Goal: Task Accomplishment & Management: Manage account settings

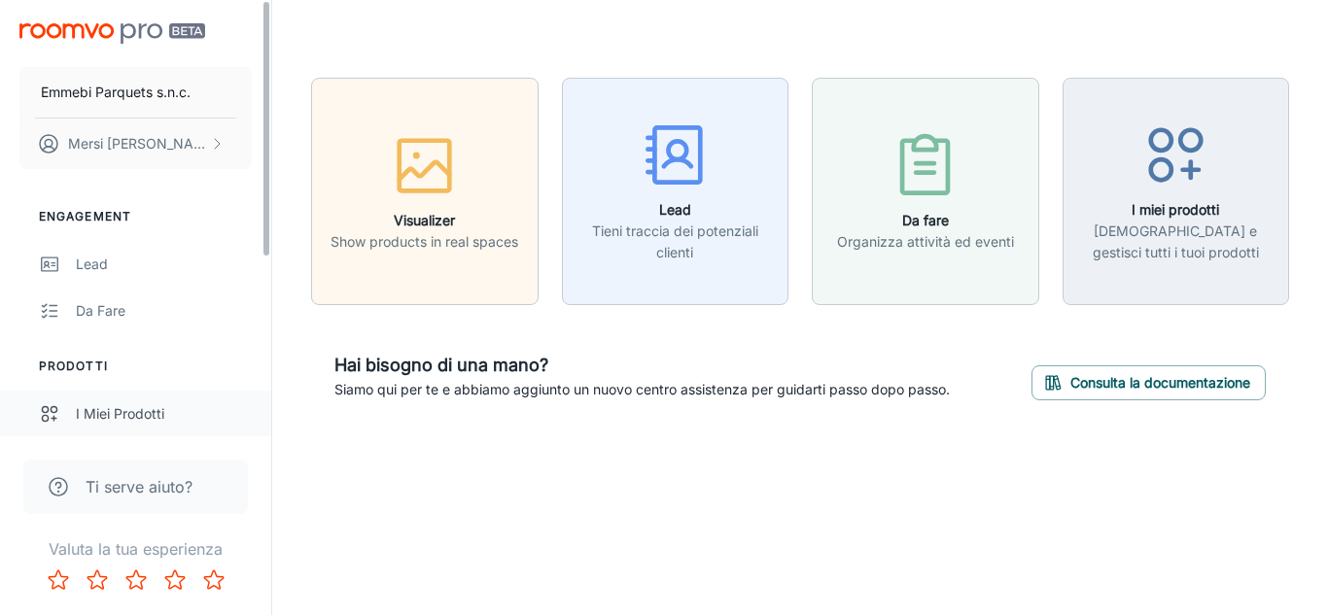
click at [266, 420] on link "I miei prodotti" at bounding box center [135, 414] width 271 height 47
click at [267, 312] on link "Da fare" at bounding box center [135, 311] width 271 height 47
drag, startPoint x: 267, startPoint y: 181, endPoint x: 261, endPoint y: 275, distance: 94.5
click at [261, 275] on div "Emmebi Parquets s.n.c. Mersi Stefano Engagement Lead Da fare Prodotti I miei pr…" at bounding box center [135, 218] width 271 height 436
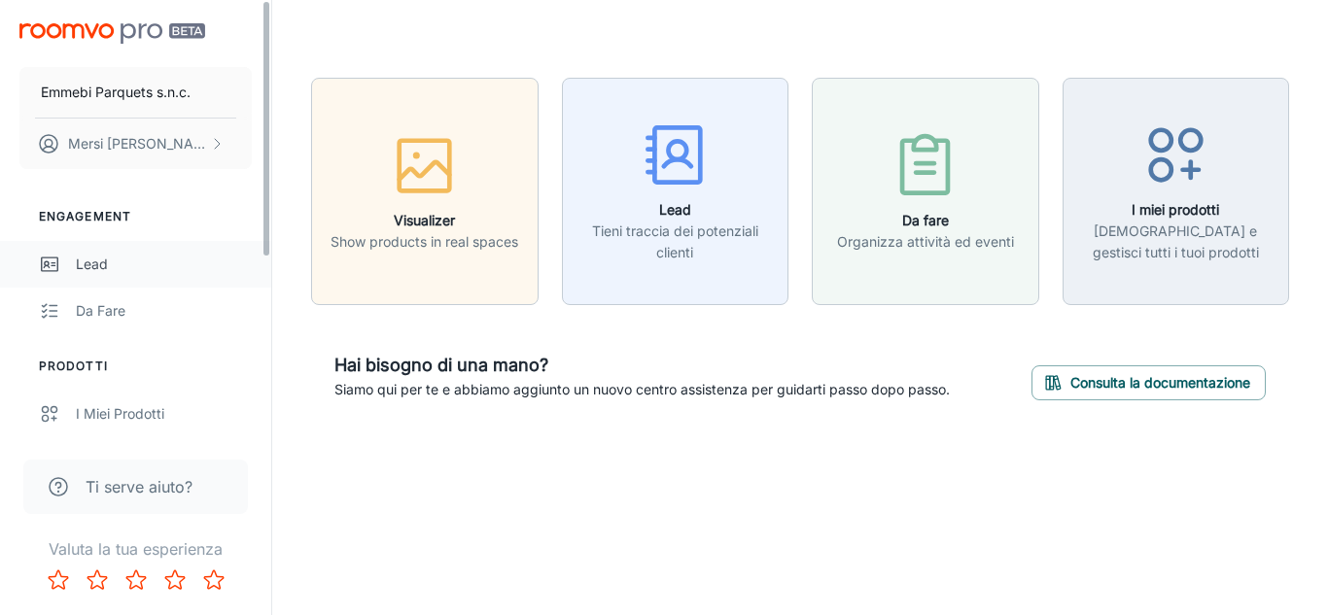
click at [265, 272] on link "Lead" at bounding box center [135, 264] width 271 height 47
drag, startPoint x: 265, startPoint y: 239, endPoint x: 274, endPoint y: 175, distance: 64.7
click at [274, 175] on div "Emmebi Parquets s.n.c. Mersi Stefano Engagement Lead Da fare Prodotti I miei pr…" at bounding box center [664, 251] width 1328 height 502
click at [107, 261] on div "Lead" at bounding box center [164, 264] width 176 height 21
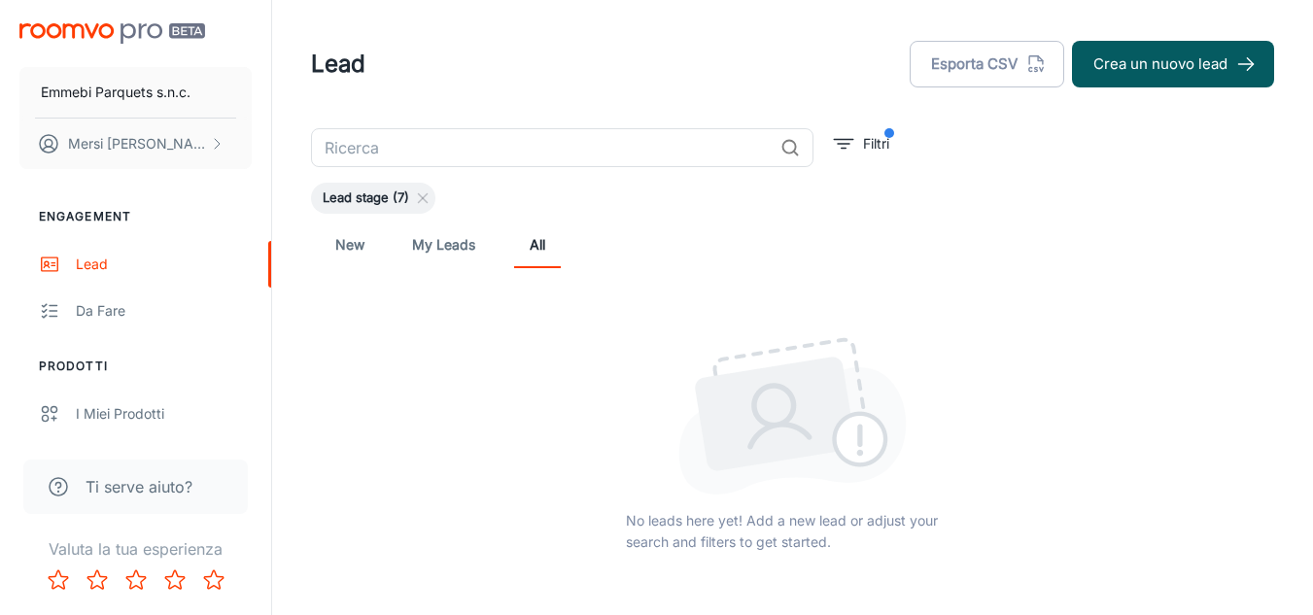
click at [452, 248] on link "My Leads" at bounding box center [443, 245] width 63 height 47
click at [352, 253] on link "New" at bounding box center [350, 245] width 47 height 47
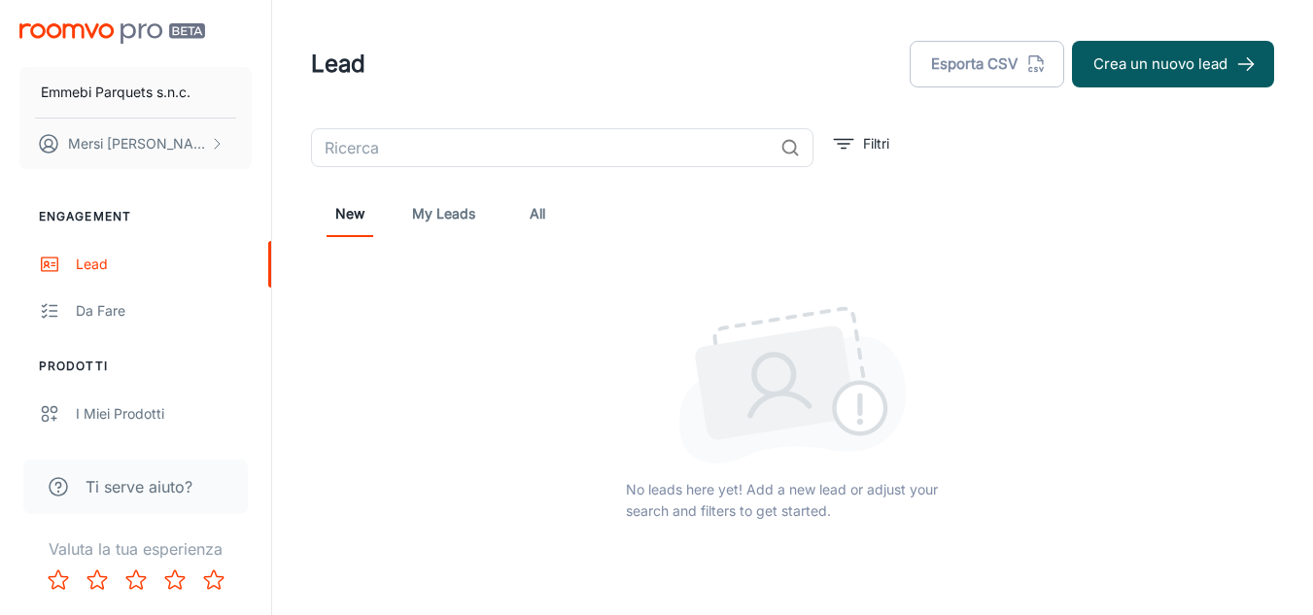
click at [538, 212] on link "All" at bounding box center [537, 214] width 47 height 47
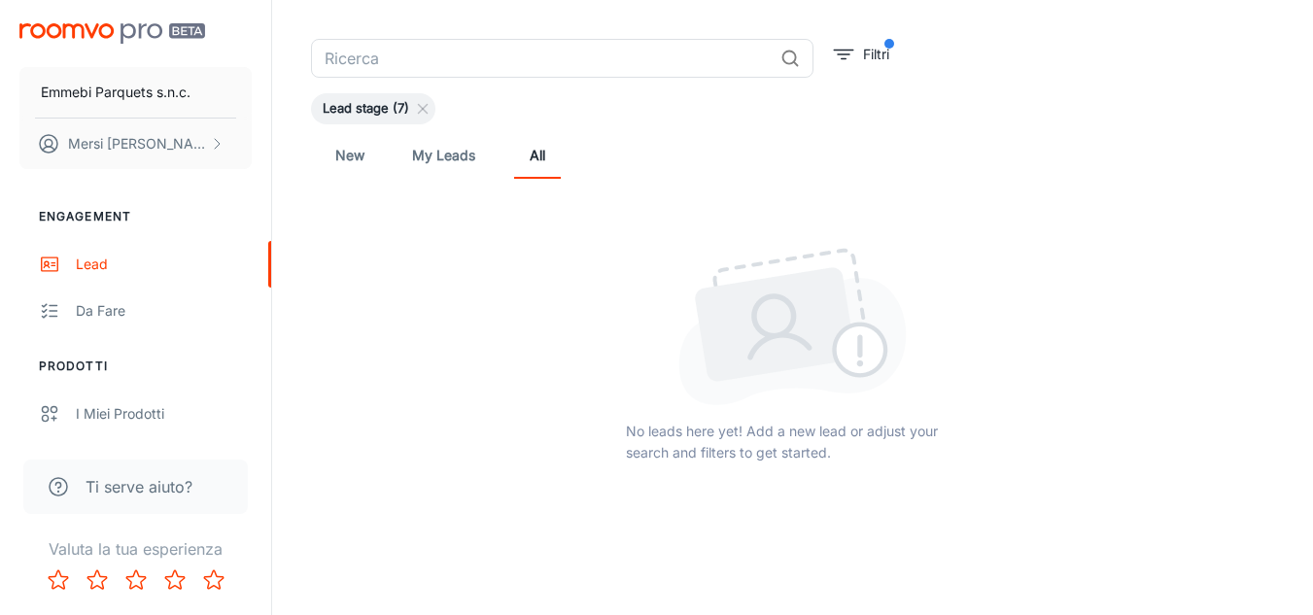
scroll to position [124, 0]
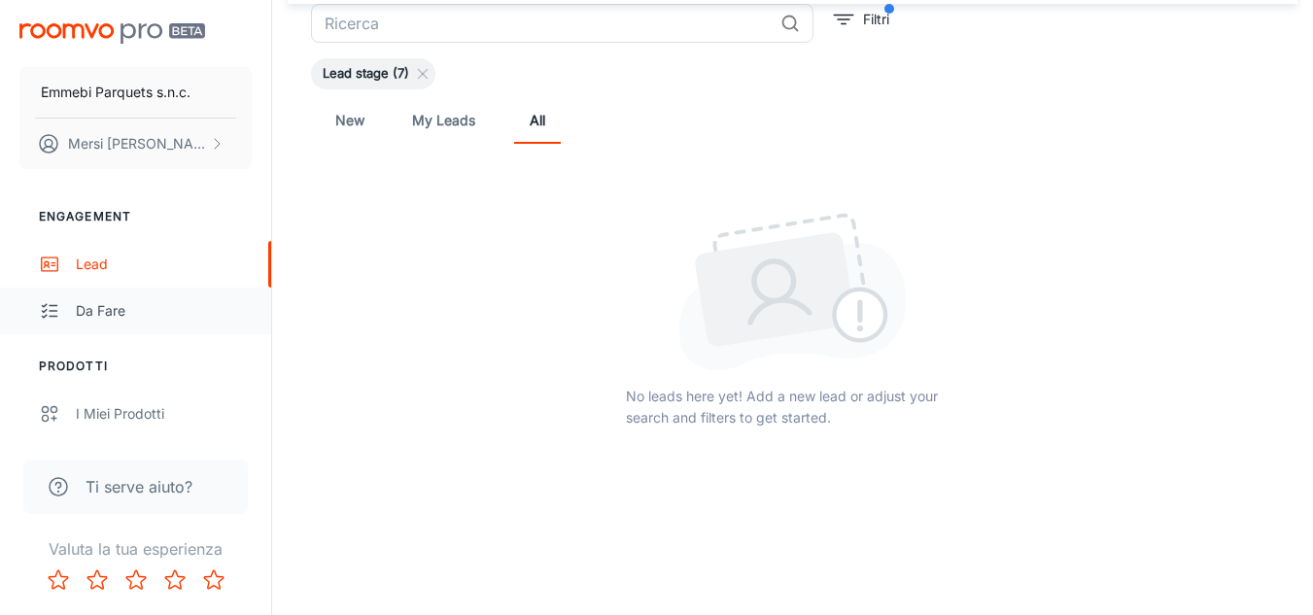
click at [112, 314] on div "Da fare" at bounding box center [164, 310] width 176 height 21
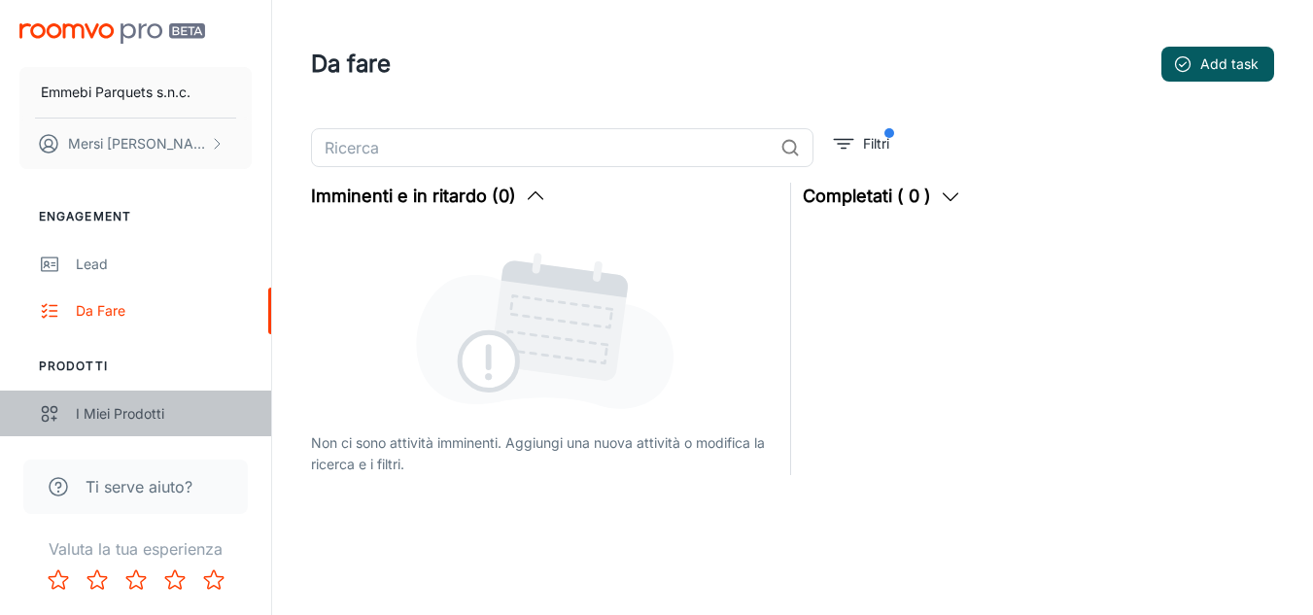
click at [147, 426] on link "I miei prodotti" at bounding box center [135, 414] width 271 height 47
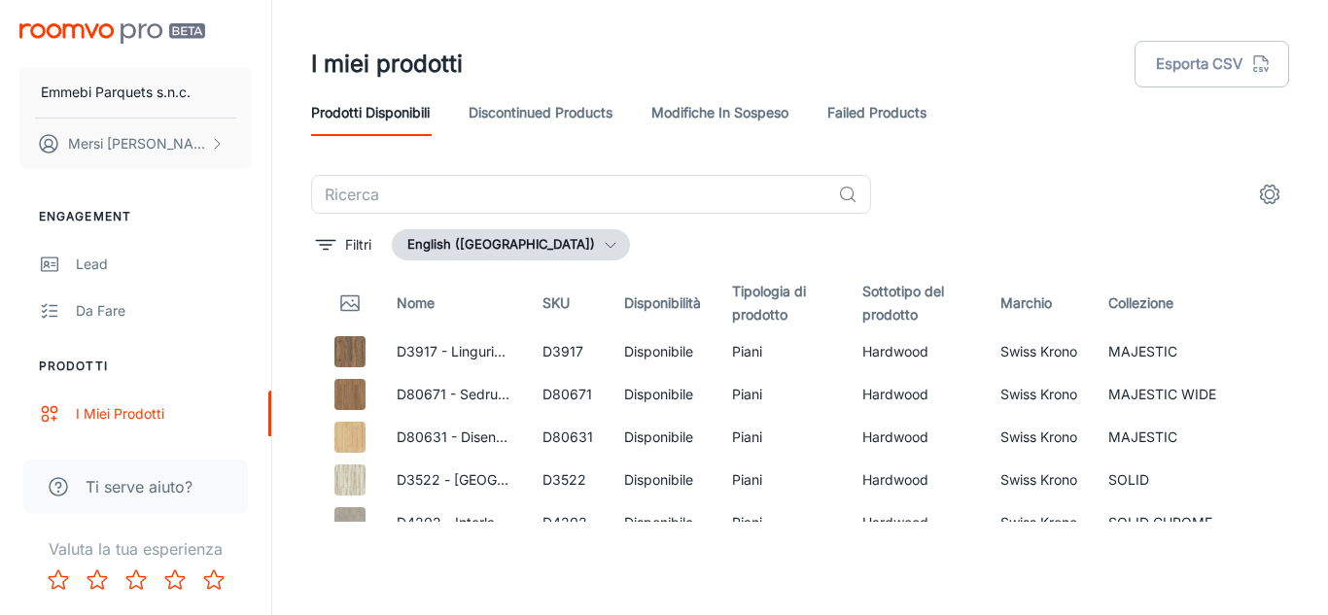
click at [552, 232] on button "English (United States)" at bounding box center [511, 244] width 238 height 31
click at [461, 298] on li "italiano (Italia)" at bounding box center [524, 285] width 261 height 35
click at [1281, 203] on button "settings" at bounding box center [1269, 194] width 39 height 39
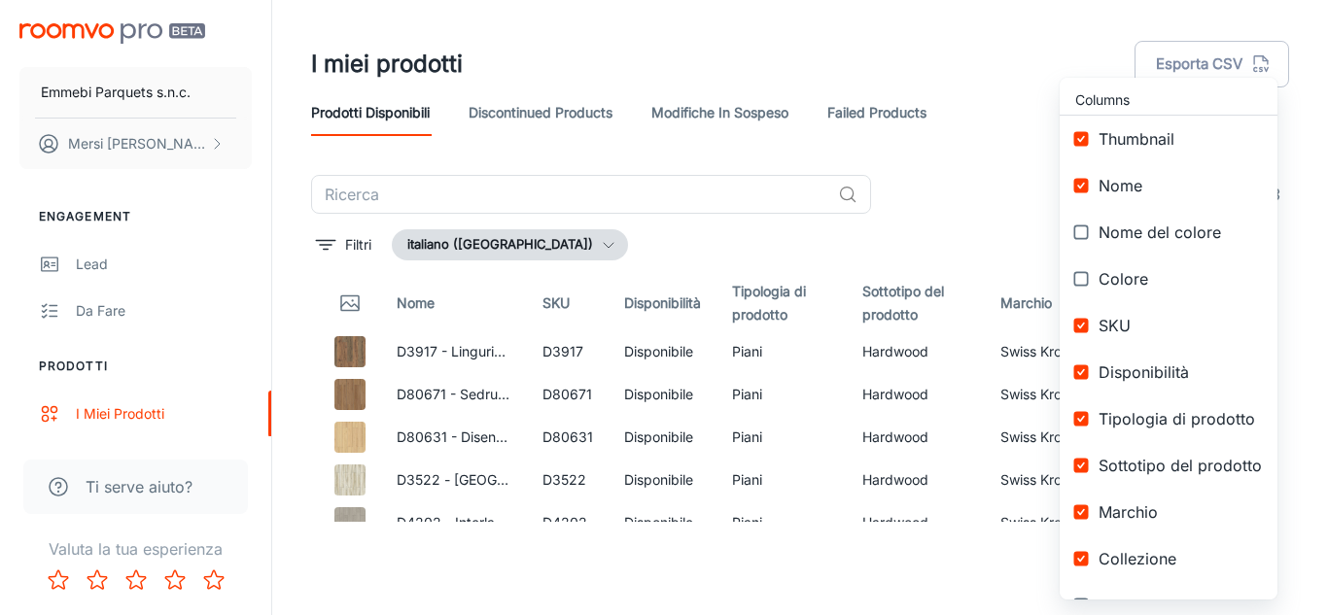
click at [940, 39] on div at bounding box center [664, 307] width 1328 height 615
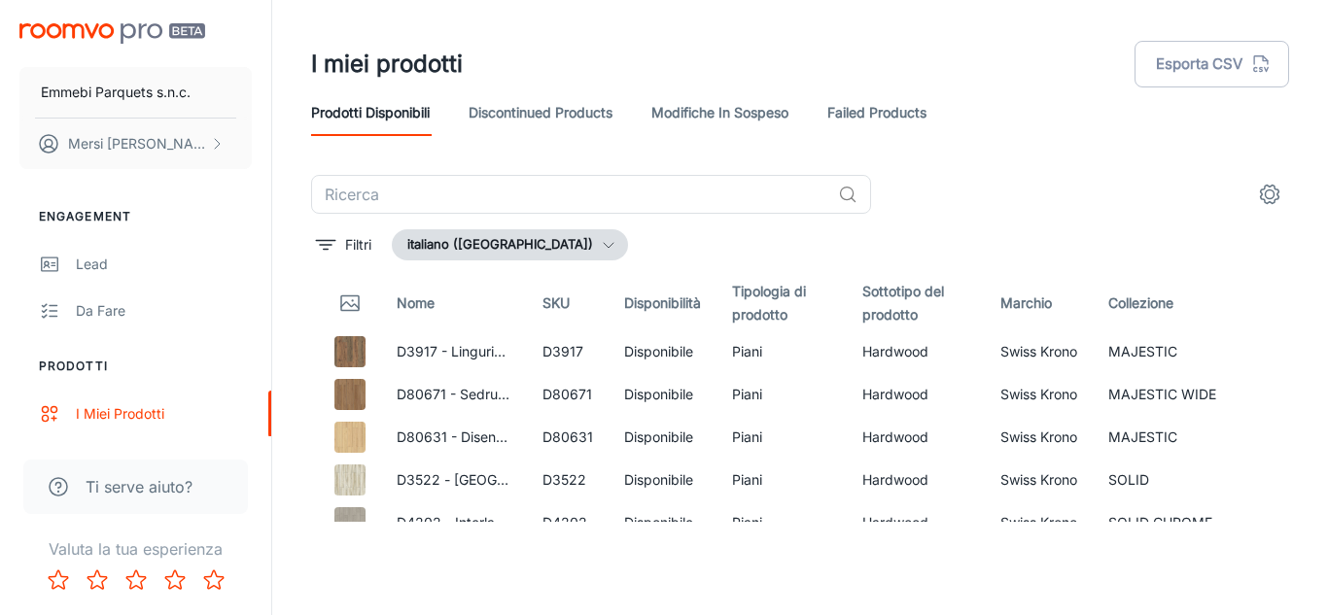
click at [52, 486] on icon at bounding box center [58, 486] width 23 height 23
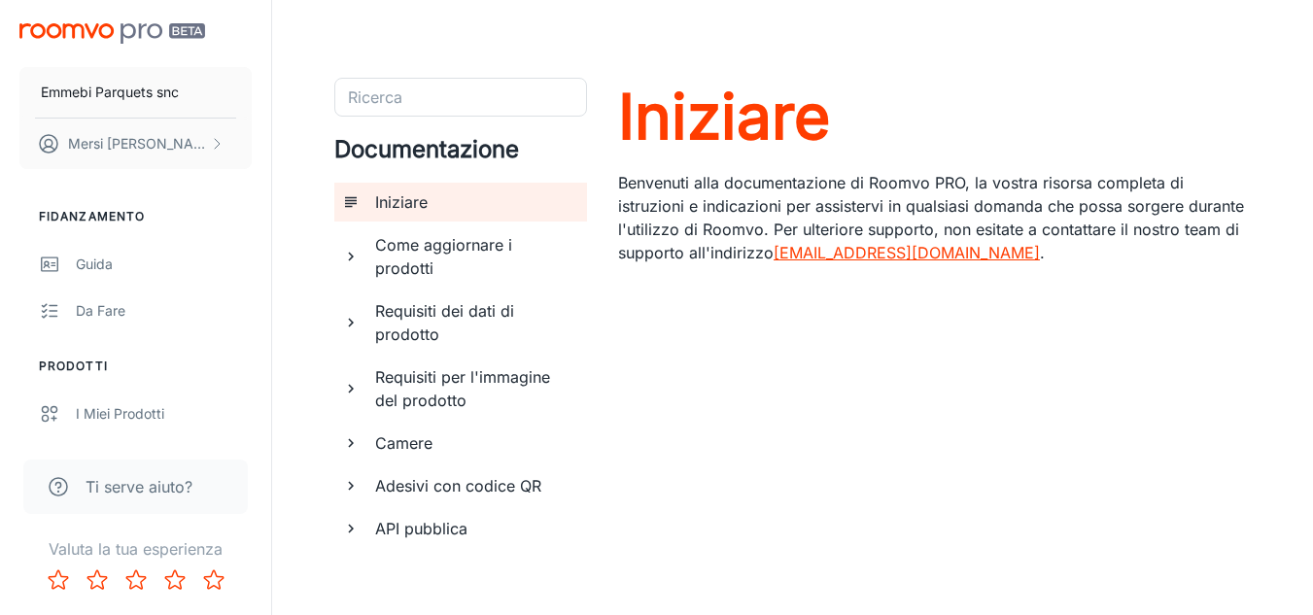
click at [435, 255] on h6 "Come aggiornare i prodotti" at bounding box center [473, 256] width 196 height 47
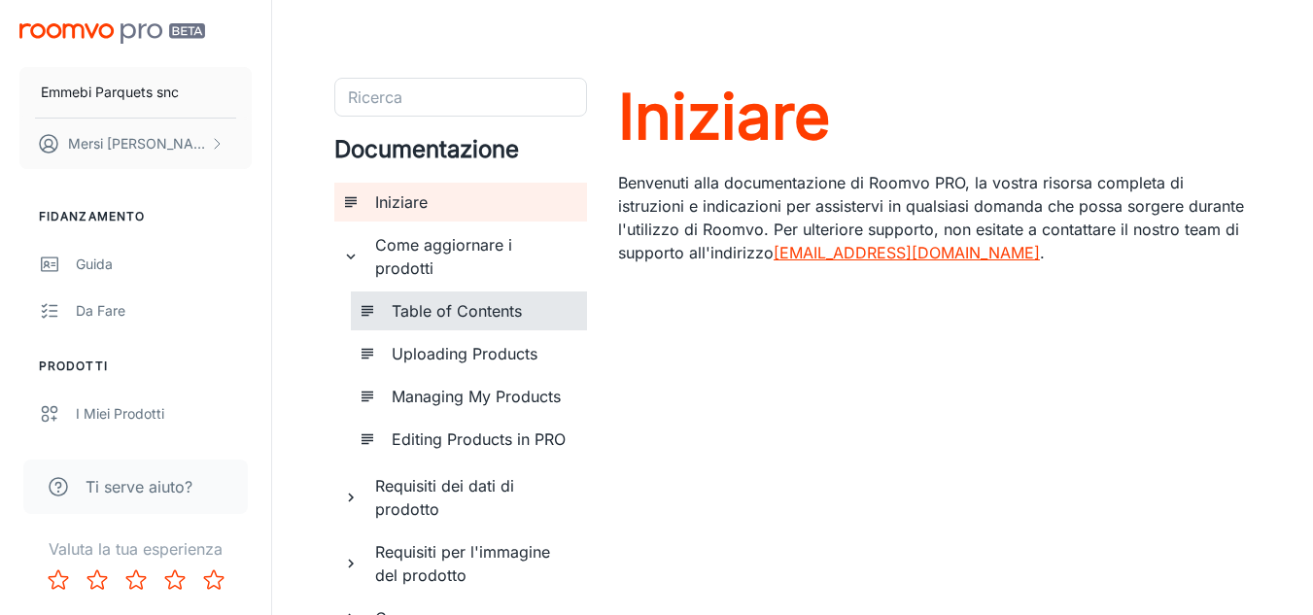
click at [487, 317] on h6 "Table of Contents" at bounding box center [482, 310] width 180 height 23
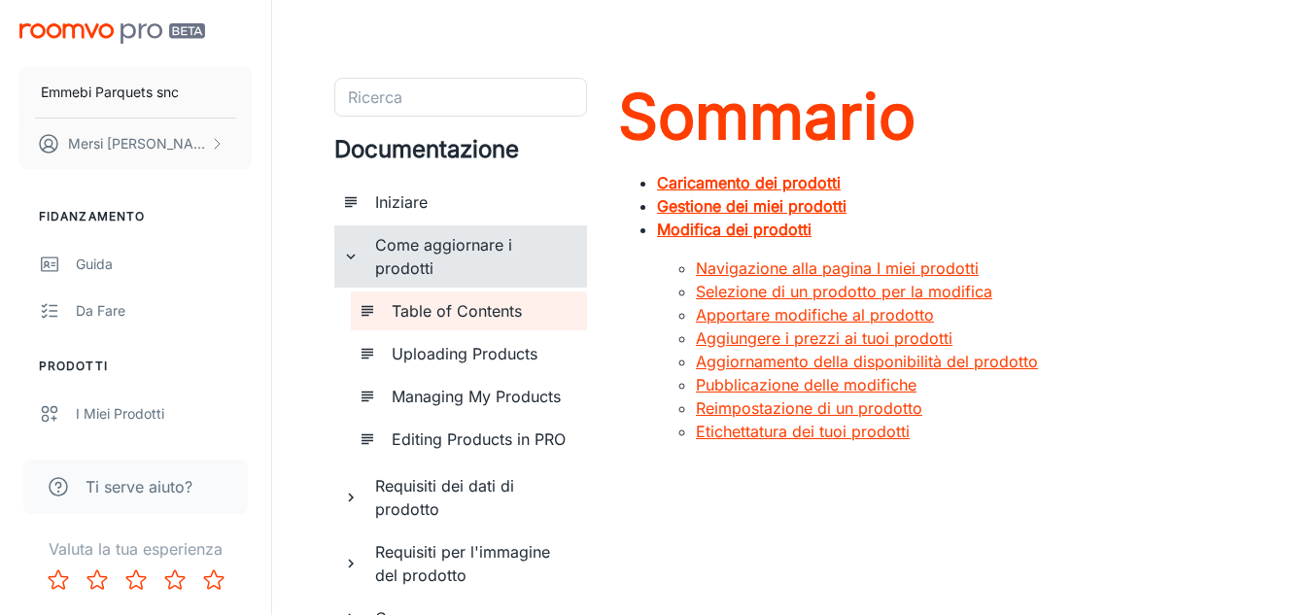
click at [355, 261] on icon "elenco delle pagine di documentazione" at bounding box center [350, 256] width 17 height 17
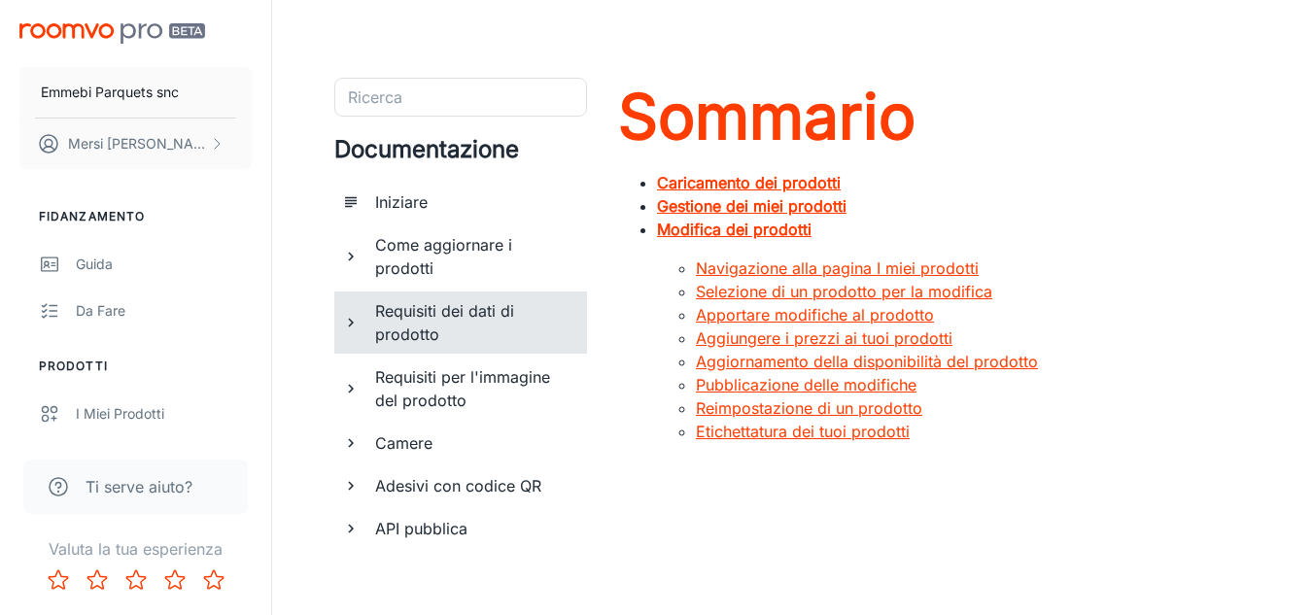
click at [352, 323] on icon "elenco delle pagine di documentazione" at bounding box center [351, 323] width 6 height 9
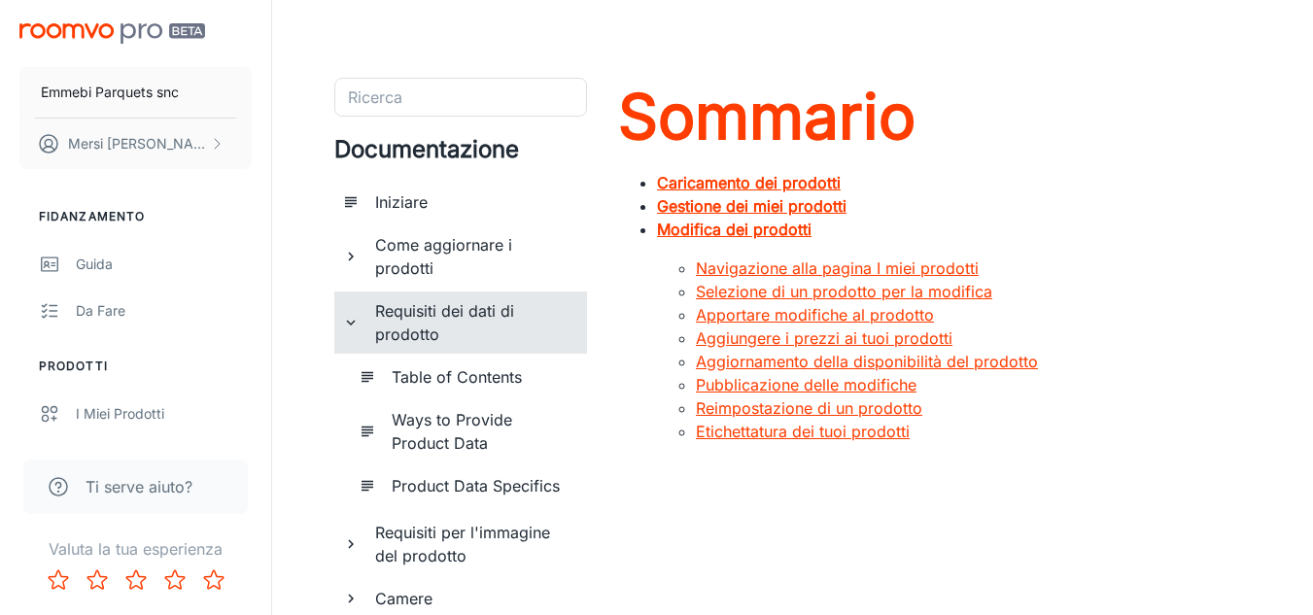
click at [352, 323] on icon "elenco delle pagine di documentazione" at bounding box center [351, 323] width 9 height 6
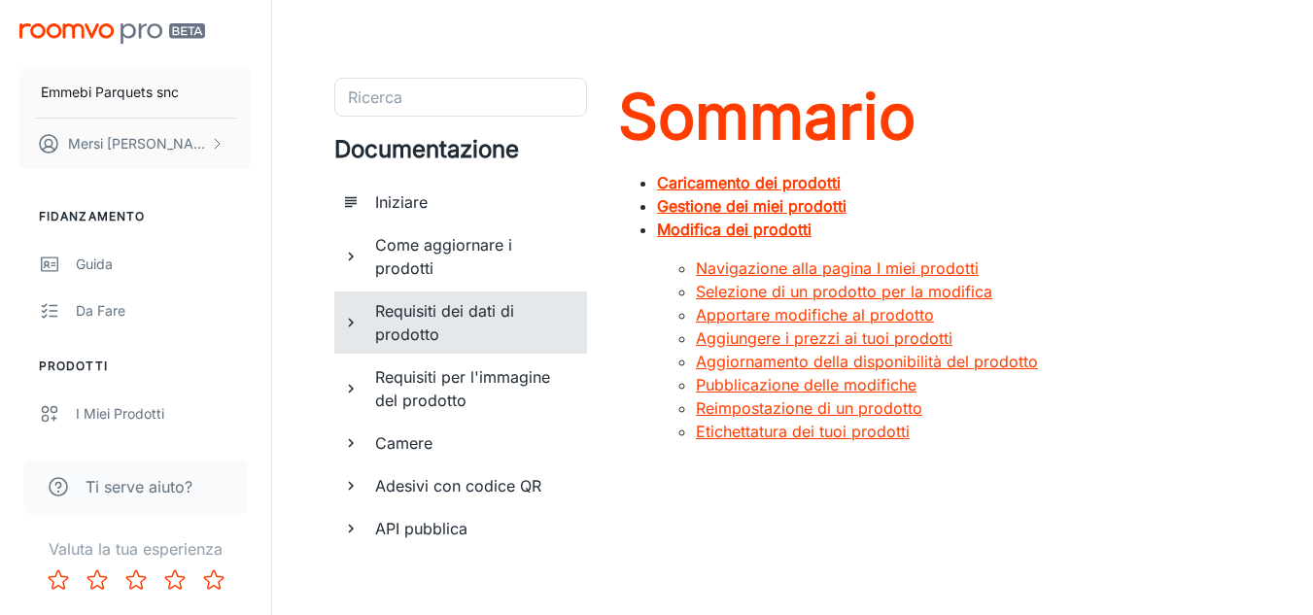
click at [352, 530] on icon "elenco delle pagine di documentazione" at bounding box center [351, 529] width 6 height 9
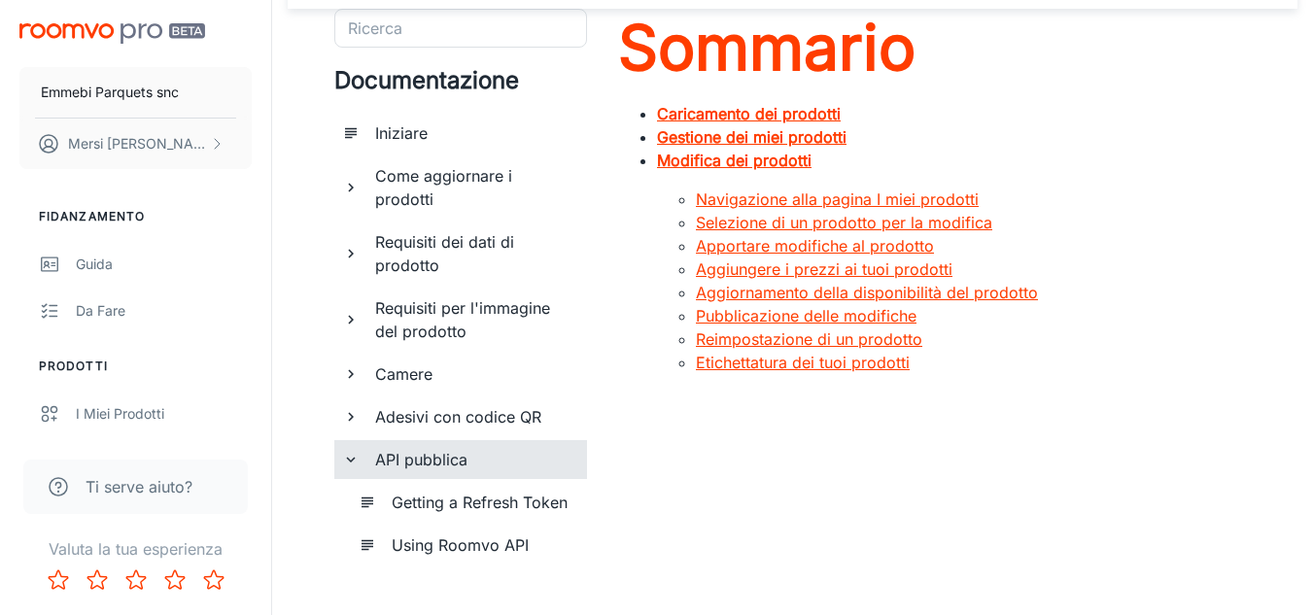
scroll to position [104, 0]
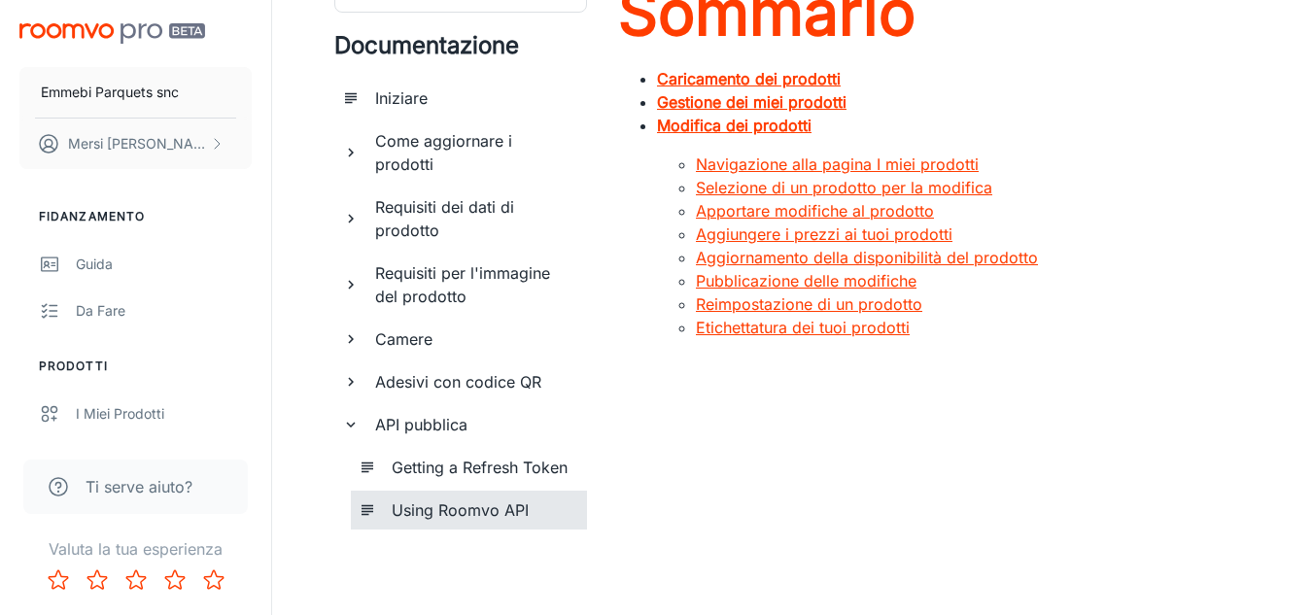
click at [481, 511] on h6 "Using Roomvo API" at bounding box center [482, 510] width 180 height 23
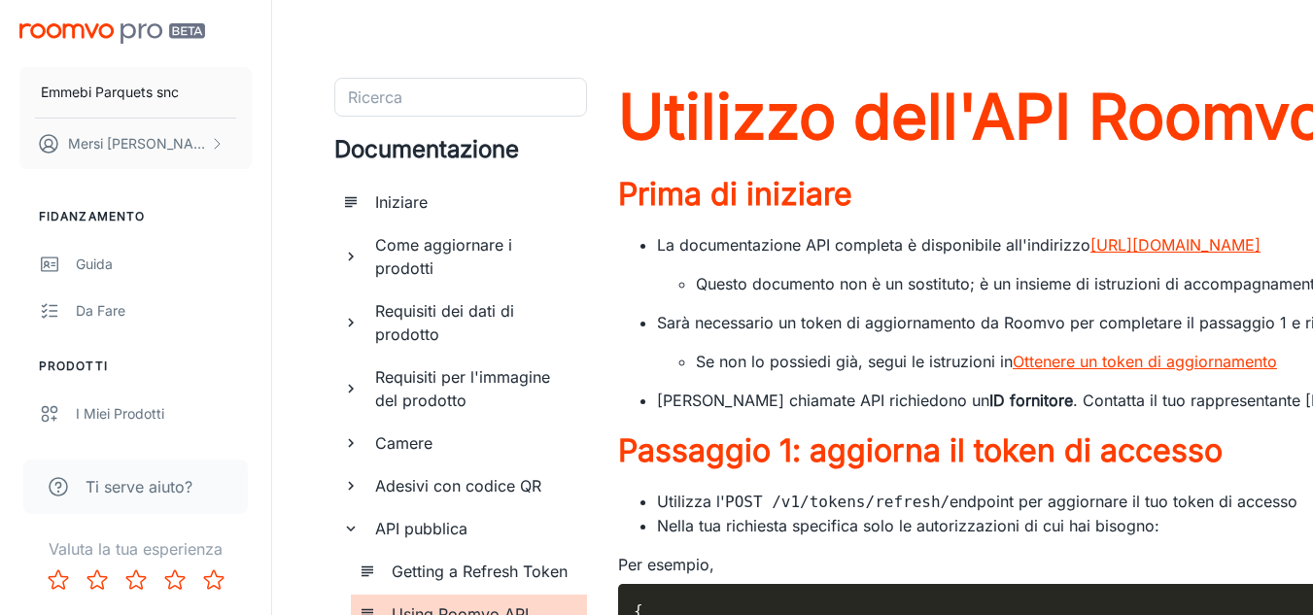
click at [442, 372] on font "Requisiti per l'immagine del prodotto" at bounding box center [462, 388] width 175 height 43
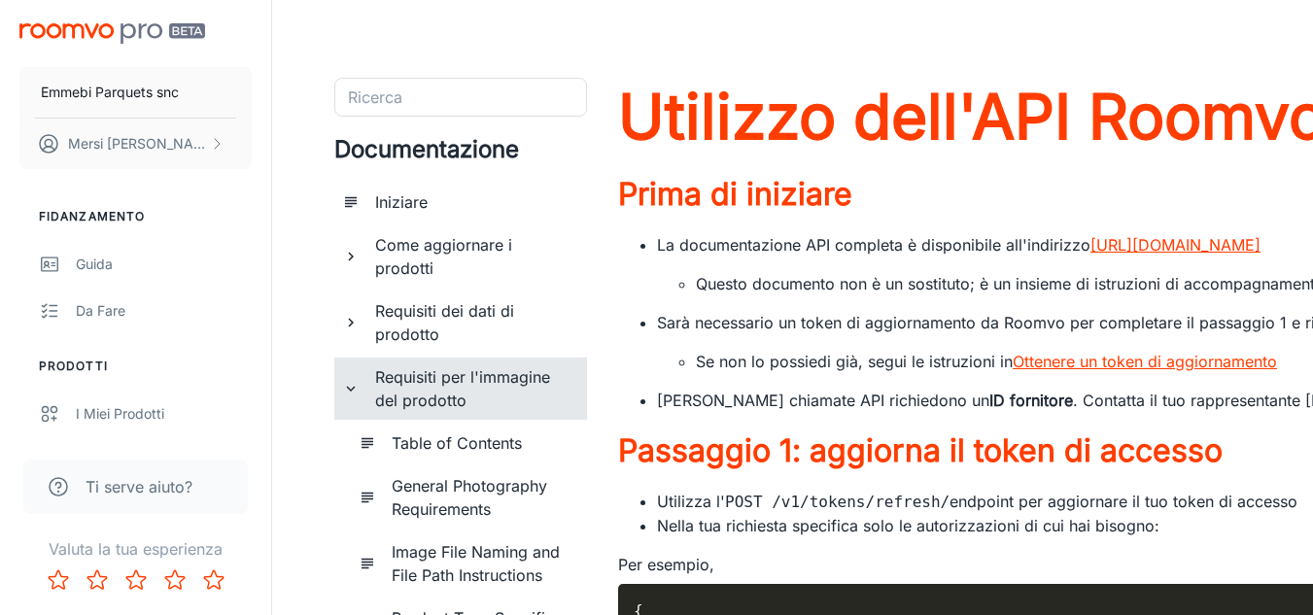
click at [468, 441] on h6 "Table of Contents" at bounding box center [482, 443] width 180 height 23
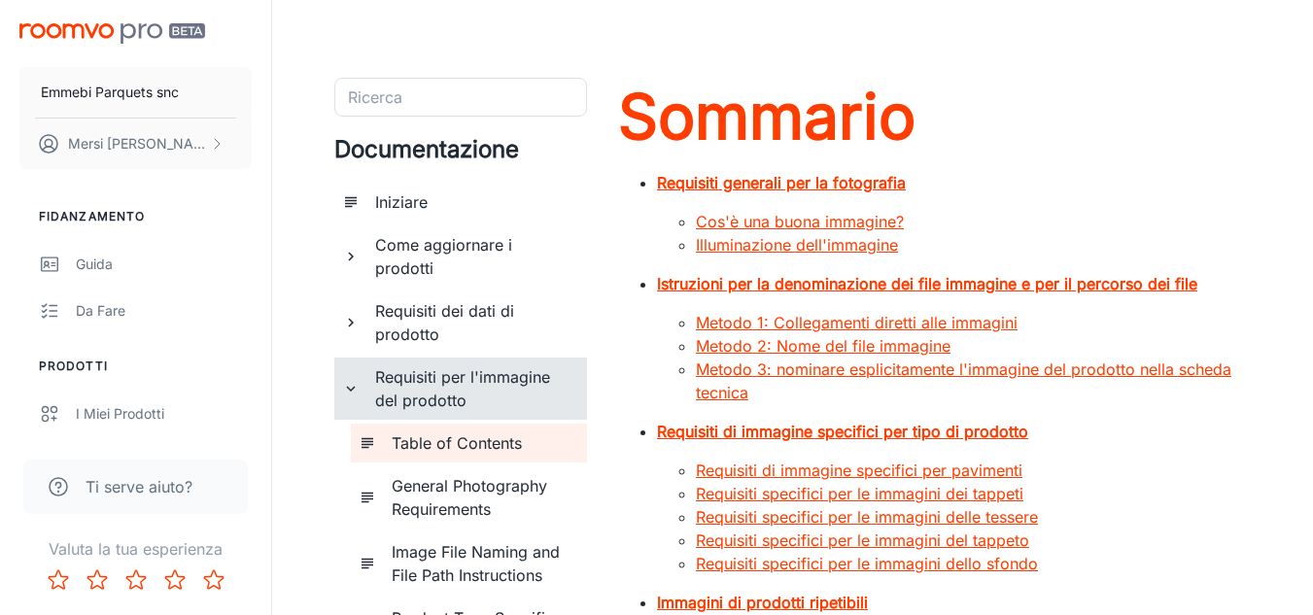
click at [346, 385] on icon "elenco delle pagine di documentazione" at bounding box center [350, 388] width 17 height 17
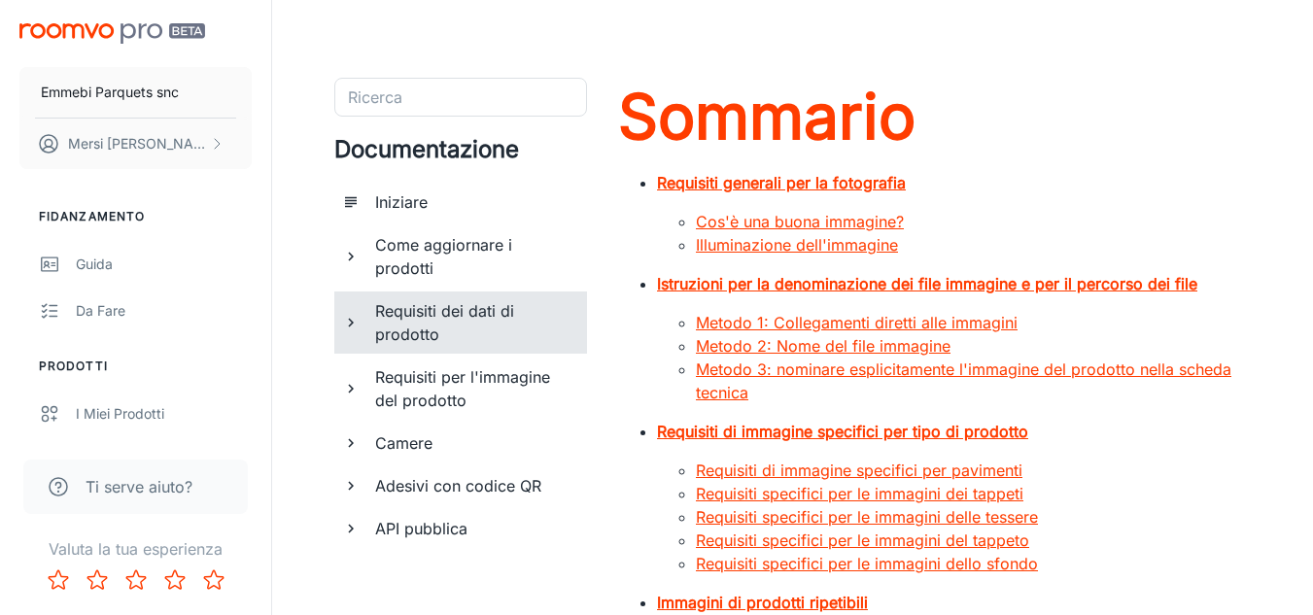
click at [355, 325] on icon "elenco delle pagine di documentazione" at bounding box center [350, 322] width 17 height 17
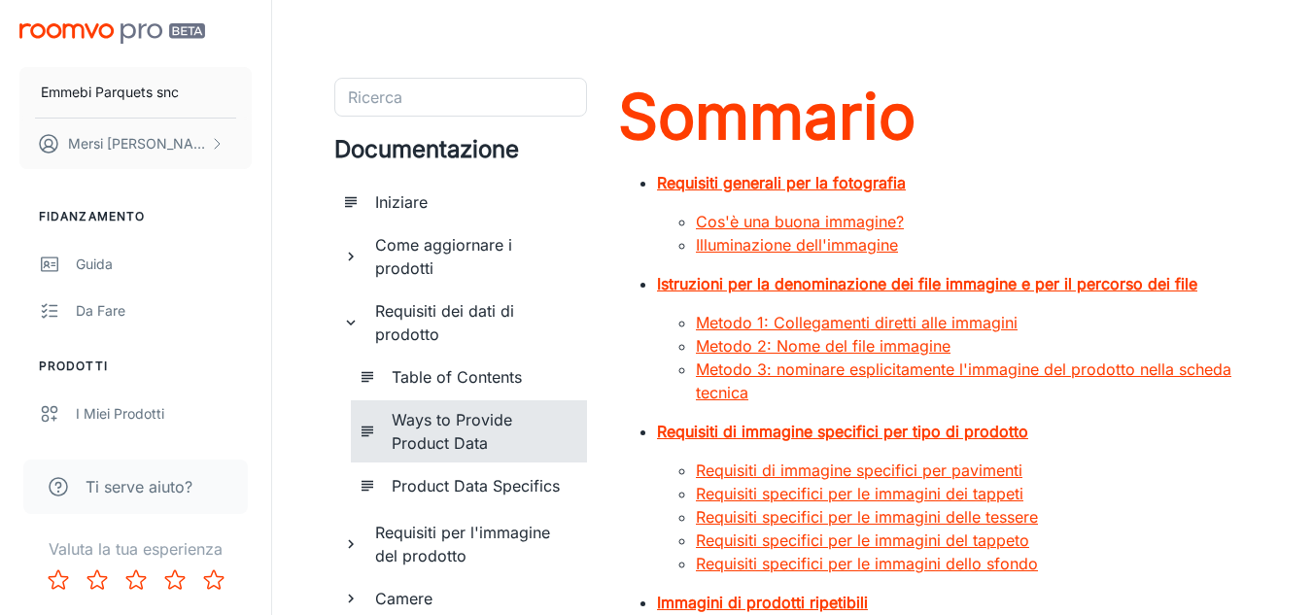
click at [428, 430] on h6 "Ways to Provide Product Data" at bounding box center [482, 431] width 180 height 47
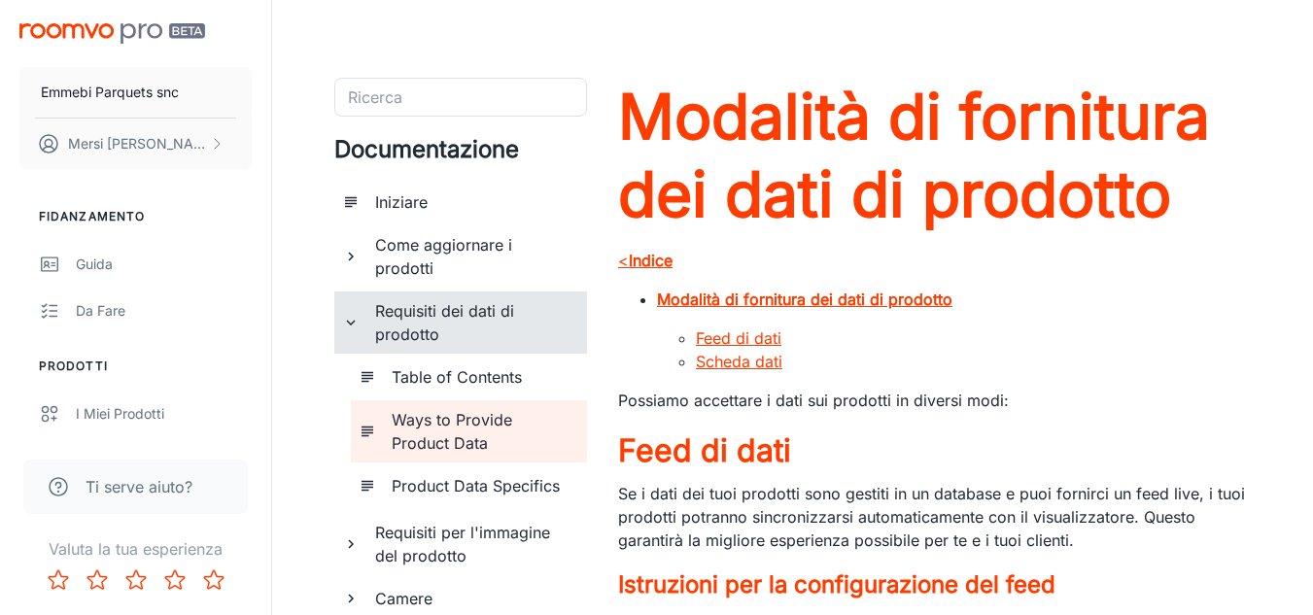
click at [476, 313] on font "Requisiti dei dati di prodotto" at bounding box center [444, 322] width 139 height 43
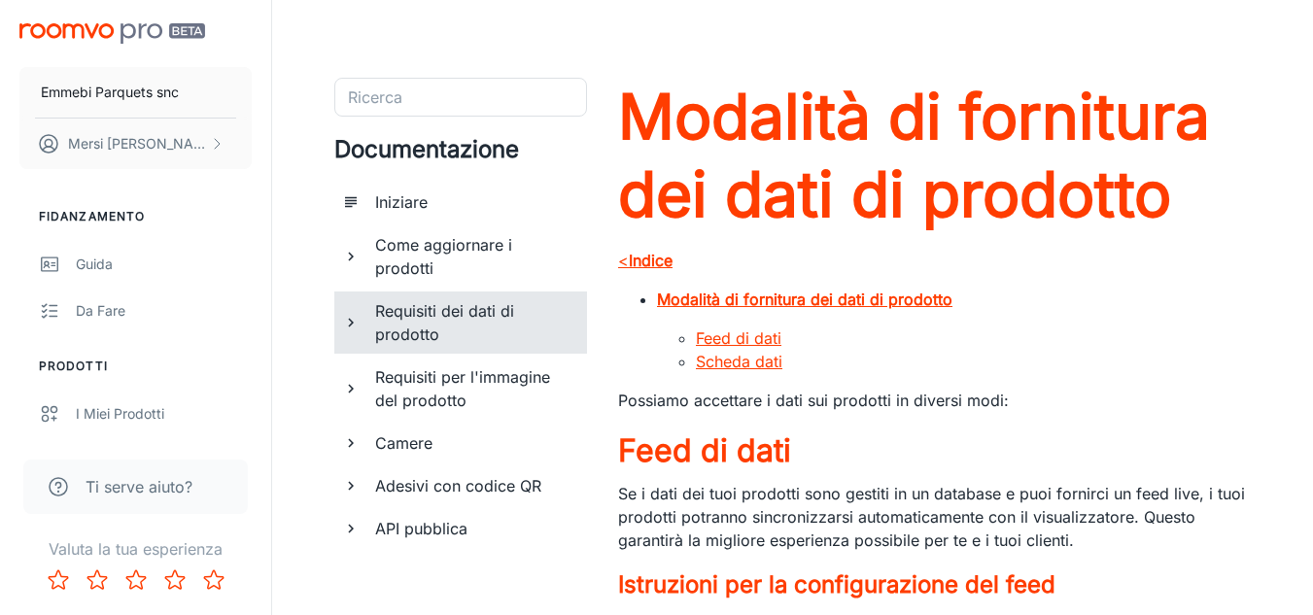
click at [455, 259] on h6 "Come aggiornare i prodotti" at bounding box center [473, 256] width 196 height 47
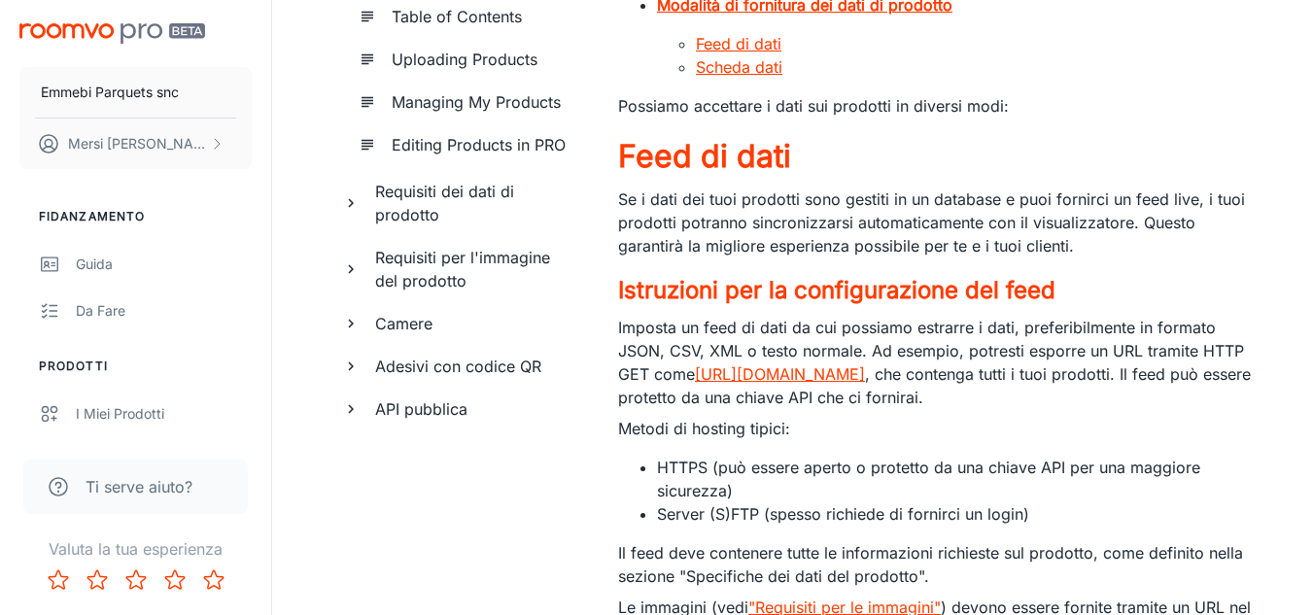
scroll to position [265, 0]
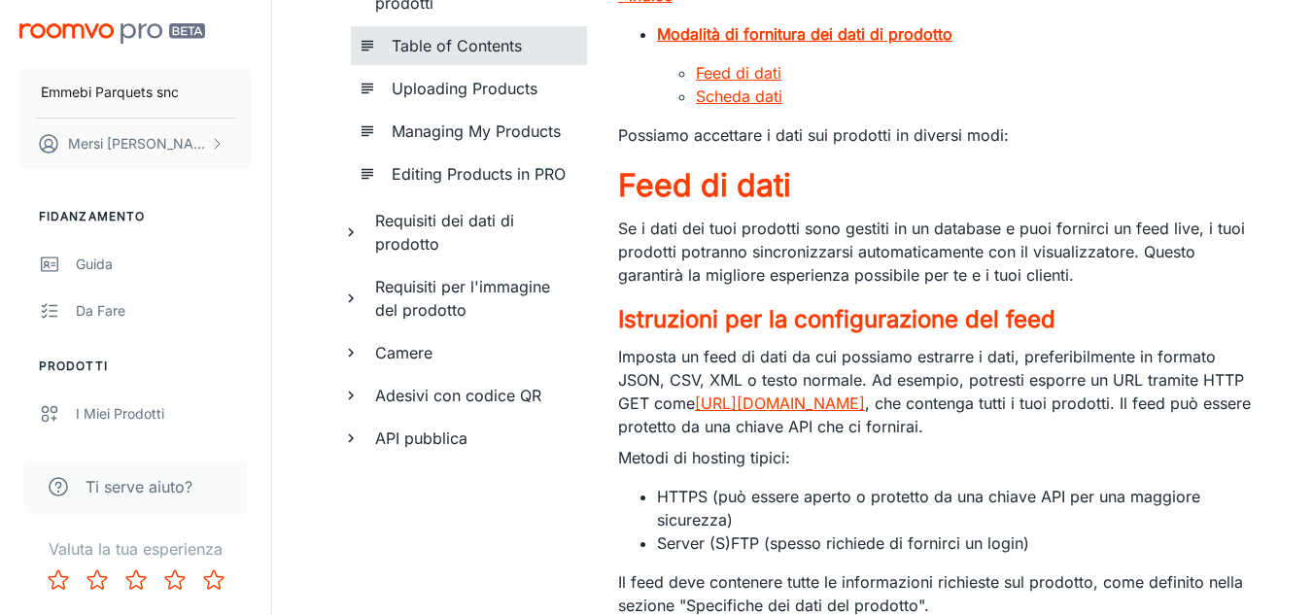
click at [476, 35] on h6 "Table of Contents" at bounding box center [482, 45] width 180 height 23
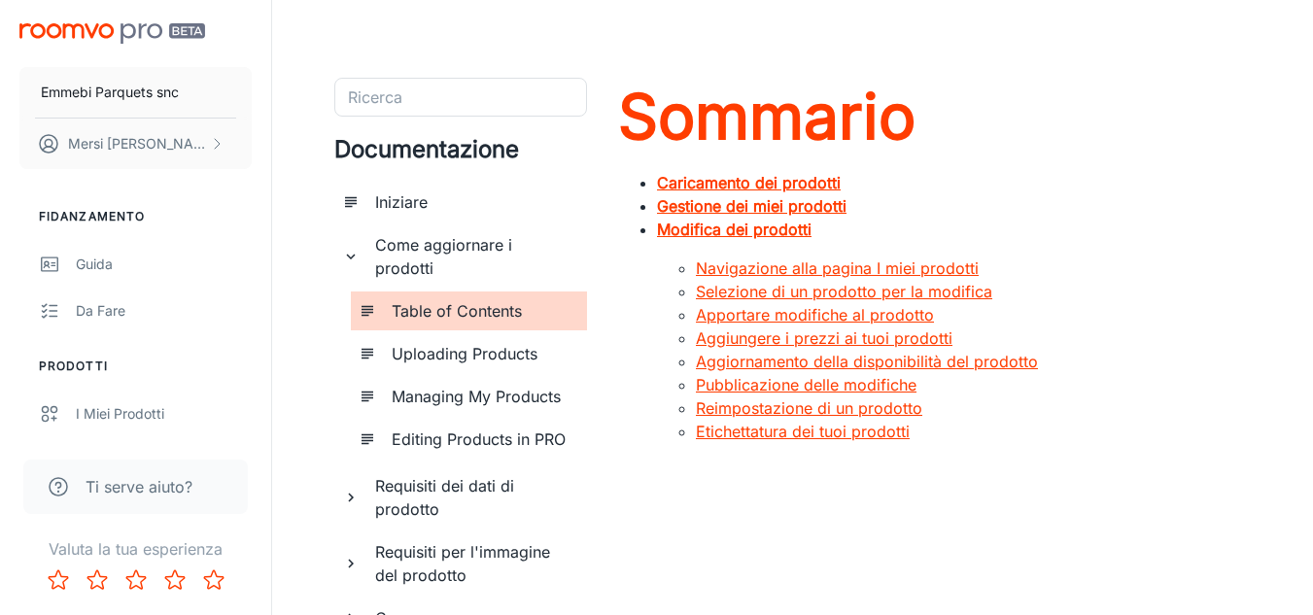
click at [936, 264] on font "Navigazione alla pagina I miei prodotti" at bounding box center [837, 268] width 283 height 19
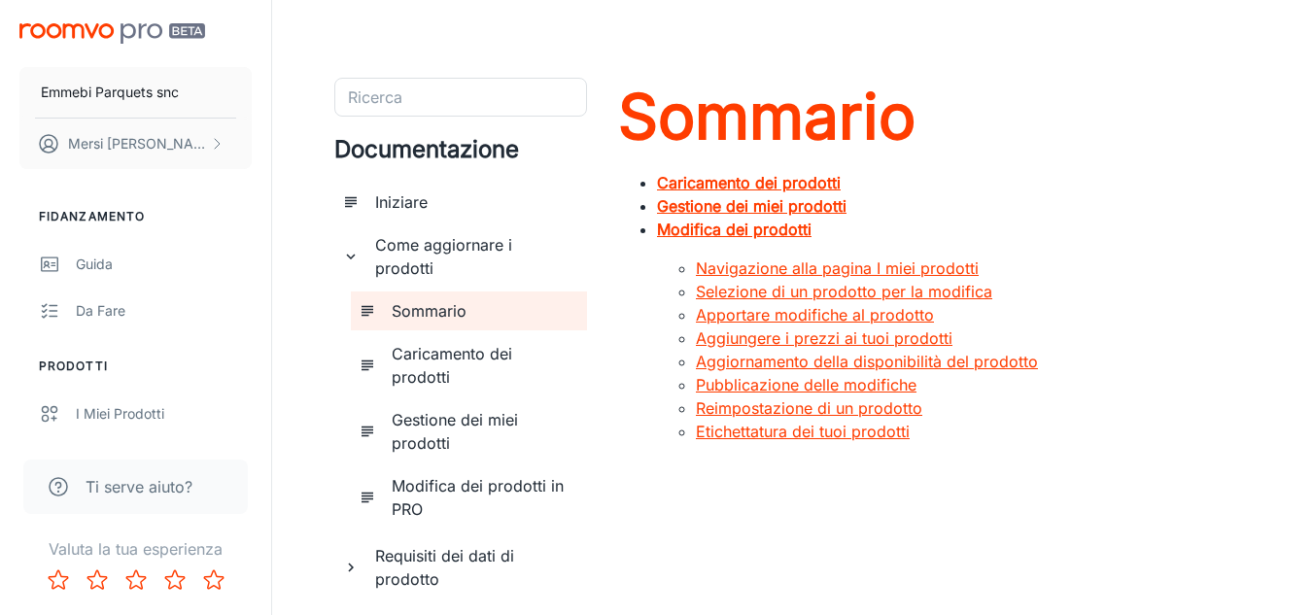
click at [808, 184] on font "Caricamento dei prodotti" at bounding box center [749, 182] width 184 height 19
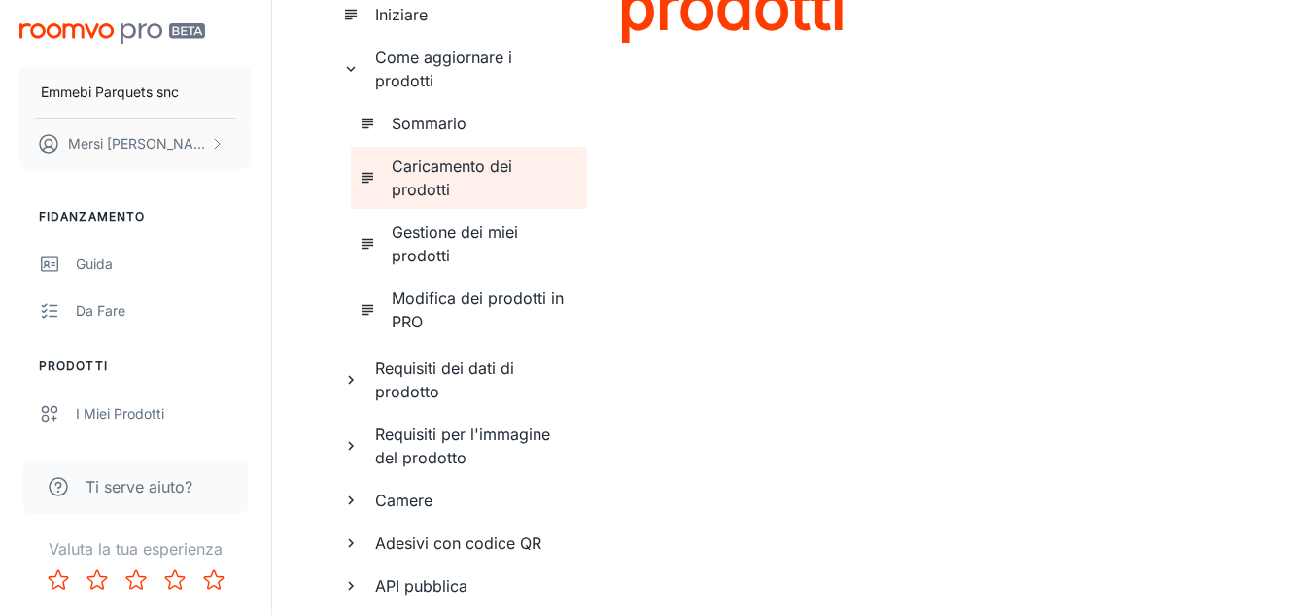
scroll to position [260, 0]
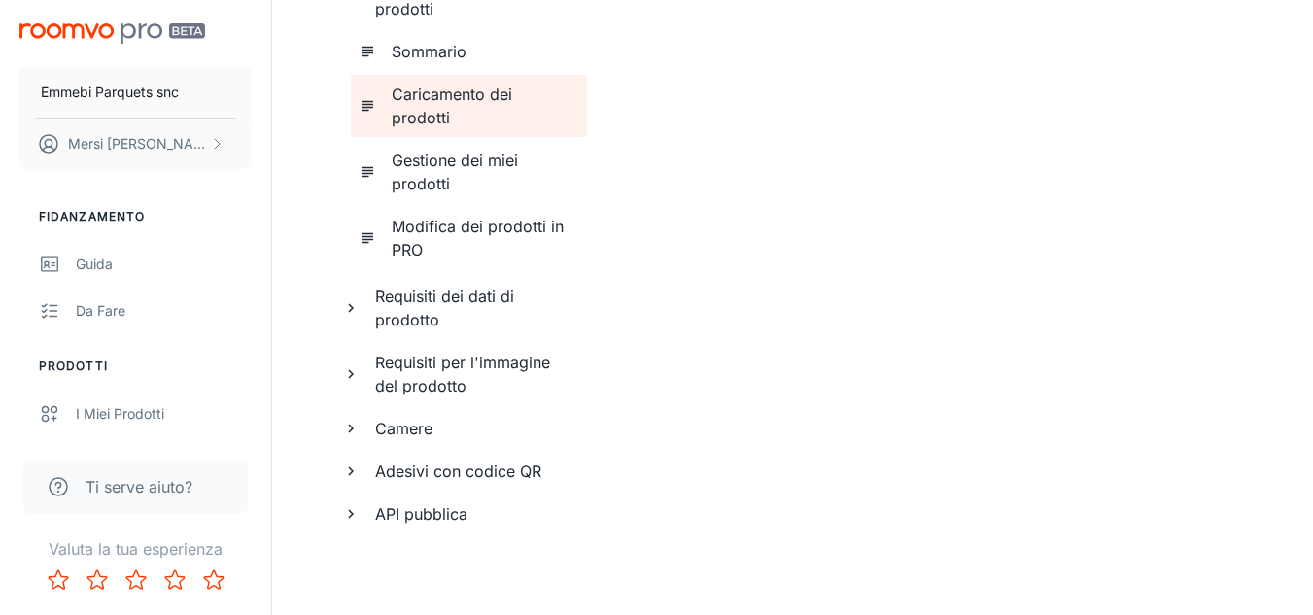
click at [434, 171] on h6 "Gestione dei miei prodotti" at bounding box center [482, 172] width 180 height 47
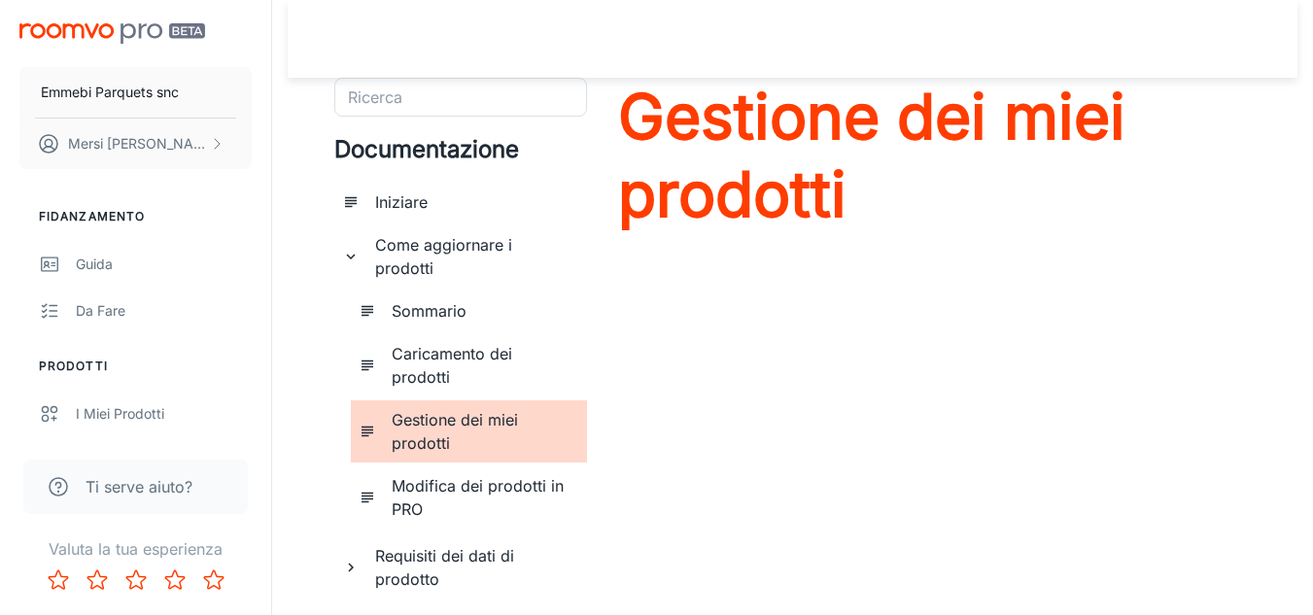
scroll to position [260, 0]
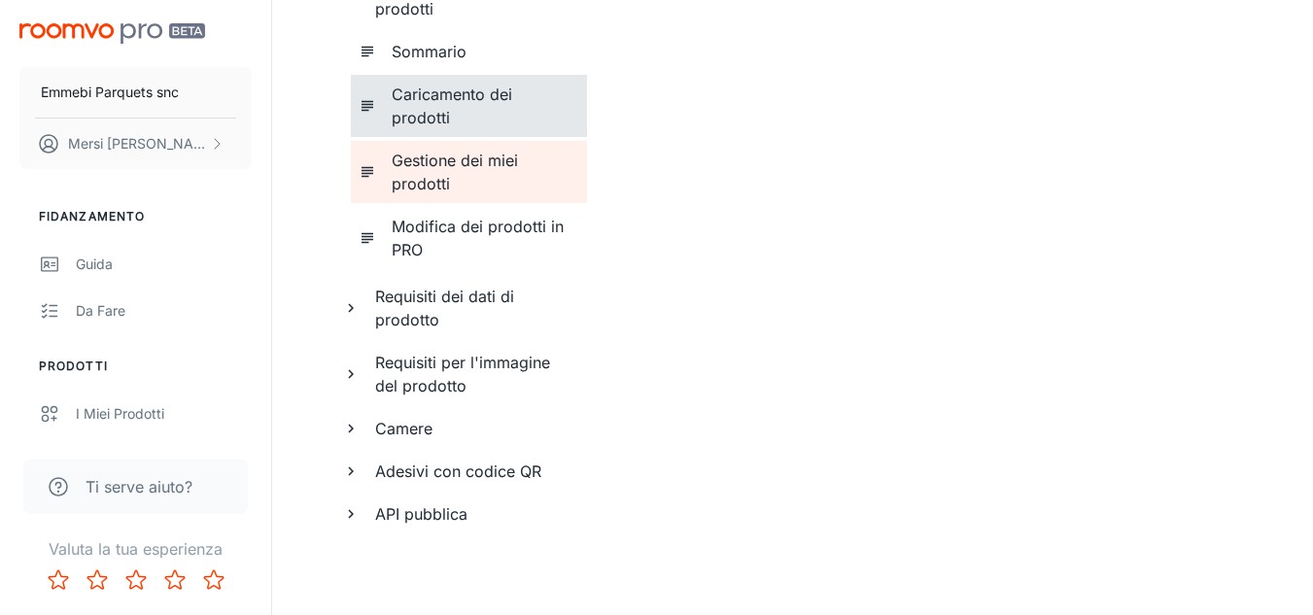
click at [486, 79] on div "Caricamento dei prodotti" at bounding box center [481, 106] width 195 height 62
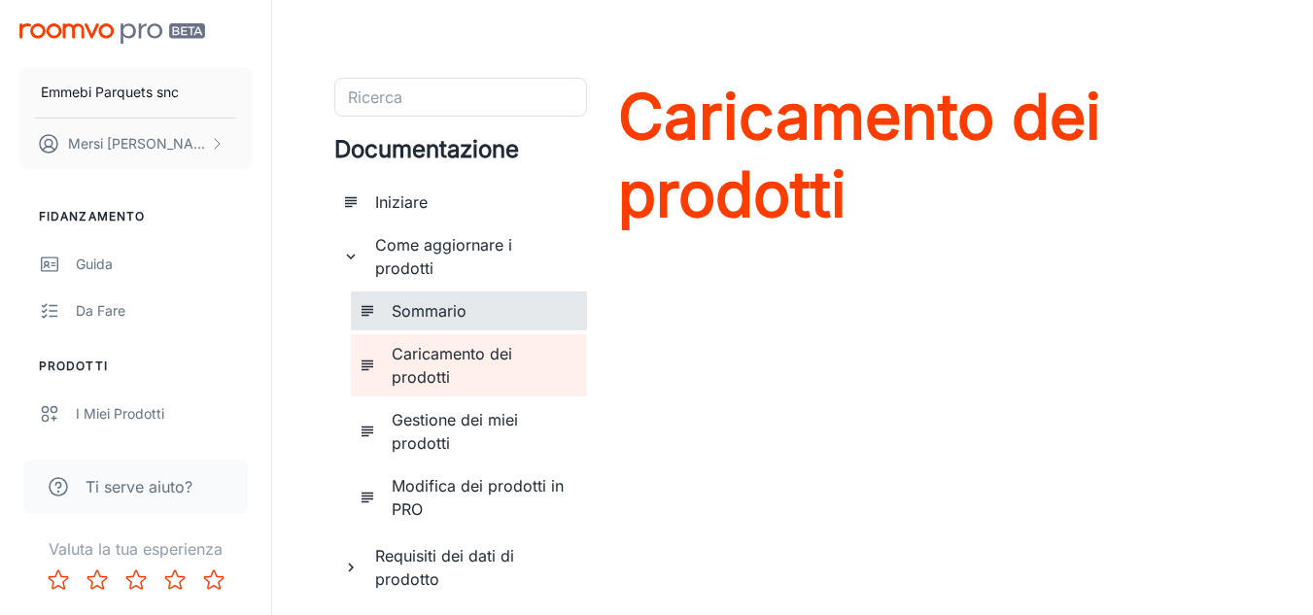
click at [433, 307] on font "Sommario" at bounding box center [429, 310] width 75 height 19
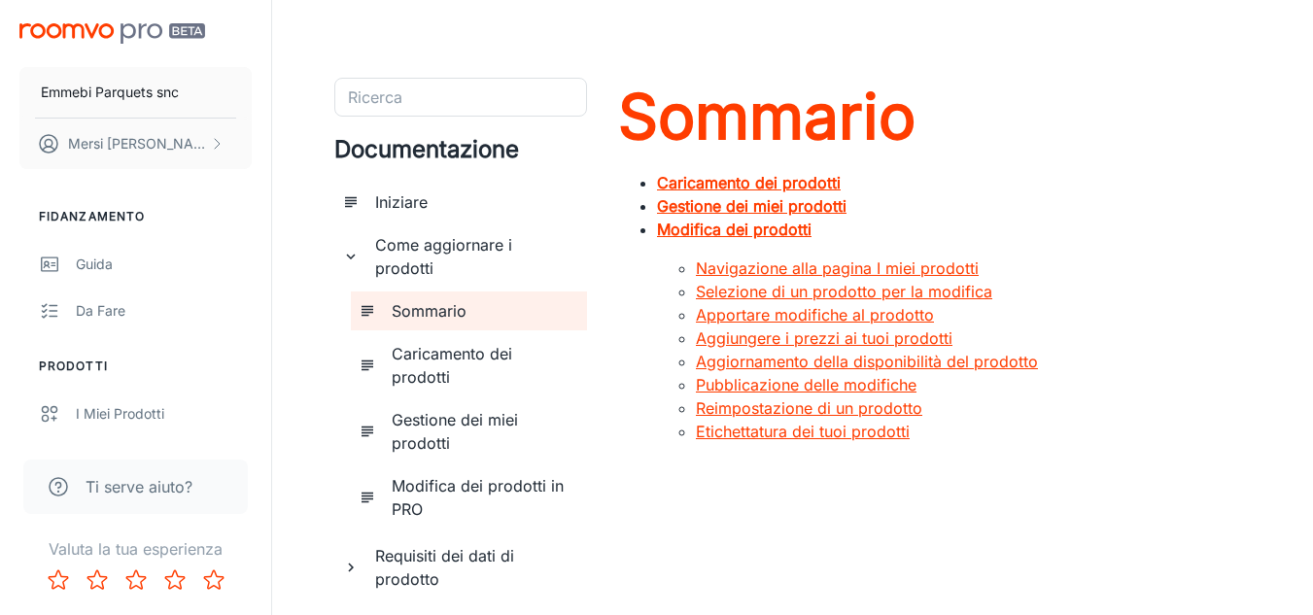
click at [678, 185] on font "Caricamento dei prodotti" at bounding box center [749, 182] width 184 height 19
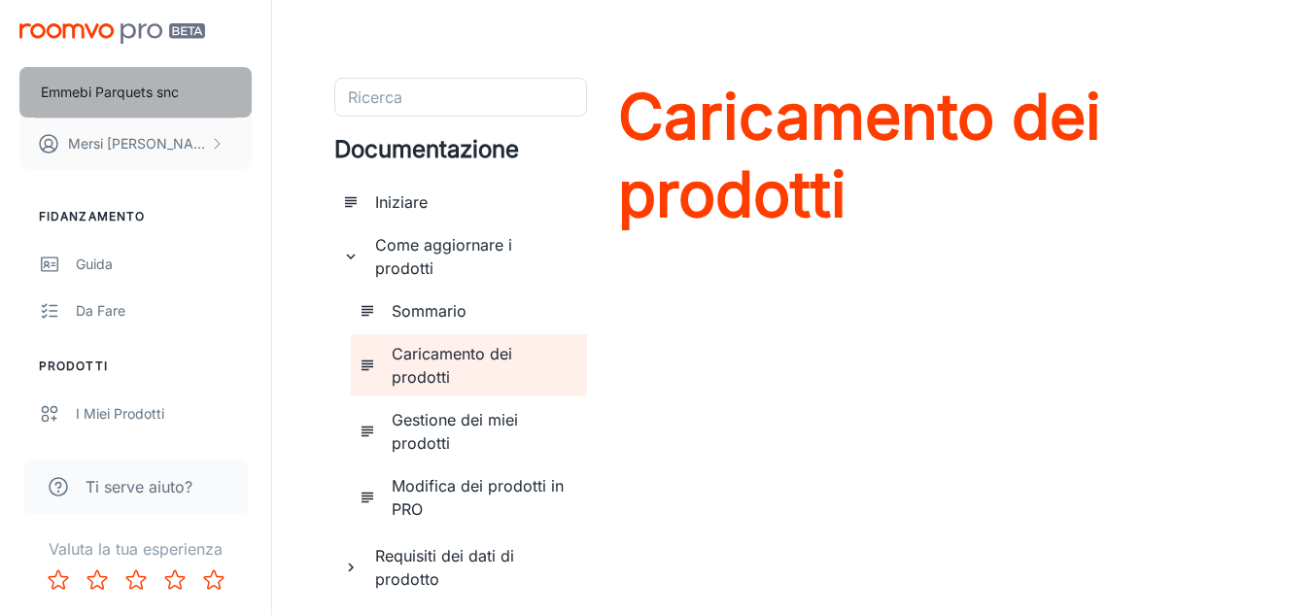
click at [165, 86] on font "Emmebi Parquets snc" at bounding box center [110, 92] width 138 height 17
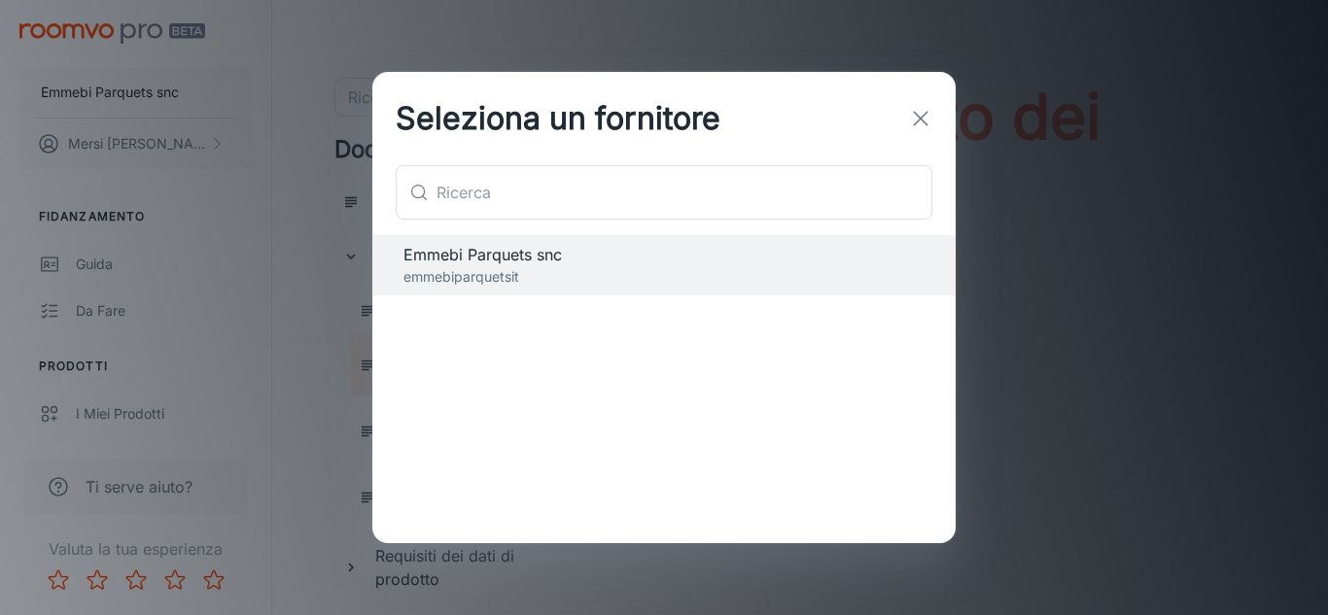
click at [922, 118] on line "button" at bounding box center [921, 120] width 14 height 14
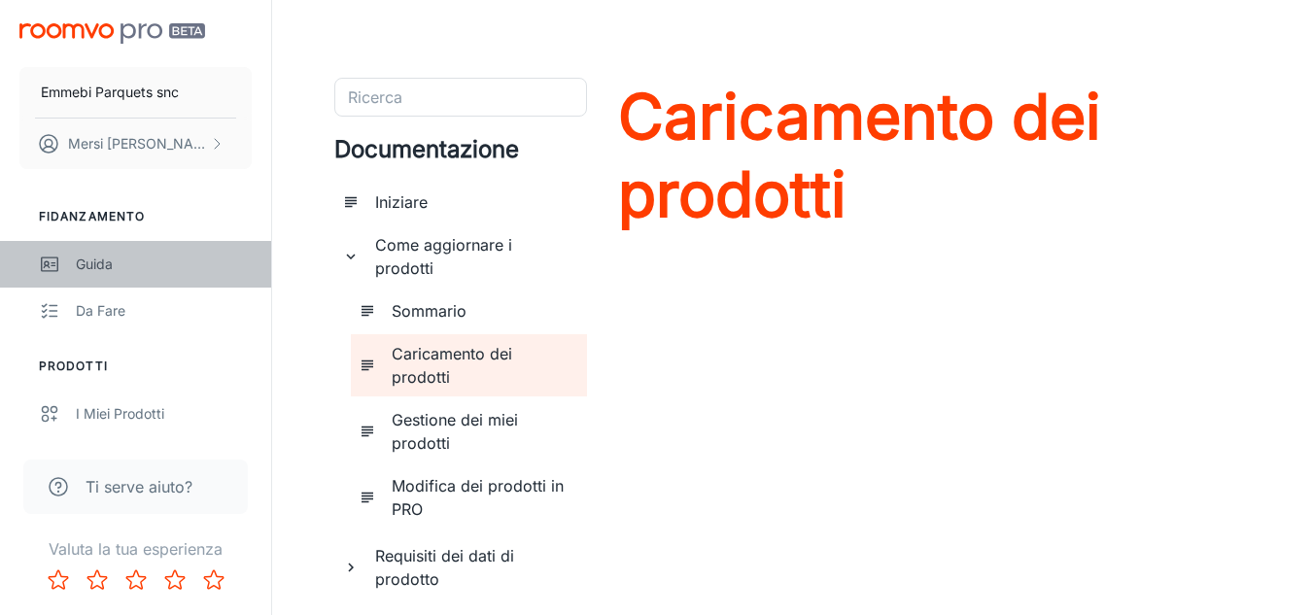
click at [91, 269] on font "Guida" at bounding box center [94, 264] width 37 height 17
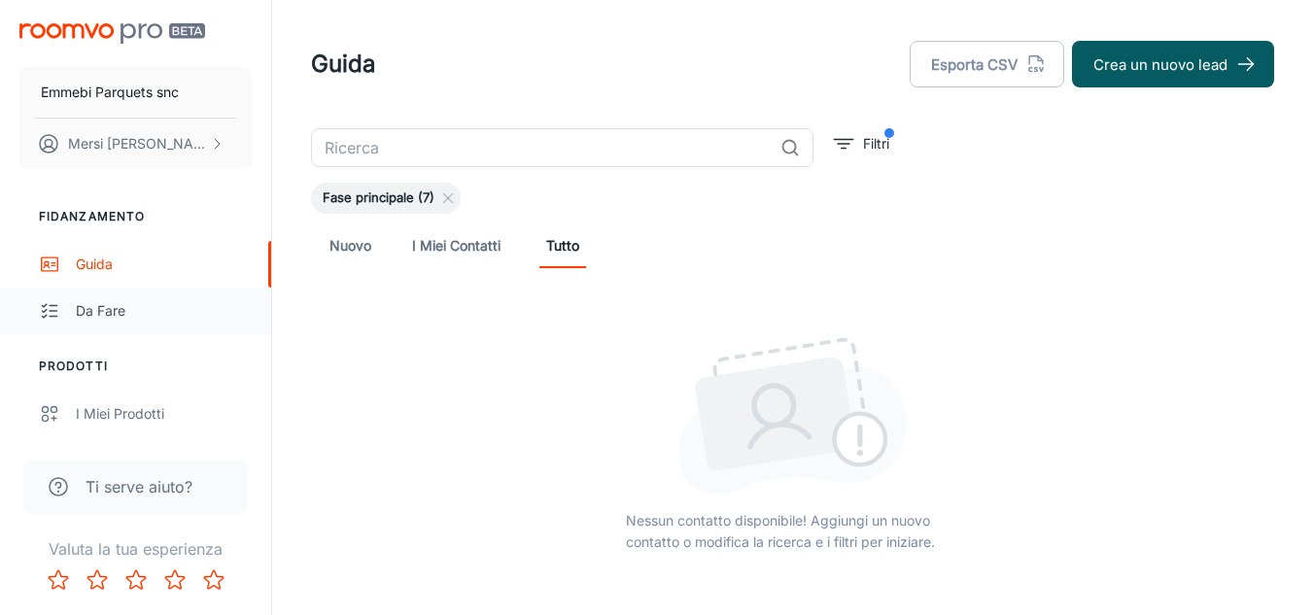
click at [91, 306] on font "Da fare" at bounding box center [101, 310] width 50 height 17
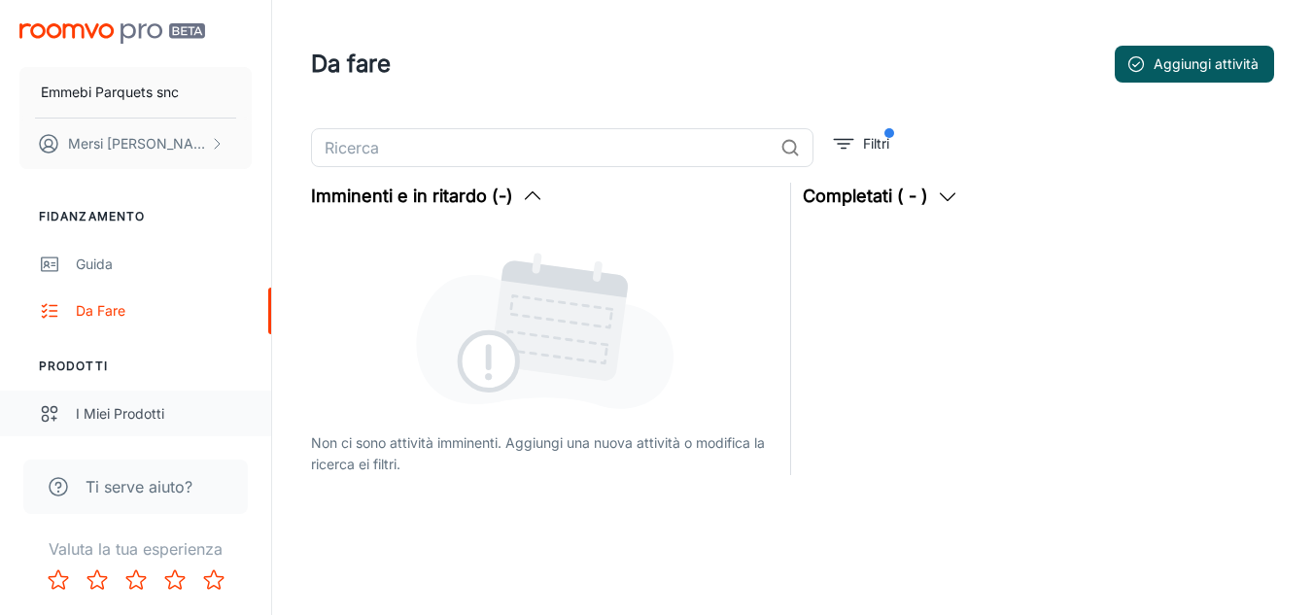
click at [87, 406] on font "I miei prodotti" at bounding box center [120, 413] width 88 height 17
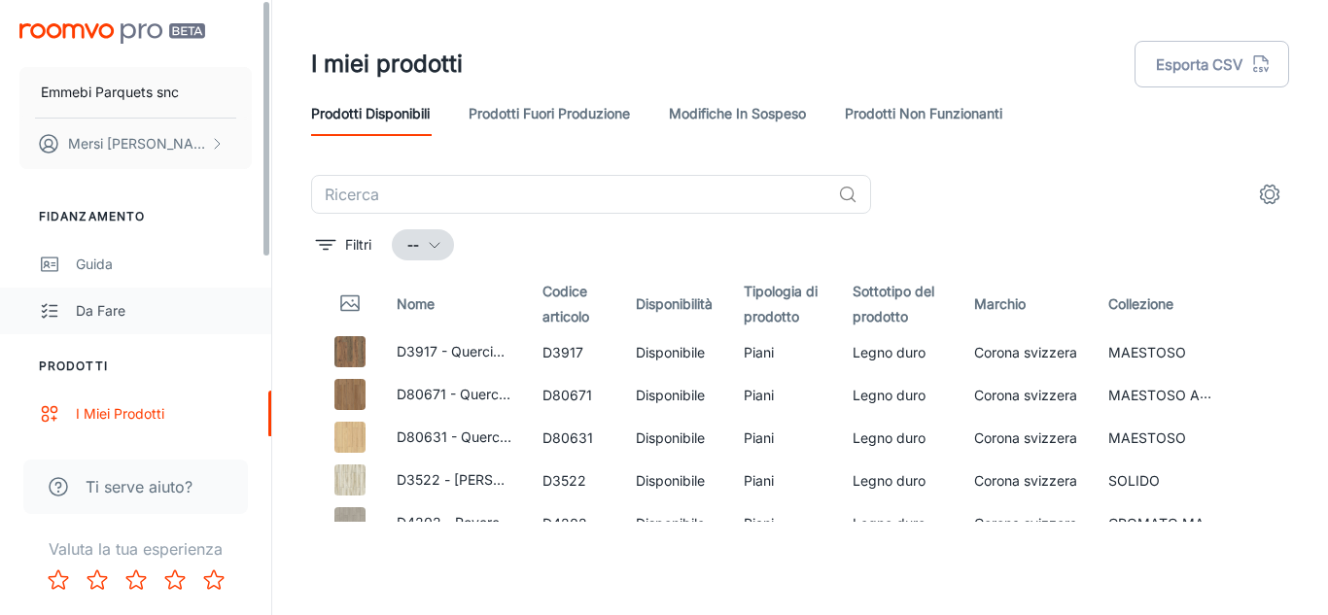
click at [261, 332] on link "Da fare" at bounding box center [135, 311] width 271 height 47
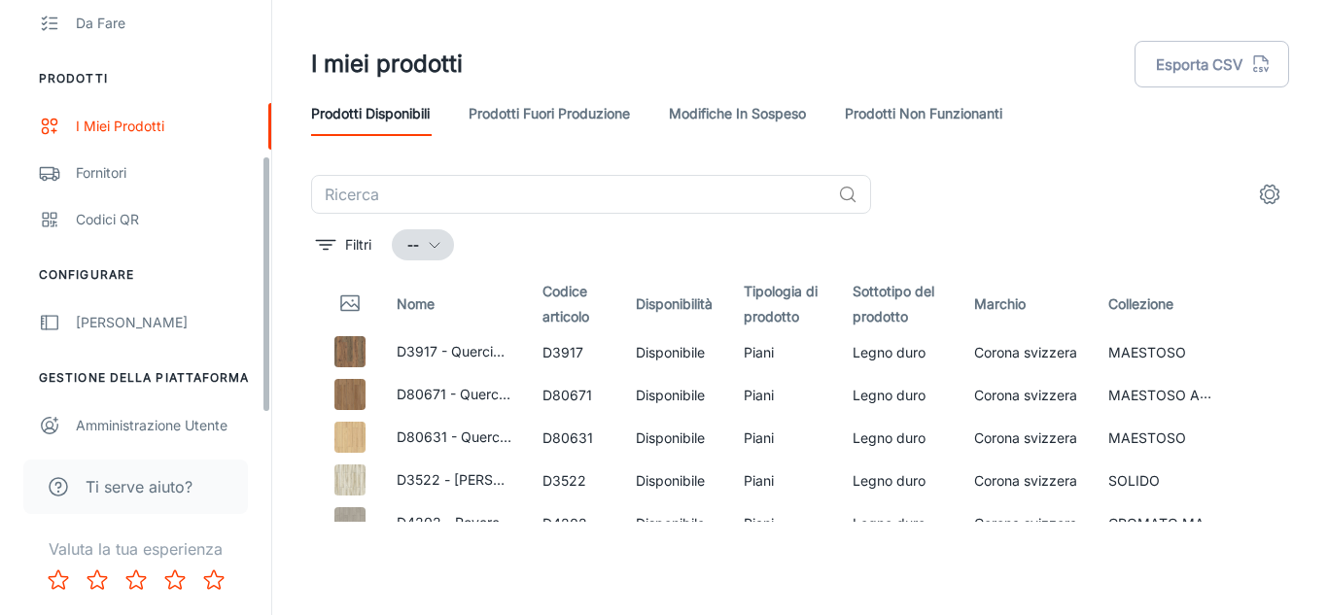
scroll to position [300, 0]
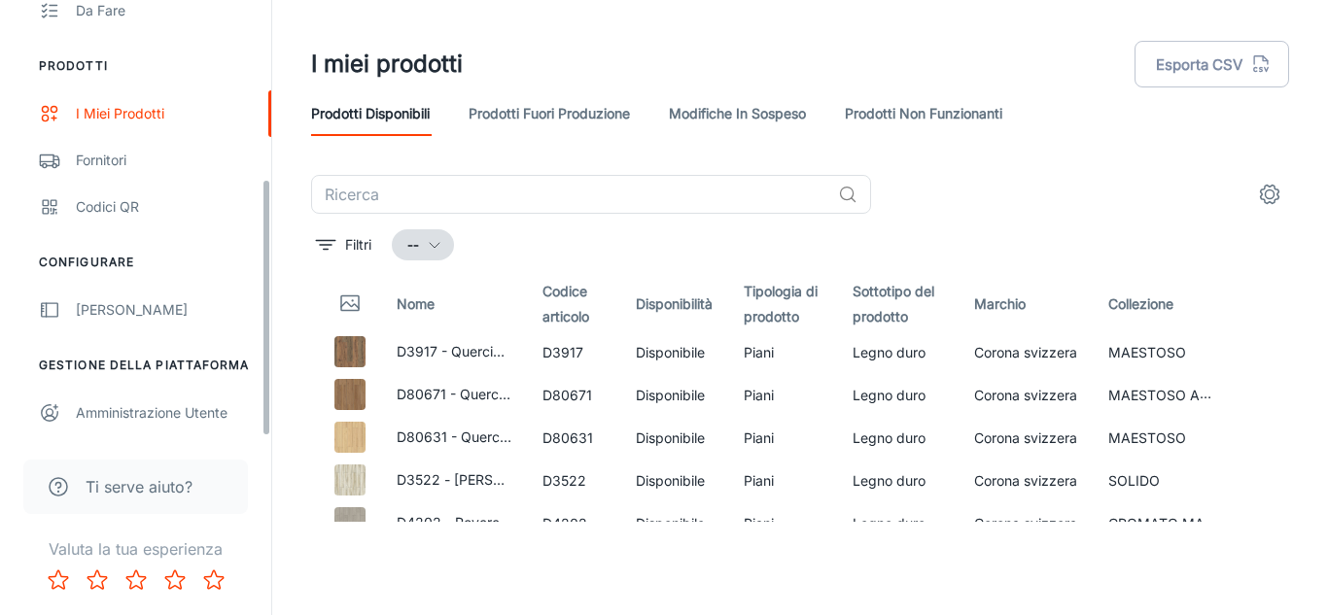
drag, startPoint x: 266, startPoint y: 230, endPoint x: 269, endPoint y: 469, distance: 239.1
click at [269, 469] on div "Emmebi Parquets snc Mersi Stefano Fidanzamento Guida Da fare Prodotti I miei pr…" at bounding box center [136, 307] width 272 height 615
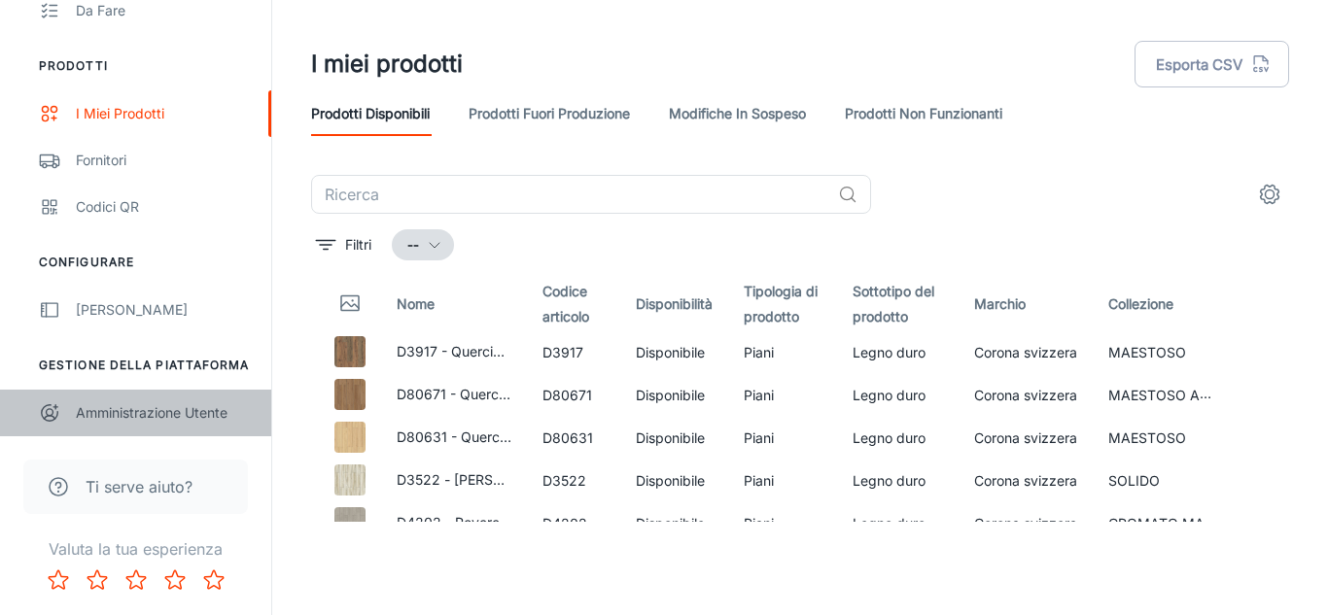
click at [183, 415] on font "Amministrazione utente" at bounding box center [152, 412] width 152 height 17
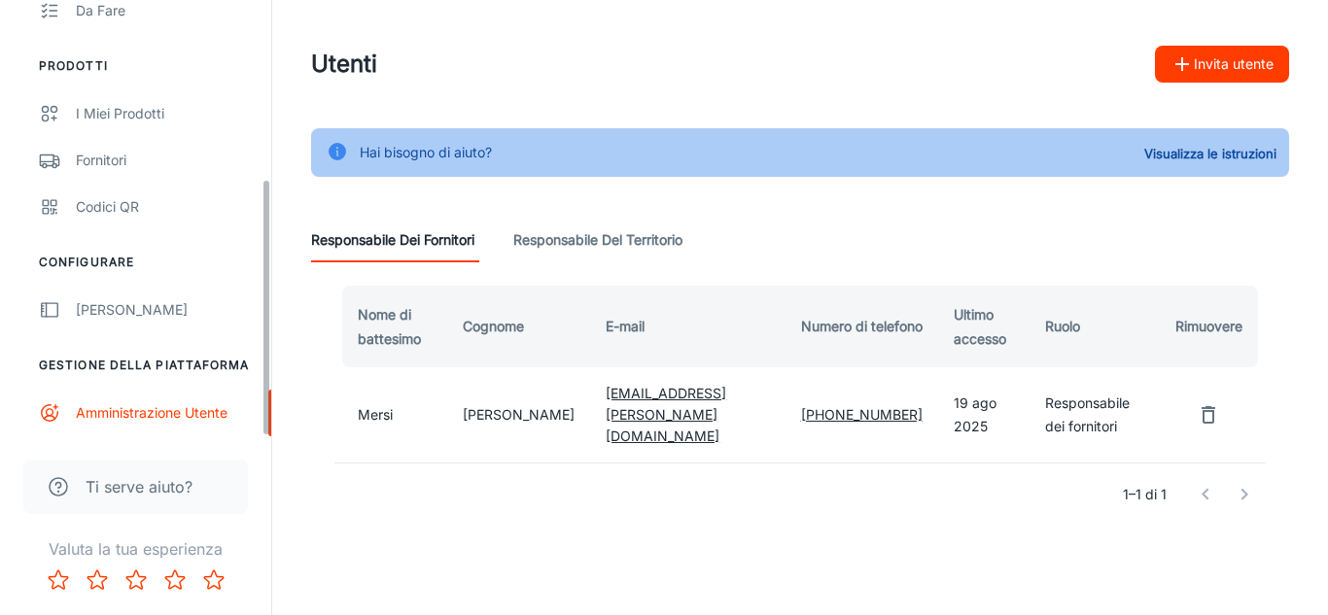
scroll to position [243, 0]
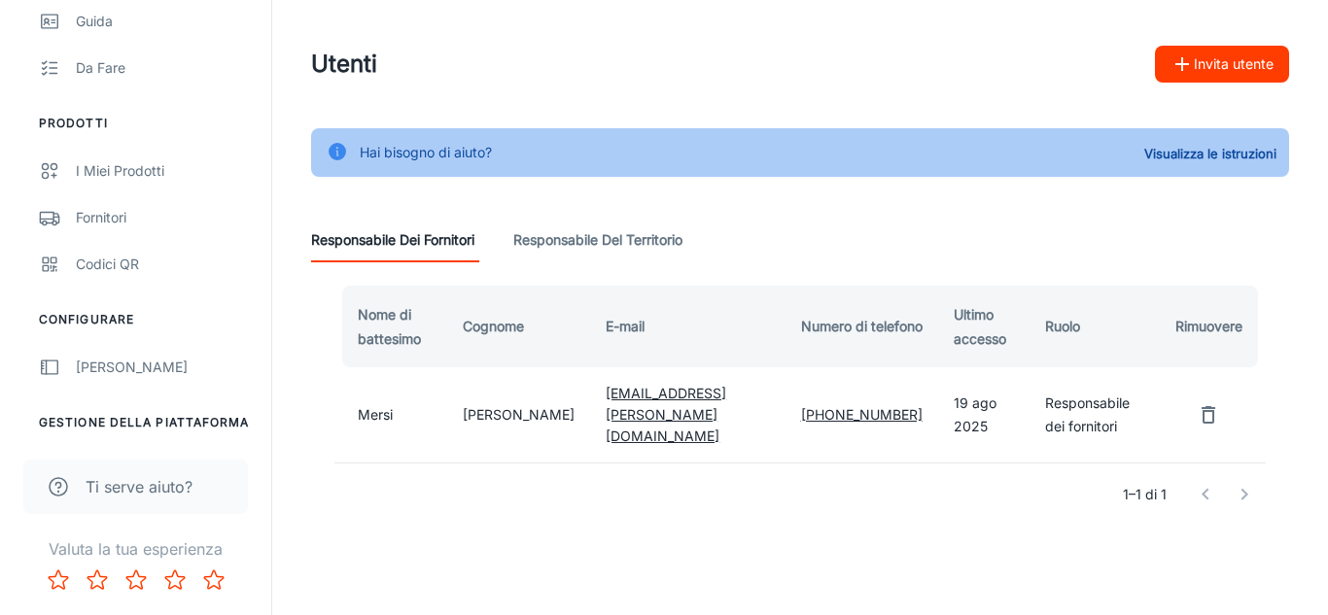
drag, startPoint x: 261, startPoint y: 185, endPoint x: 257, endPoint y: 330, distance: 144.9
click at [257, 330] on div "Emmebi Parquets snc [PERSON_NAME] Fidanzamento Guida Da fare Prodotti I miei pr…" at bounding box center [135, 218] width 271 height 436
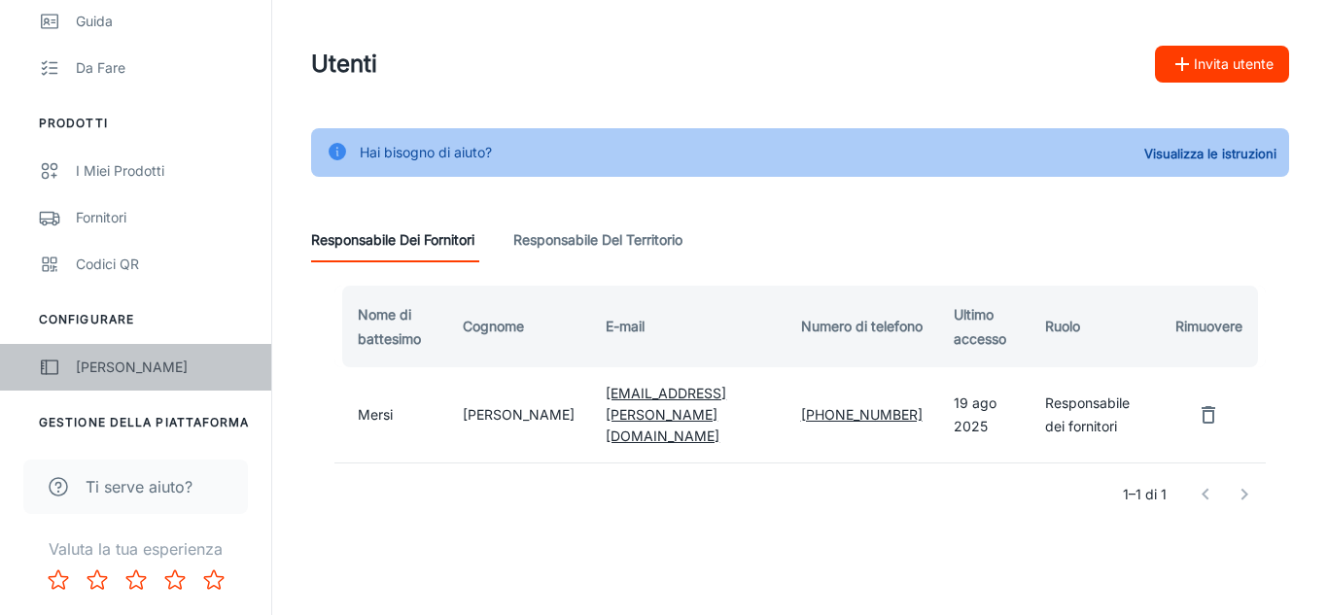
click at [141, 379] on link "[PERSON_NAME]" at bounding box center [135, 367] width 271 height 47
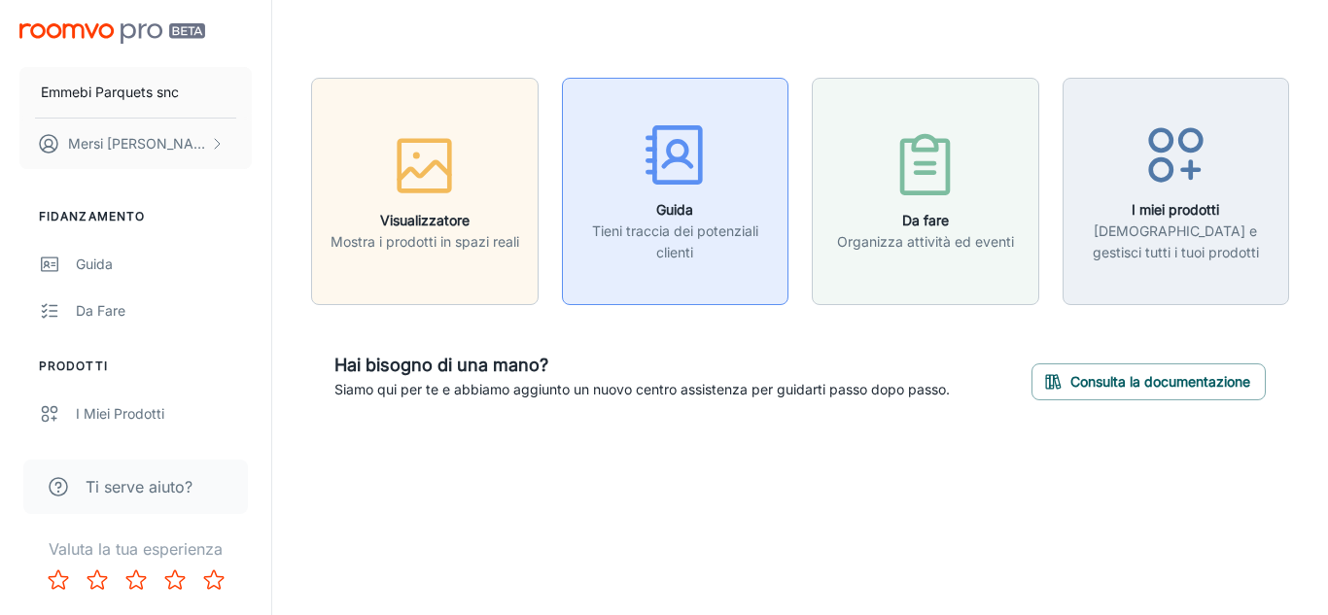
click at [681, 172] on icon "button" at bounding box center [675, 155] width 73 height 73
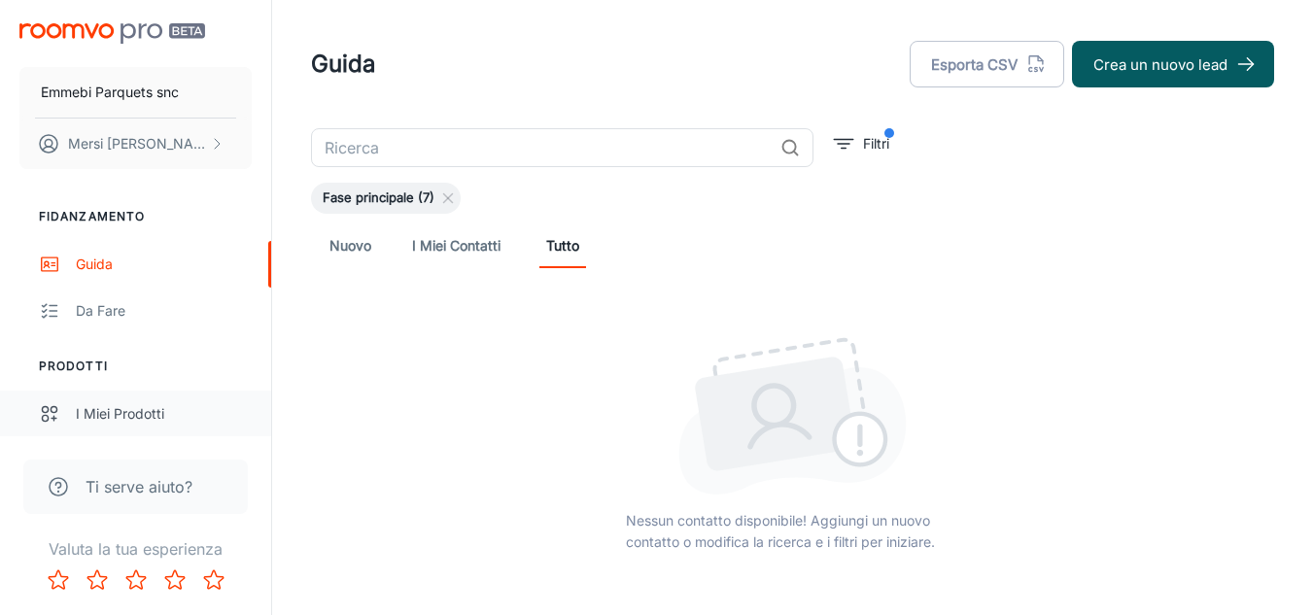
click at [128, 408] on font "I miei prodotti" at bounding box center [120, 413] width 88 height 17
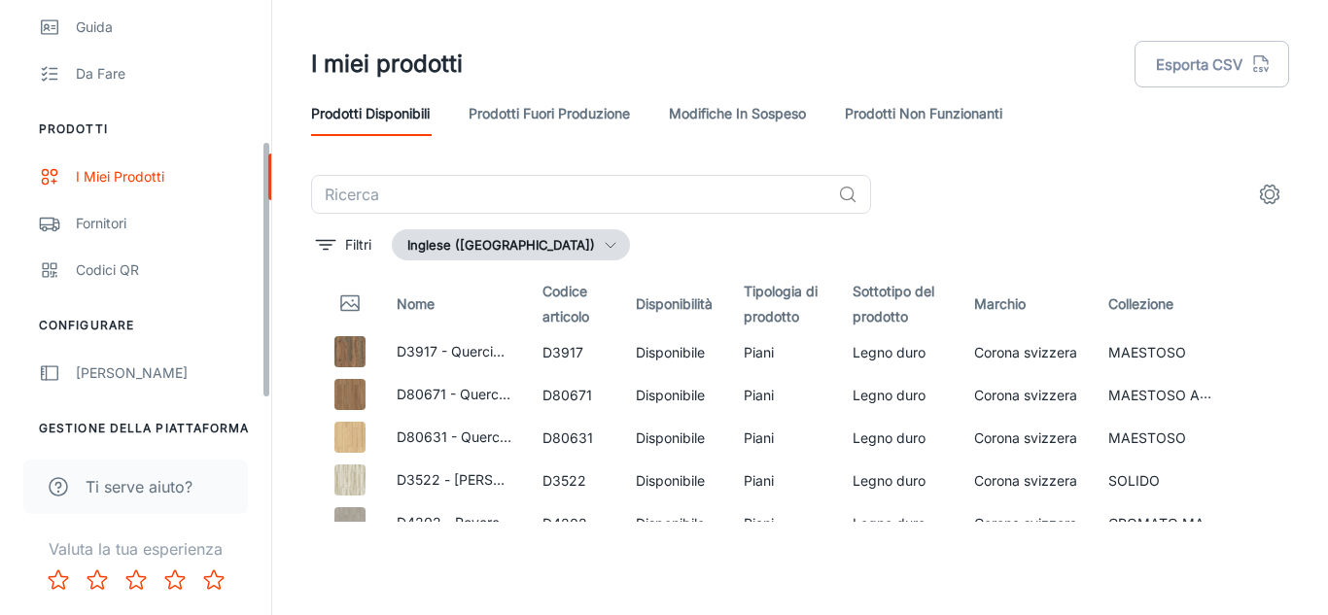
scroll to position [300, 0]
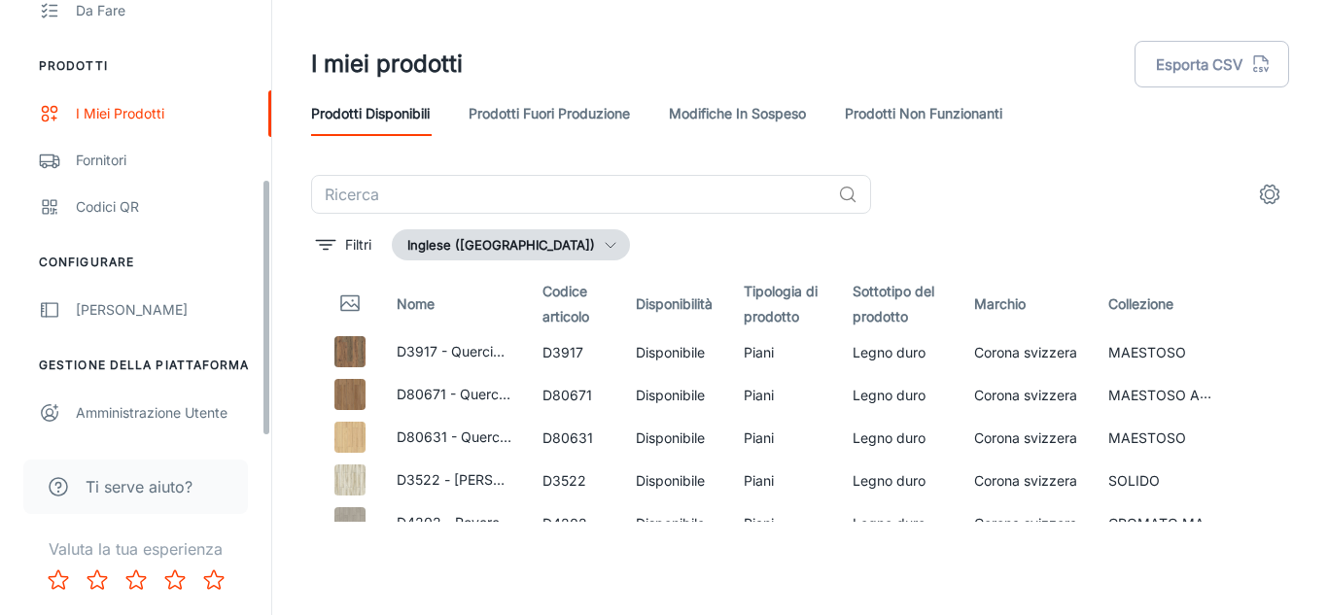
drag, startPoint x: 264, startPoint y: 214, endPoint x: 263, endPoint y: 410, distance: 196.4
click at [263, 410] on div "Emmebi Parquets snc [PERSON_NAME] Fidanzamento Guida Da fare Prodotti I miei pr…" at bounding box center [135, 218] width 271 height 436
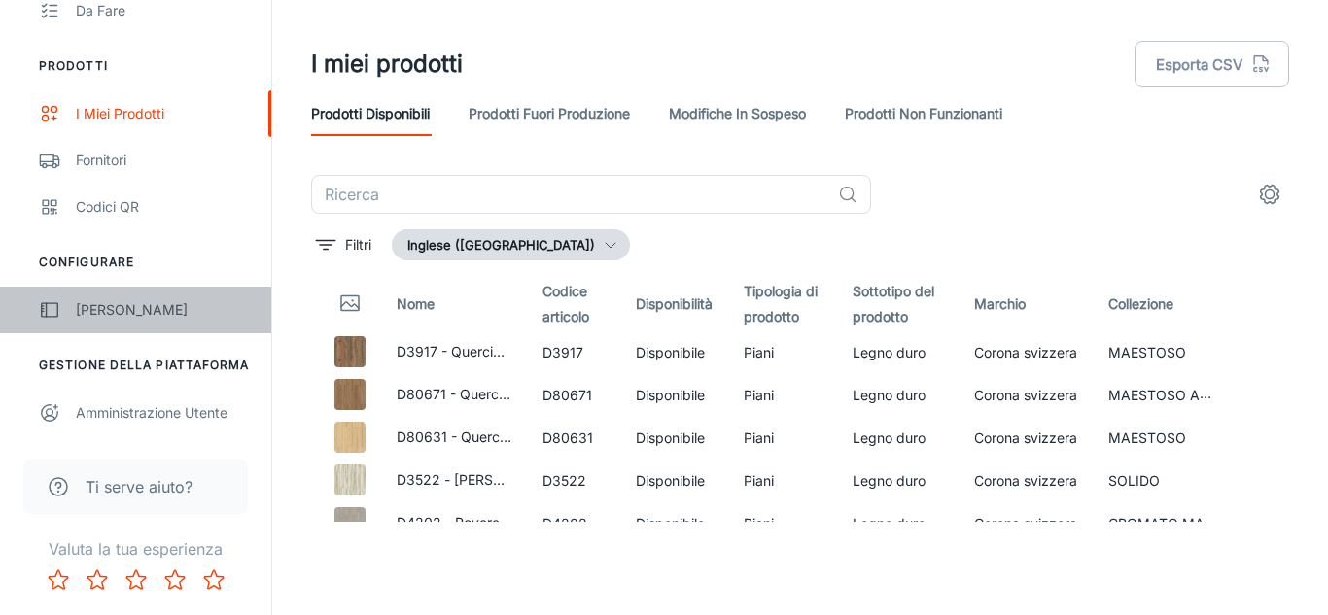
click at [173, 305] on div "[PERSON_NAME]" at bounding box center [164, 309] width 176 height 21
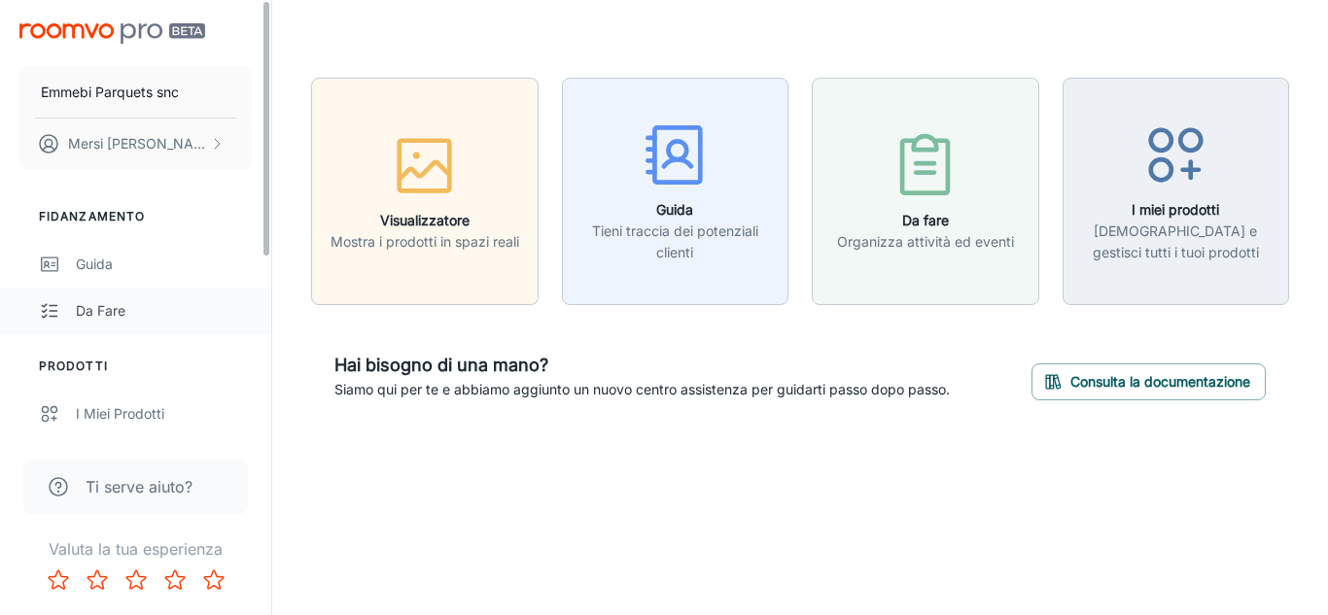
click at [265, 324] on link "Da fare" at bounding box center [135, 311] width 271 height 47
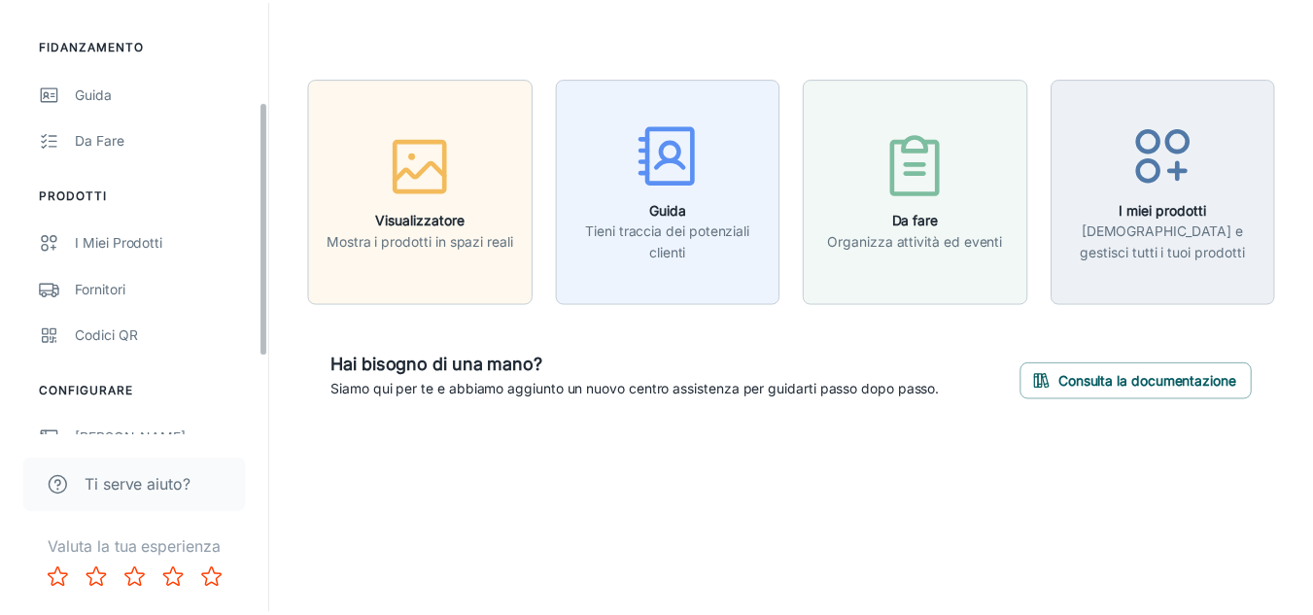
scroll to position [166, 0]
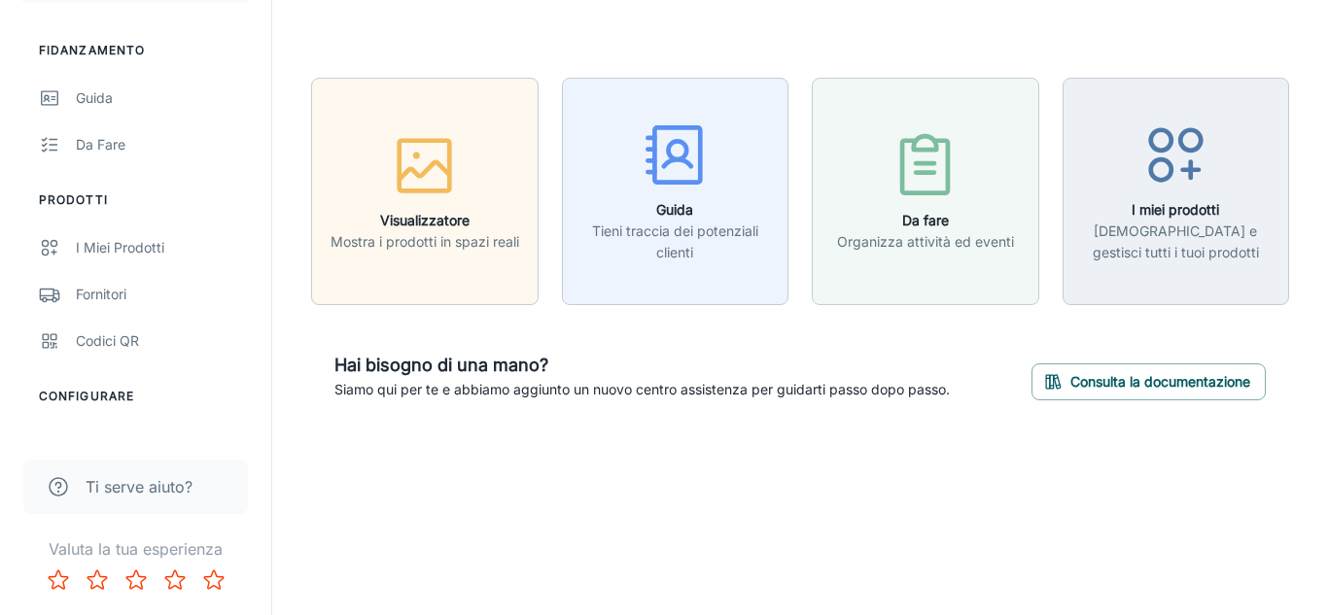
drag, startPoint x: 265, startPoint y: 240, endPoint x: 127, endPoint y: 339, distance: 169.9
click at [127, 339] on div "Emmebi Parquets snc [PERSON_NAME] Fidanzamento Guida Da fare Prodotti I miei pr…" at bounding box center [135, 218] width 271 height 436
click at [127, 339] on font "Codici QR" at bounding box center [107, 340] width 63 height 17
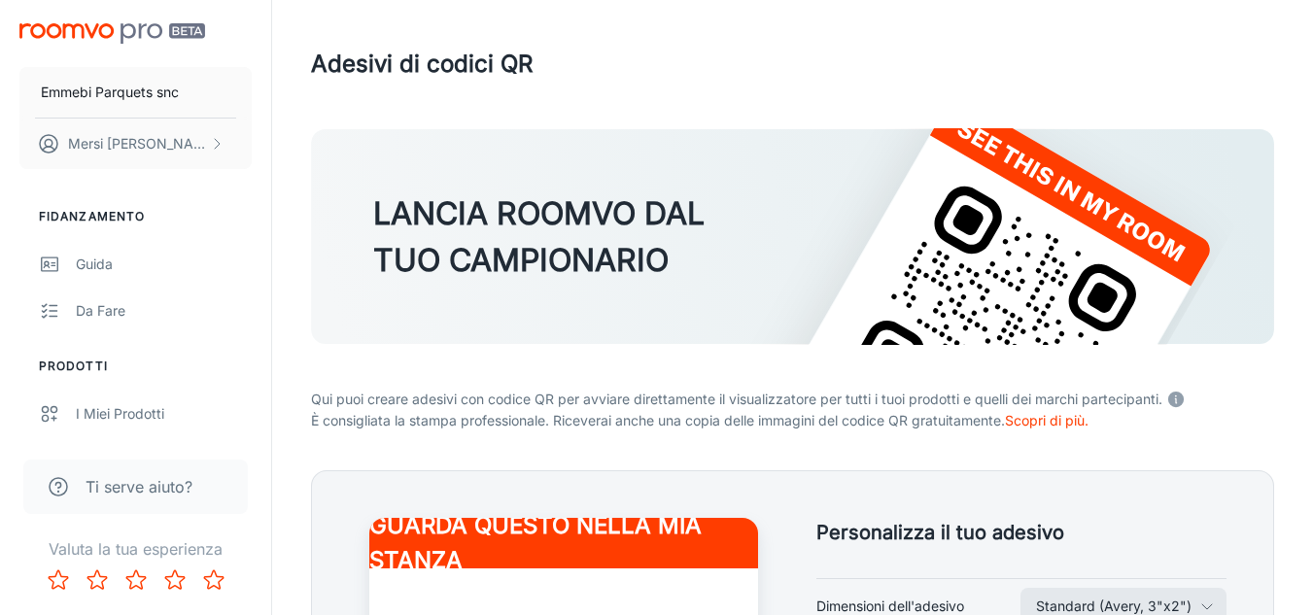
scroll to position [538, 0]
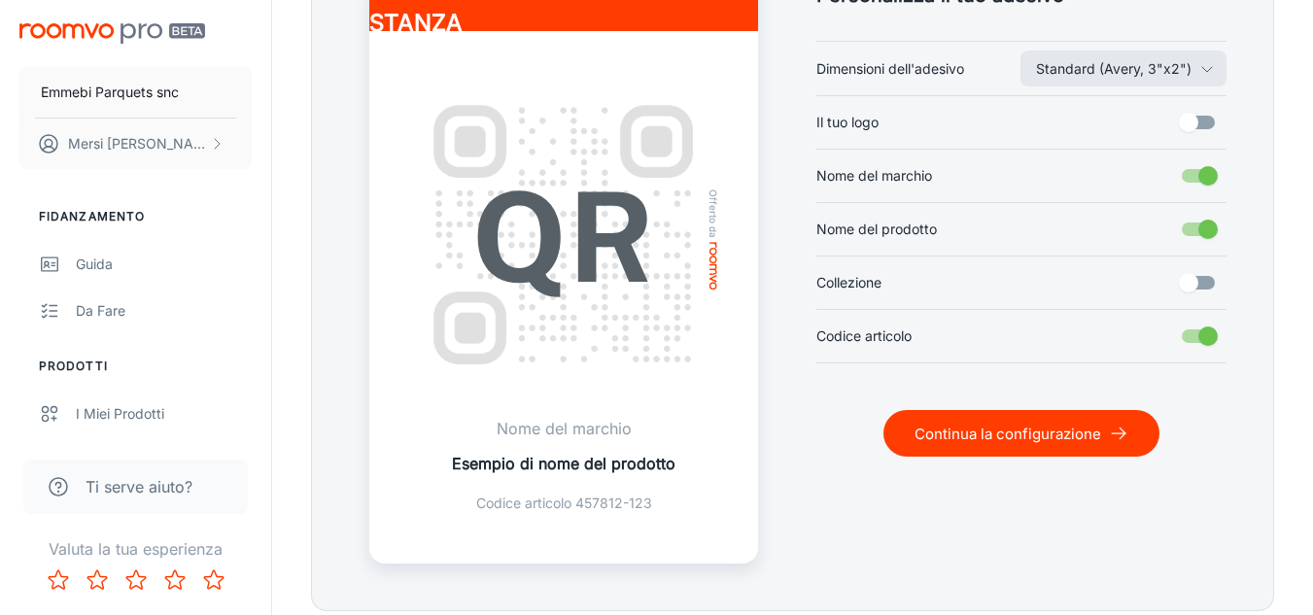
click at [593, 430] on font "Nome del marchio" at bounding box center [564, 428] width 135 height 19
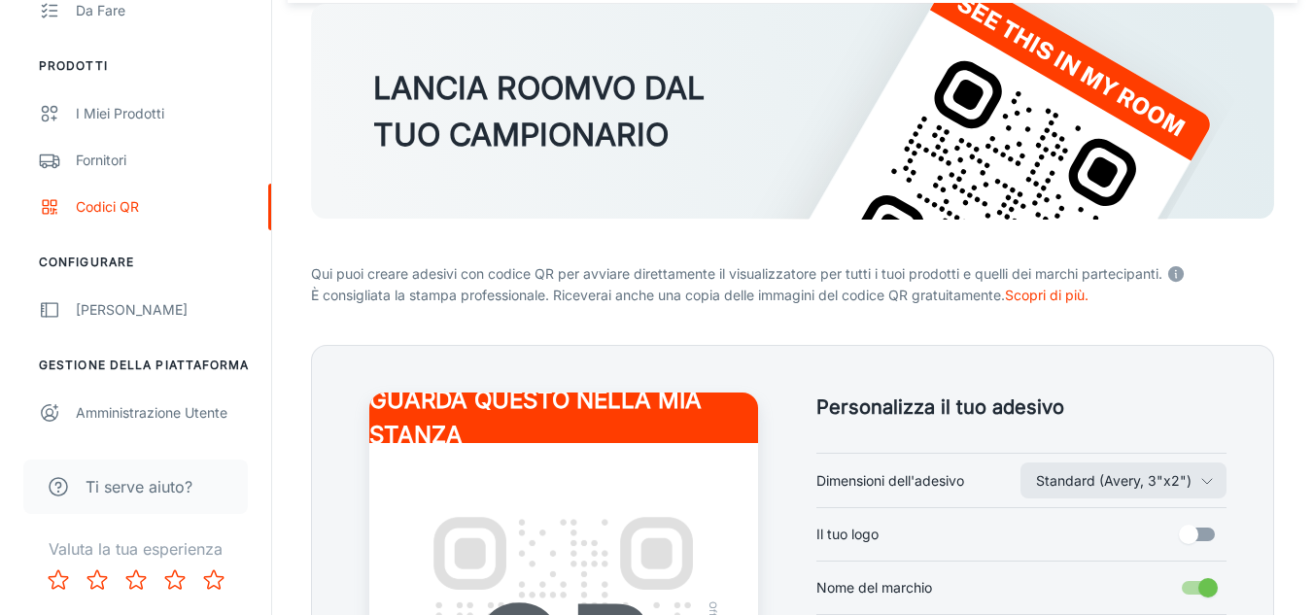
scroll to position [0, 0]
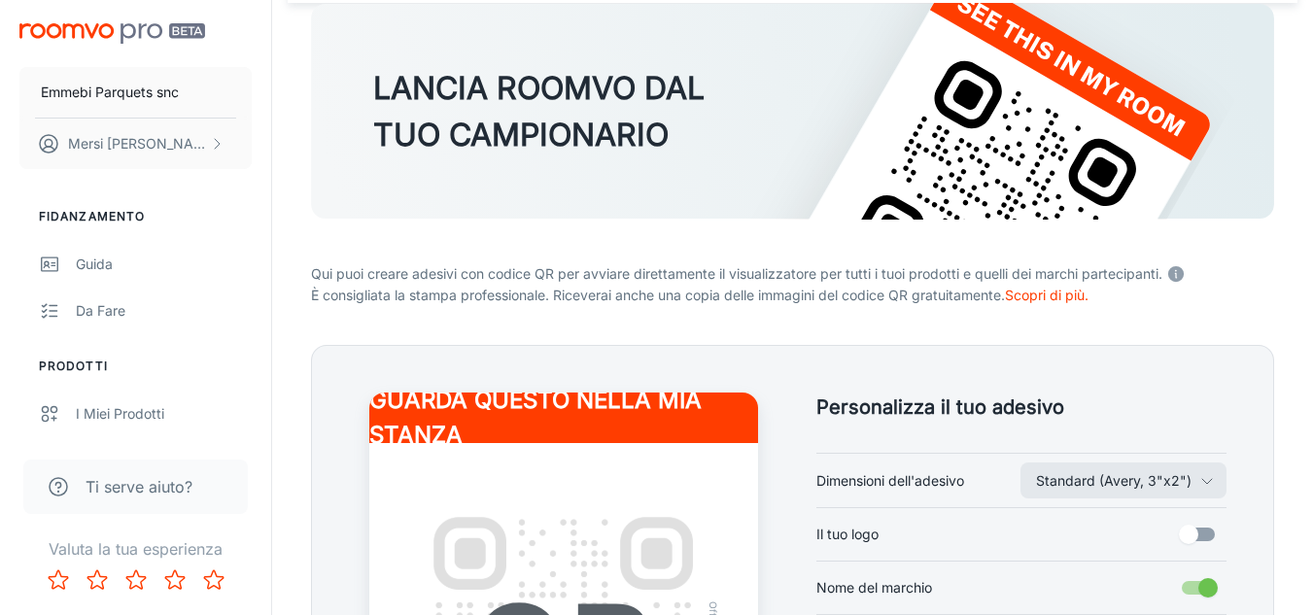
drag, startPoint x: 266, startPoint y: 227, endPoint x: 40, endPoint y: 19, distance: 307.5
click at [40, 19] on div "Emmebi Parquets snc [PERSON_NAME] Fidanzamento Guida Da fare Prodotti I miei pr…" at bounding box center [135, 218] width 271 height 436
click at [76, 27] on img "contenuto scorrevole" at bounding box center [112, 33] width 186 height 20
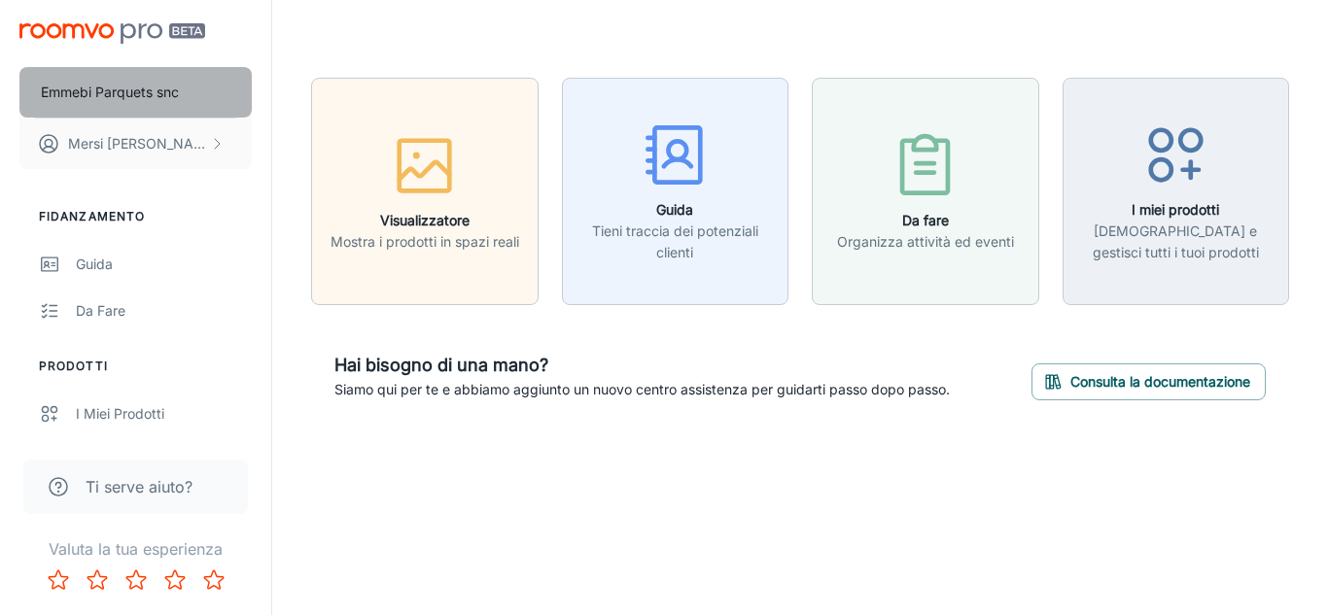
click at [109, 94] on font "Emmebi Parquets snc" at bounding box center [110, 92] width 138 height 17
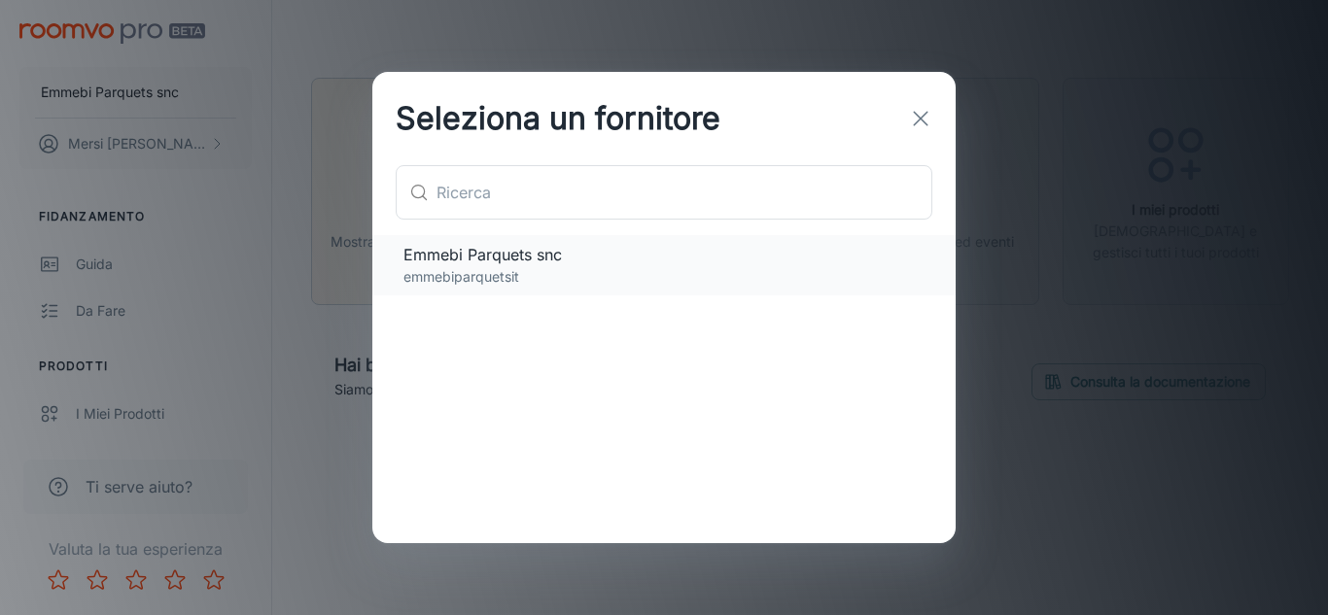
click at [536, 269] on p "emmebiparquetsit" at bounding box center [663, 276] width 521 height 21
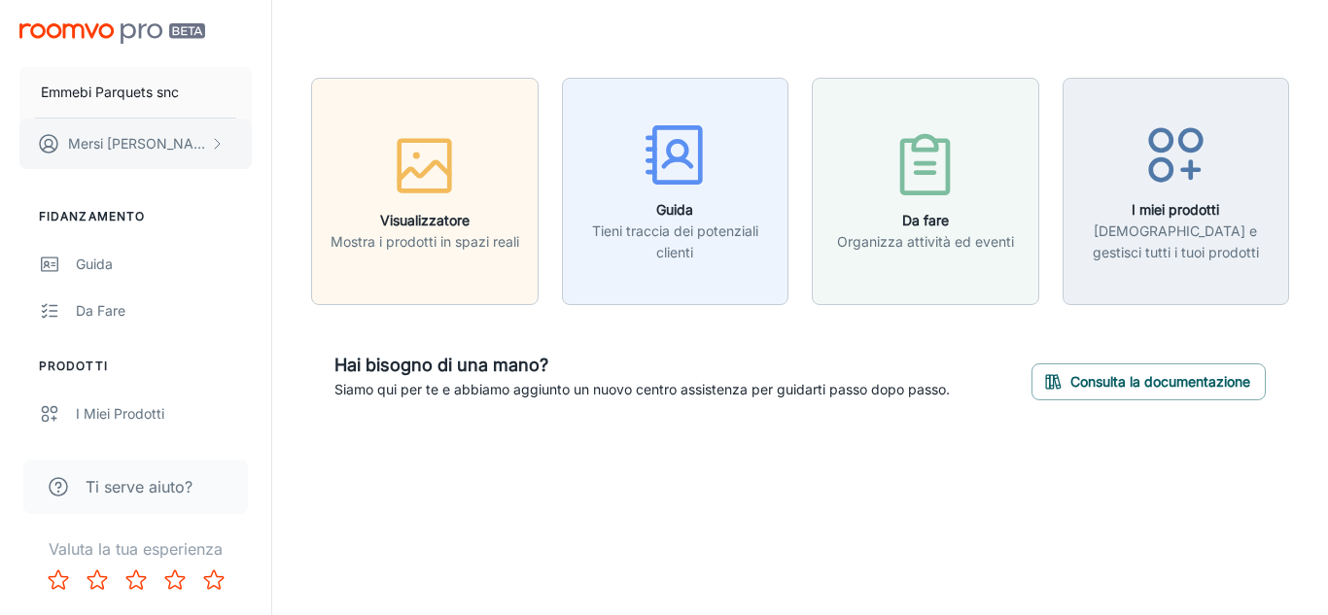
click at [139, 149] on font "[PERSON_NAME]" at bounding box center [163, 143] width 112 height 17
click at [338, 143] on font "Profilo utente" at bounding box center [309, 143] width 85 height 17
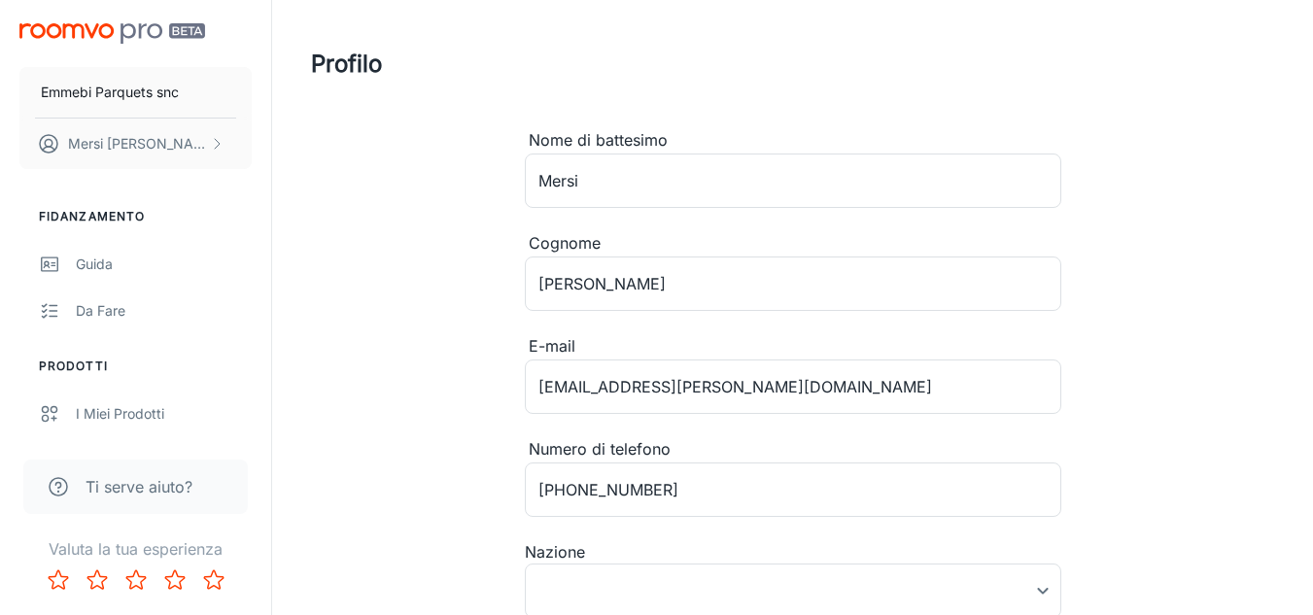
type input "Italia"
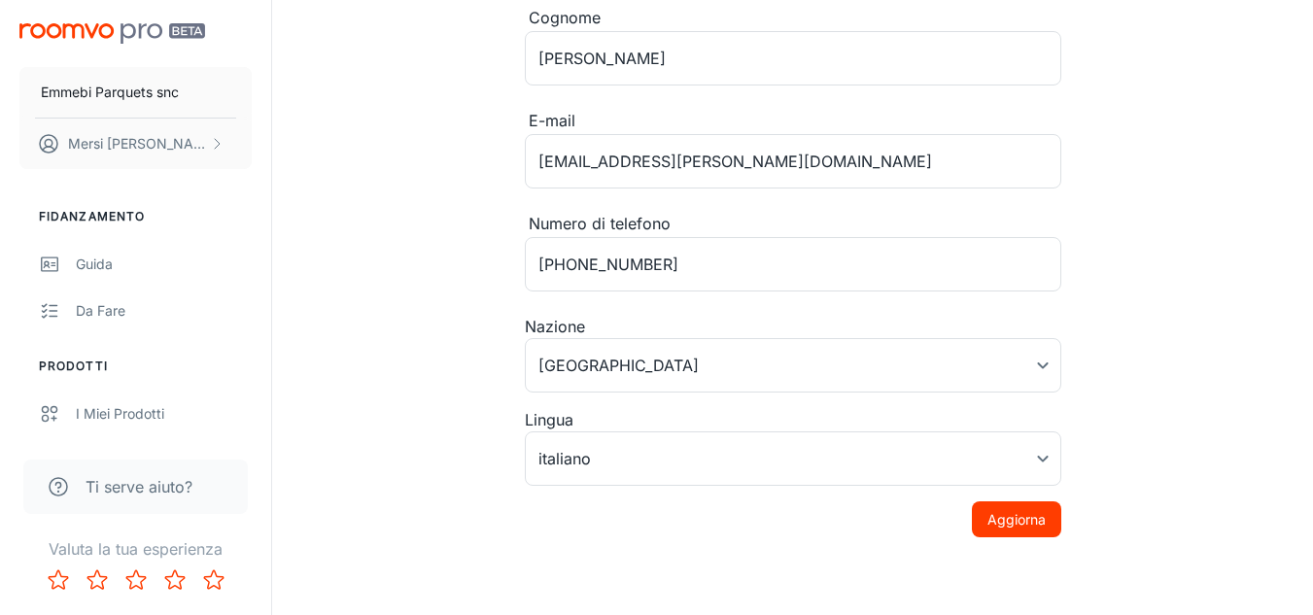
click at [337, 155] on div "Profilo Nome di battesimo Mersi ​ Cognome Stefano ​ E-mail emmebiparquets@virgi…" at bounding box center [793, 155] width 1010 height 763
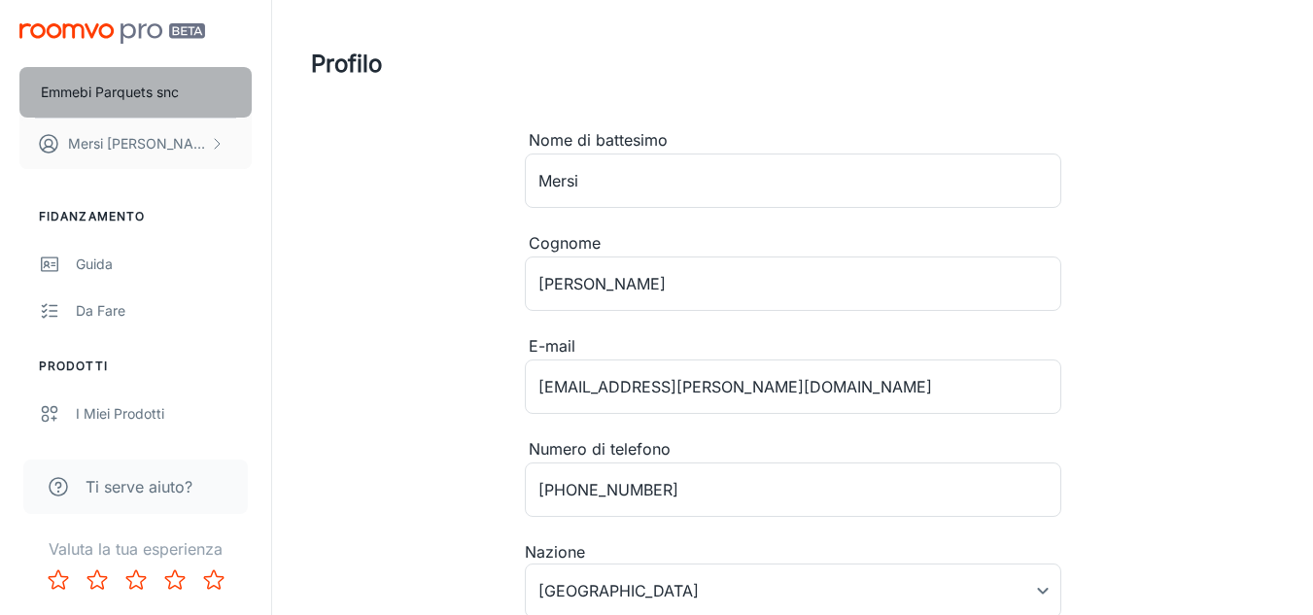
click at [171, 79] on button "Emmebi Parquets snc" at bounding box center [135, 92] width 232 height 51
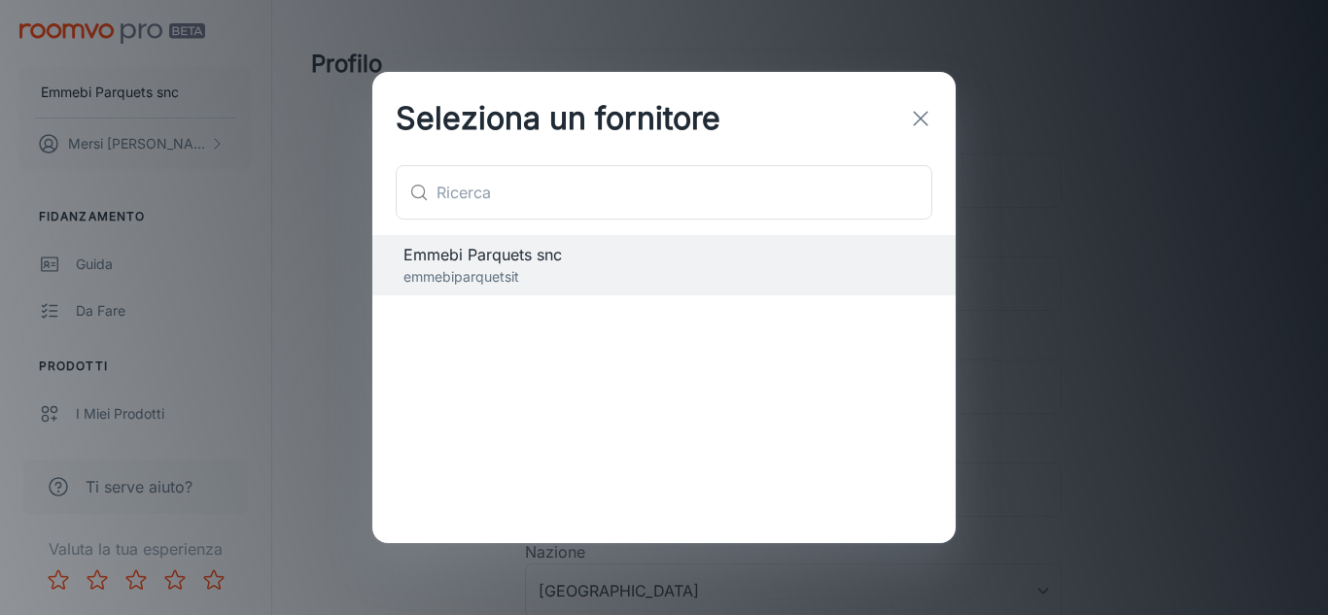
click at [120, 26] on div "Seleziona un fornitore ​ ​ Emmebi Parquets snc emmebiparquetsit" at bounding box center [664, 307] width 1328 height 615
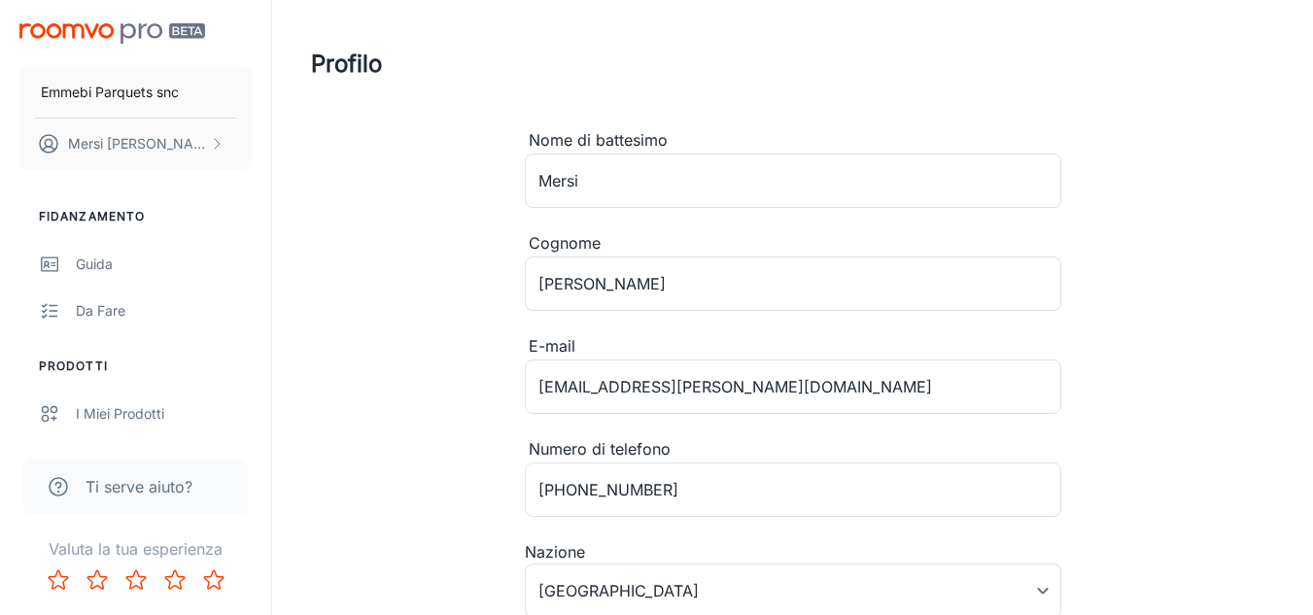
click at [120, 26] on img "contenuto scorrevole" at bounding box center [112, 33] width 186 height 20
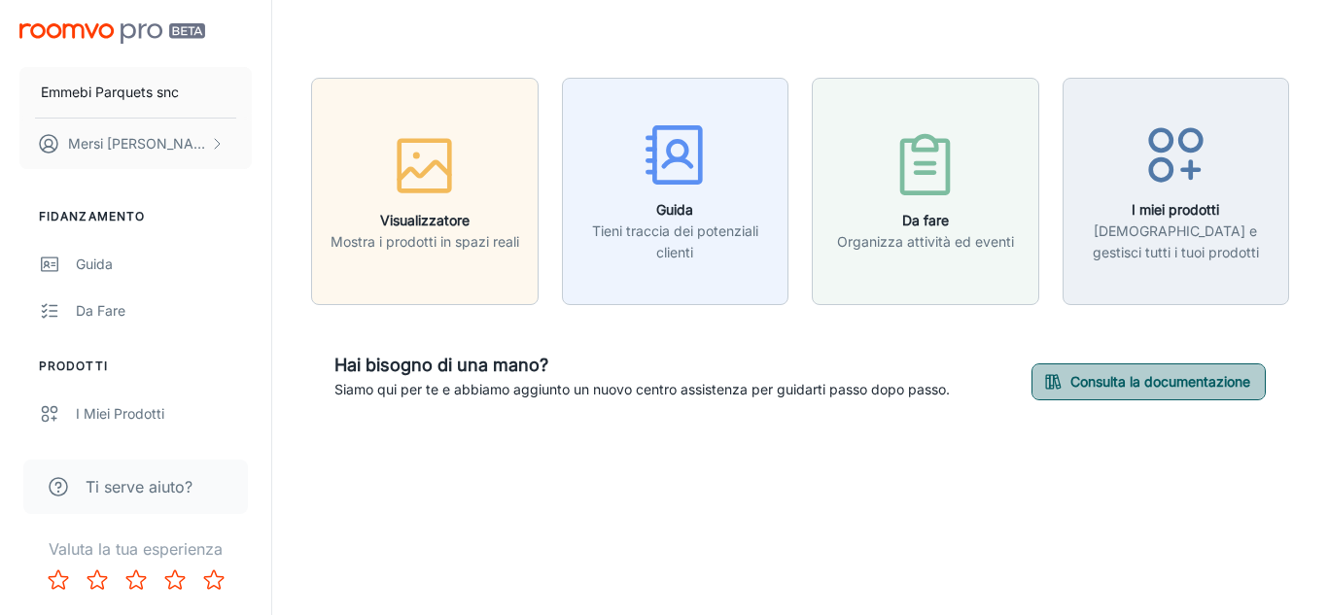
click at [1105, 385] on font "Consulta la documentazione" at bounding box center [1160, 382] width 180 height 17
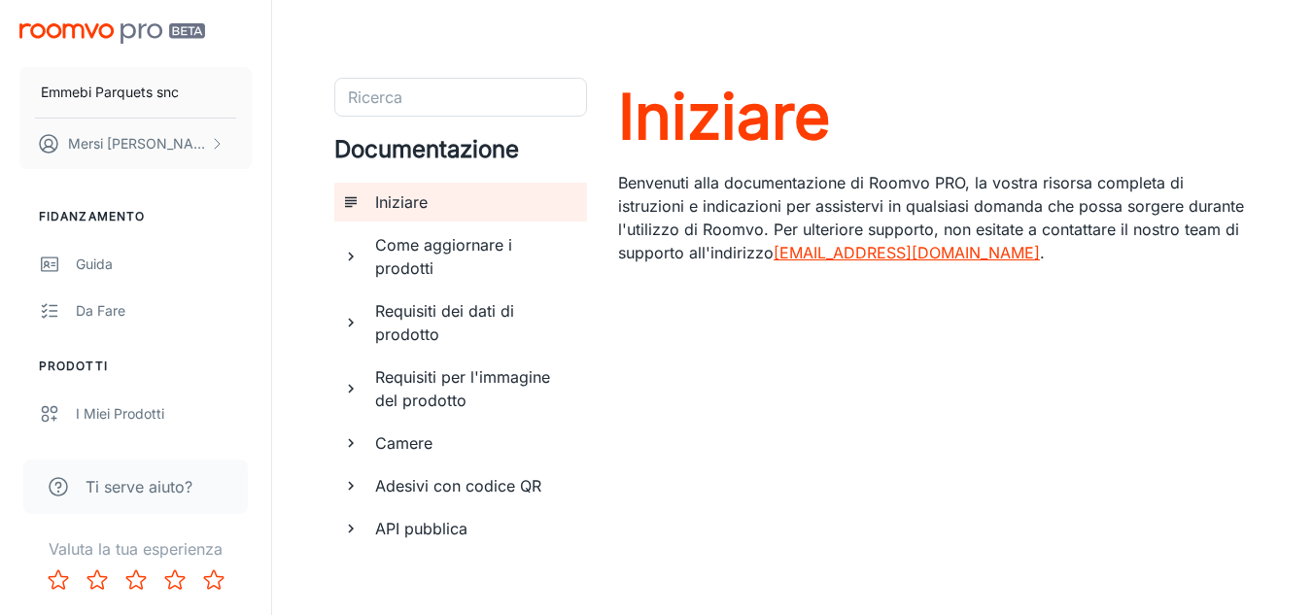
scroll to position [90, 0]
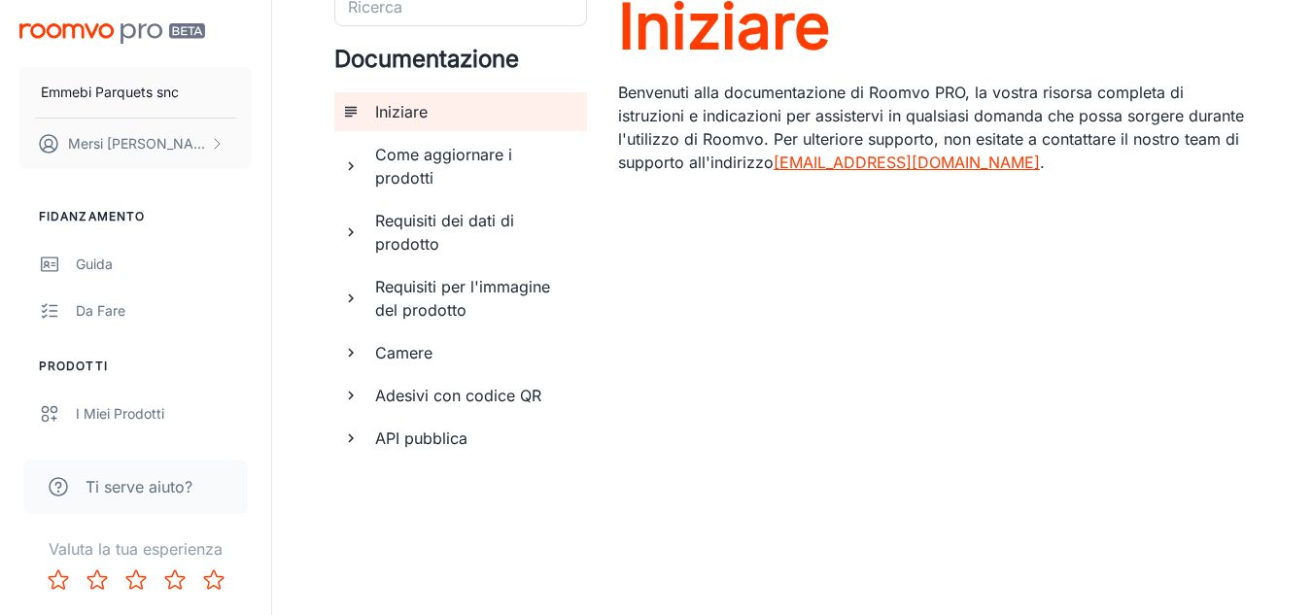
click at [210, 578] on icon "Vota 5 stelle" at bounding box center [213, 580] width 23 height 23
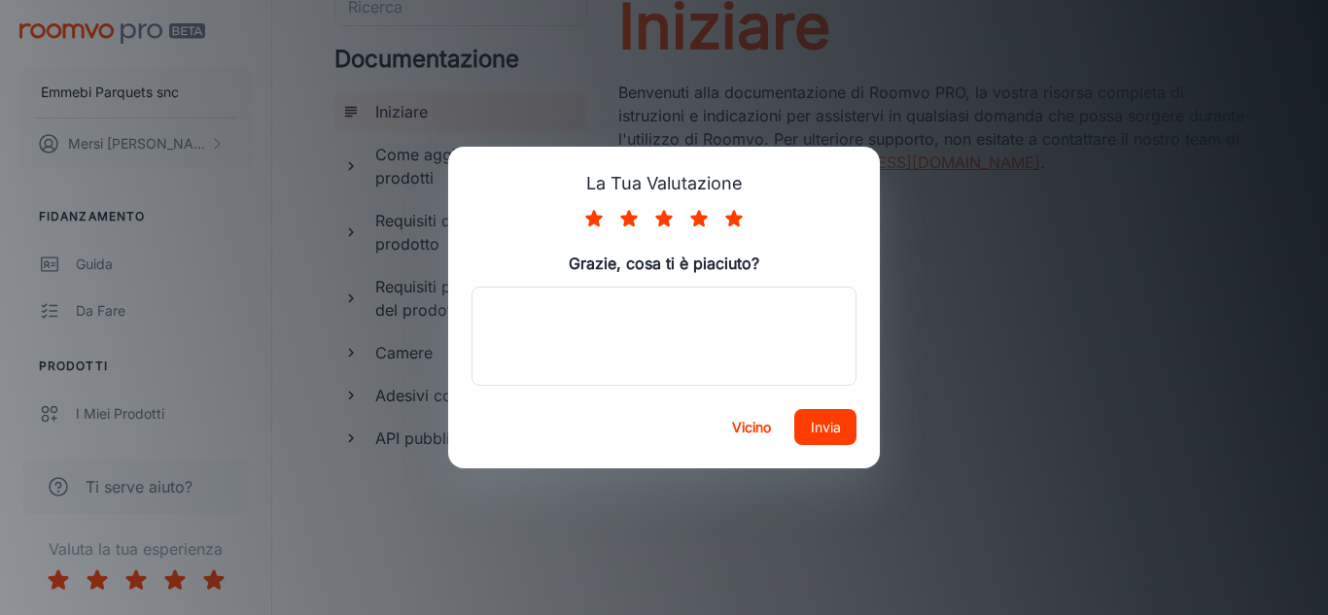
click at [833, 401] on div "Vicino Invia" at bounding box center [664, 427] width 432 height 83
click at [833, 426] on font "Invia" at bounding box center [826, 427] width 30 height 17
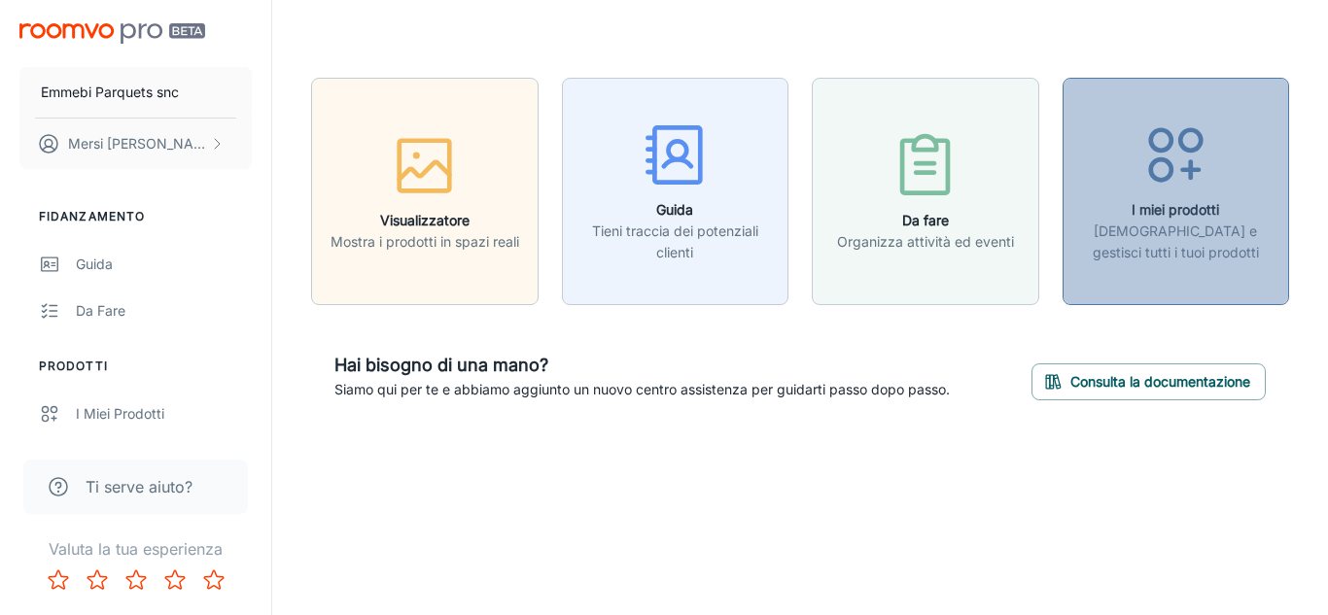
click at [1198, 140] on icon "button" at bounding box center [1175, 155] width 73 height 73
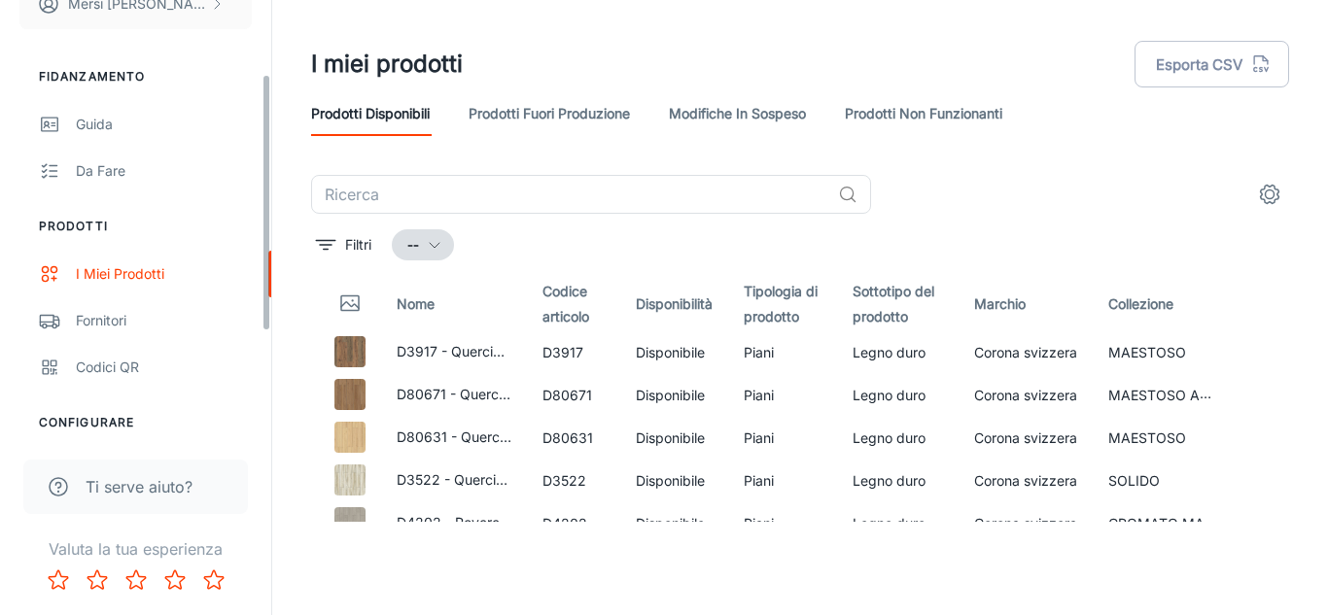
scroll to position [147, 0]
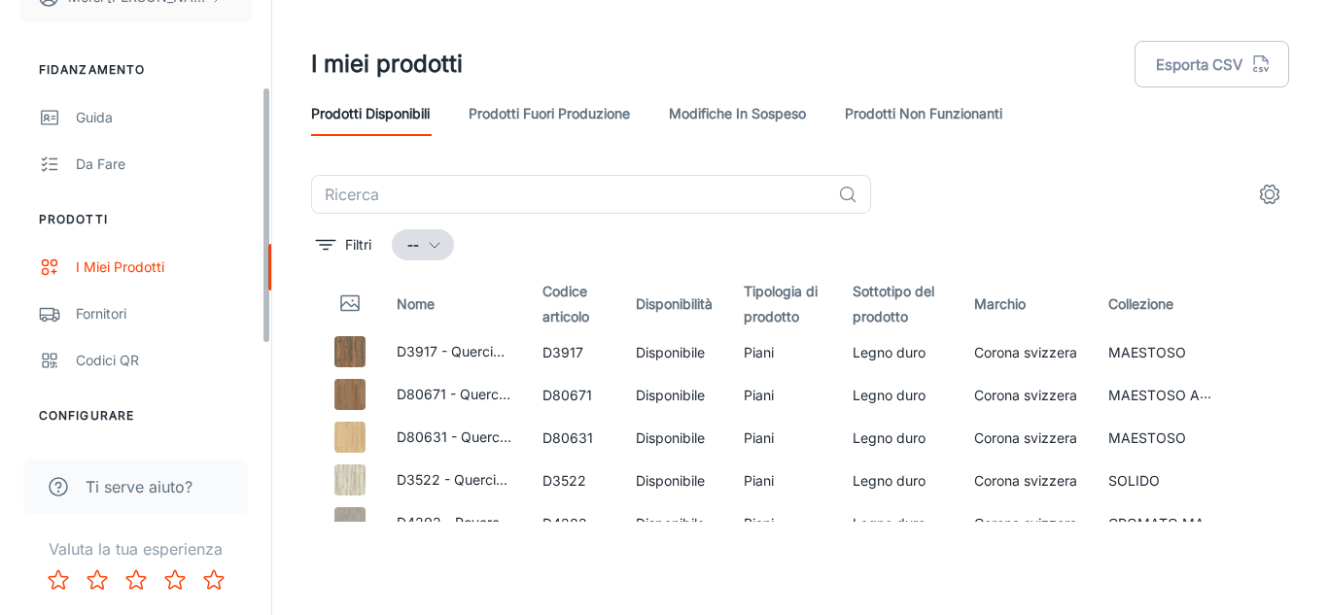
drag, startPoint x: 265, startPoint y: 244, endPoint x: 268, endPoint y: 331, distance: 87.5
click at [268, 331] on div "Emmebi Parquets snc [PERSON_NAME] Fidanzamento Guida Da fare Prodotti I miei pr…" at bounding box center [135, 218] width 271 height 436
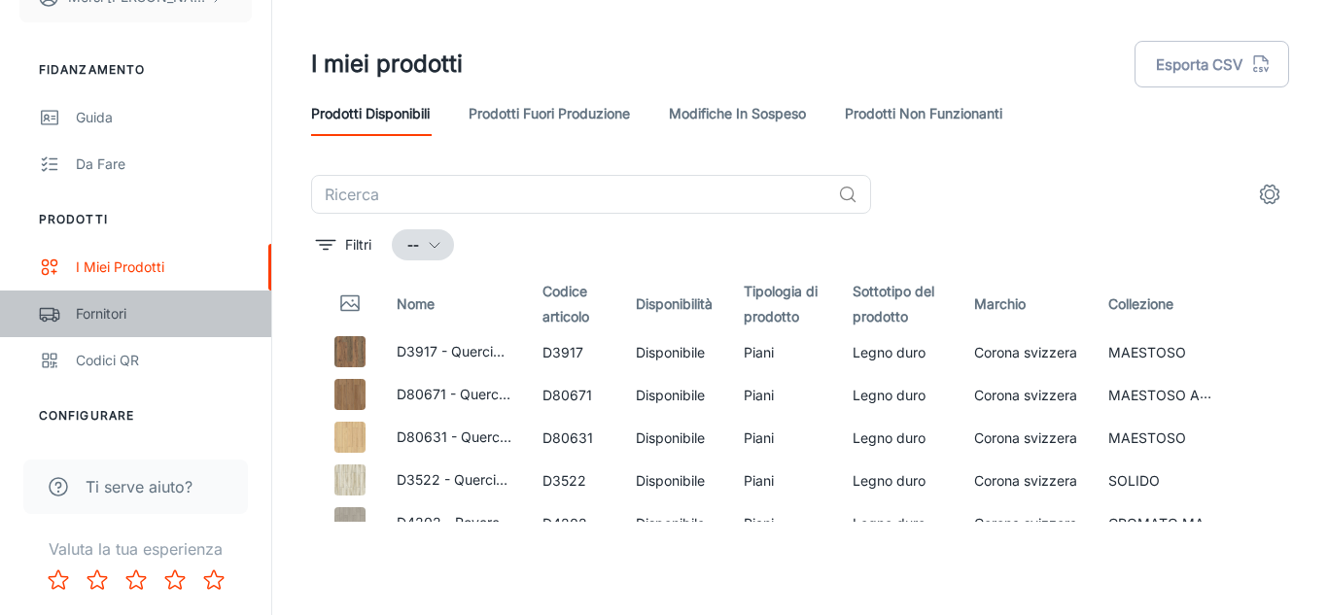
click at [141, 312] on div "Fornitori" at bounding box center [164, 313] width 176 height 21
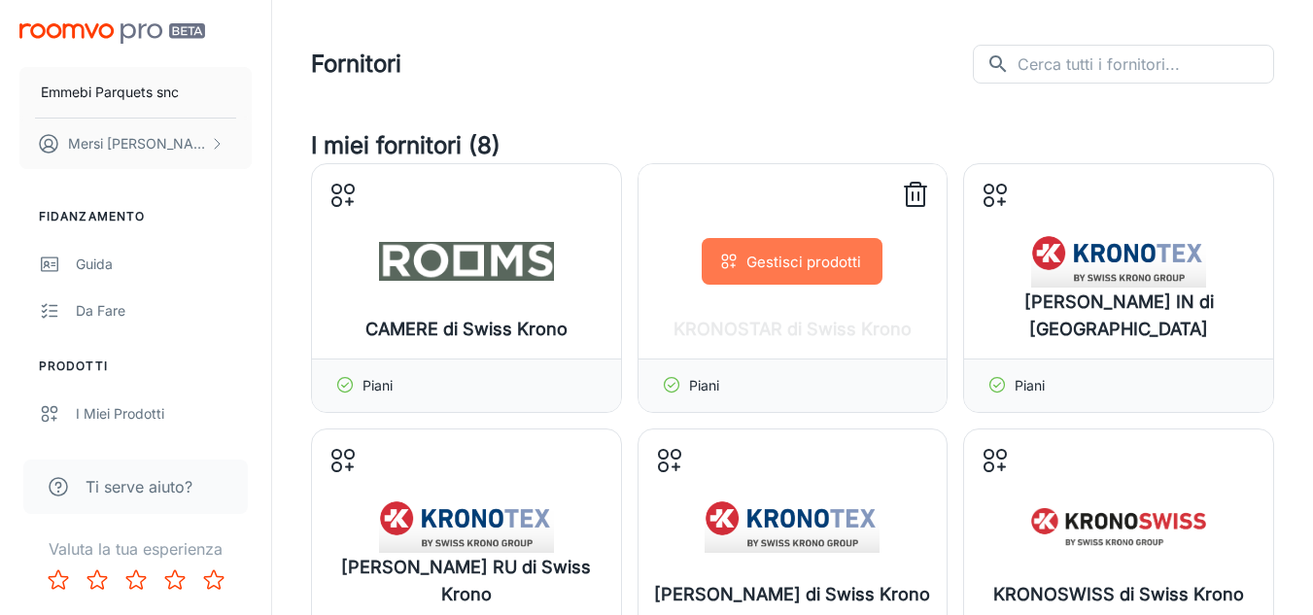
click at [810, 269] on font "Gestisci prodotti" at bounding box center [804, 262] width 115 height 18
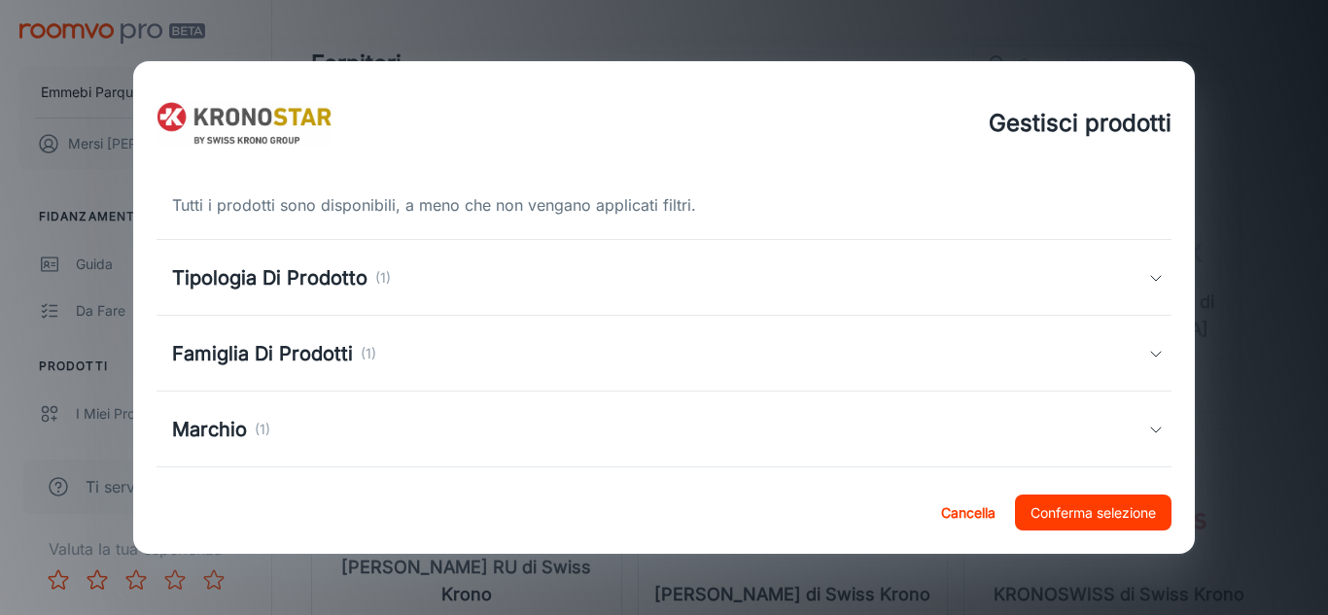
scroll to position [171, 0]
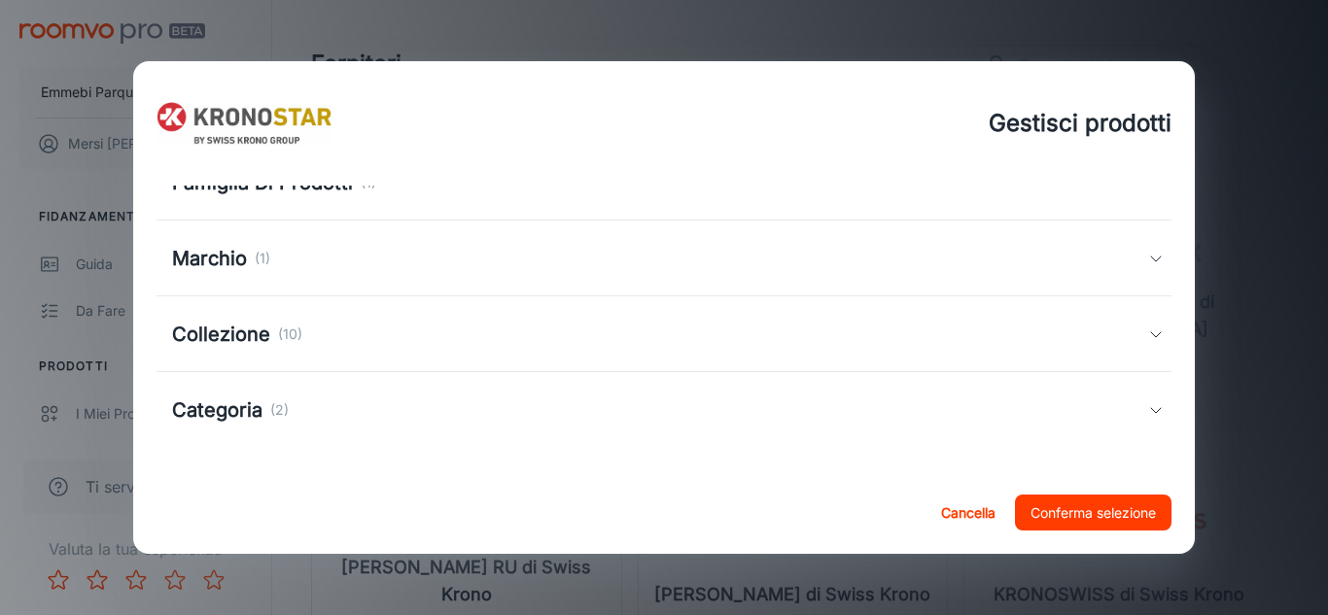
click at [270, 401] on font "(2)" at bounding box center [279, 409] width 18 height 17
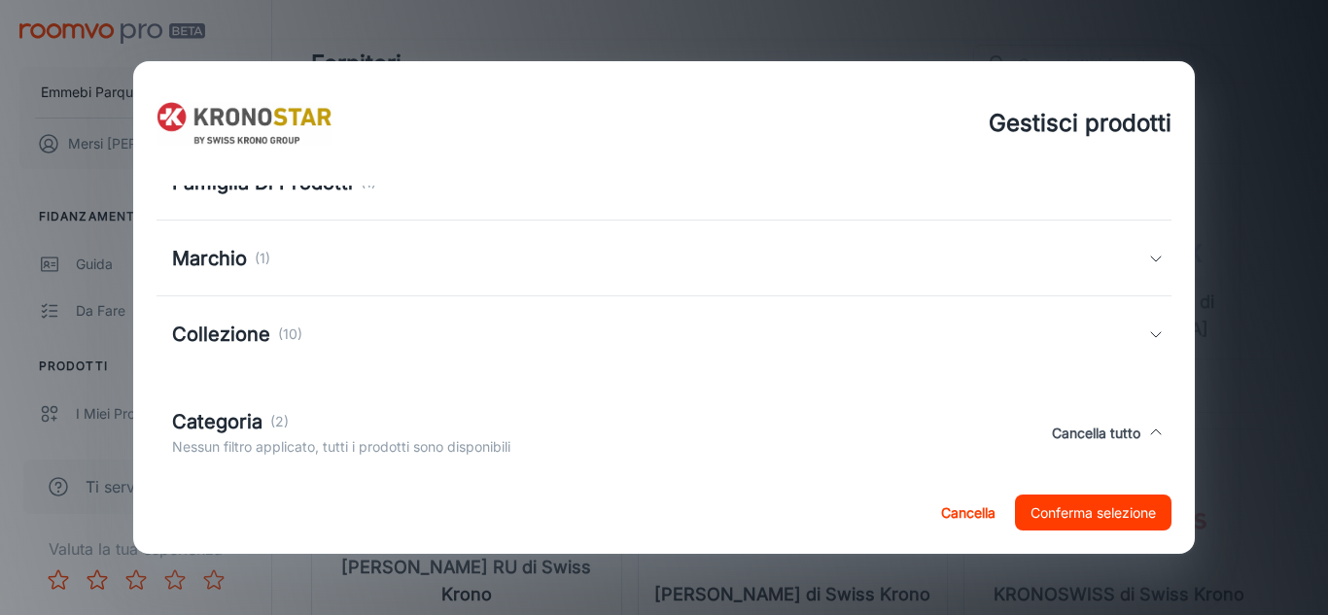
scroll to position [262, 0]
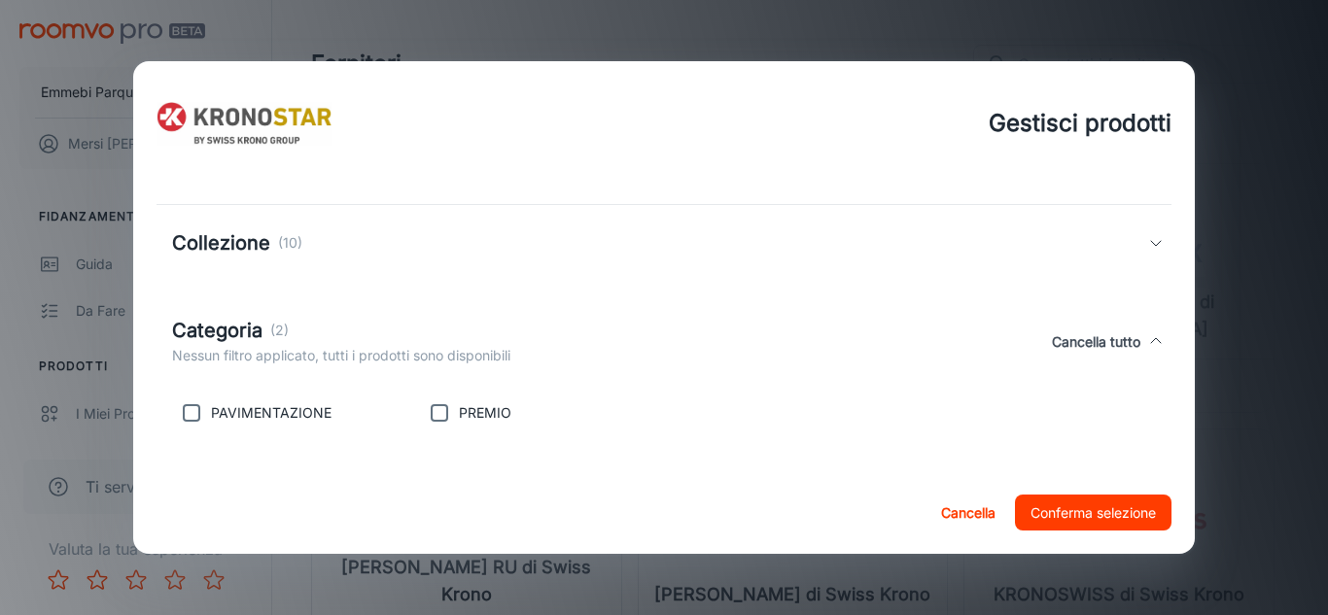
click at [187, 408] on input "checkbox" at bounding box center [191, 413] width 39 height 39
checkbox input "true"
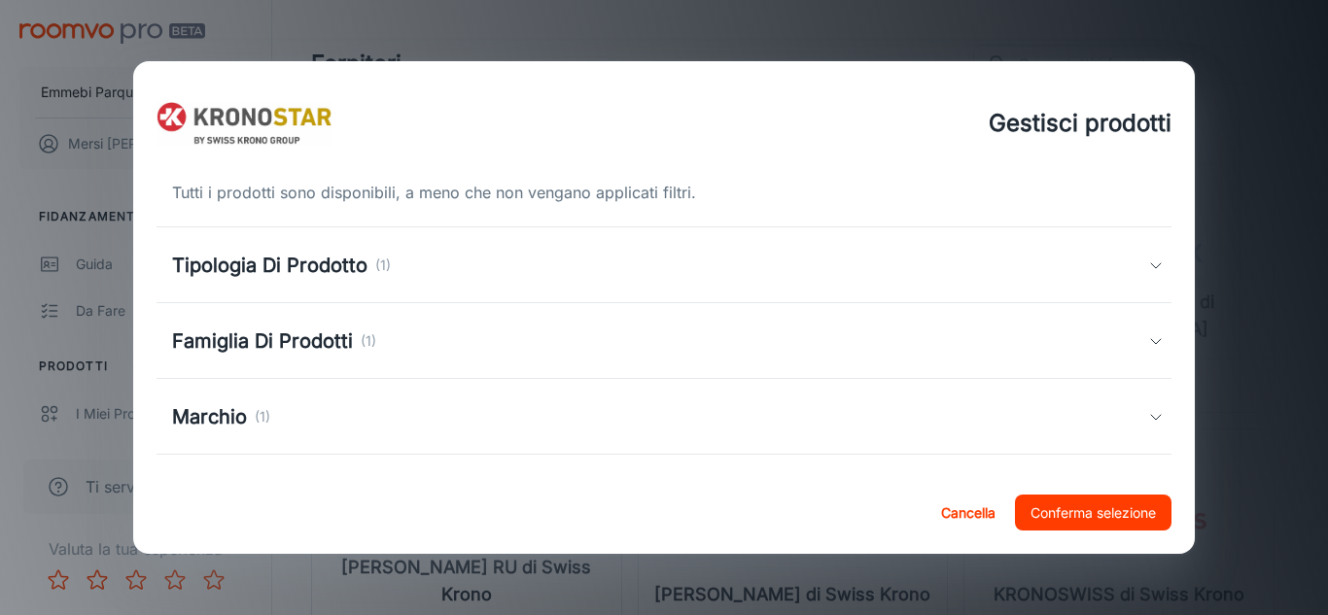
click at [1261, 108] on div "Gestisci prodotti Tutti i prodotti sono disponibili, a meno che non vengano app…" at bounding box center [664, 307] width 1328 height 615
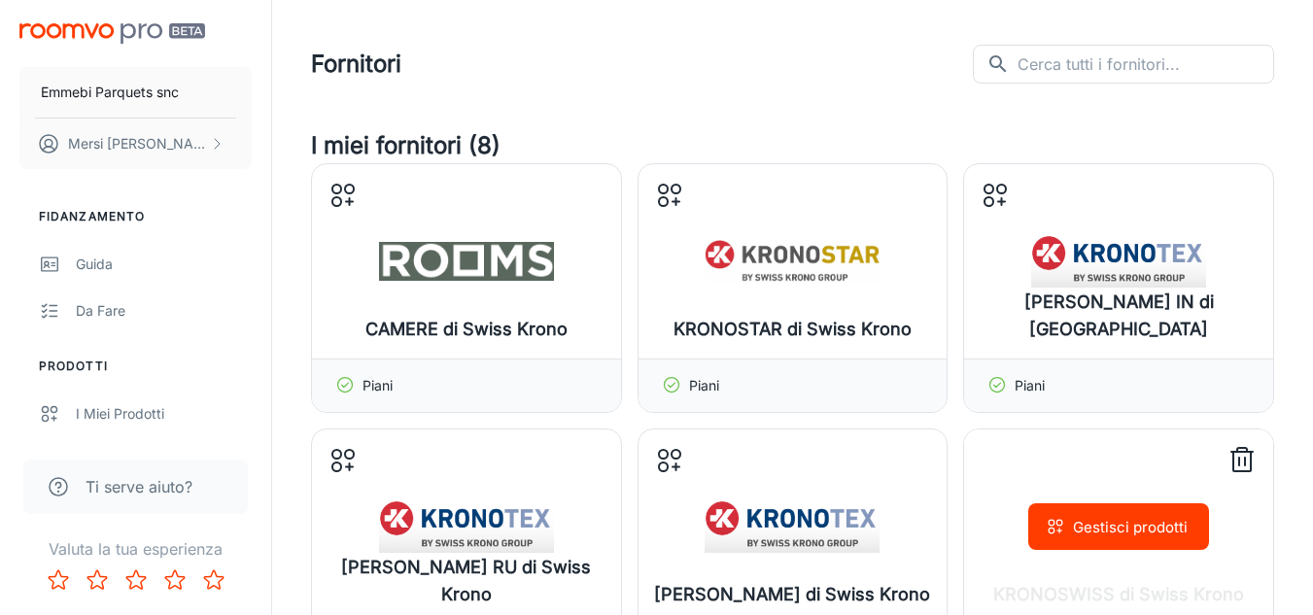
click at [1188, 503] on div "Gestisci prodotti" at bounding box center [1118, 527] width 309 height 194
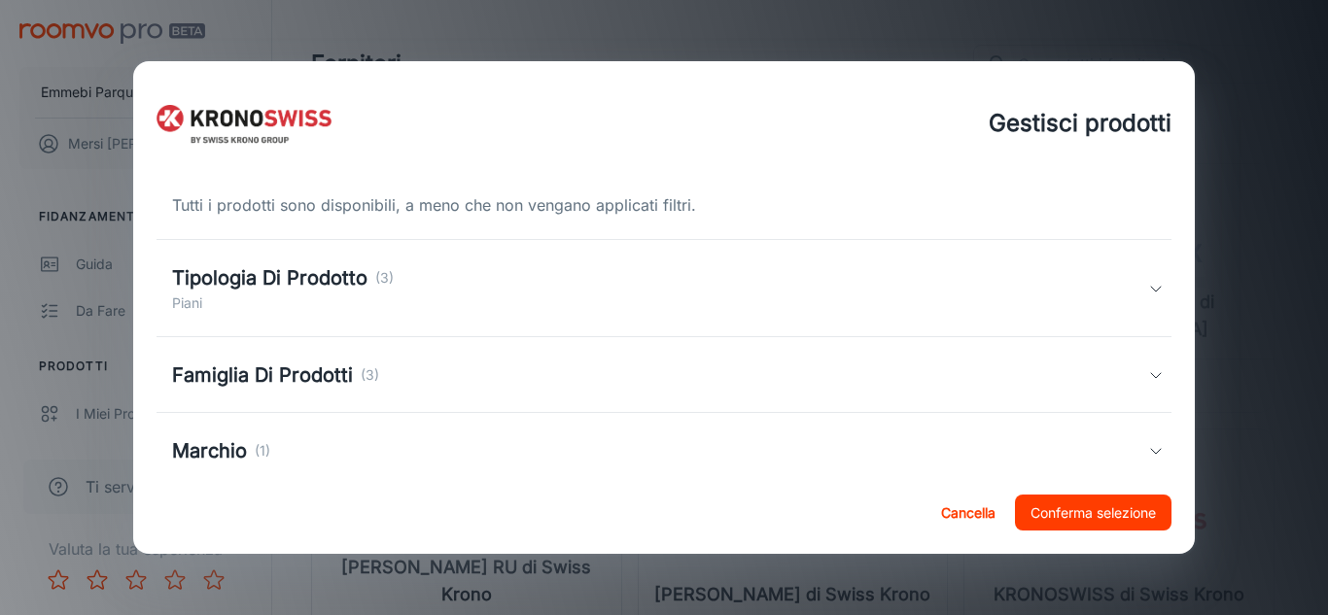
click at [1132, 296] on div "Tipologia Di Prodotto (3) Piani" at bounding box center [660, 288] width 977 height 51
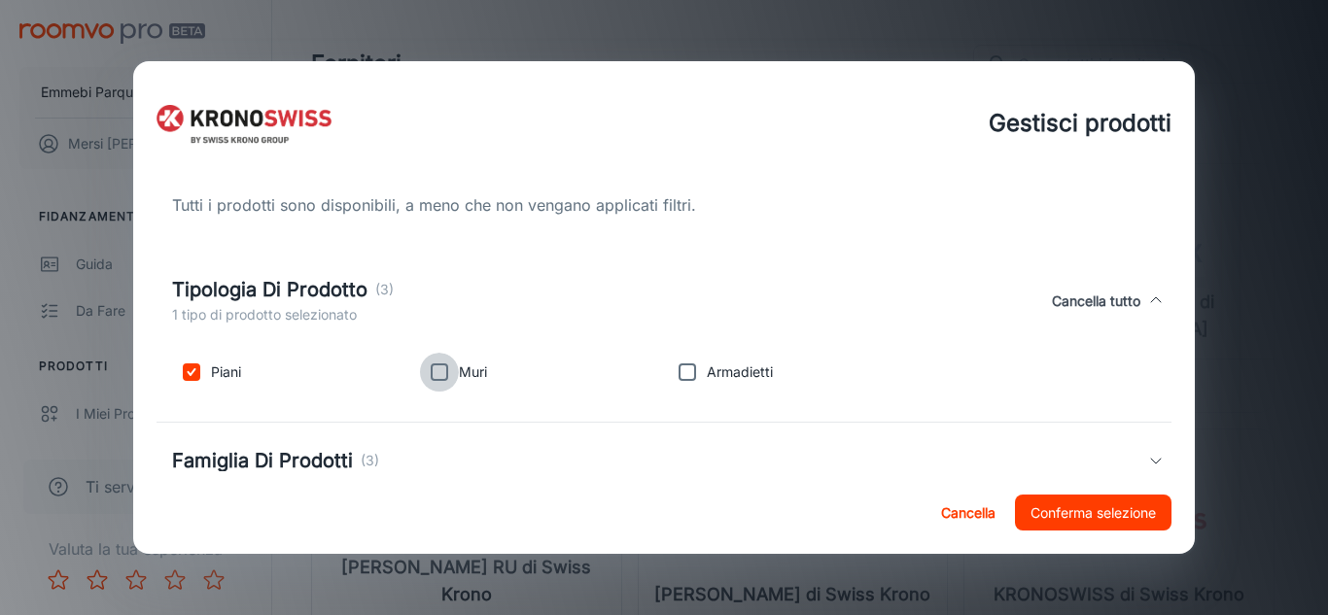
click at [430, 375] on input "checkbox" at bounding box center [439, 372] width 39 height 39
checkbox input "true"
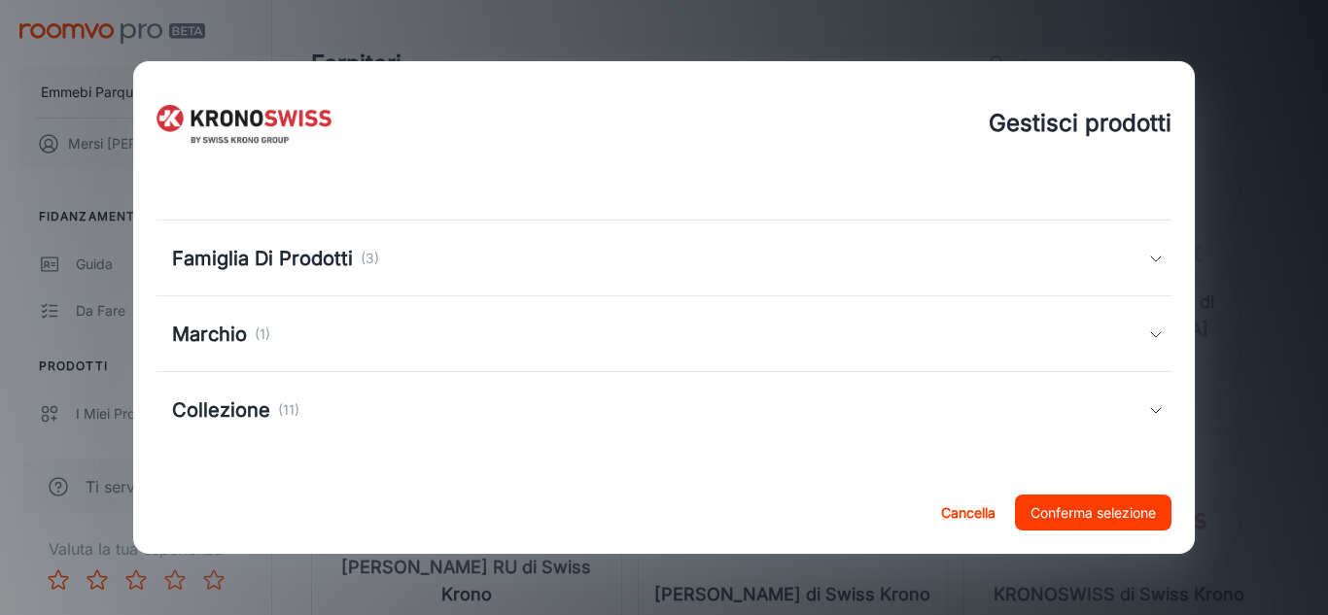
click at [1148, 265] on icon at bounding box center [1156, 259] width 16 height 16
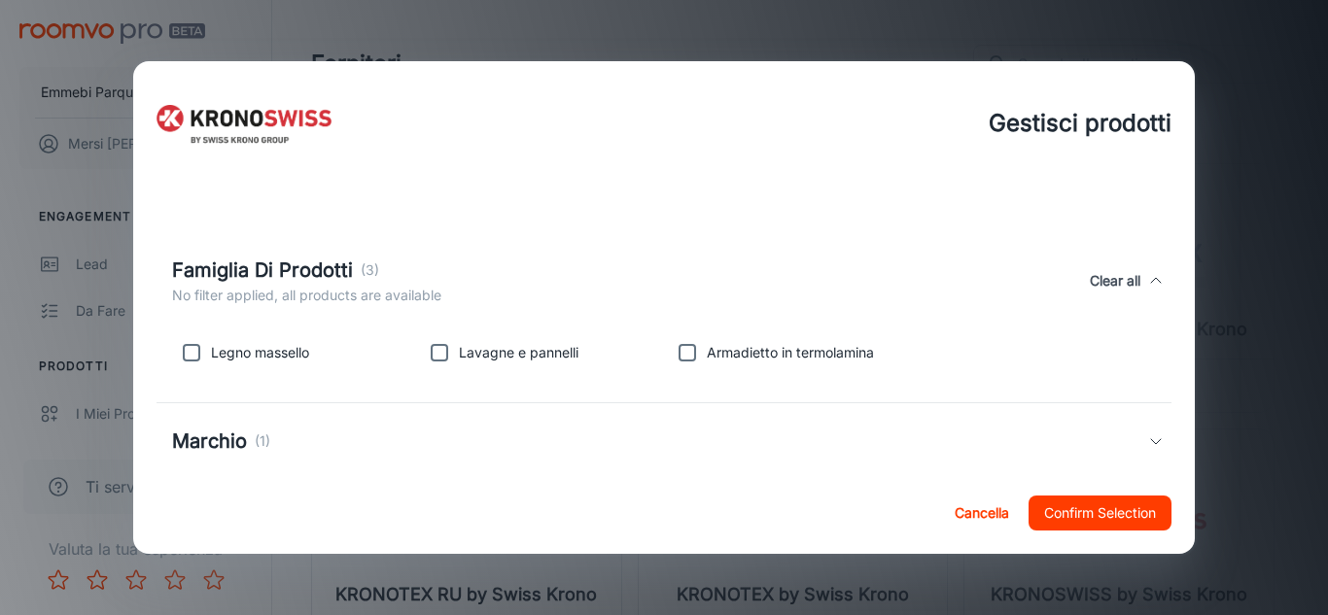
click at [764, 32] on div "Gestisci prodotti All products are available unless filters are applied. Tipolo…" at bounding box center [664, 307] width 1328 height 615
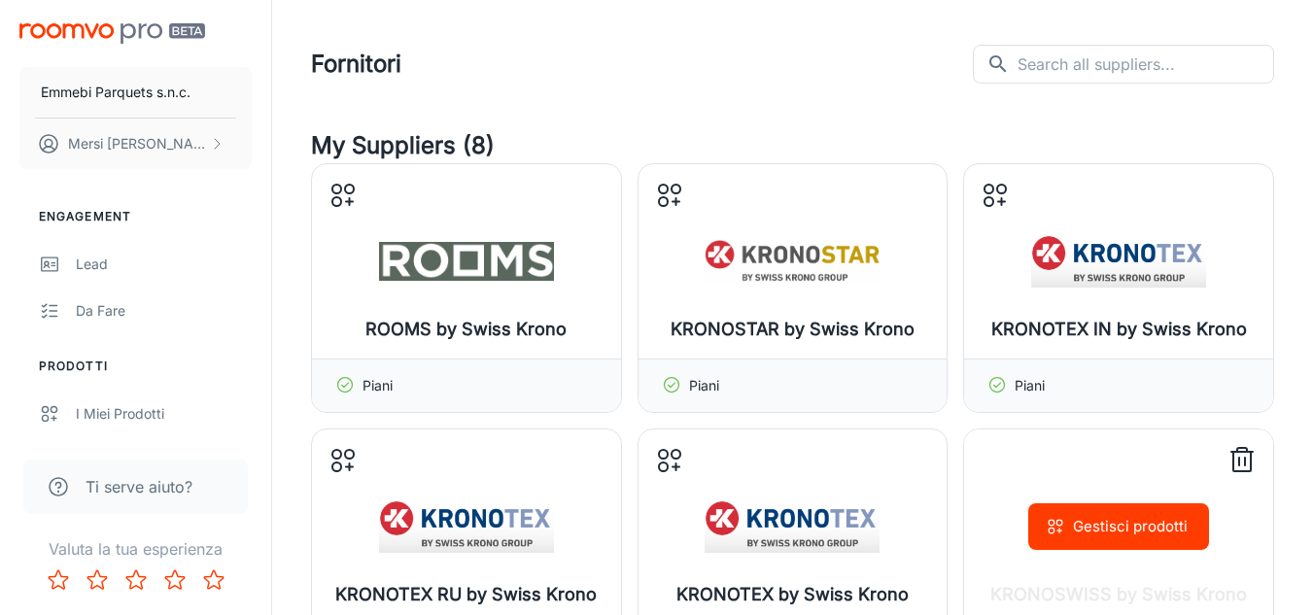
click at [1139, 537] on button "Gestisci prodotti" at bounding box center [1118, 527] width 181 height 47
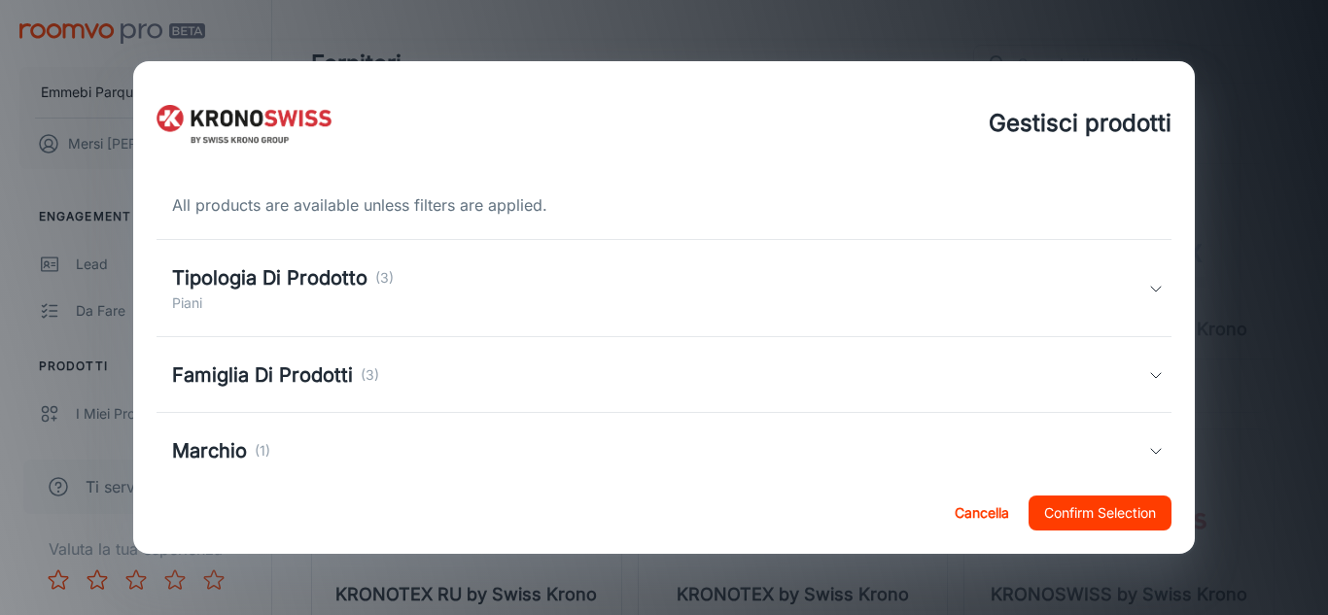
click at [1147, 302] on div "Tipologia Di Prodotto (3) Piani" at bounding box center [664, 288] width 1016 height 97
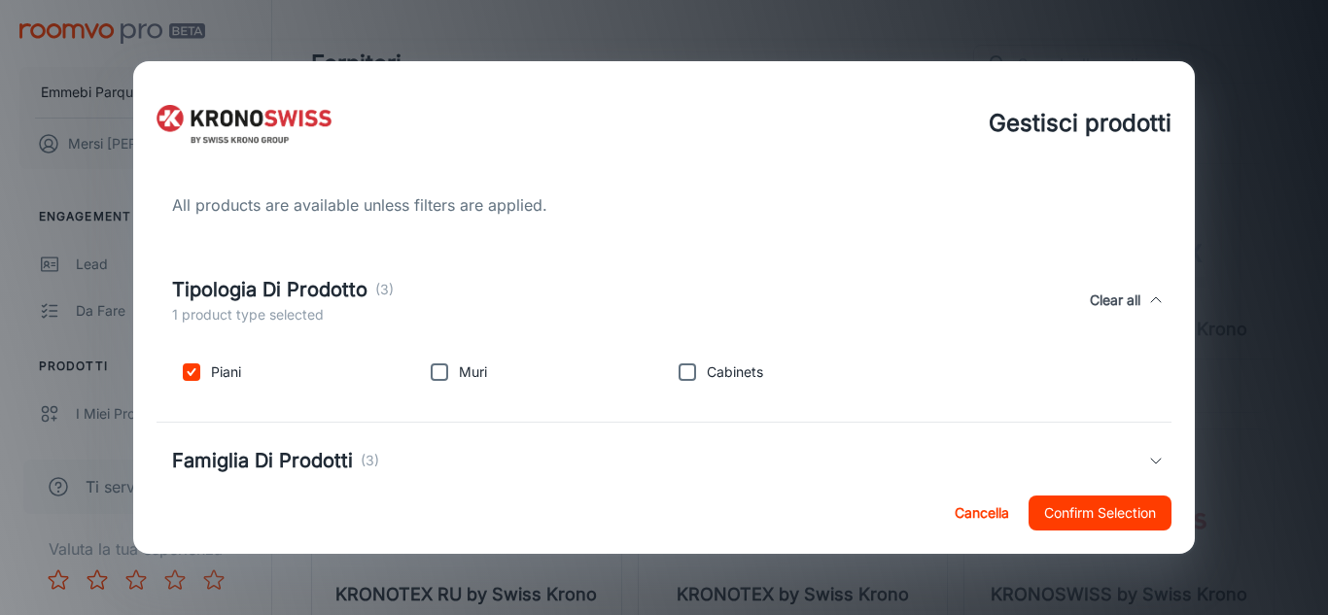
click at [441, 377] on input "checkbox" at bounding box center [439, 372] width 39 height 39
checkbox input "true"
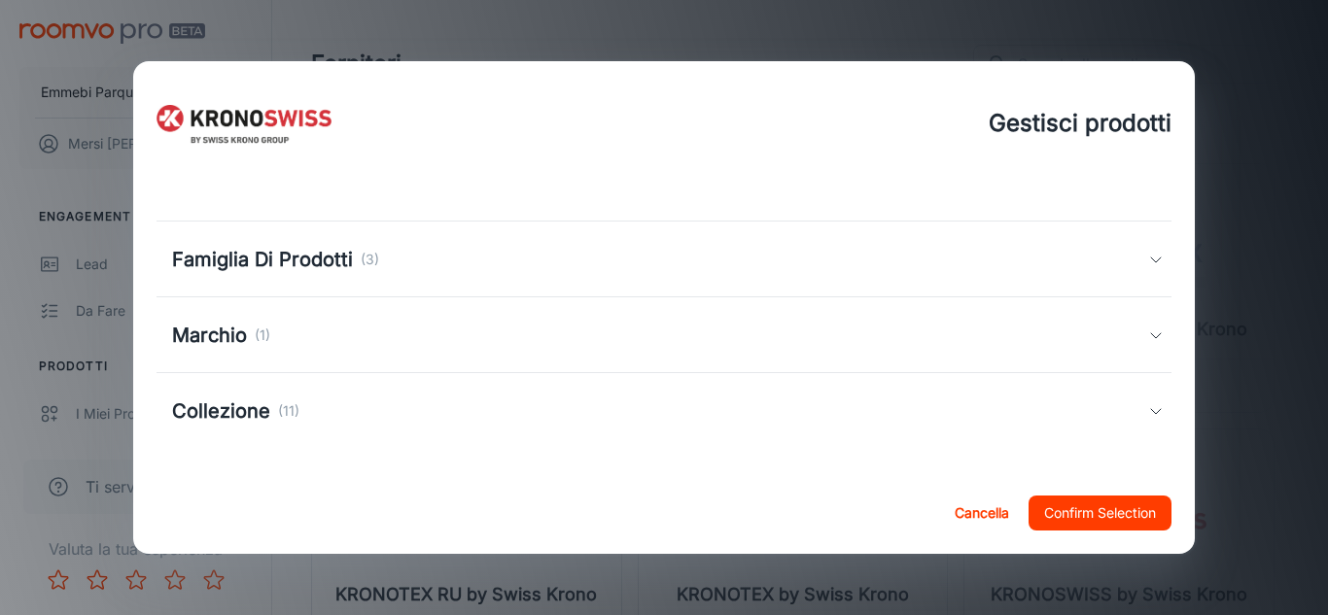
click at [1134, 250] on div "Famiglia Di Prodotti (3)" at bounding box center [664, 260] width 1016 height 76
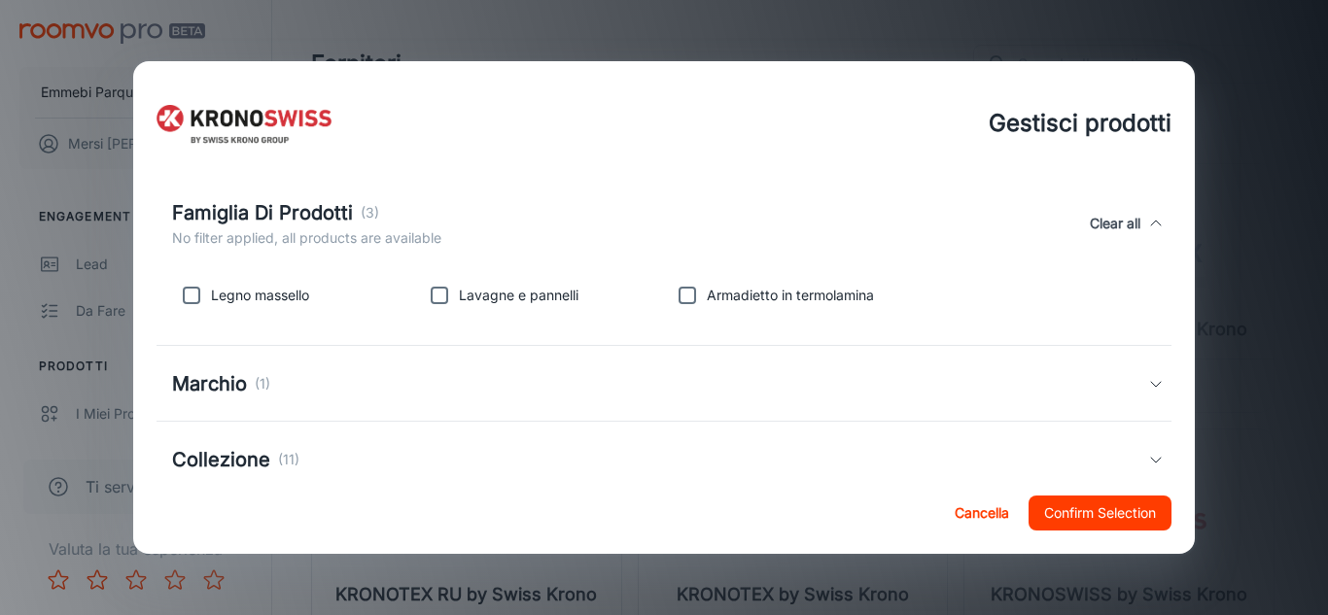
scroll to position [308, 0]
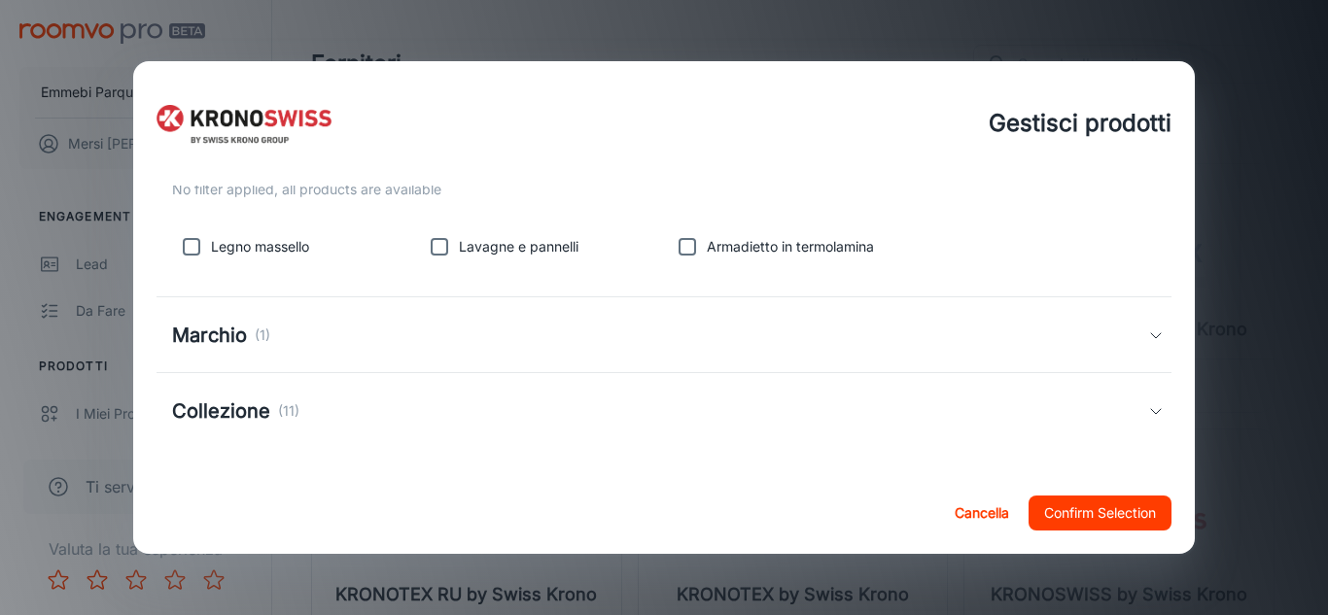
click at [1133, 346] on div "Marchio (1)" at bounding box center [660, 335] width 977 height 29
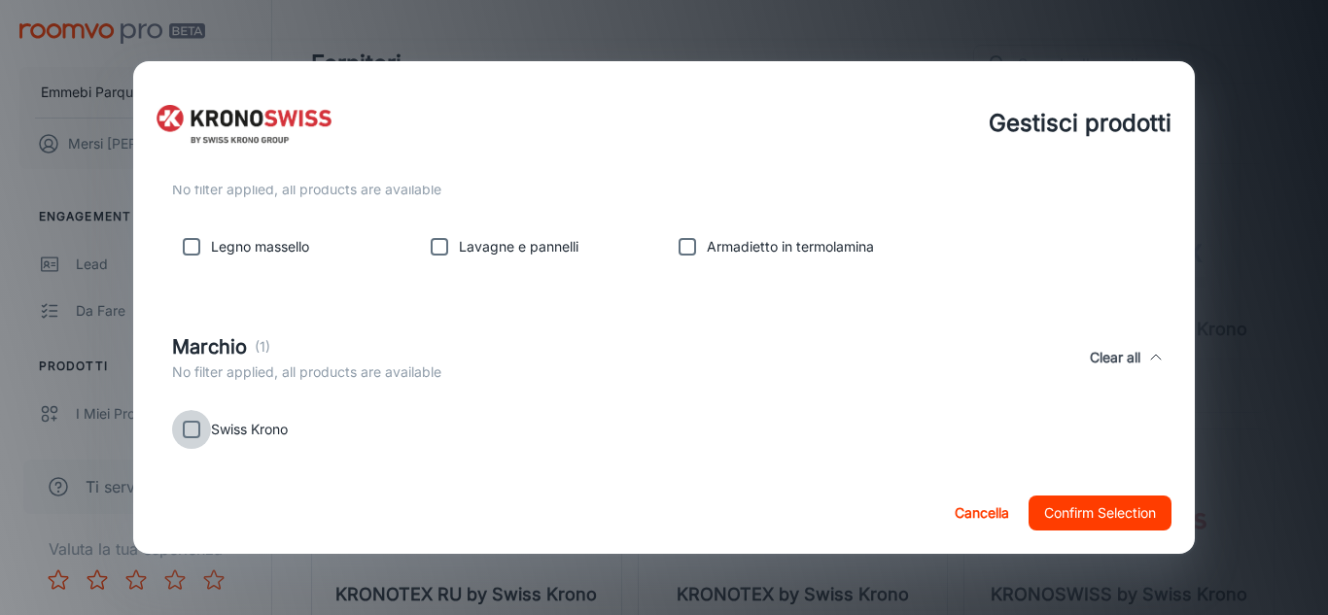
click at [194, 431] on input "checkbox" at bounding box center [191, 429] width 39 height 39
checkbox input "true"
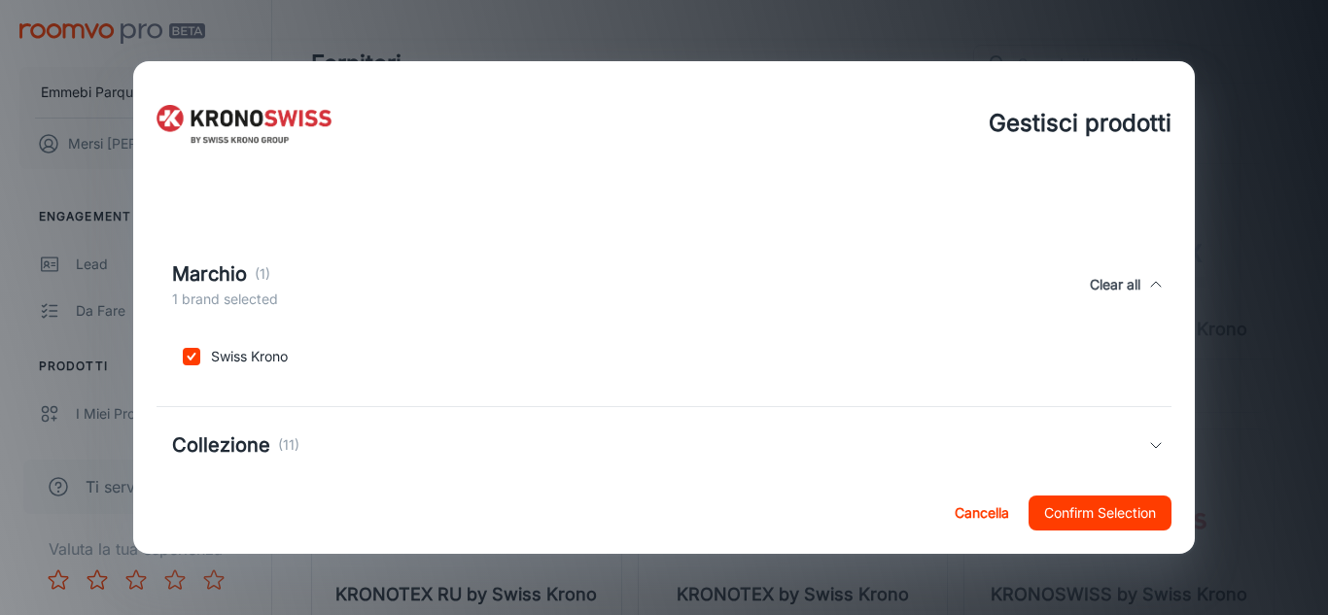
scroll to position [415, 0]
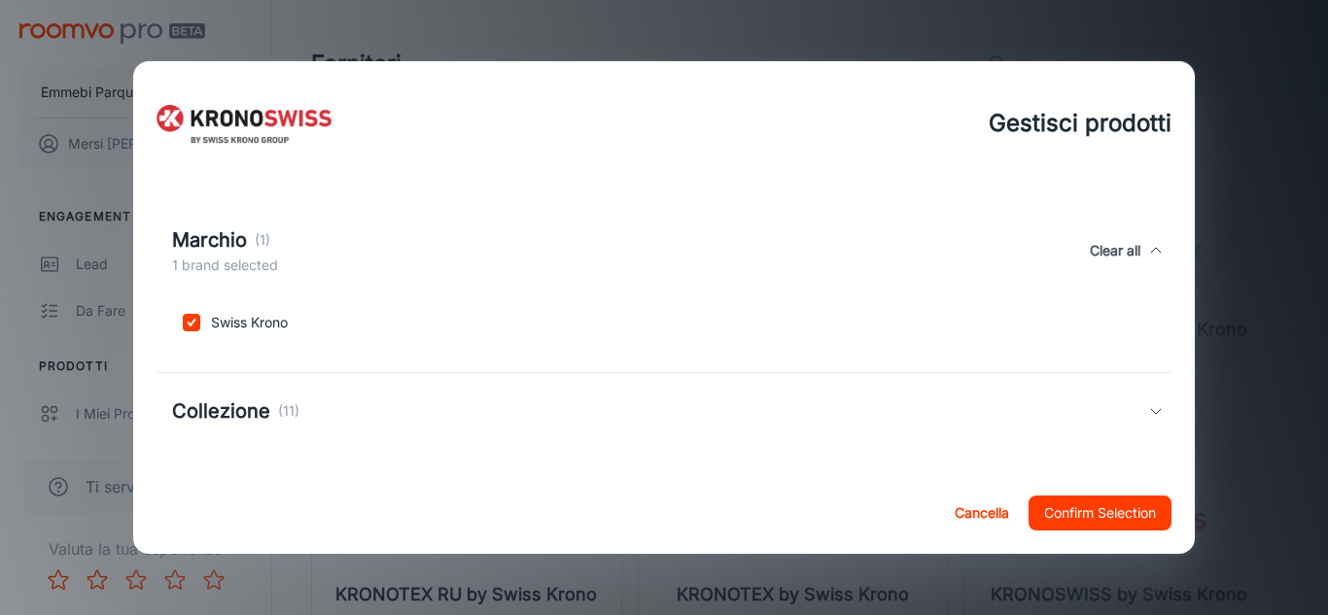
click at [1148, 417] on icon at bounding box center [1156, 411] width 16 height 16
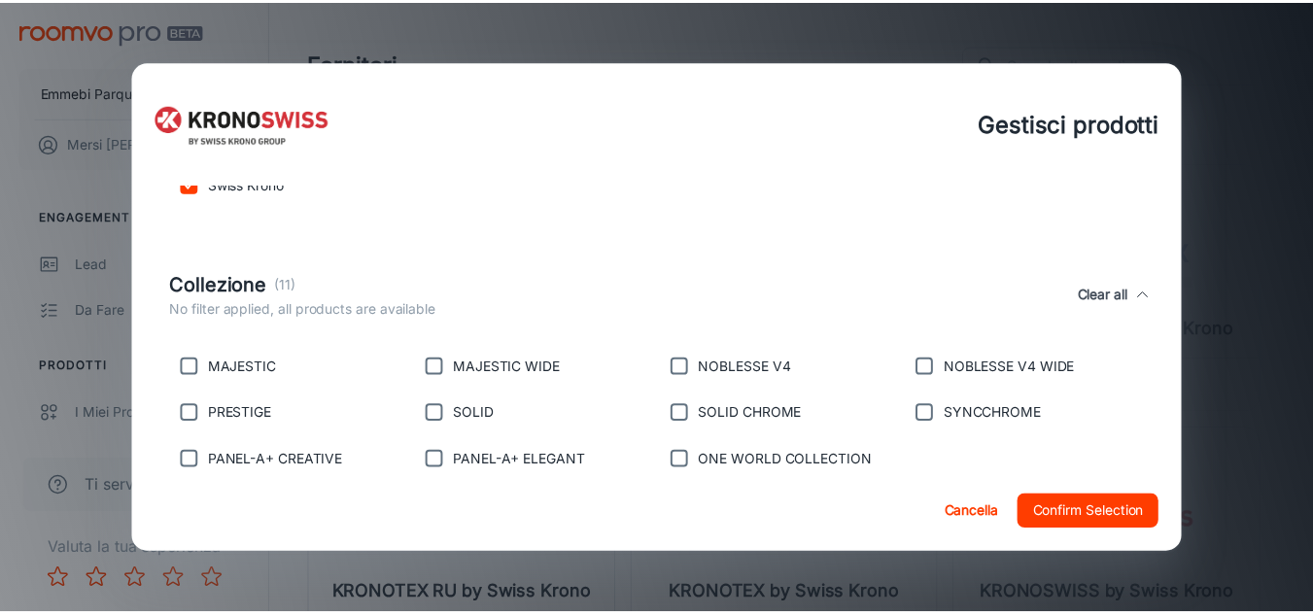
scroll to position [600, 0]
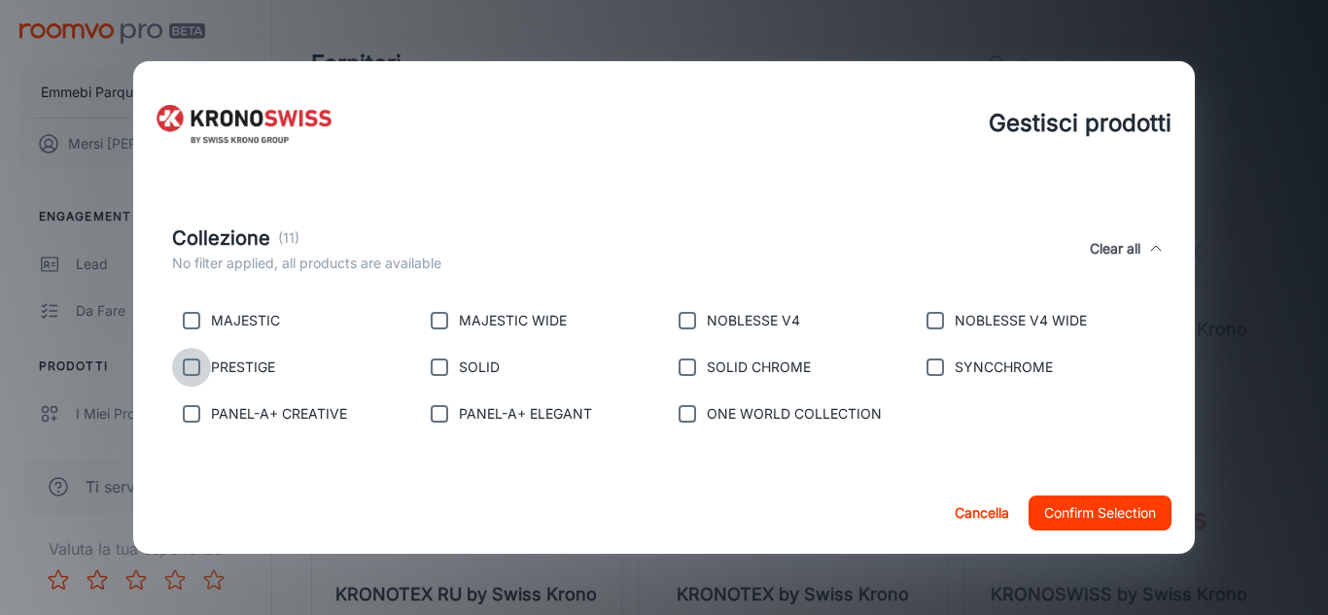
click at [191, 360] on input "checkbox" at bounding box center [191, 367] width 39 height 39
checkbox input "true"
click at [440, 364] on input "checkbox" at bounding box center [439, 367] width 39 height 39
checkbox input "true"
click at [684, 366] on input "checkbox" at bounding box center [687, 367] width 39 height 39
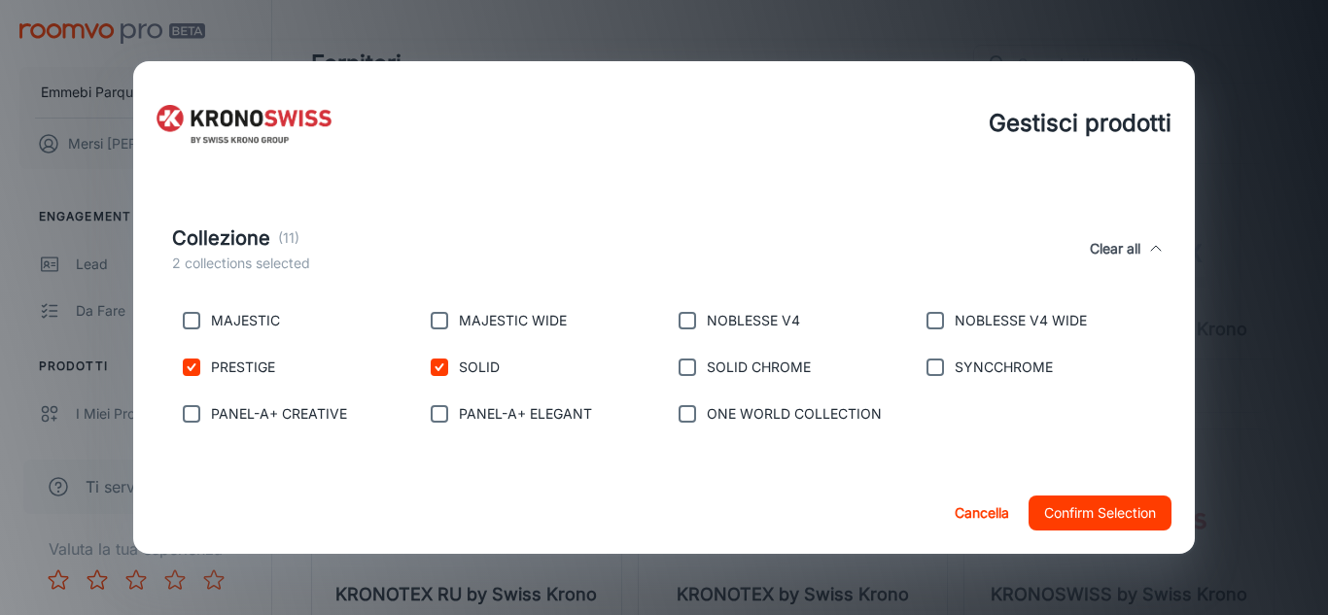
checkbox input "true"
click at [684, 323] on input "checkbox" at bounding box center [687, 320] width 39 height 39
checkbox input "true"
click at [923, 320] on input "checkbox" at bounding box center [935, 320] width 39 height 39
checkbox input "true"
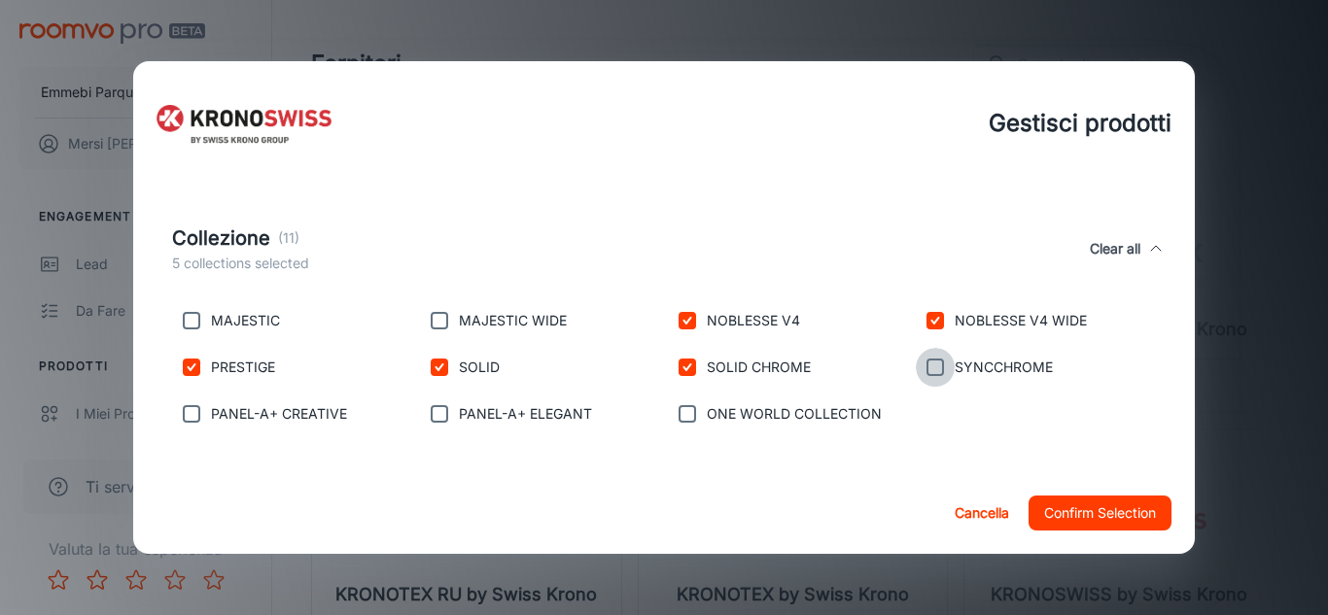
click at [930, 367] on input "checkbox" at bounding box center [935, 367] width 39 height 39
checkbox input "true"
click at [1134, 514] on button "Confirm Selection" at bounding box center [1099, 513] width 143 height 35
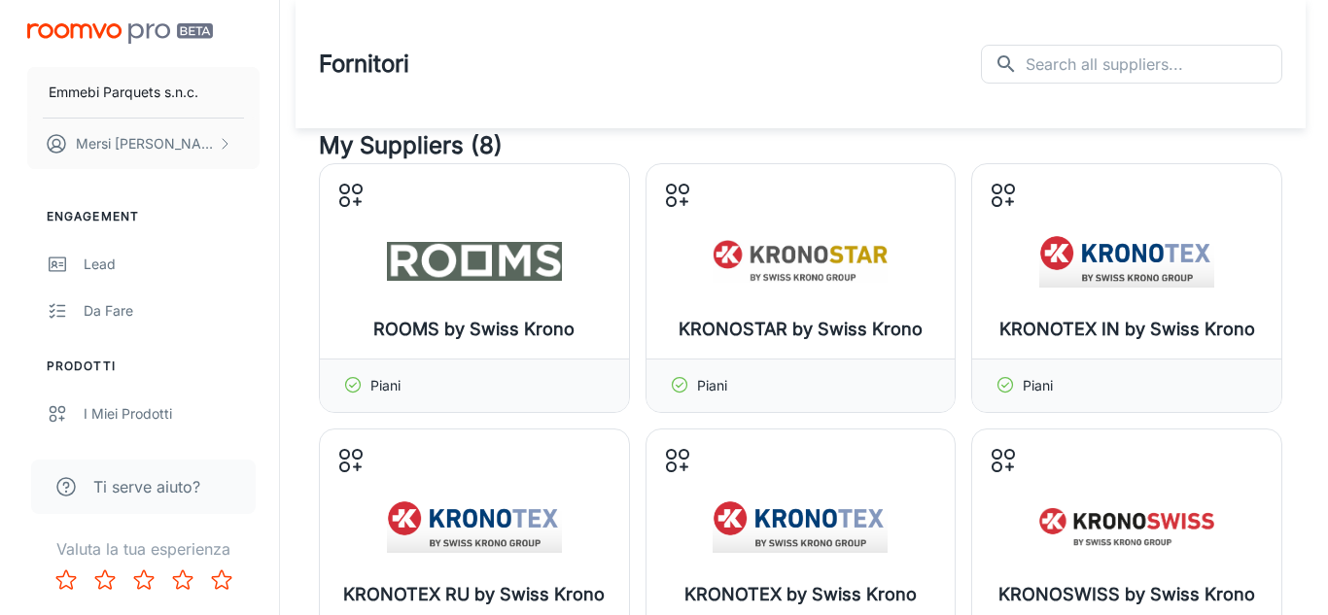
scroll to position [538, 0]
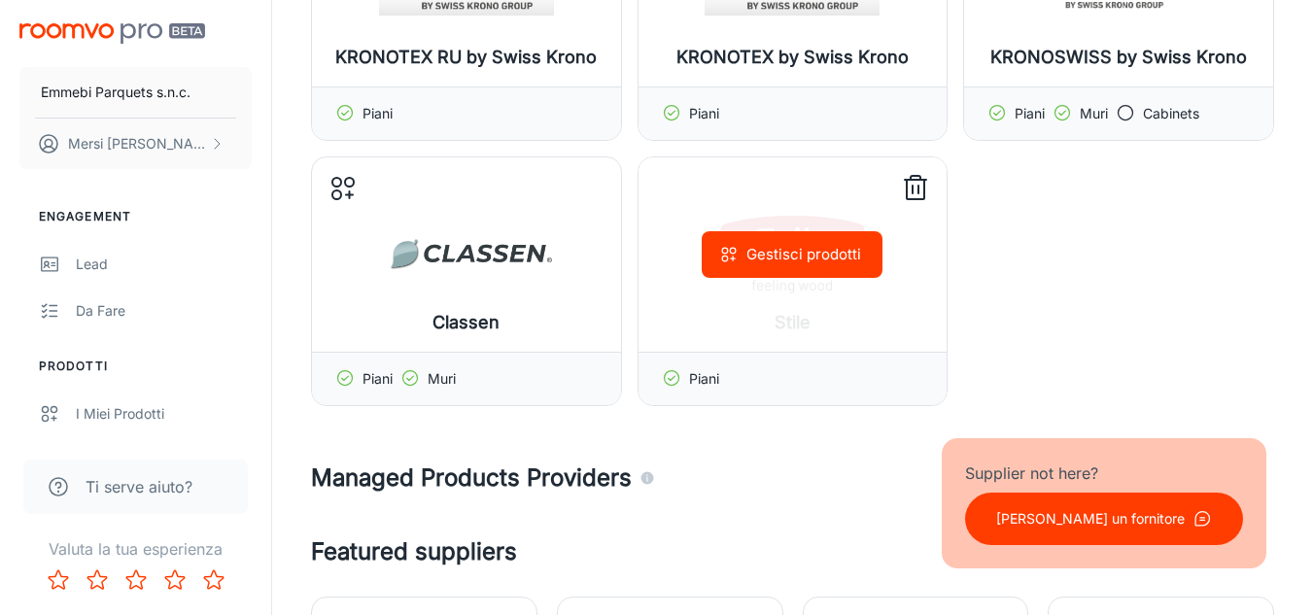
click at [821, 286] on div "Gestisci prodotti" at bounding box center [793, 254] width 309 height 194
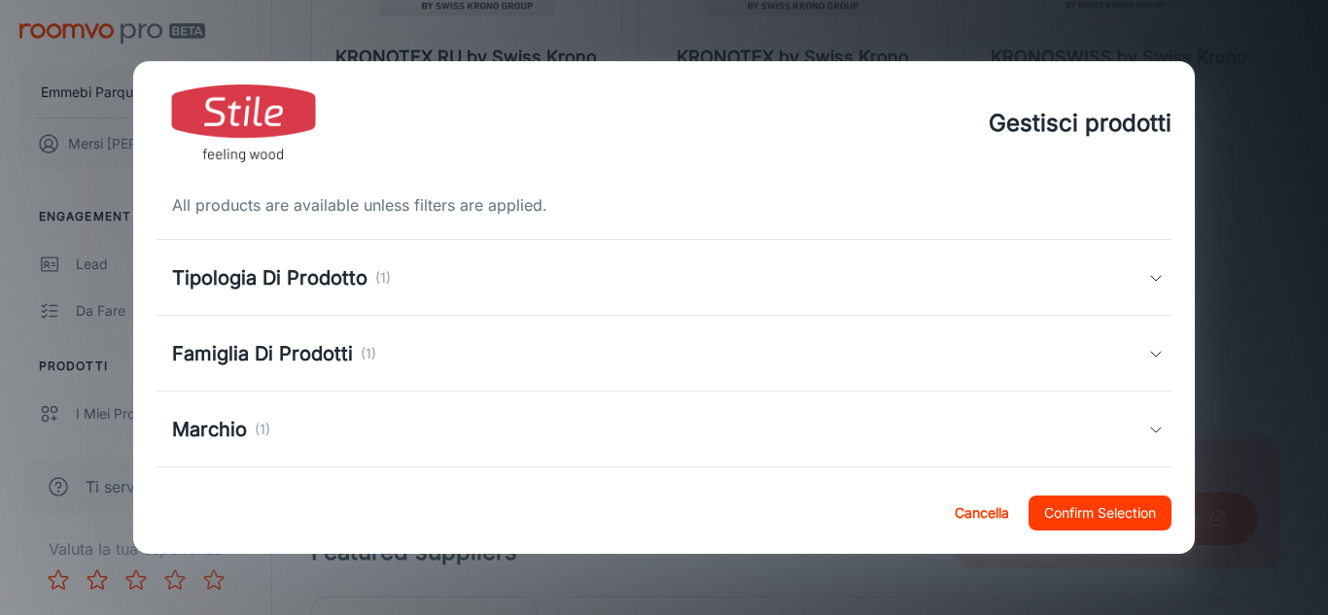
click at [1198, 432] on div "Gestisci prodotti All products are available unless filters are applied. Tipolo…" at bounding box center [664, 307] width 1328 height 615
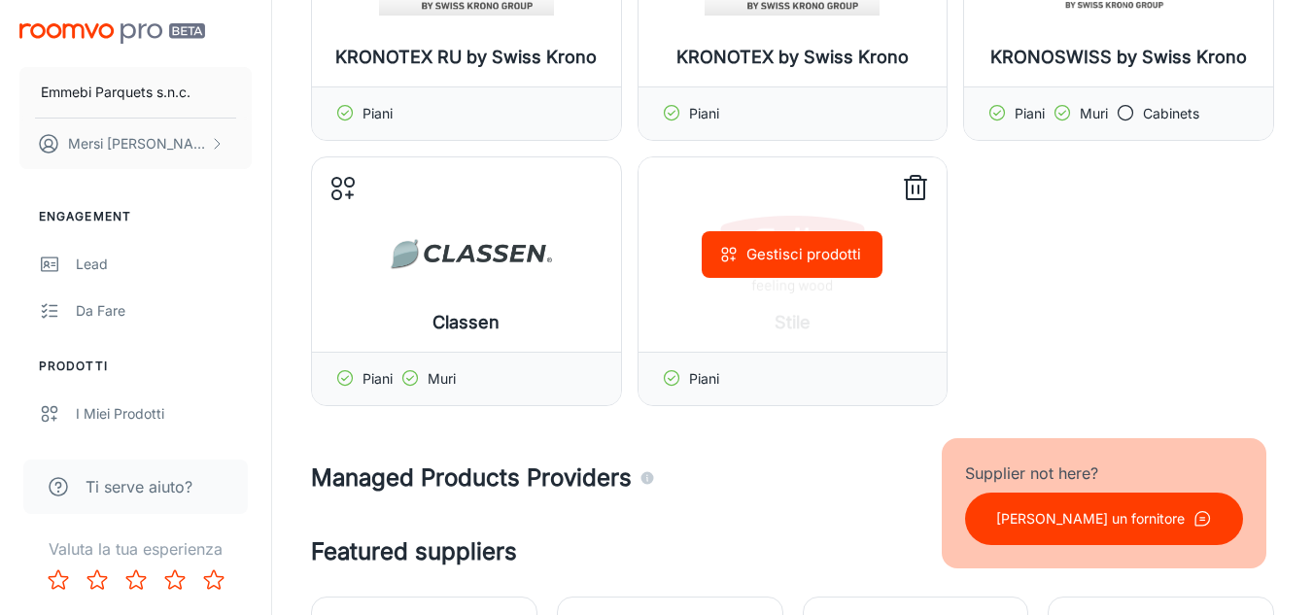
click at [818, 330] on div "Gestisci prodotti" at bounding box center [793, 254] width 309 height 194
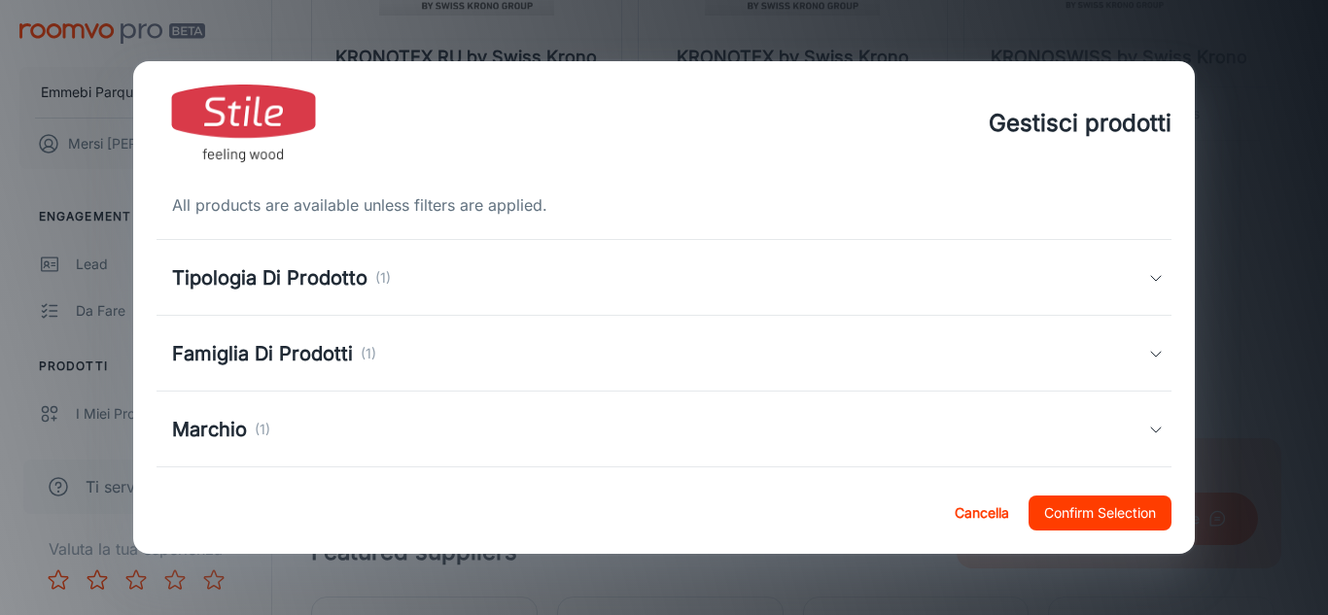
scroll to position [94, 0]
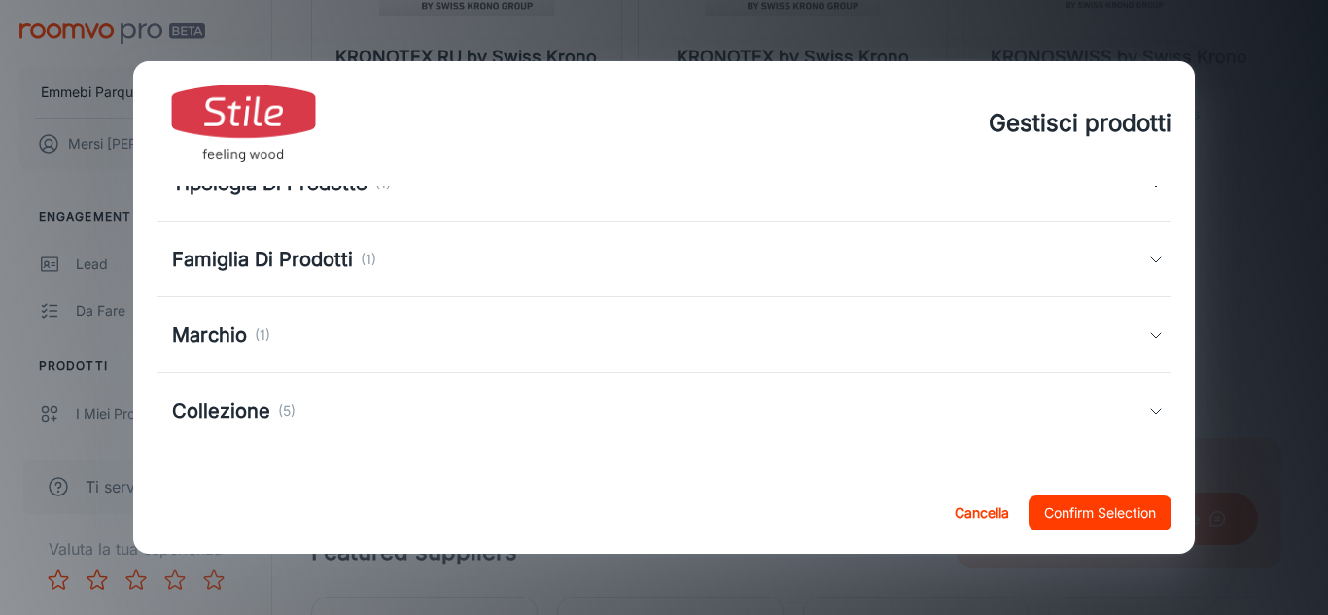
click at [1126, 412] on div "Collezione (5)" at bounding box center [660, 411] width 977 height 29
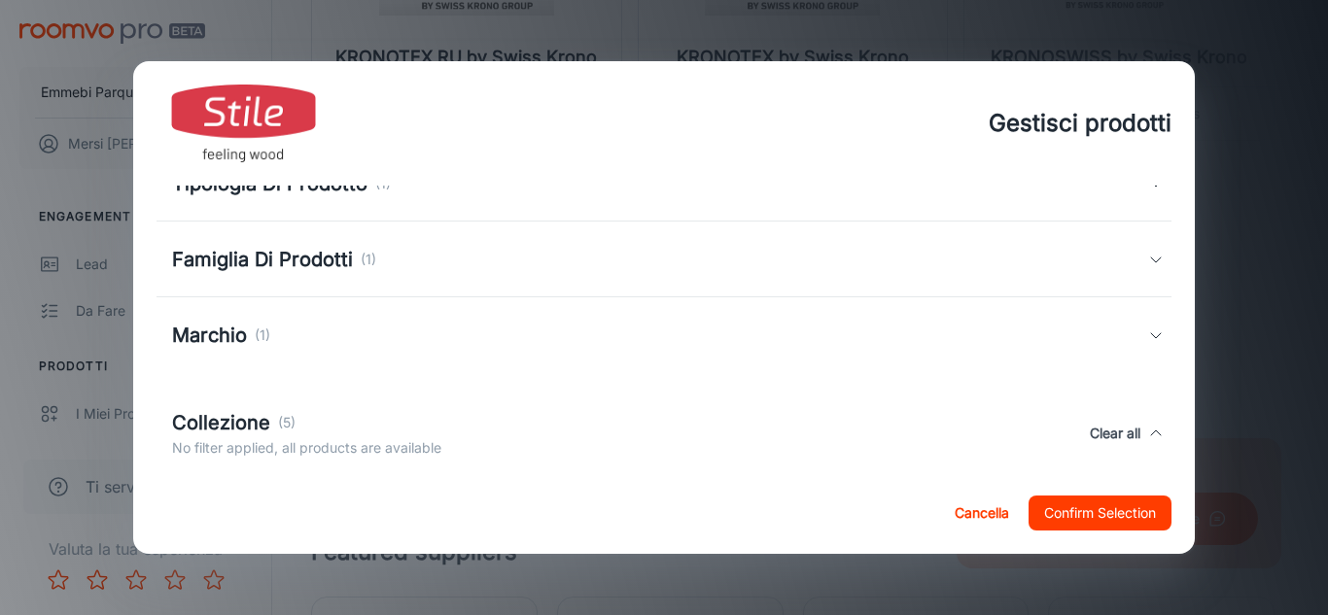
scroll to position [232, 0]
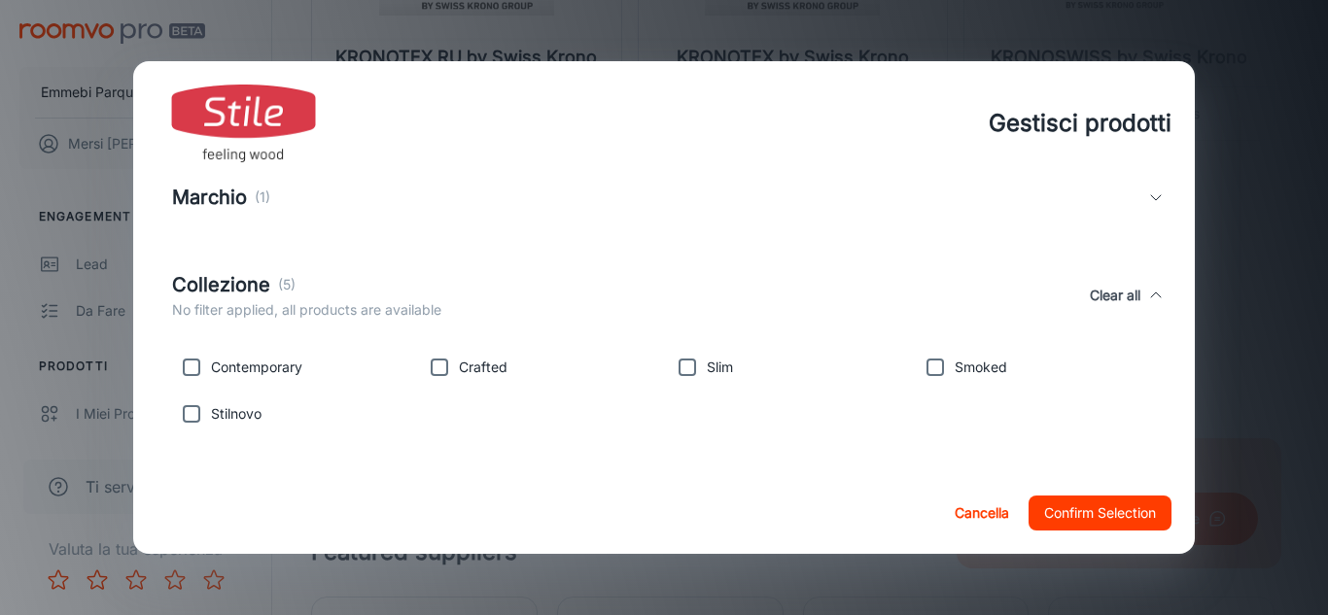
click at [928, 362] on input "checkbox" at bounding box center [935, 367] width 39 height 39
checkbox input "true"
click at [683, 382] on input "checkbox" at bounding box center [687, 367] width 39 height 39
checkbox input "true"
click at [432, 376] on input "checkbox" at bounding box center [439, 367] width 39 height 39
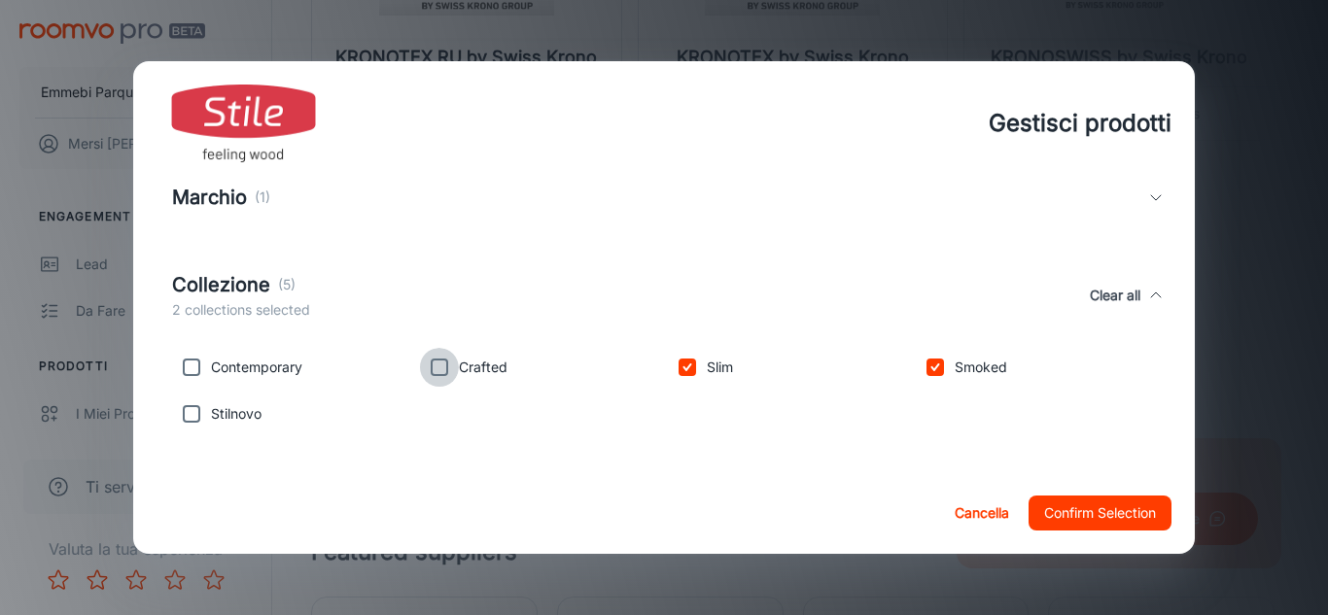
checkbox input "true"
click at [194, 370] on input "checkbox" at bounding box center [191, 367] width 39 height 39
checkbox input "true"
click at [196, 400] on input "checkbox" at bounding box center [191, 414] width 39 height 39
checkbox input "true"
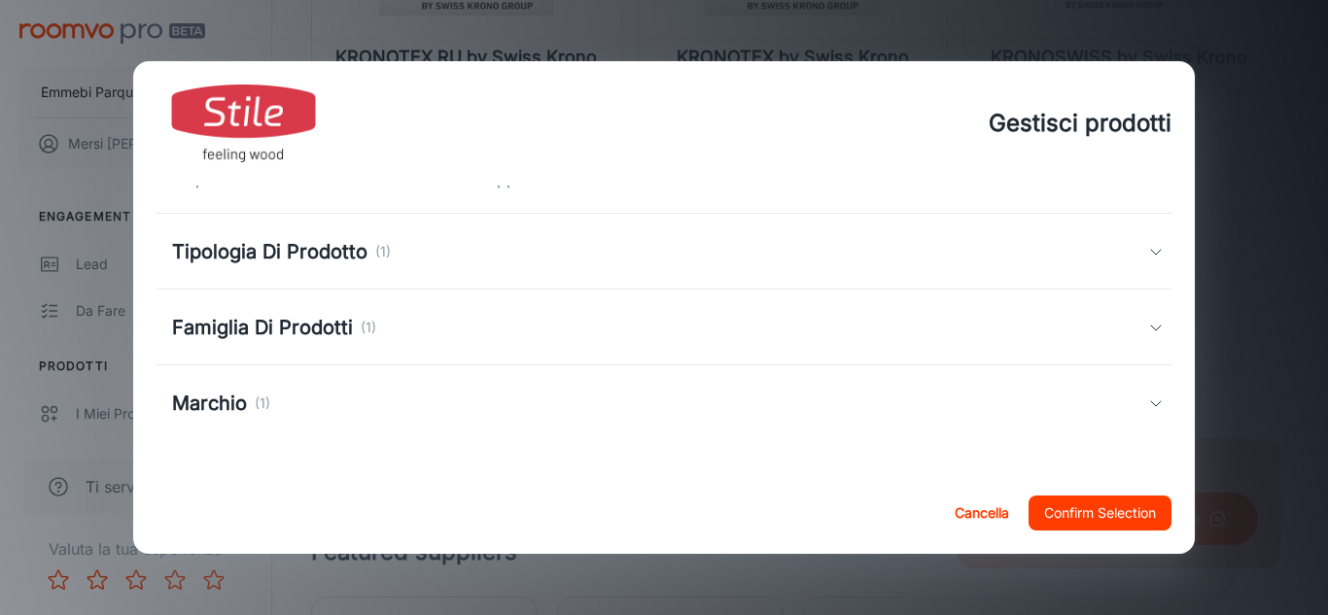
scroll to position [0, 0]
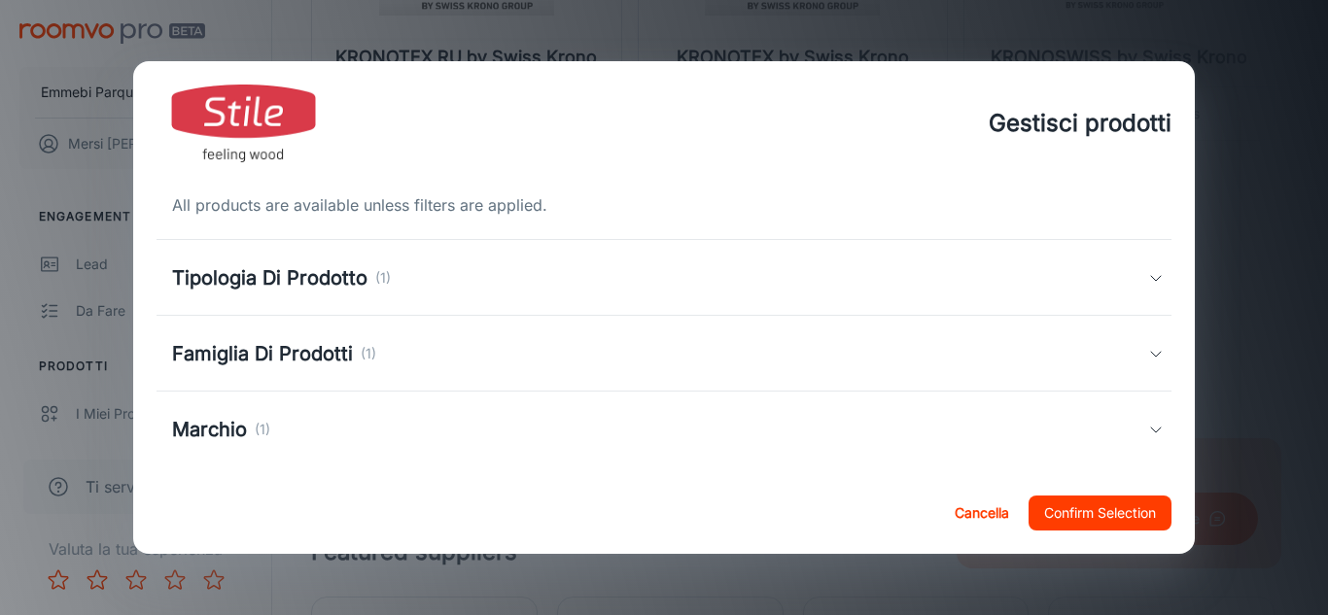
click at [1150, 271] on div "Tipologia Di Prodotto (1)" at bounding box center [664, 278] width 1016 height 76
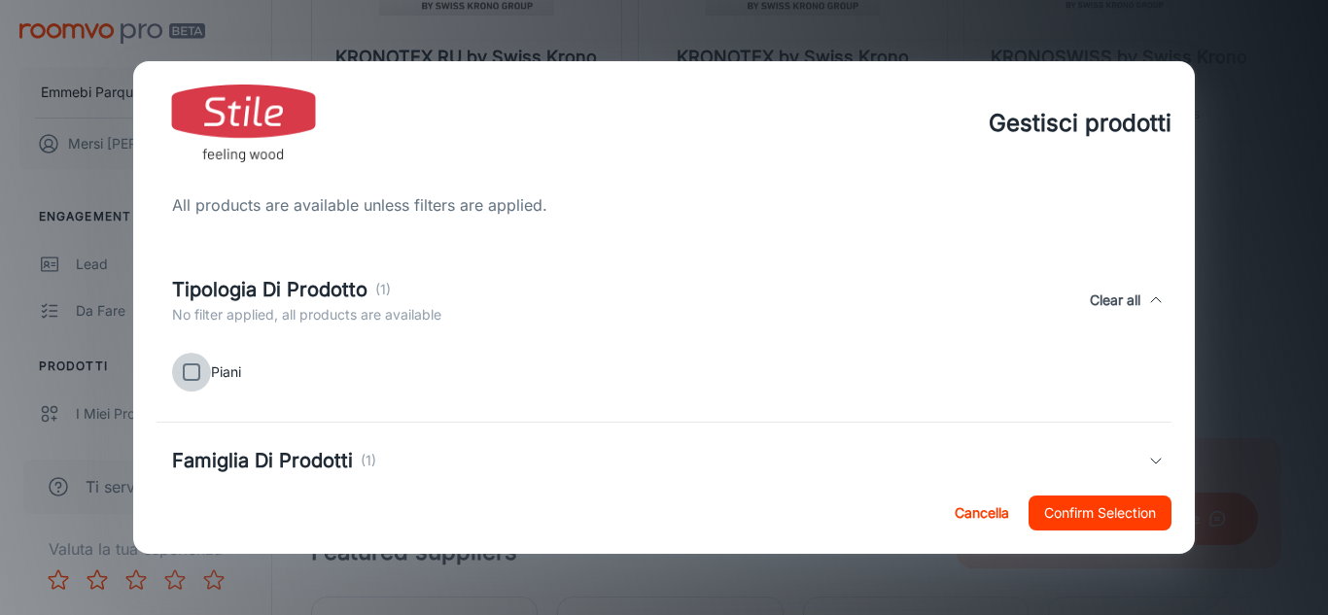
click at [192, 363] on input "checkbox" at bounding box center [191, 372] width 39 height 39
checkbox input "true"
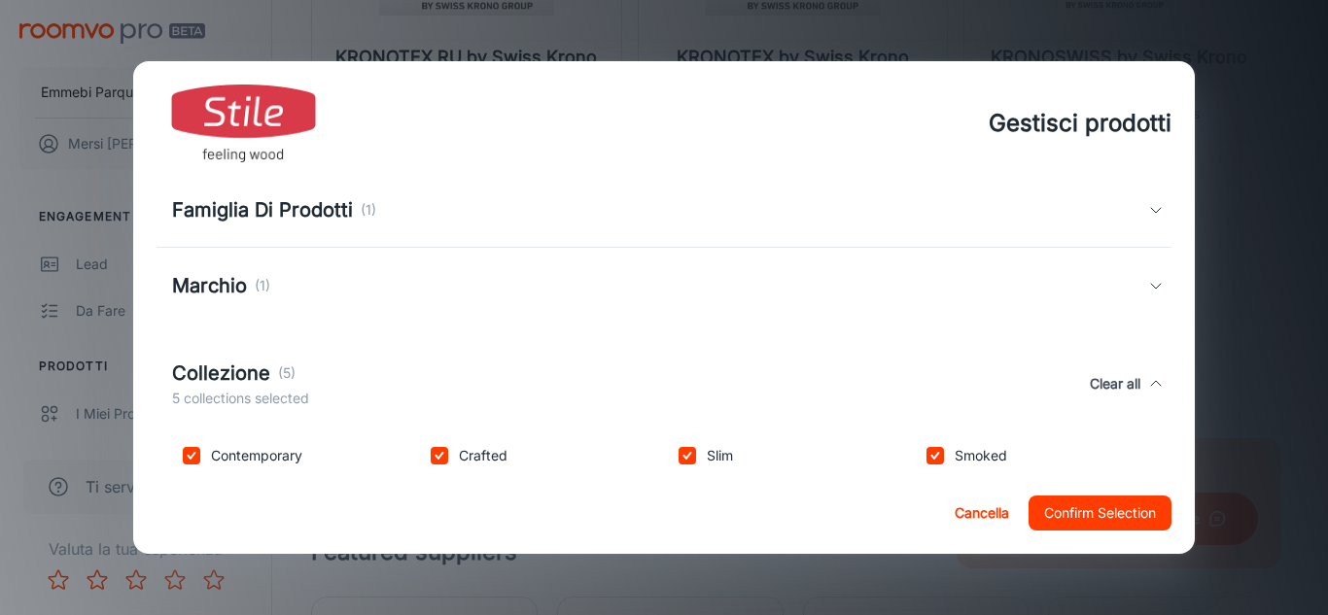
click at [1132, 212] on div "Famiglia Di Prodotti (1)" at bounding box center [660, 209] width 977 height 29
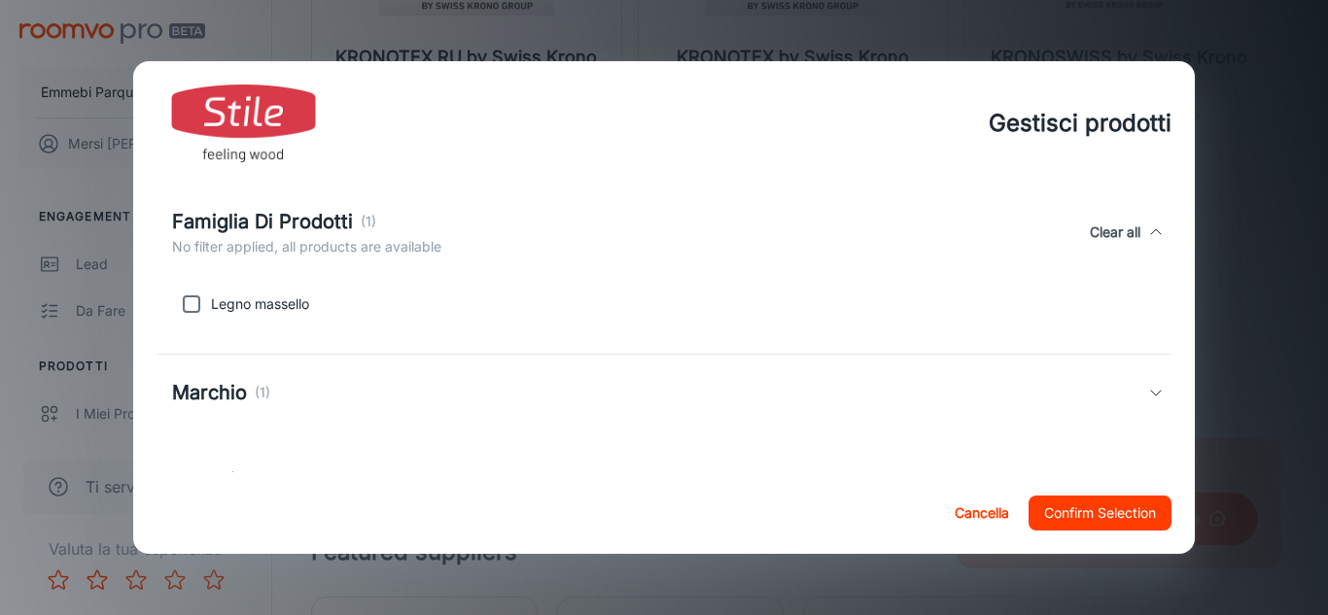
click at [201, 305] on input "checkbox" at bounding box center [191, 304] width 39 height 39
checkbox input "true"
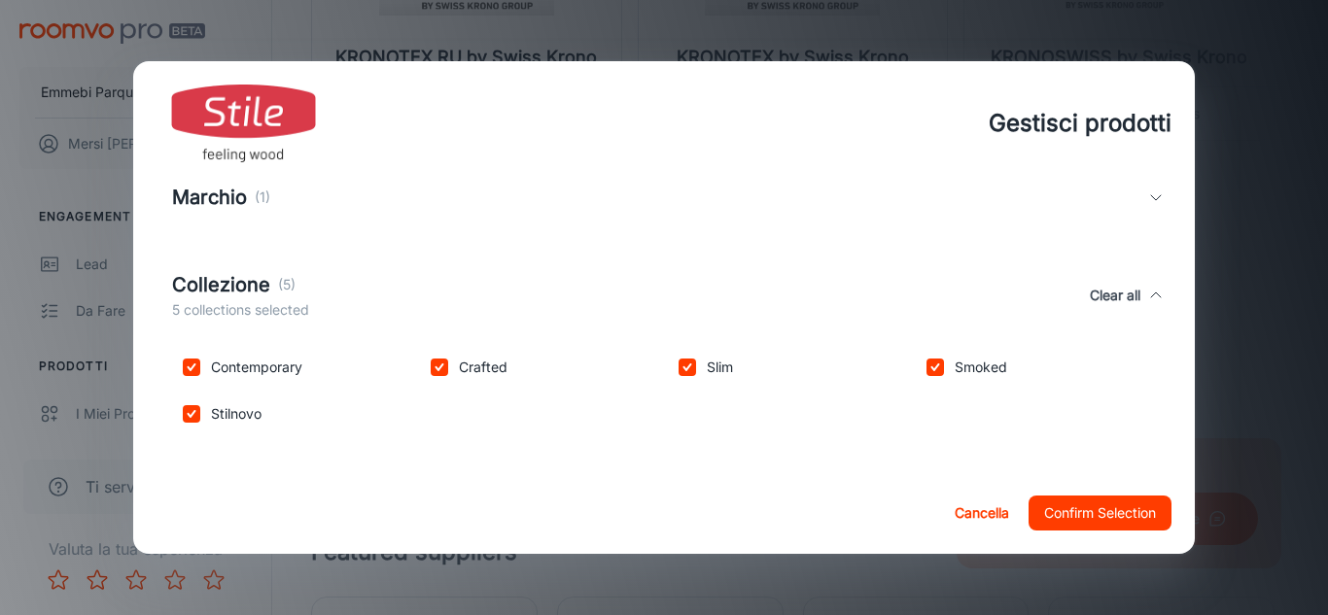
click at [281, 198] on div "Marchio (1)" at bounding box center [660, 197] width 977 height 29
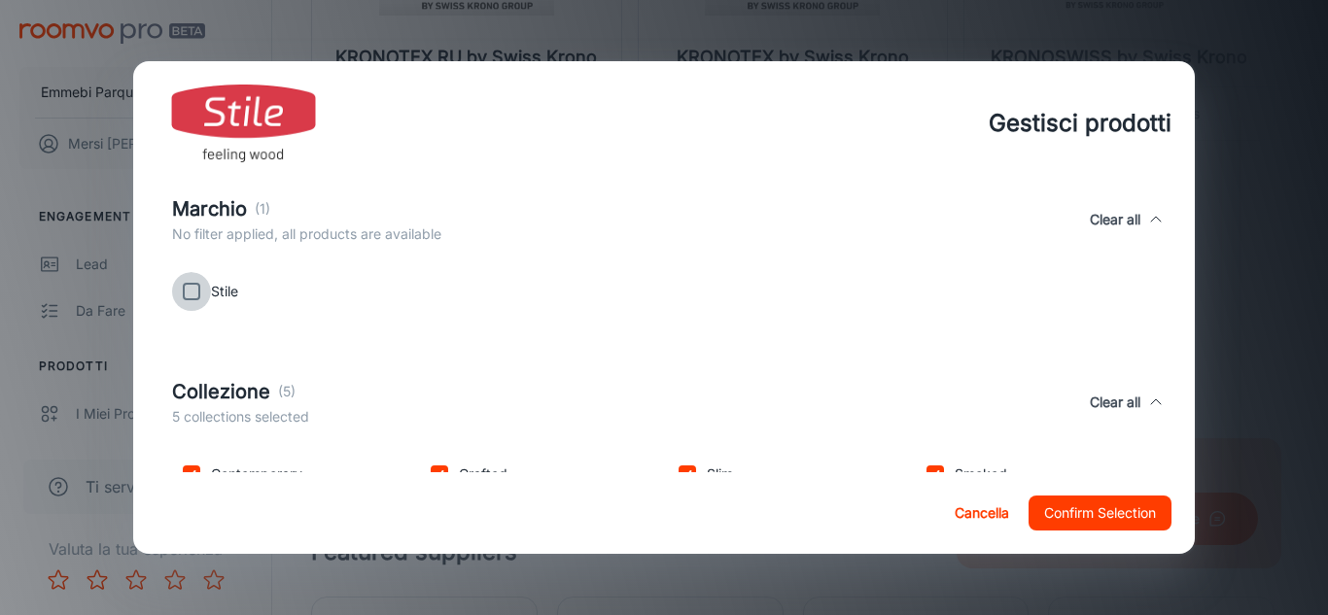
click at [193, 302] on input "checkbox" at bounding box center [191, 291] width 39 height 39
checkbox input "true"
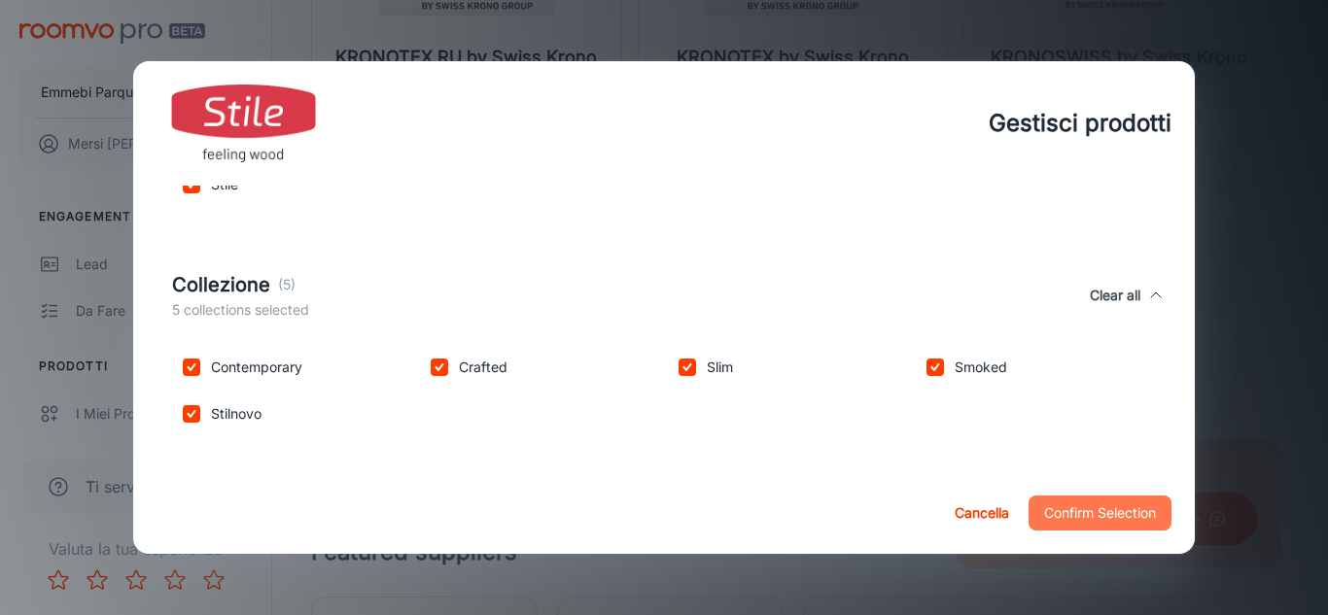
click at [1124, 506] on button "Confirm Selection" at bounding box center [1099, 513] width 143 height 35
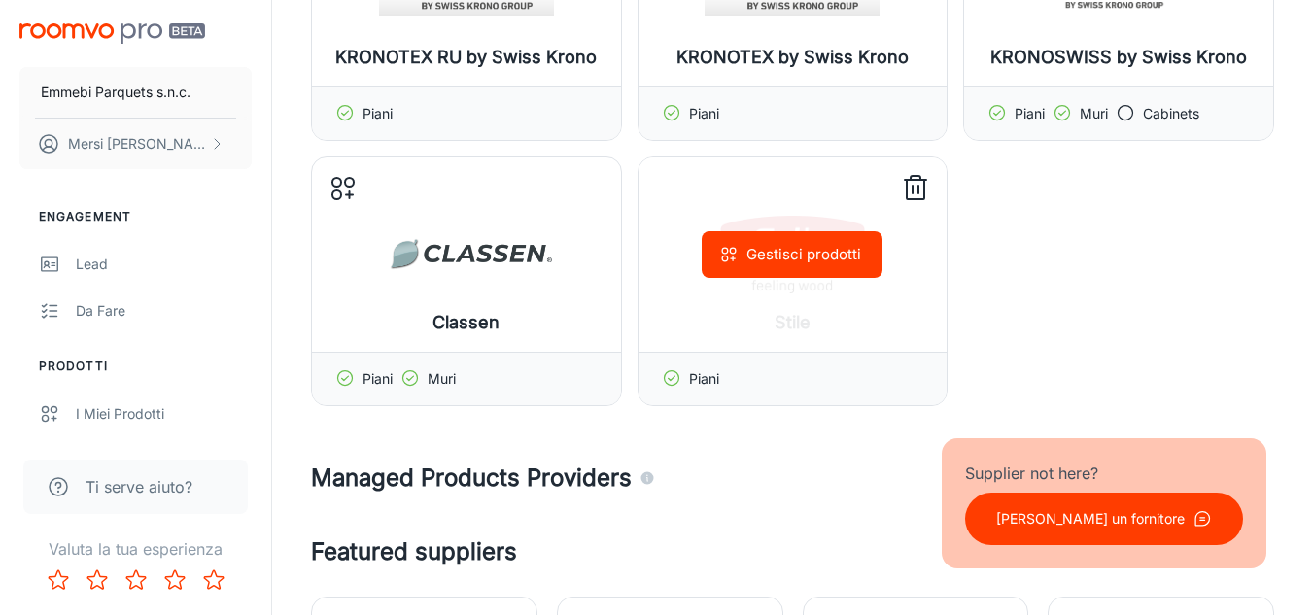
click at [796, 247] on button "Gestisci prodotti" at bounding box center [792, 254] width 181 height 47
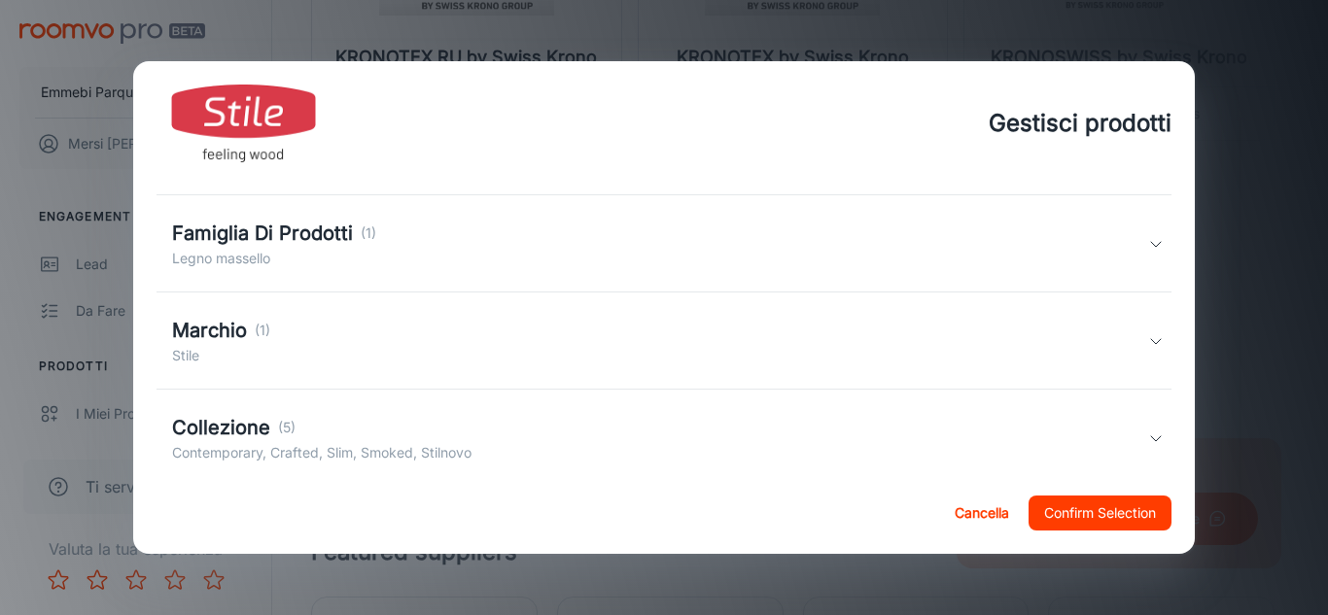
scroll to position [180, 0]
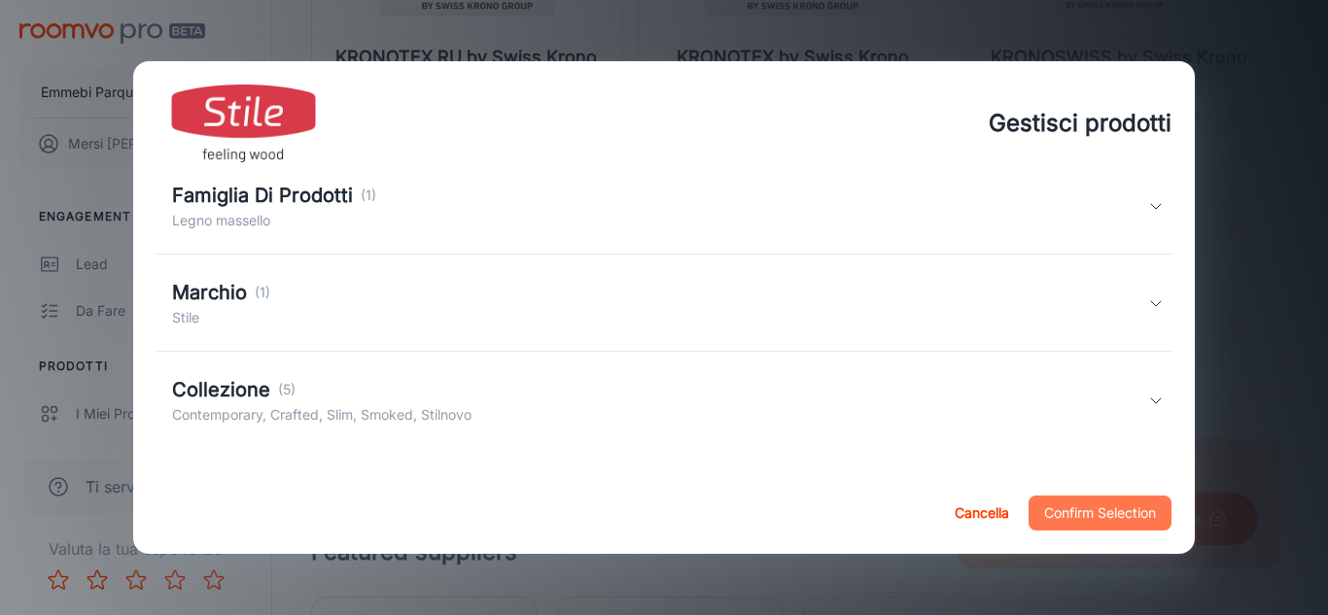
click at [1094, 498] on button "Confirm Selection" at bounding box center [1099, 513] width 143 height 35
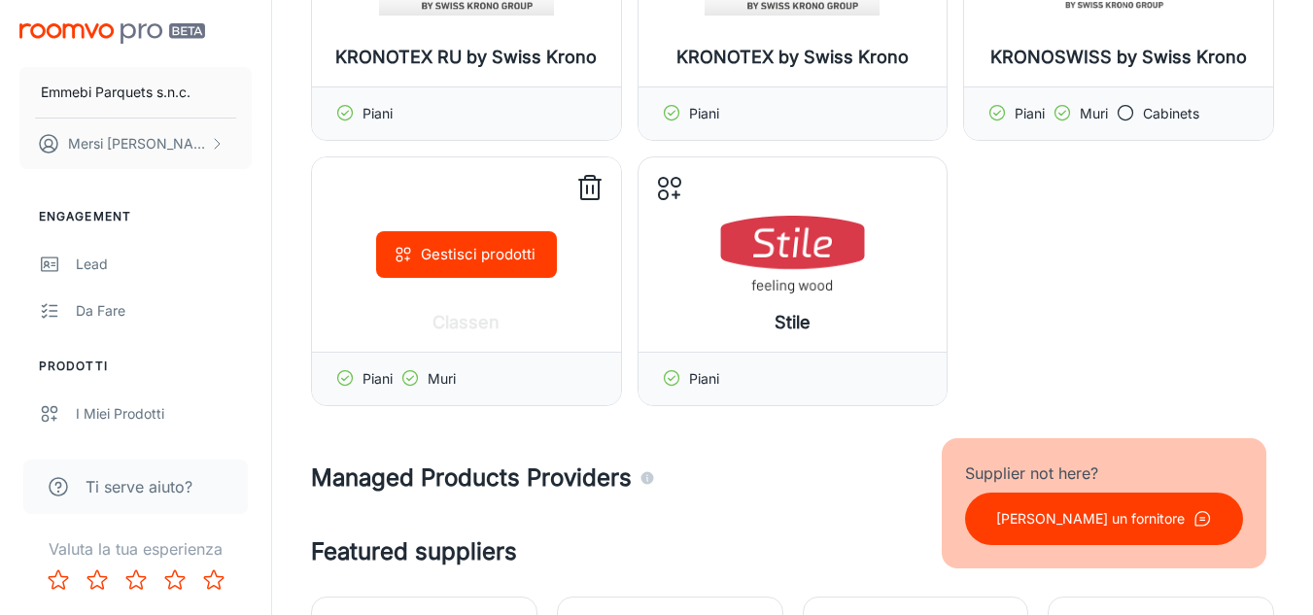
click at [478, 262] on button "Gestisci prodotti" at bounding box center [466, 254] width 181 height 47
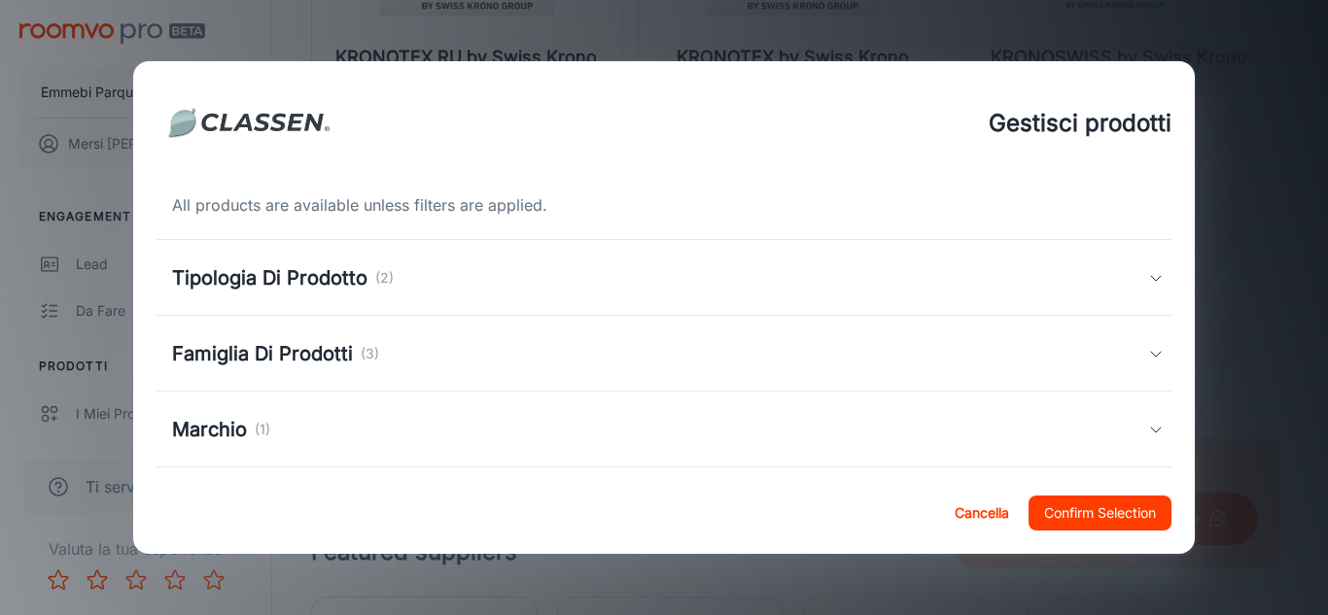
click at [388, 304] on div "Tipologia Di Prodotto (2)" at bounding box center [664, 278] width 1016 height 76
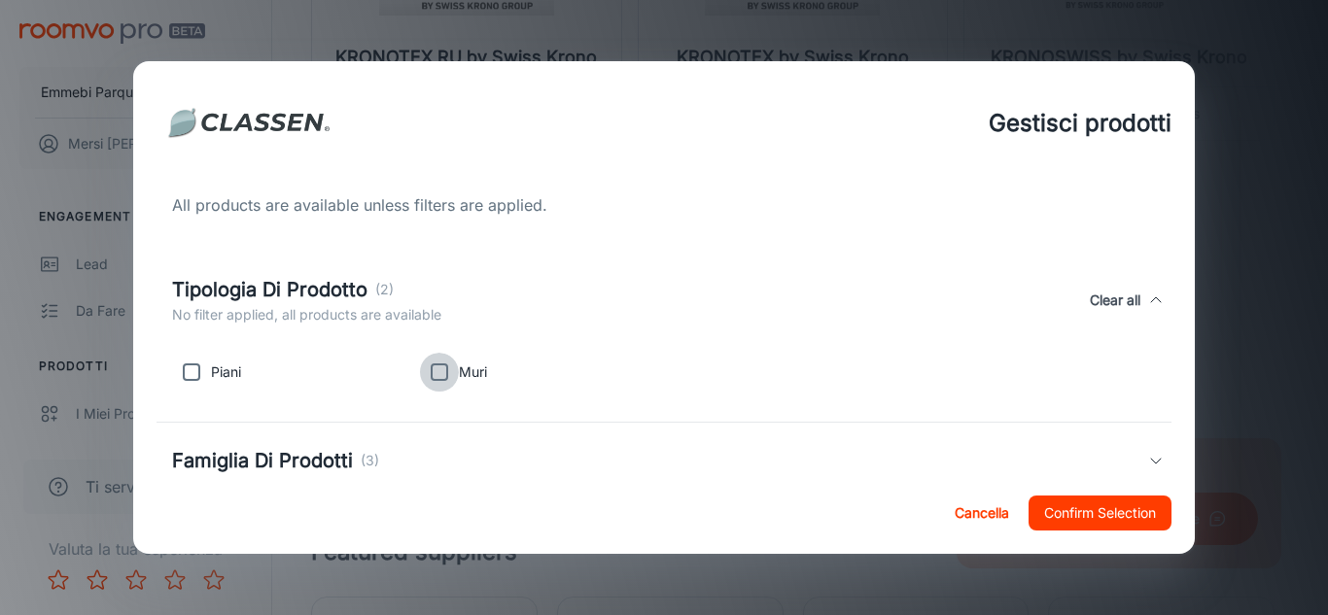
click at [444, 372] on input "checkbox" at bounding box center [439, 372] width 39 height 39
checkbox input "true"
click at [194, 375] on input "checkbox" at bounding box center [191, 372] width 39 height 39
checkbox input "true"
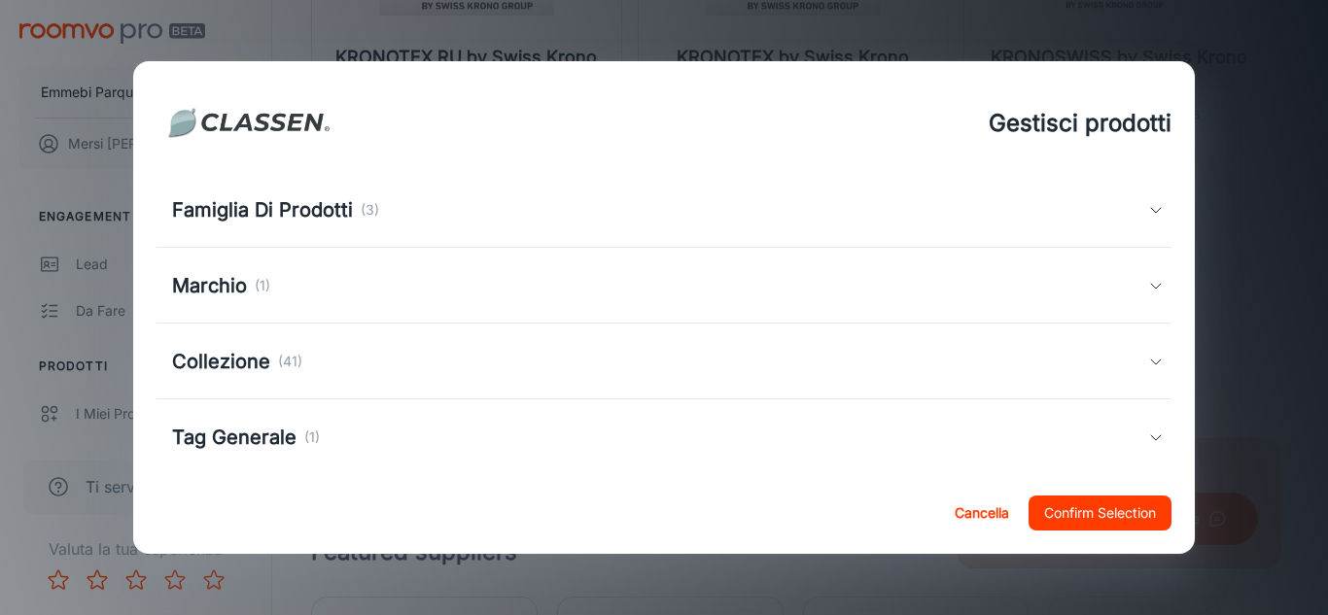
click at [958, 211] on div "Famiglia Di Prodotti (3)" at bounding box center [660, 209] width 977 height 29
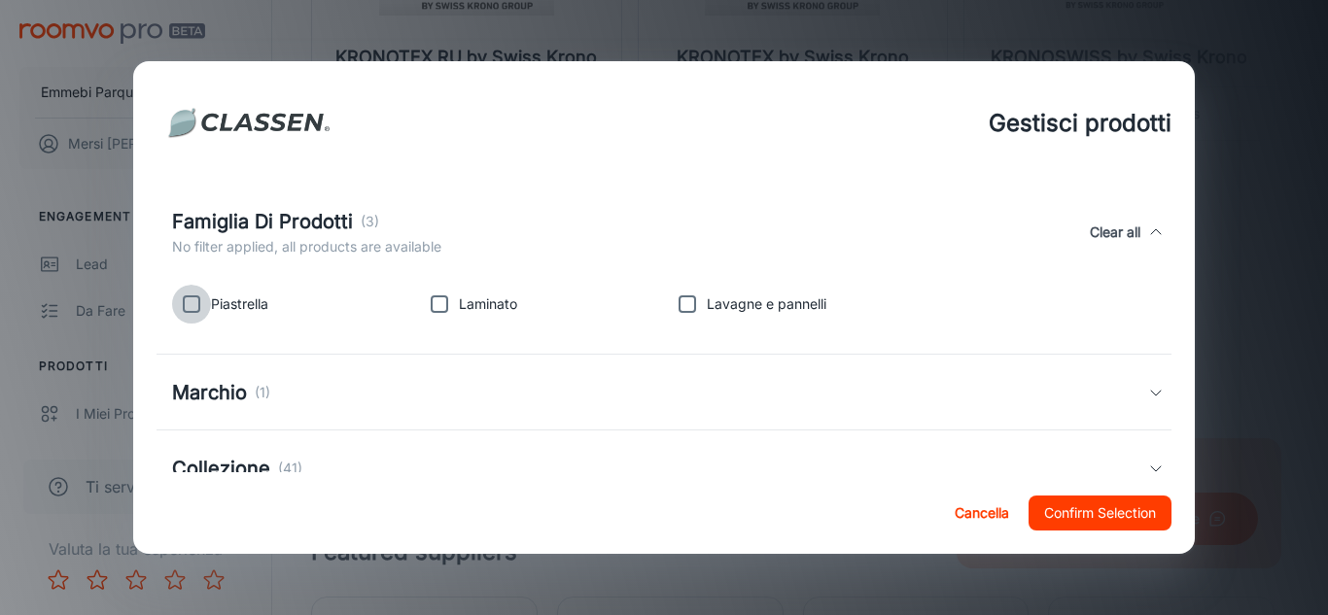
click at [191, 311] on input "checkbox" at bounding box center [191, 304] width 39 height 39
checkbox input "false"
click at [433, 306] on input "checkbox" at bounding box center [439, 304] width 39 height 39
checkbox input "true"
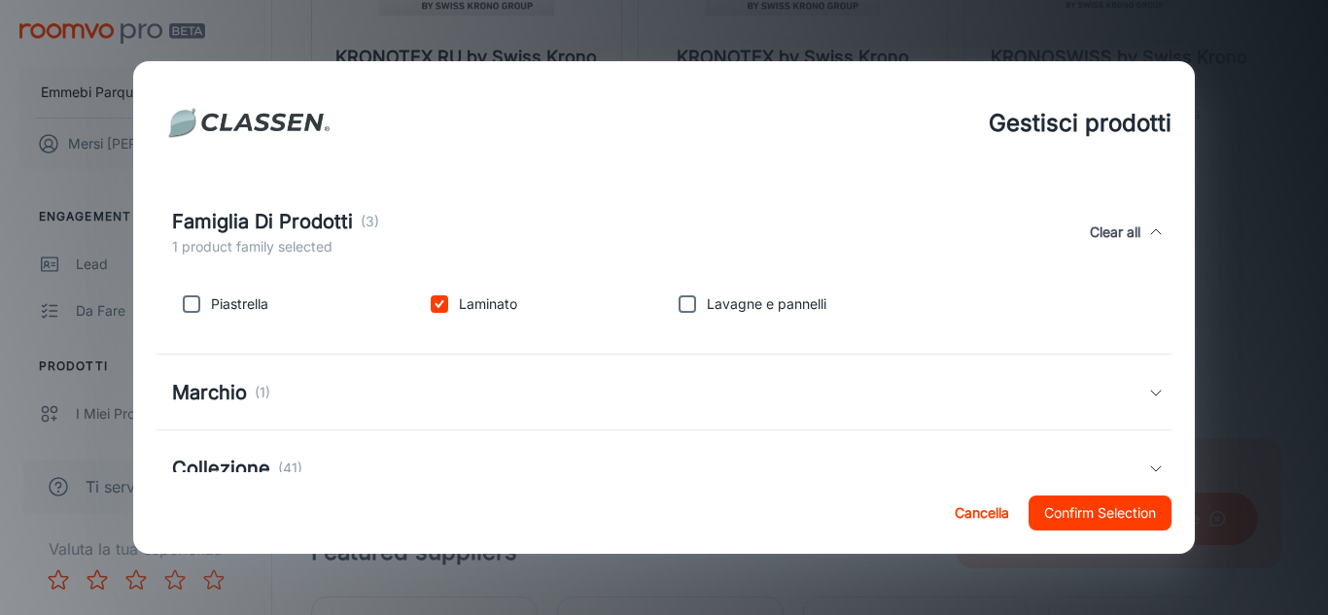
click at [690, 301] on input "checkbox" at bounding box center [687, 304] width 39 height 39
checkbox input "true"
click at [1105, 403] on div "Marchio (1)" at bounding box center [660, 392] width 977 height 29
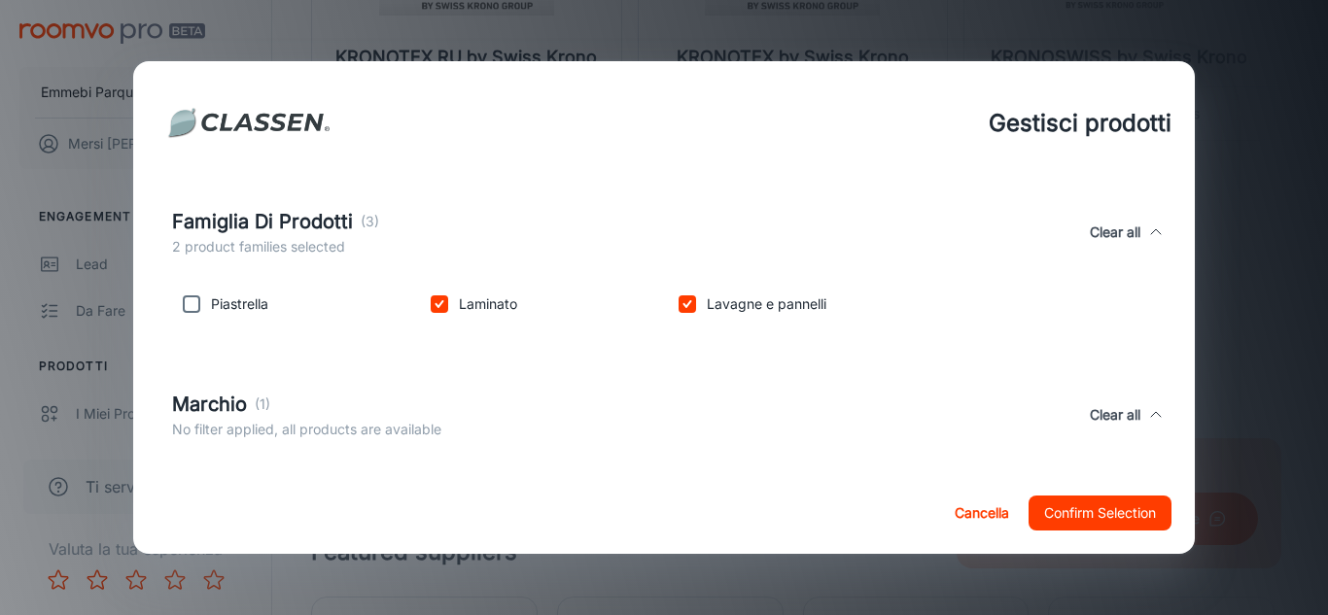
scroll to position [491, 0]
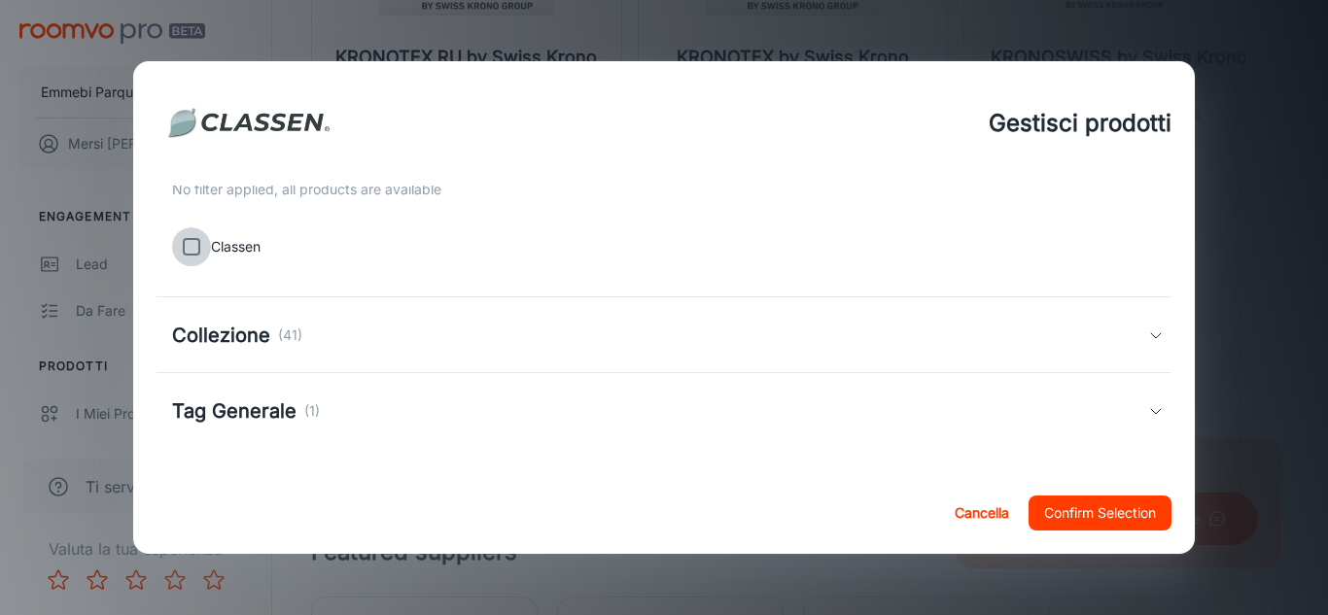
click at [183, 248] on input "checkbox" at bounding box center [191, 246] width 39 height 39
checkbox input "true"
click at [219, 323] on h5 "Collezione" at bounding box center [221, 335] width 98 height 29
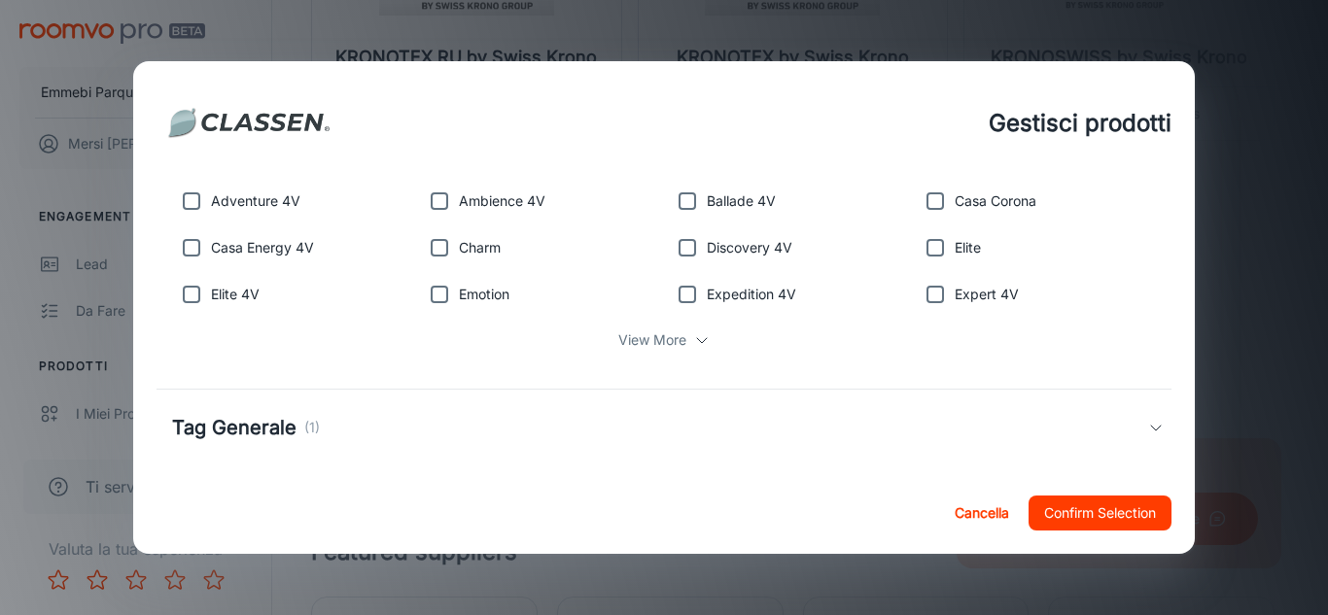
scroll to position [731, 0]
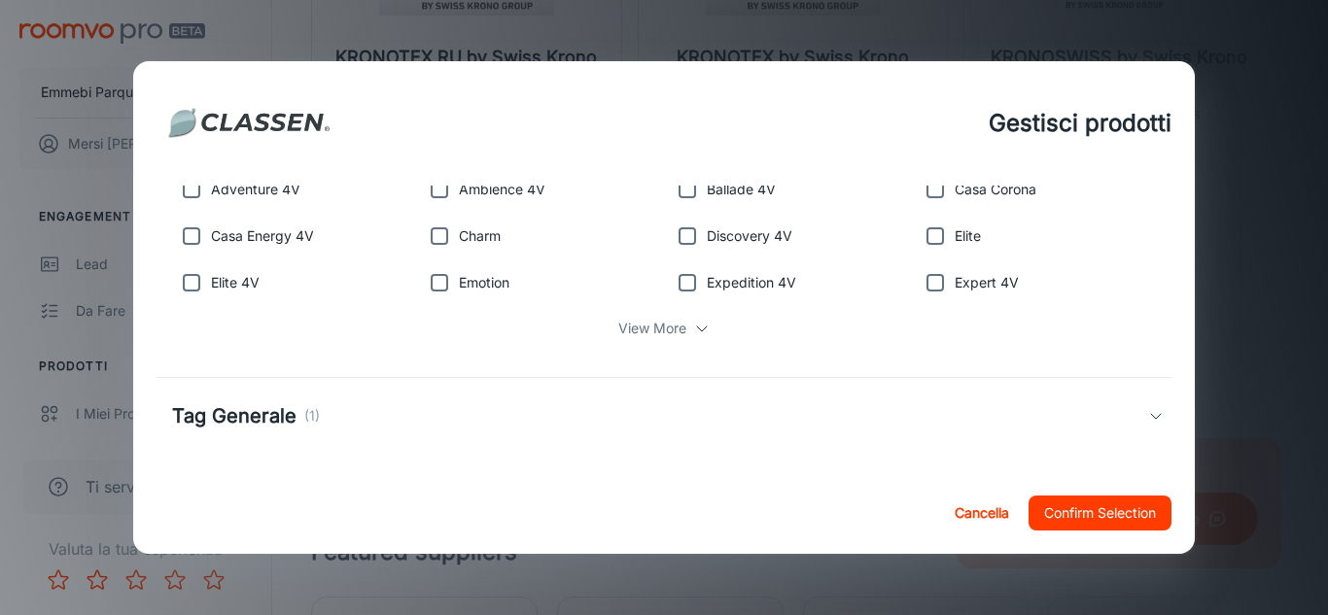
click at [675, 332] on p "View More" at bounding box center [652, 328] width 68 height 21
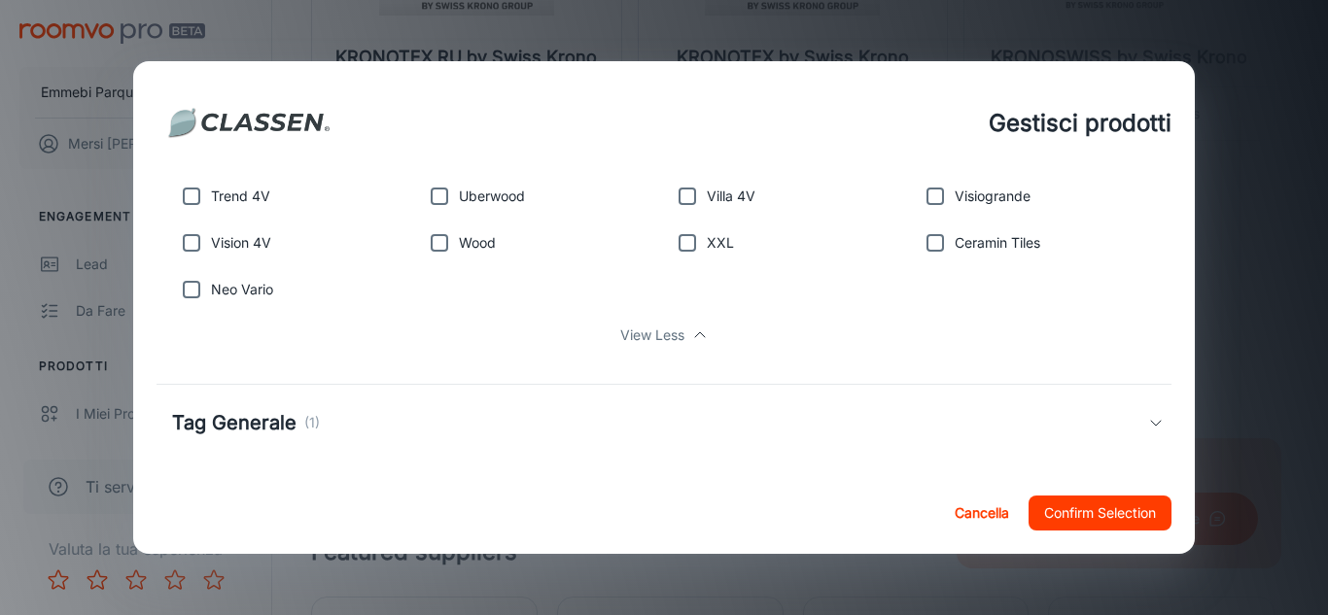
scroll to position [1109, 0]
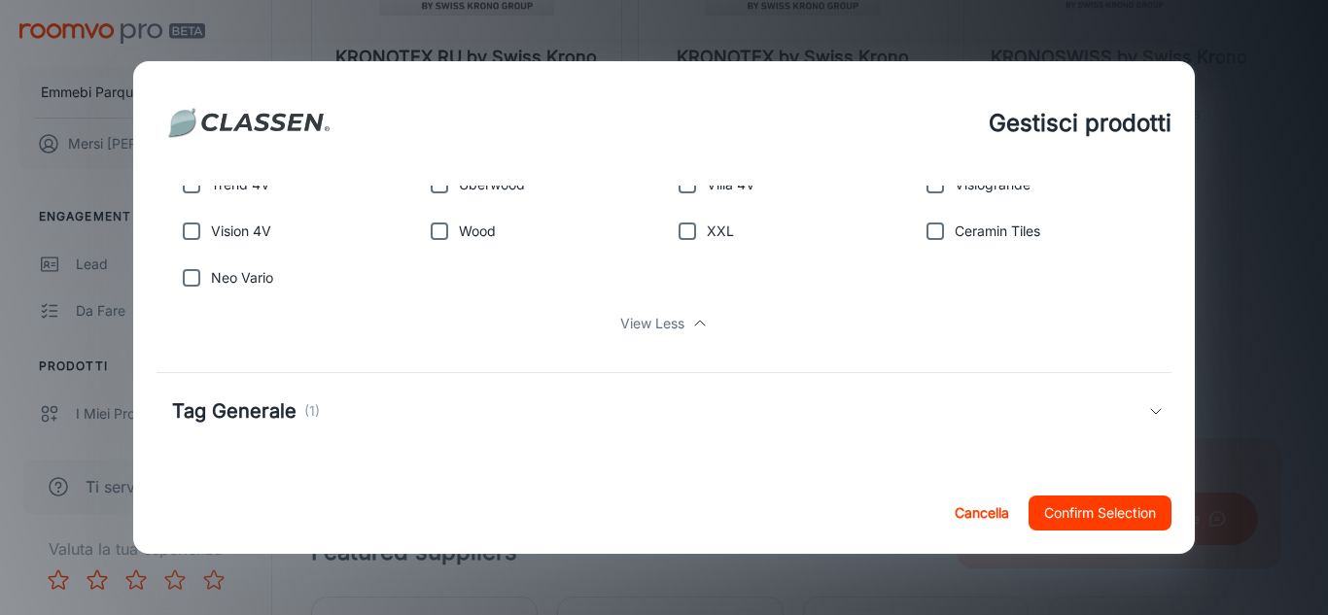
click at [1142, 422] on div "Tag Generale (1)" at bounding box center [664, 411] width 1016 height 76
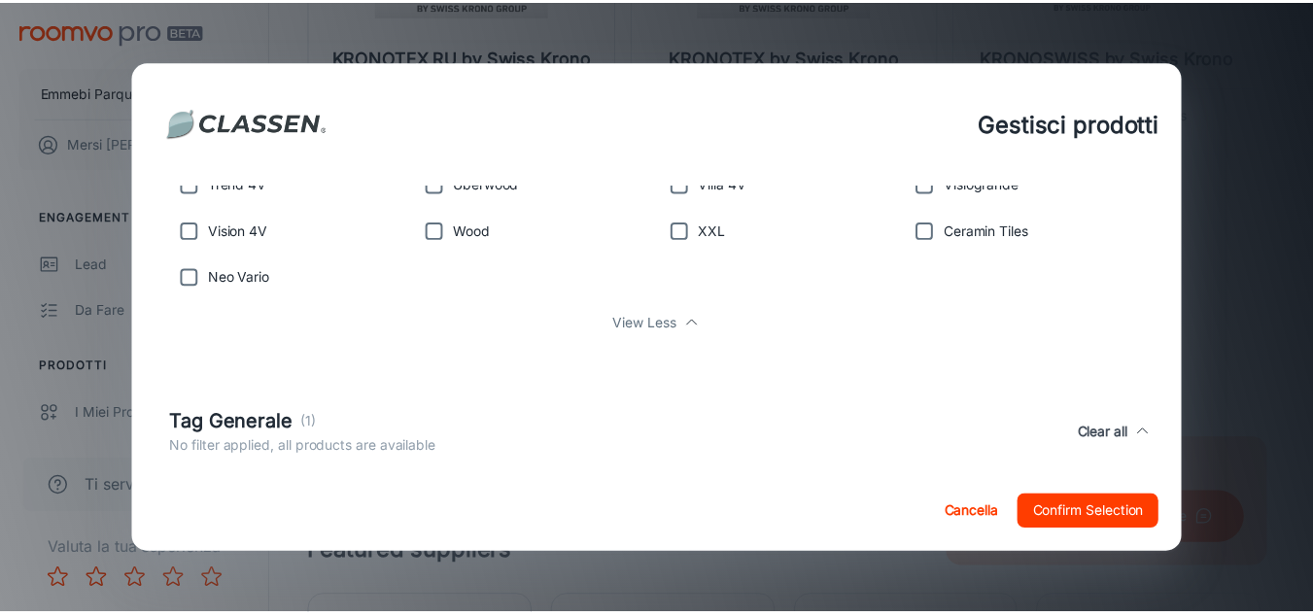
scroll to position [1200, 0]
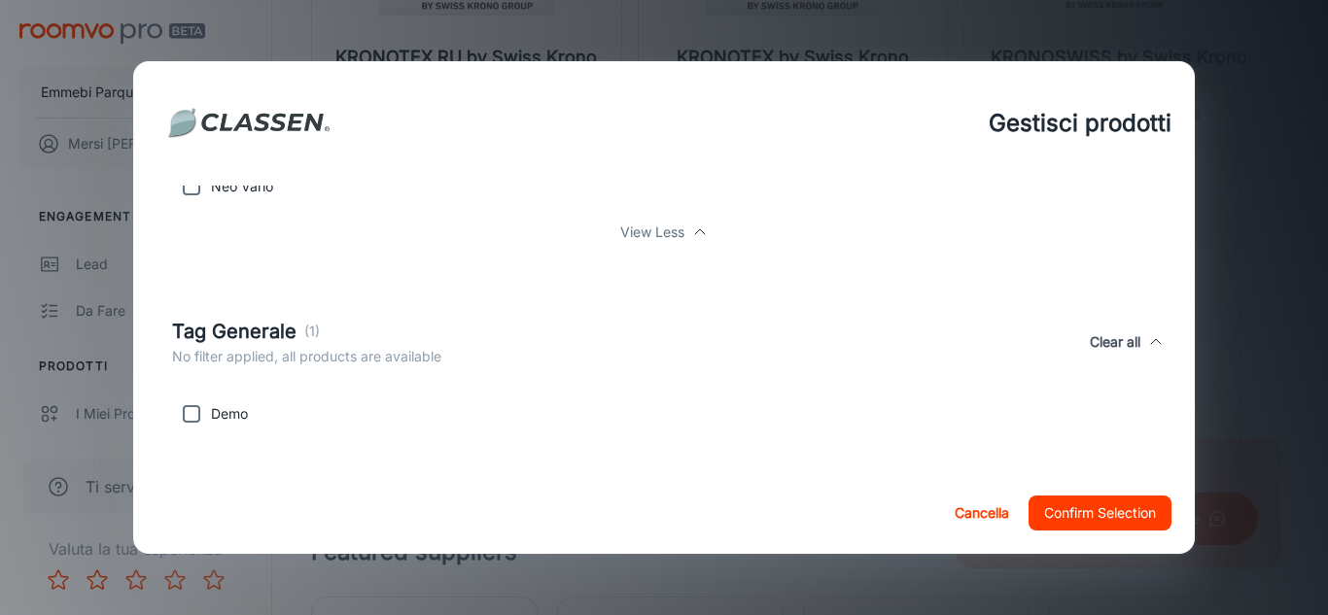
click at [1134, 528] on button "Confirm Selection" at bounding box center [1099, 513] width 143 height 35
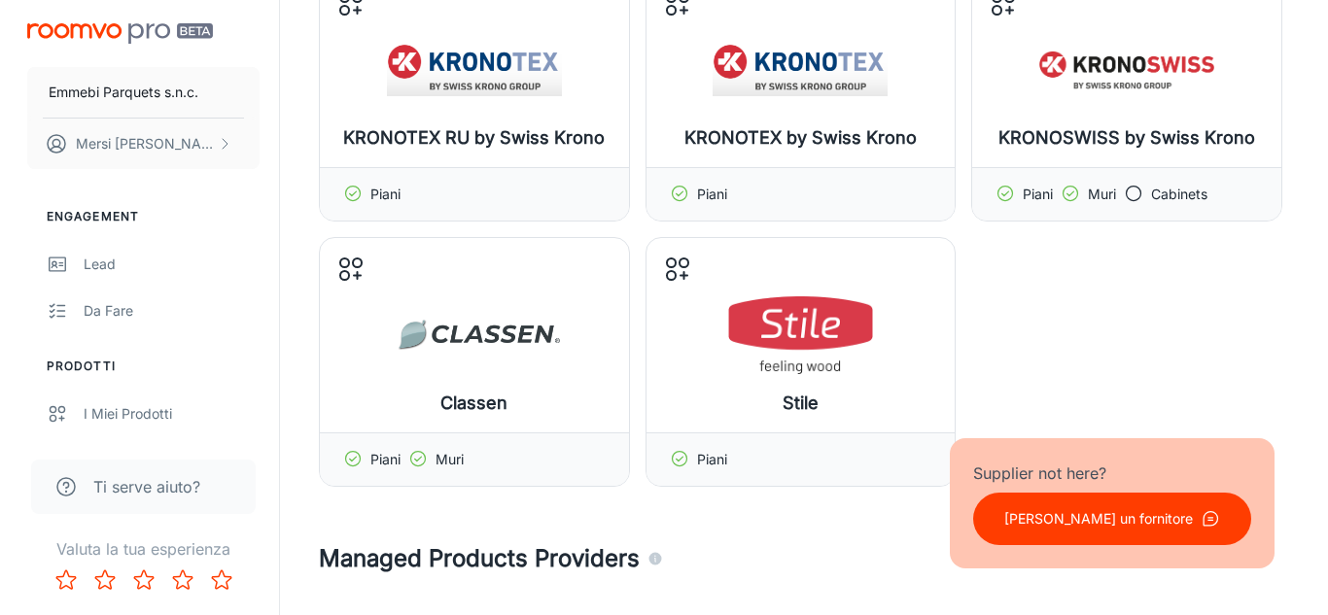
scroll to position [416, 0]
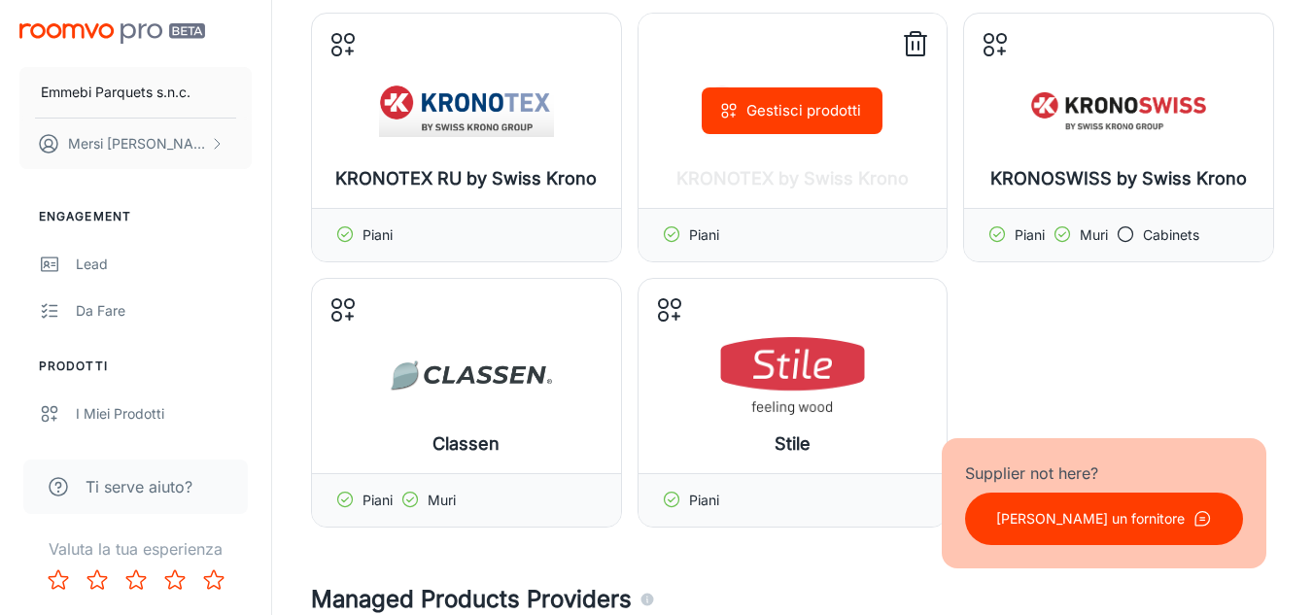
click at [874, 122] on button "Gestisci prodotti" at bounding box center [792, 110] width 181 height 47
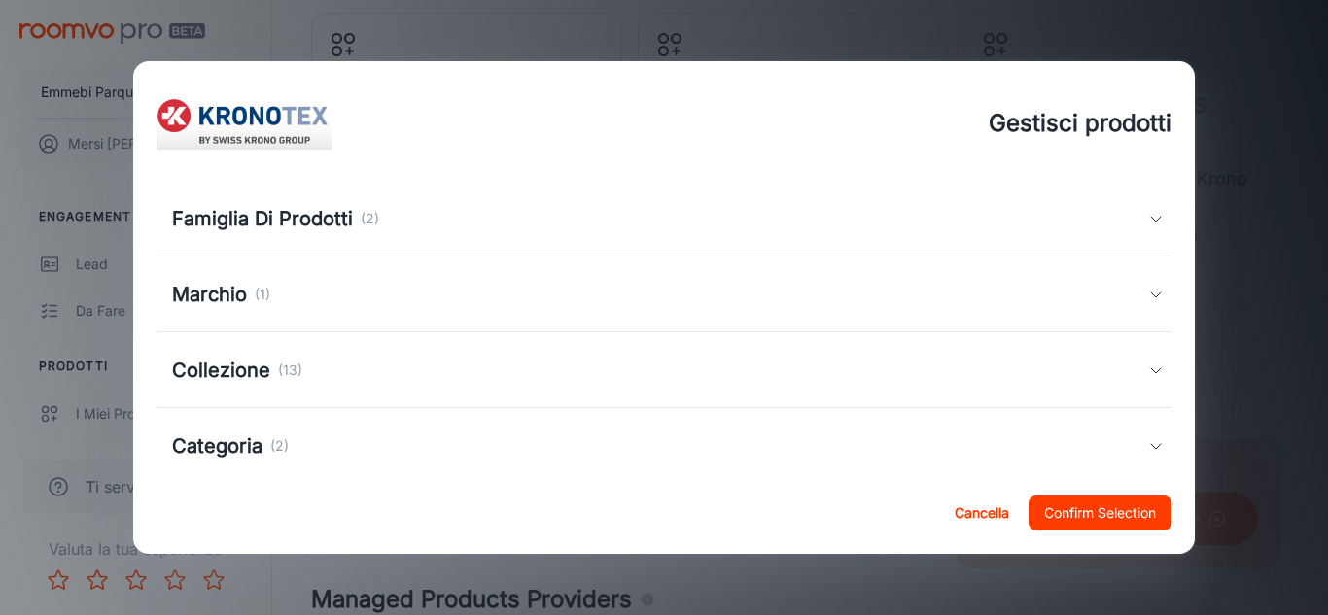
scroll to position [170, 0]
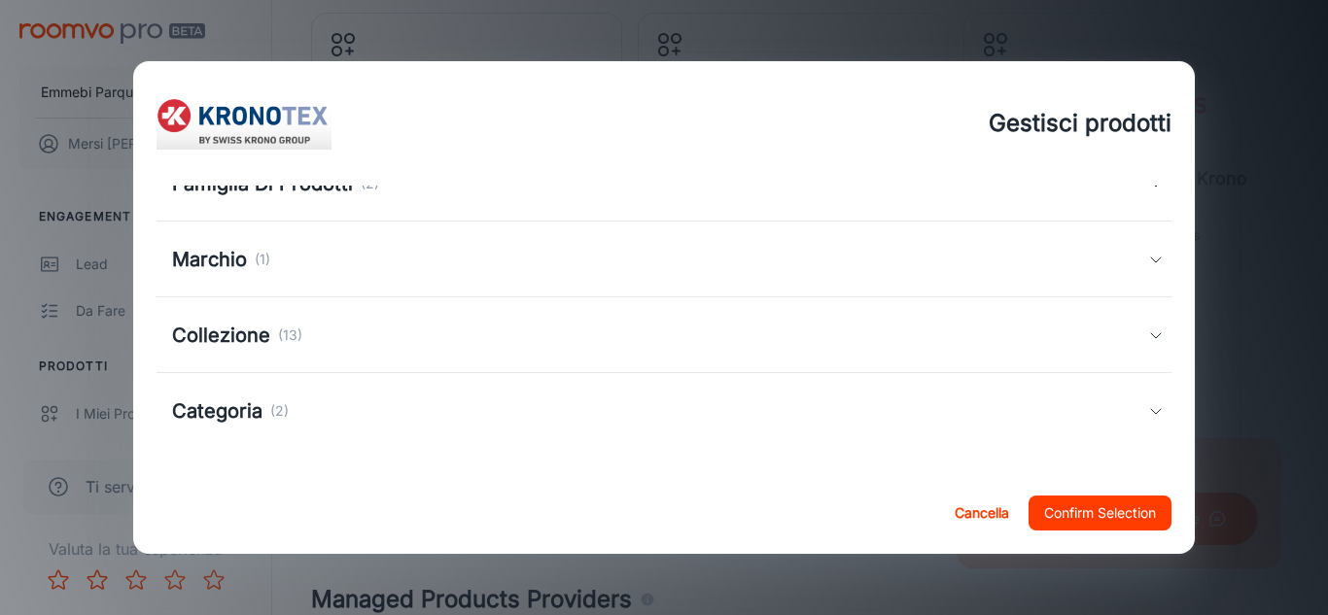
click at [1099, 319] on div "Collezione (13)" at bounding box center [664, 335] width 1016 height 76
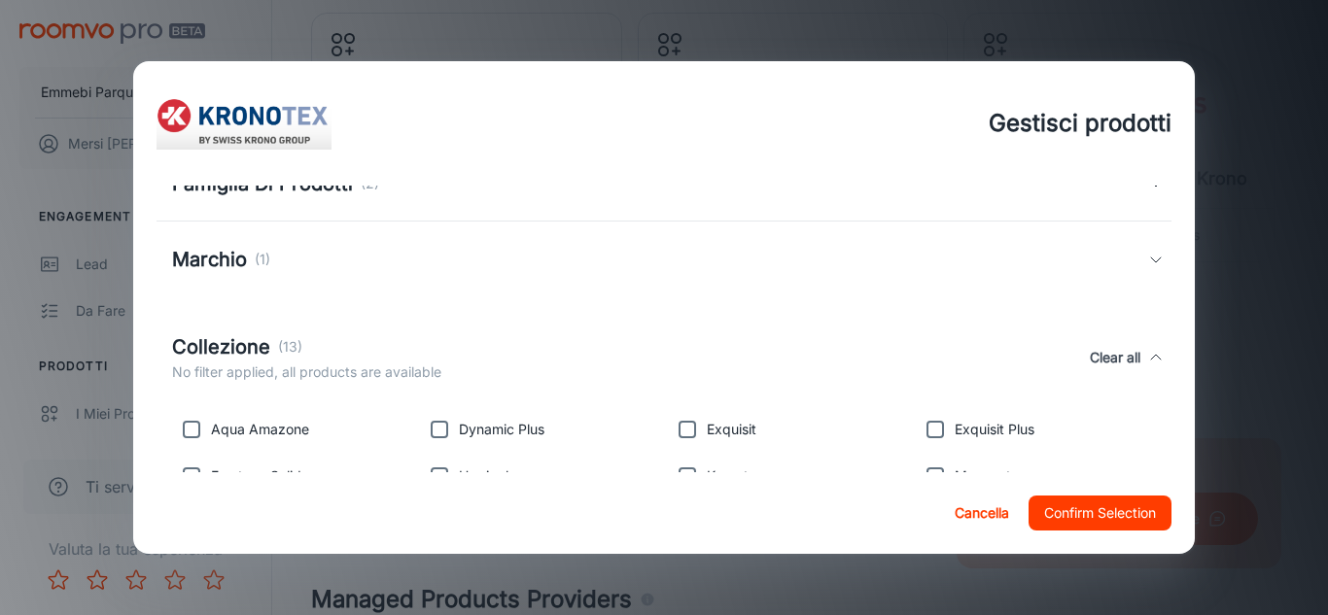
click at [678, 430] on input "checkbox" at bounding box center [687, 429] width 39 height 39
checkbox input "true"
click at [916, 426] on input "checkbox" at bounding box center [935, 429] width 39 height 39
checkbox input "true"
click at [447, 427] on input "checkbox" at bounding box center [439, 429] width 39 height 39
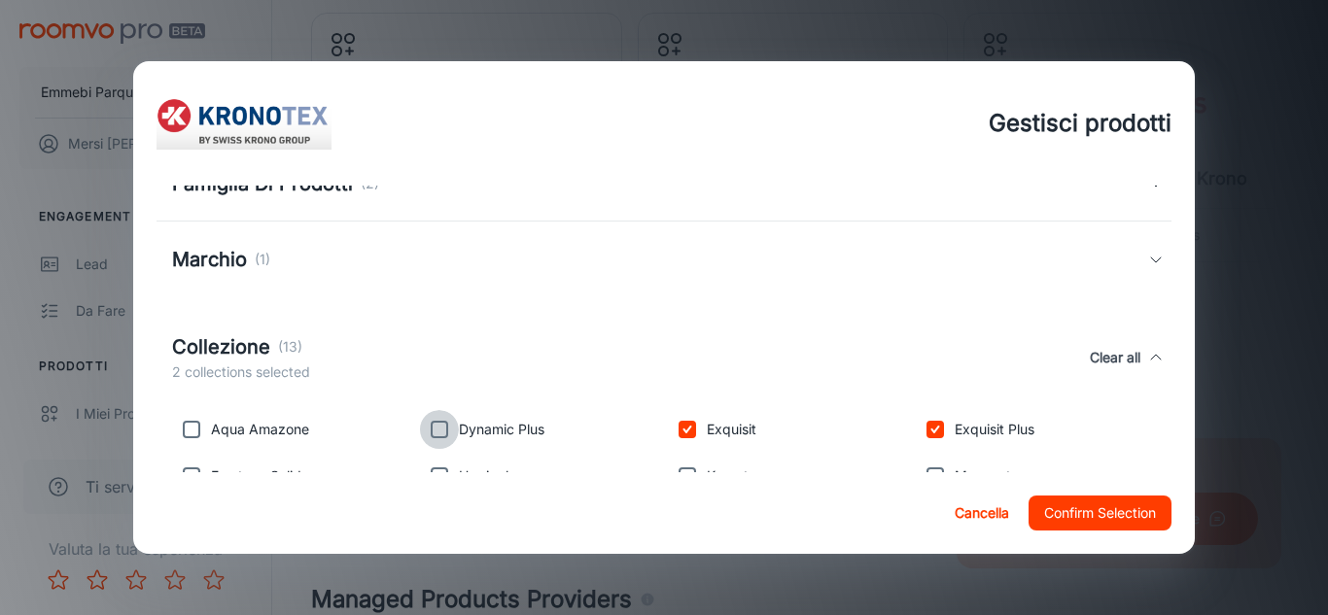
checkbox input "true"
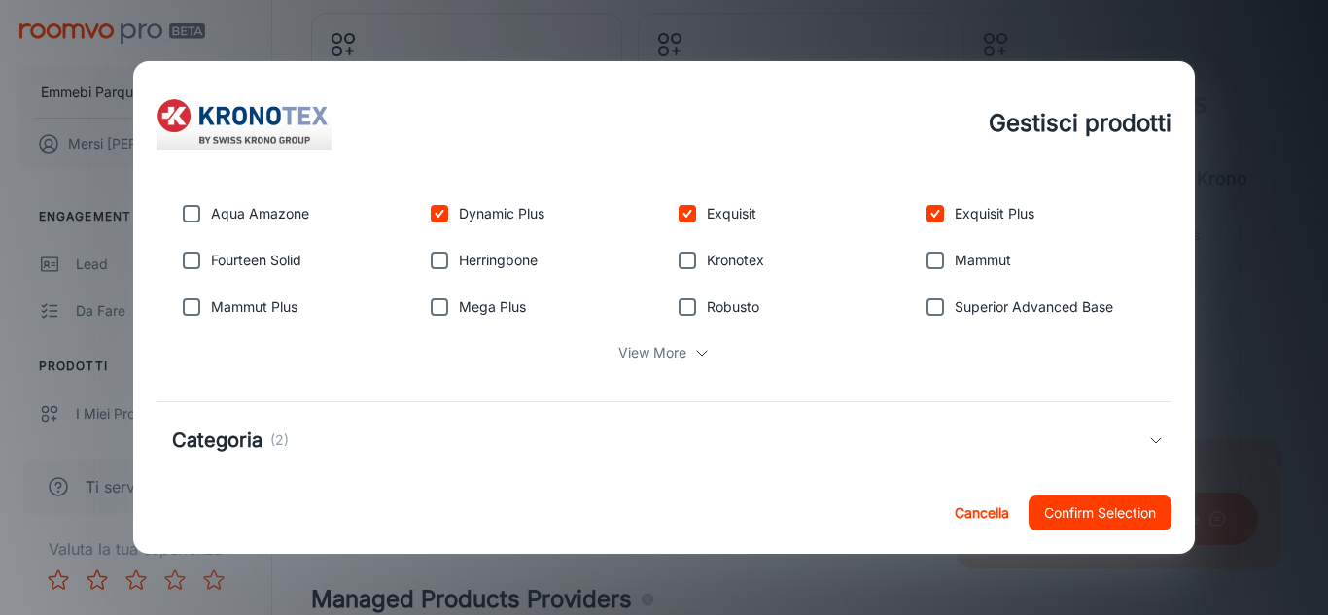
scroll to position [389, 0]
click at [926, 265] on input "checkbox" at bounding box center [935, 257] width 39 height 39
checkbox input "true"
click at [187, 297] on input "checkbox" at bounding box center [191, 304] width 39 height 39
checkbox input "true"
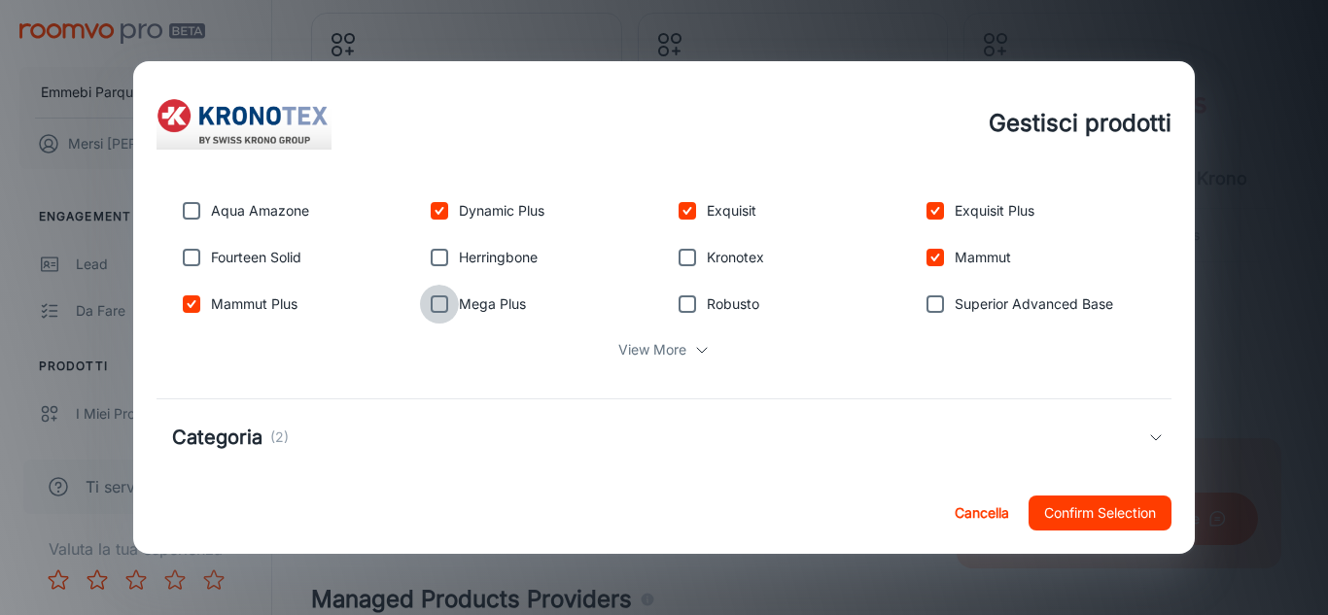
click at [427, 305] on input "checkbox" at bounding box center [439, 304] width 39 height 39
checkbox input "true"
click at [916, 299] on input "checkbox" at bounding box center [935, 304] width 39 height 39
checkbox input "true"
click at [676, 345] on p "View More" at bounding box center [652, 349] width 68 height 21
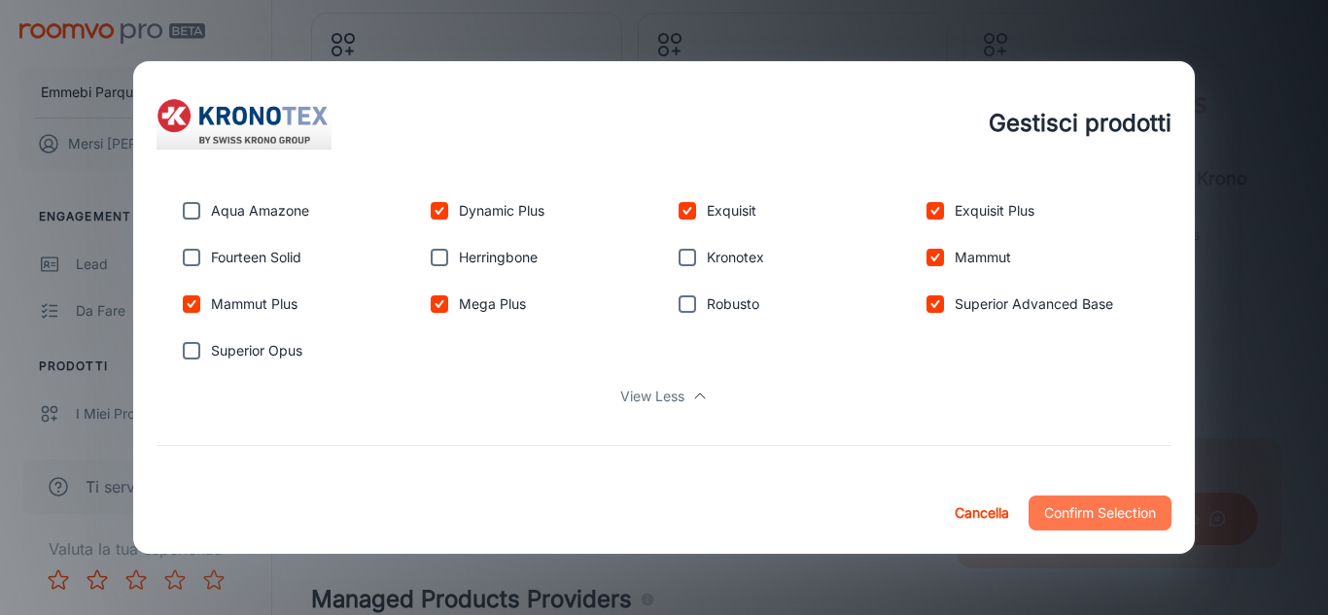
click at [1068, 511] on button "Confirm Selection" at bounding box center [1099, 513] width 143 height 35
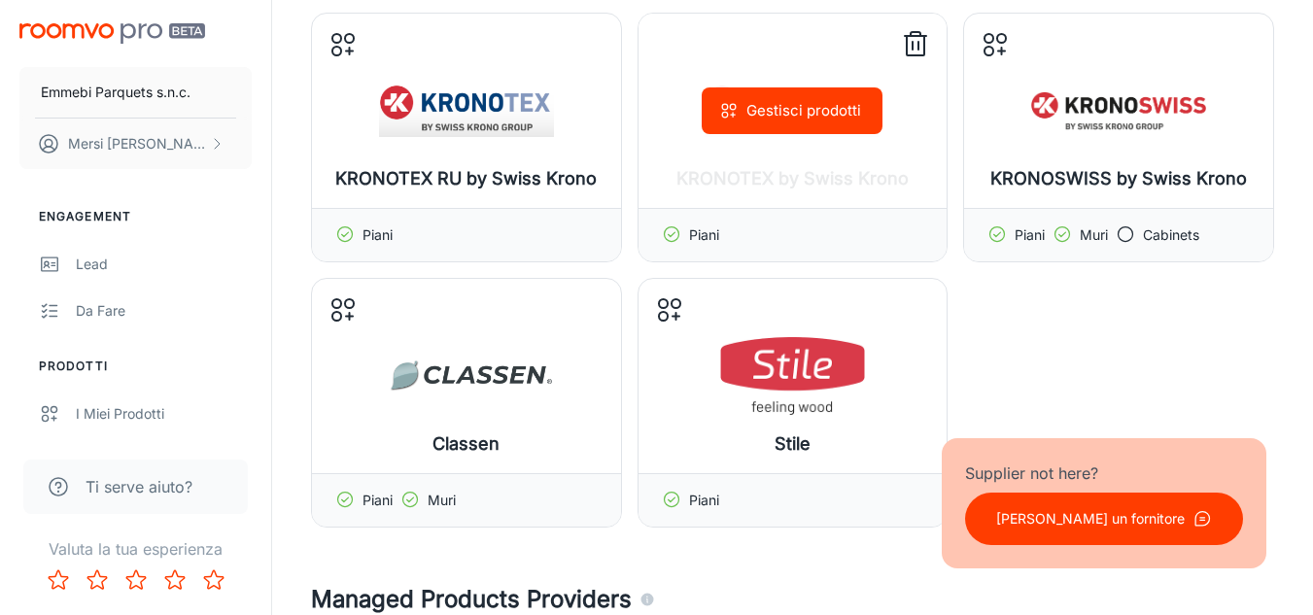
click at [840, 136] on div "Gestisci prodotti" at bounding box center [793, 111] width 309 height 194
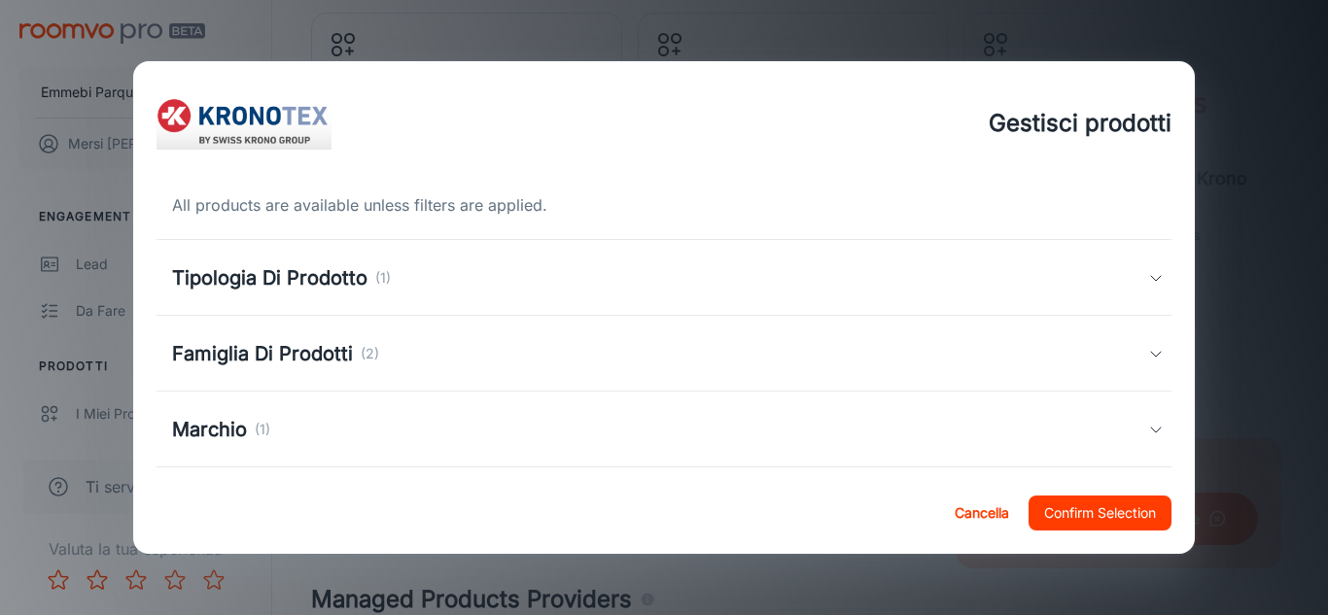
click at [1083, 281] on div "Tipologia Di Prodotto (1)" at bounding box center [660, 277] width 977 height 29
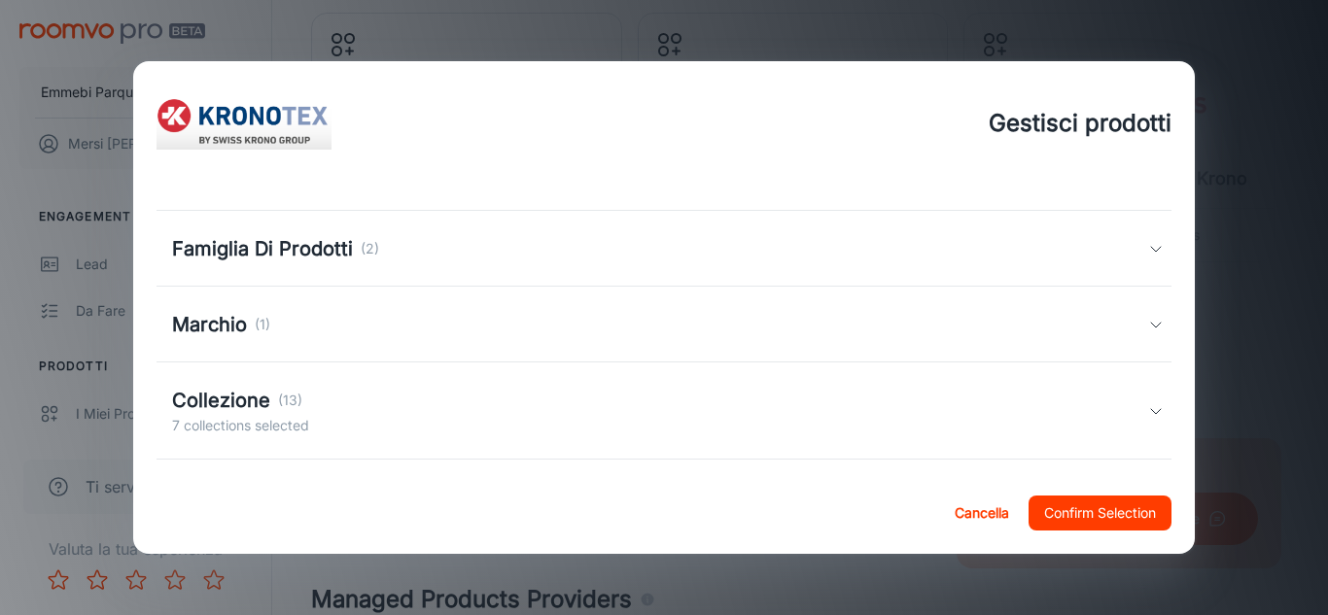
scroll to position [251, 0]
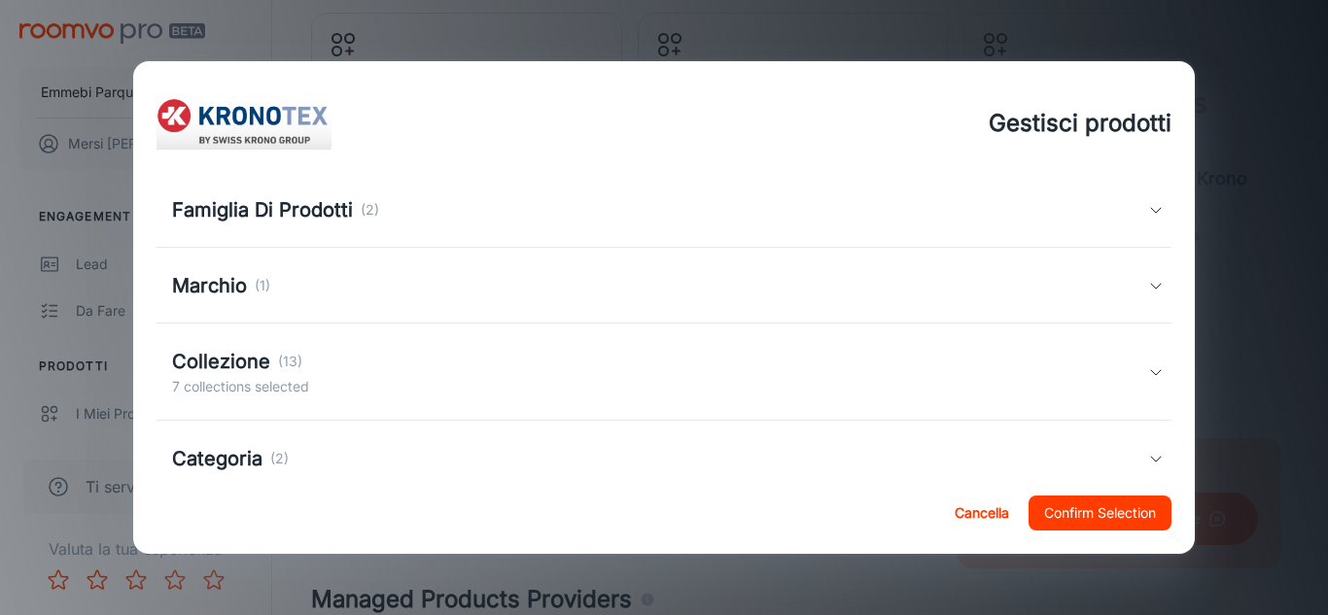
click at [1147, 388] on div "Collezione (13) 7 collections selected" at bounding box center [664, 372] width 1016 height 97
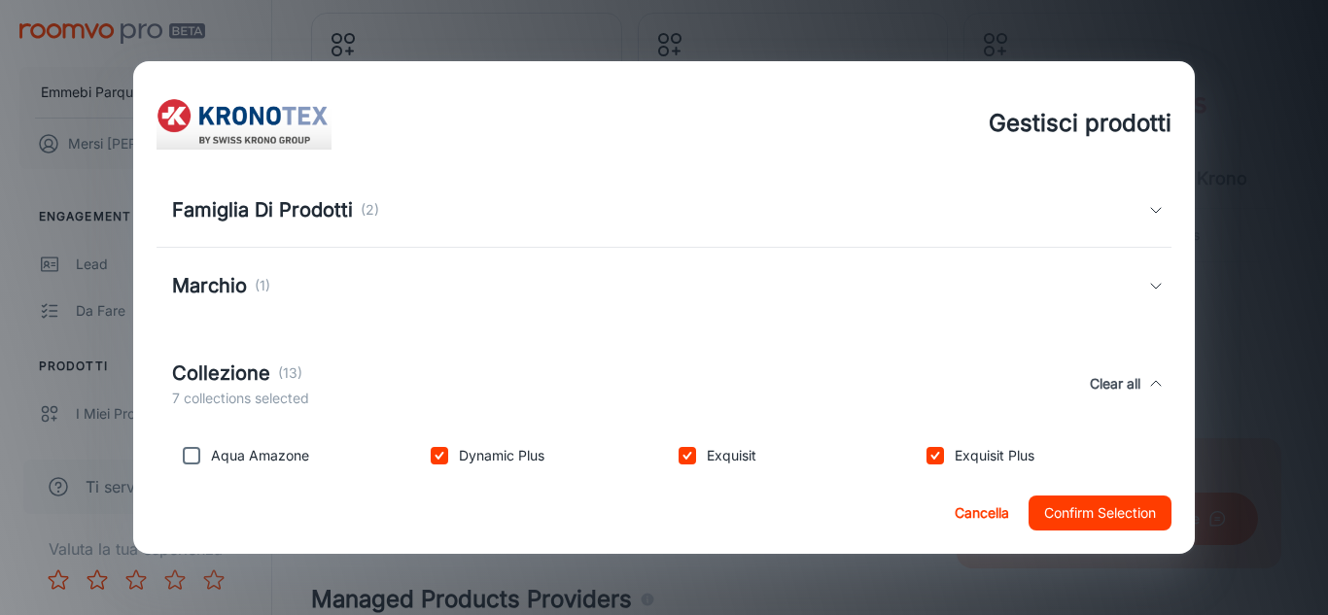
click at [1310, 378] on div "Gestisci prodotti All products are available unless filters are applied. Tipolo…" at bounding box center [664, 307] width 1328 height 615
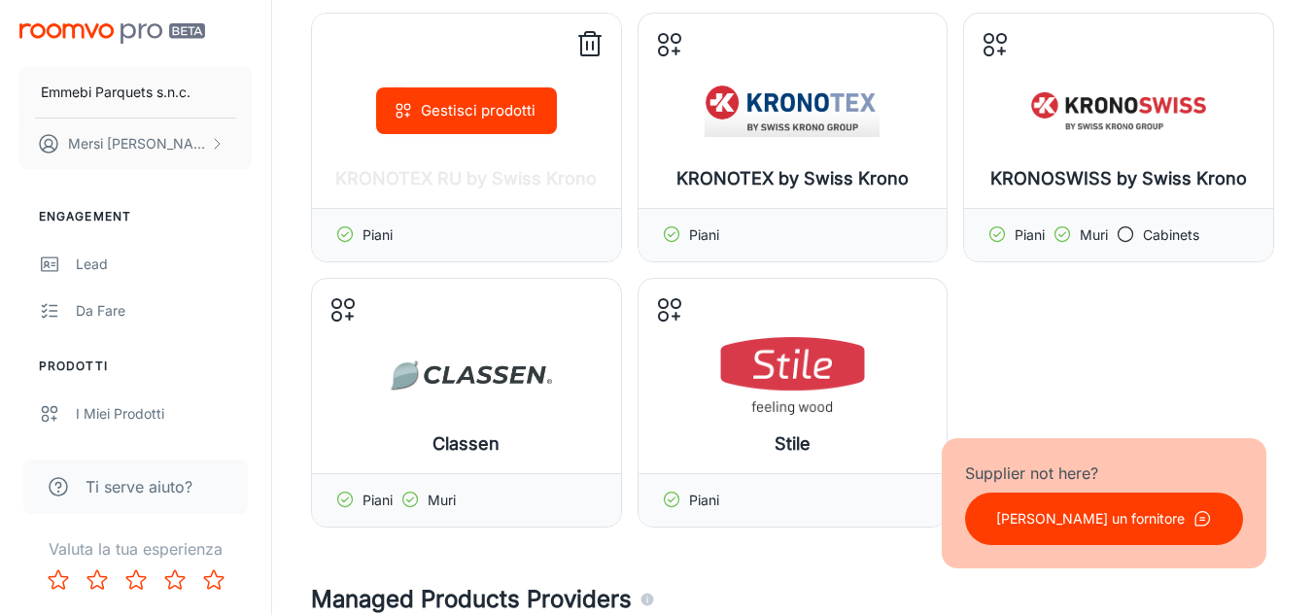
click at [493, 105] on button "Gestisci prodotti" at bounding box center [466, 110] width 181 height 47
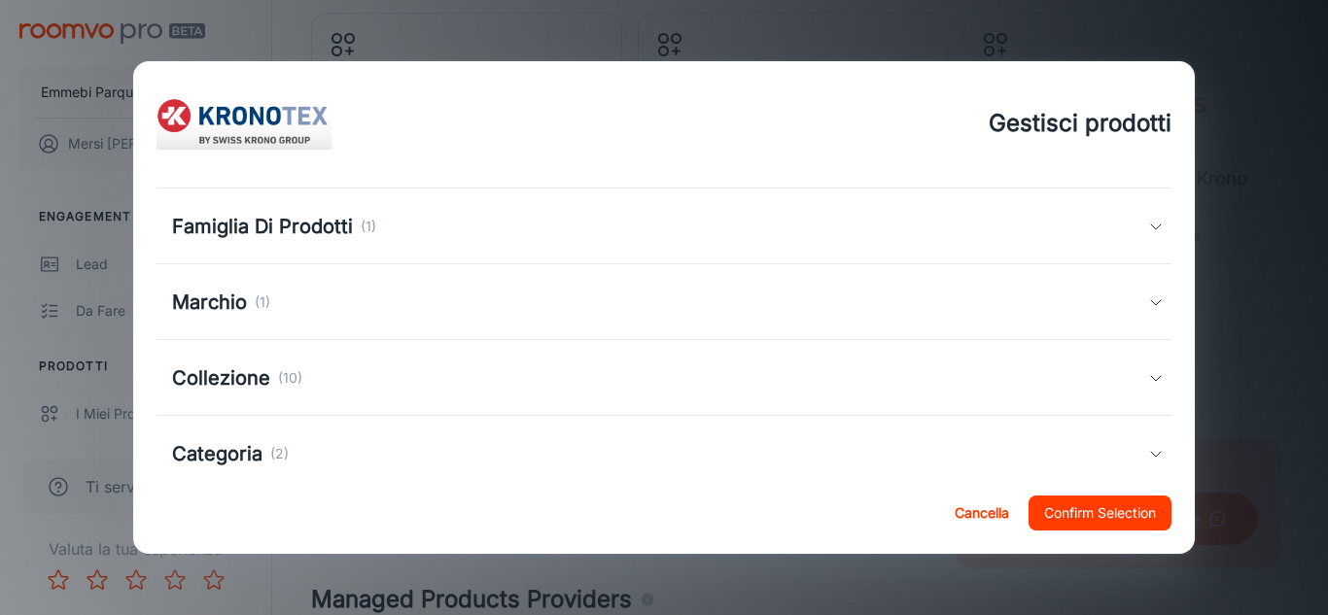
scroll to position [170, 0]
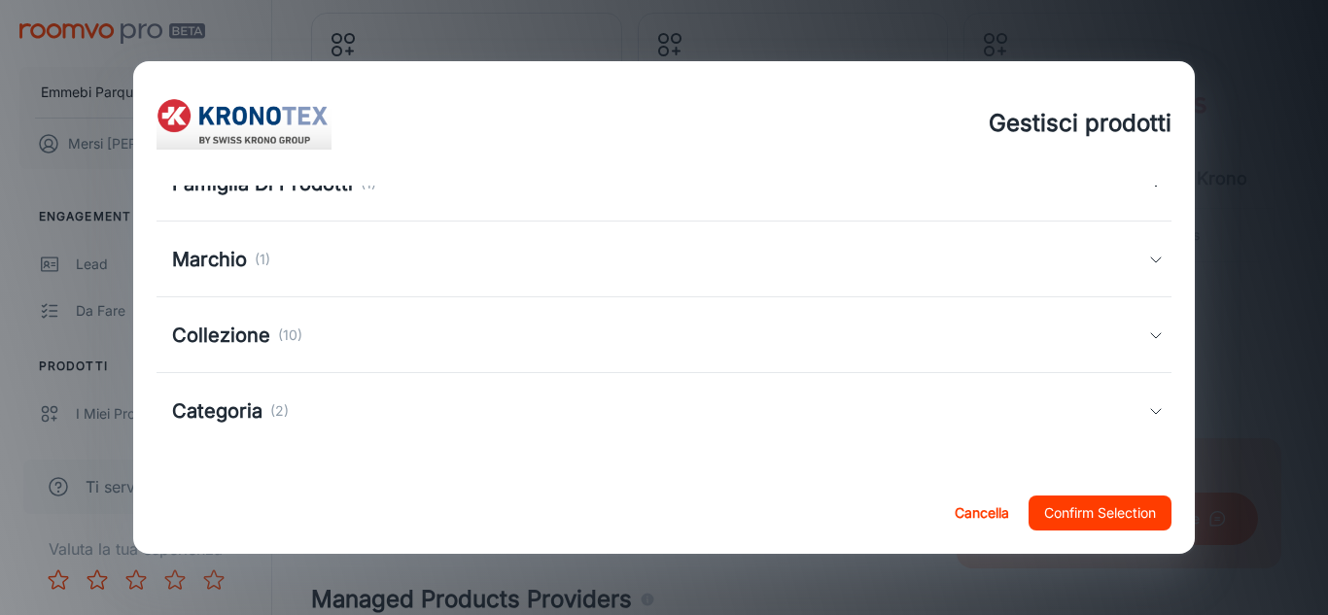
click at [1107, 361] on div "Collezione (10)" at bounding box center [664, 335] width 1016 height 76
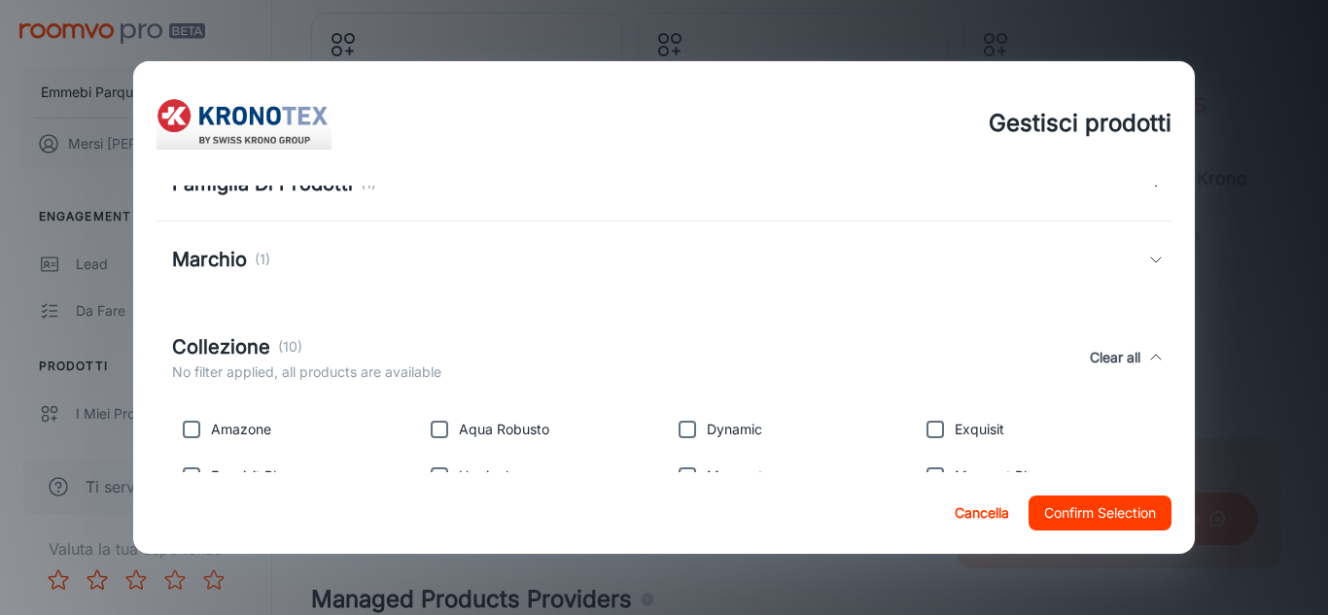
drag, startPoint x: 1185, startPoint y: 336, endPoint x: 1193, endPoint y: 298, distance: 38.7
click at [1230, 299] on div "Gestisci prodotti All products are available unless filters are applied. Tipolo…" at bounding box center [664, 307] width 1328 height 615
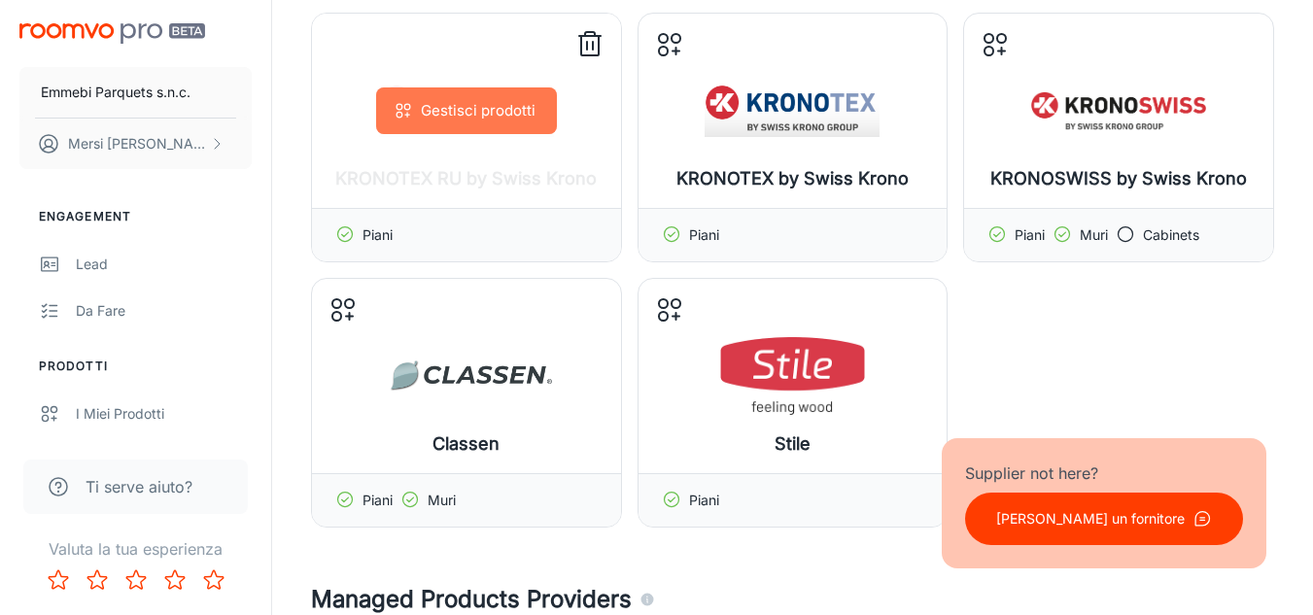
click at [500, 115] on button "Gestisci prodotti" at bounding box center [466, 110] width 181 height 47
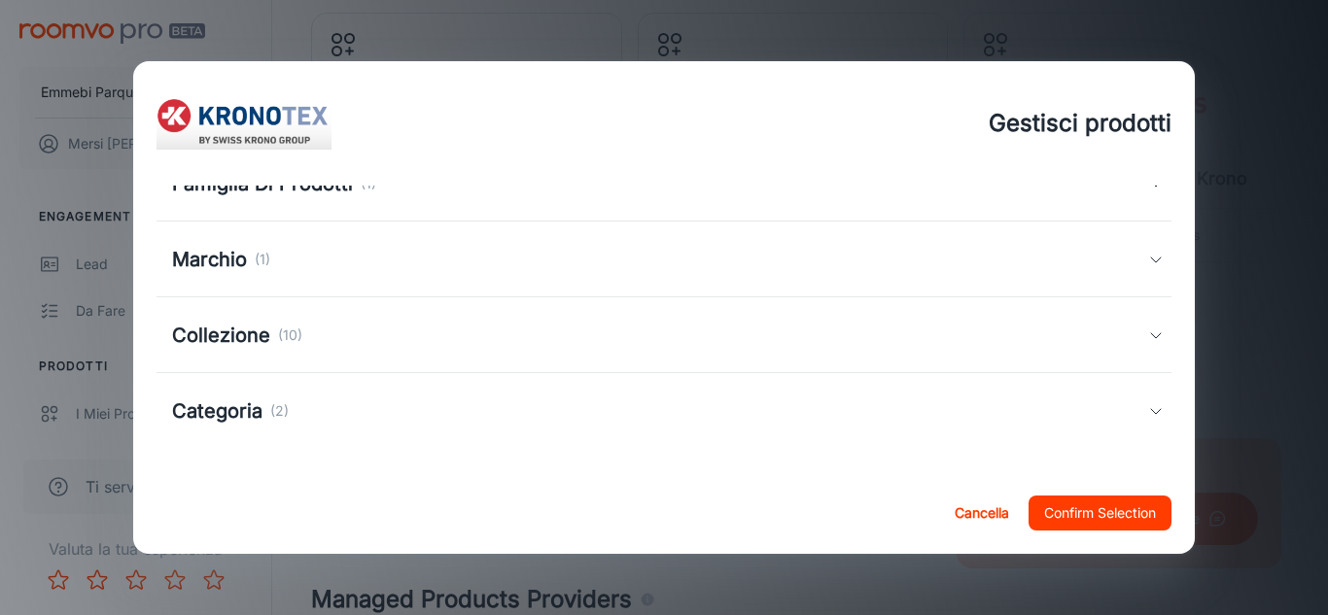
click at [1117, 359] on div "Collezione (10)" at bounding box center [664, 335] width 1016 height 76
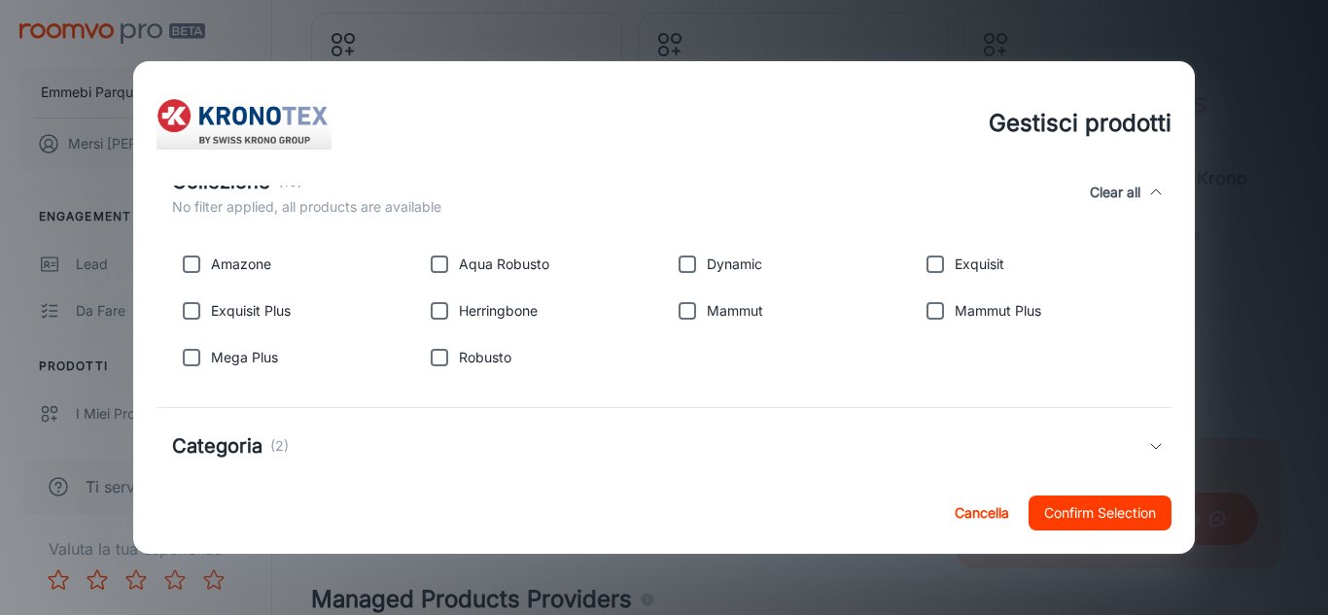
scroll to position [370, 0]
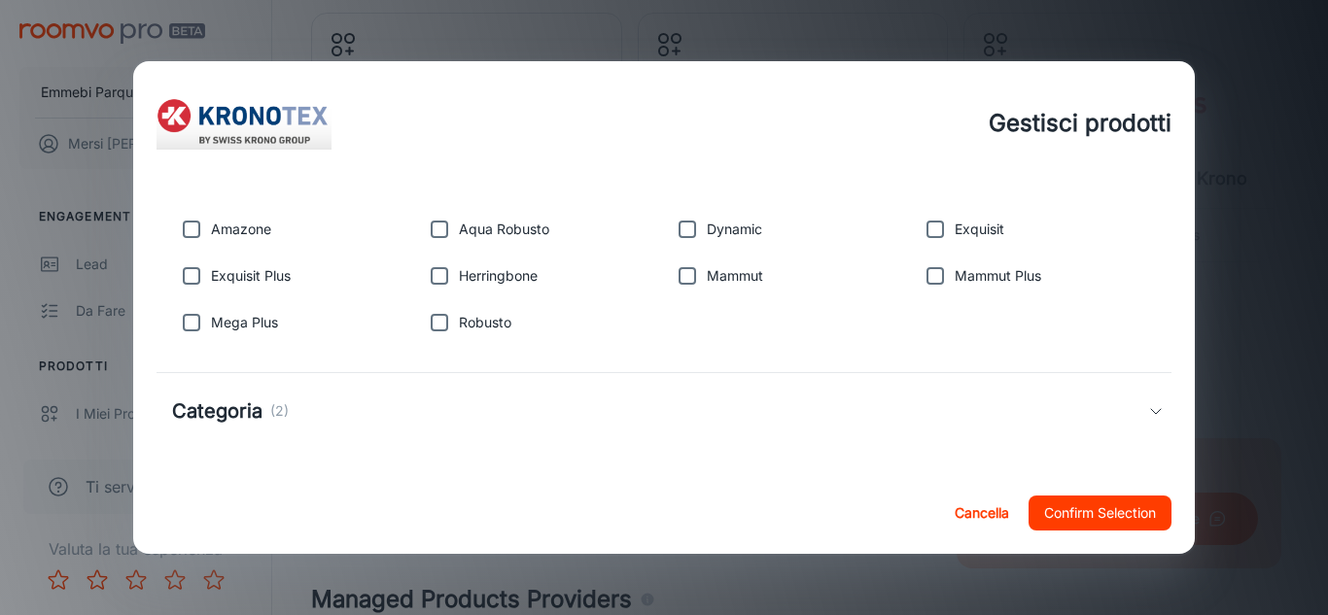
click at [1148, 408] on icon at bounding box center [1156, 411] width 16 height 16
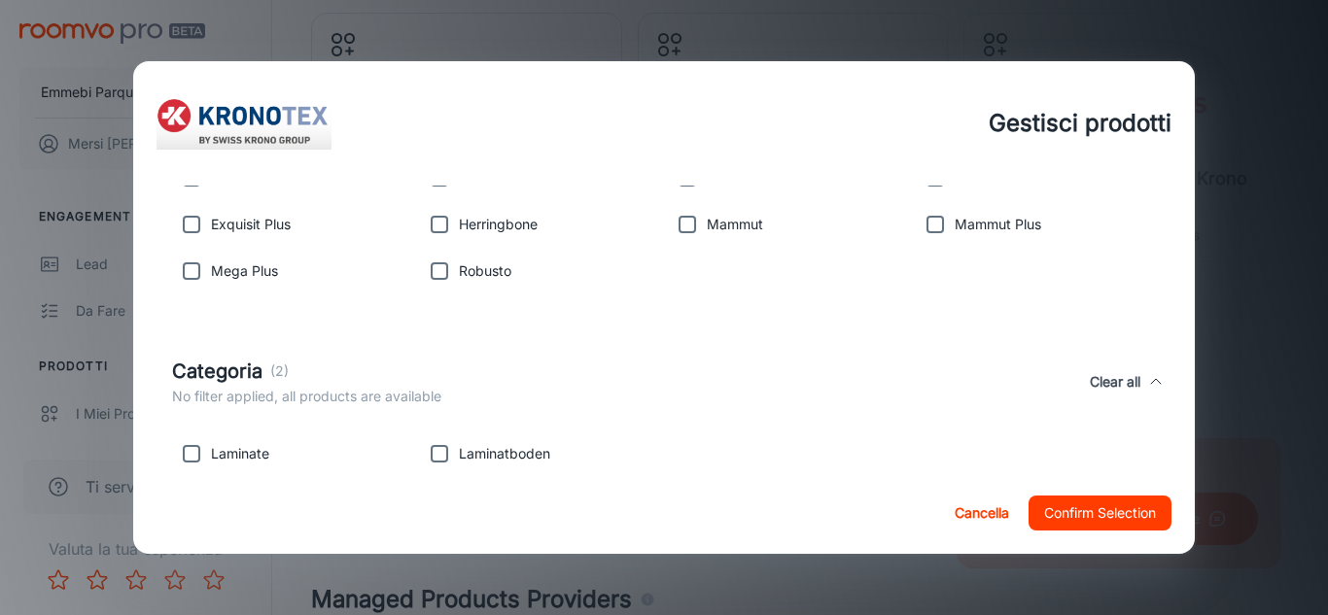
scroll to position [462, 0]
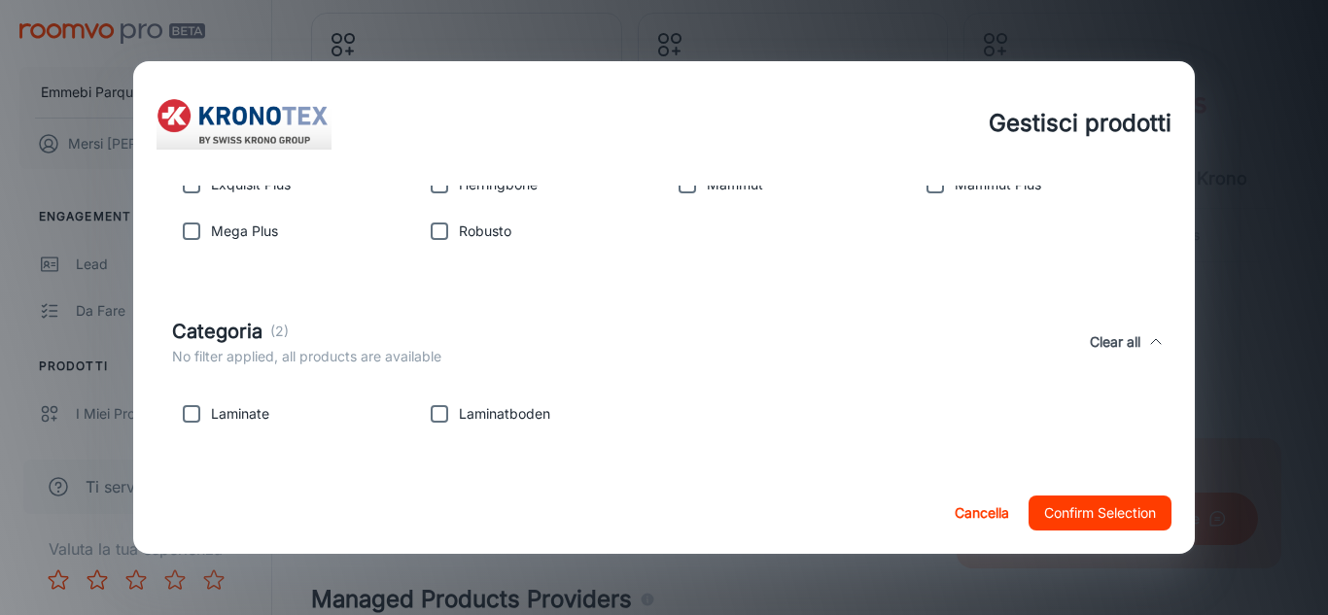
click at [432, 419] on input "checkbox" at bounding box center [439, 414] width 39 height 39
checkbox input "true"
click at [189, 415] on input "checkbox" at bounding box center [191, 414] width 39 height 39
checkbox input "true"
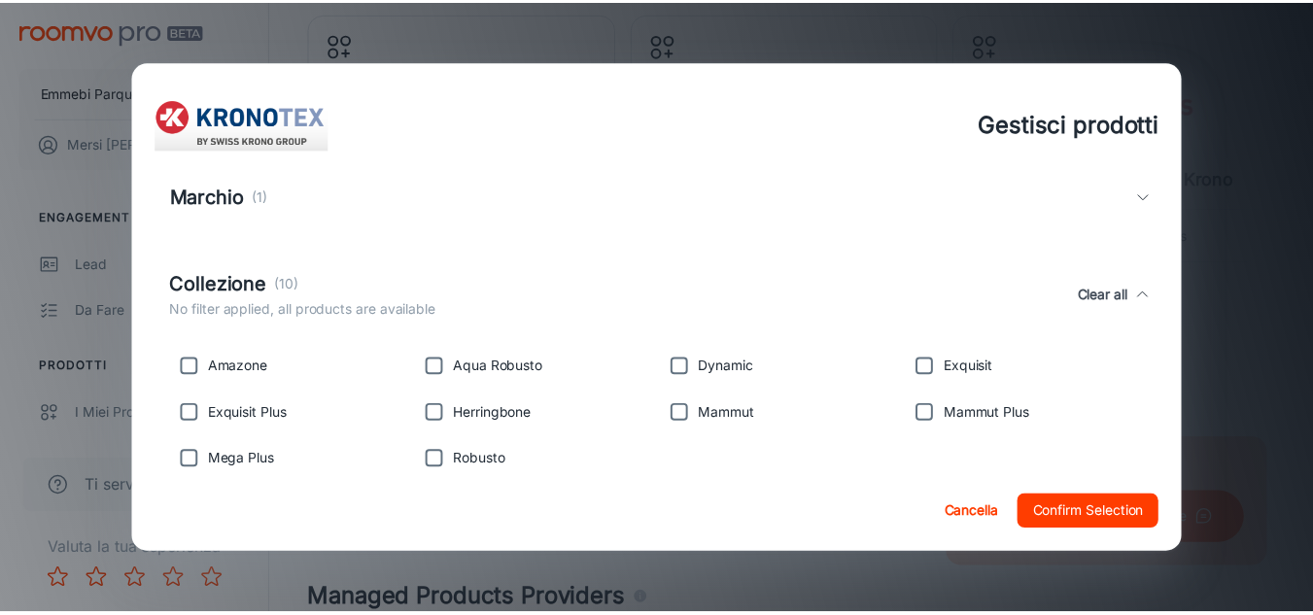
scroll to position [211, 0]
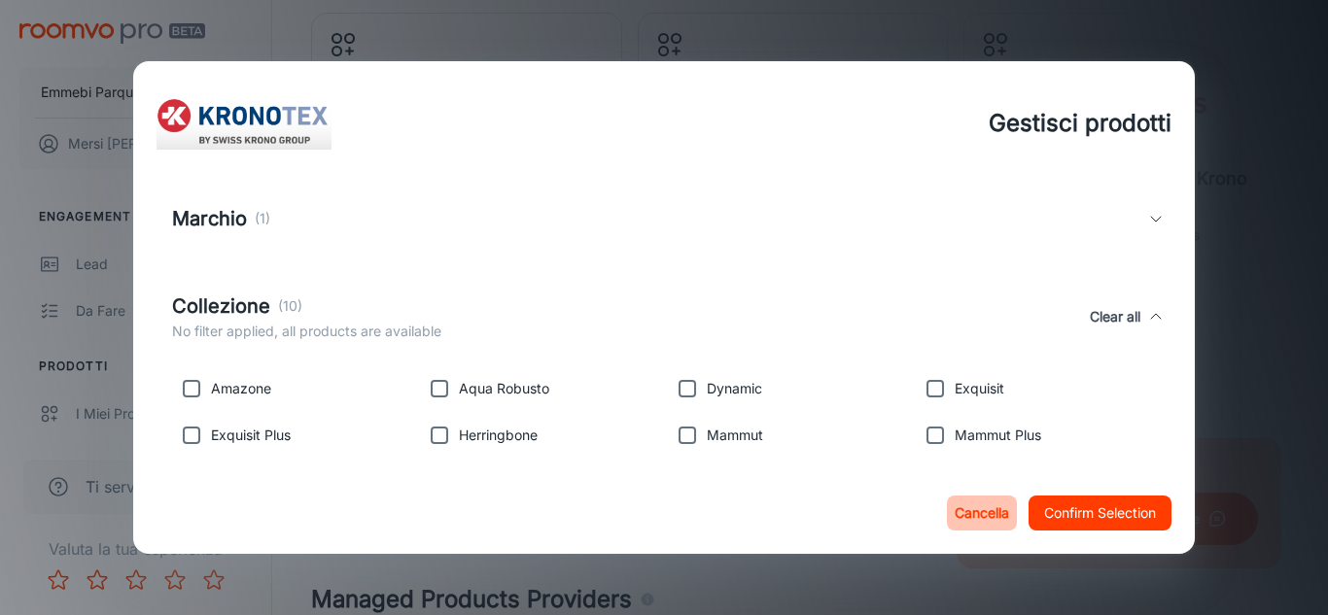
click at [1000, 502] on button "Cancella" at bounding box center [982, 513] width 70 height 35
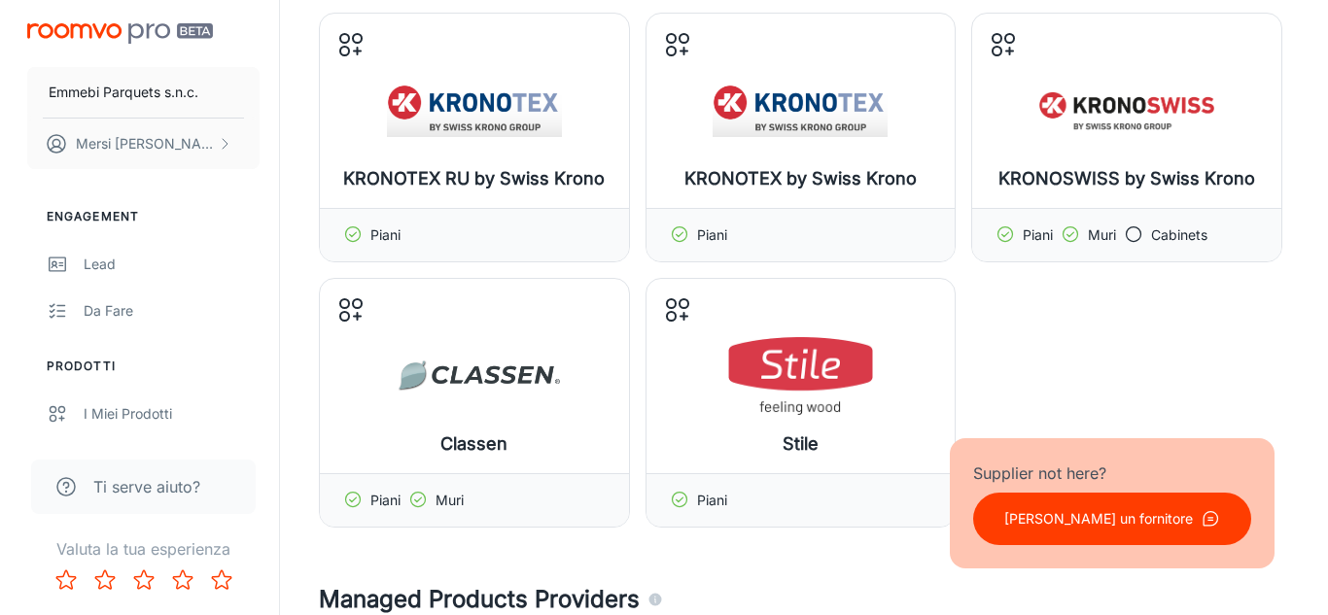
scroll to position [0, 0]
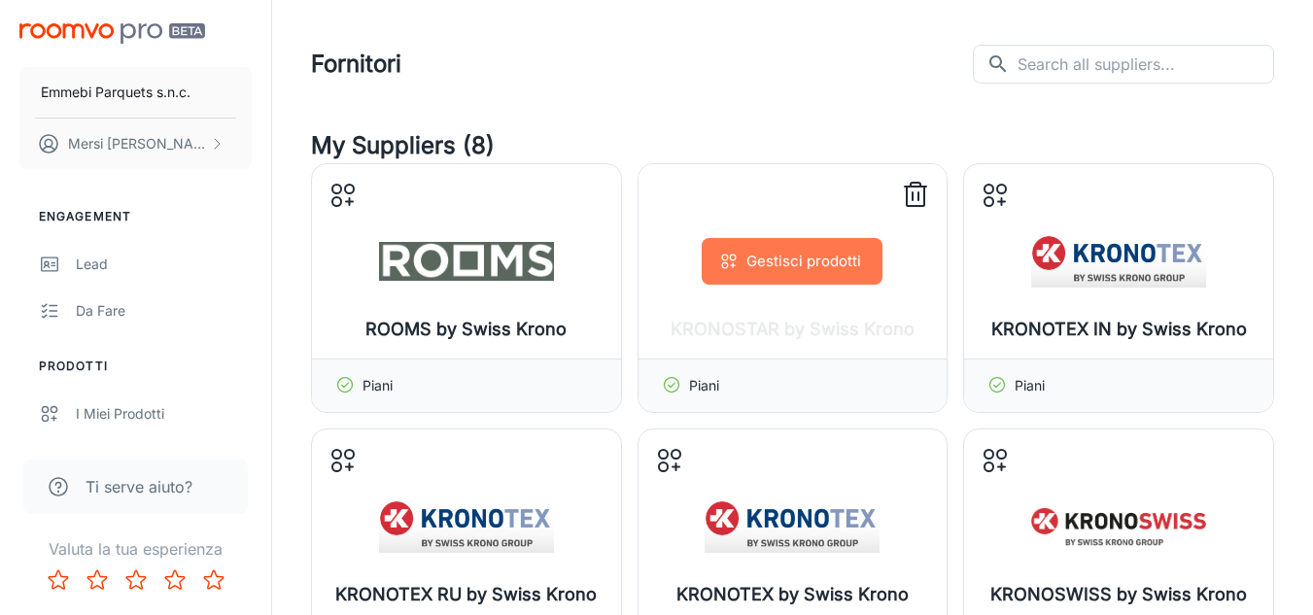
click at [860, 241] on button "Gestisci prodotti" at bounding box center [792, 261] width 181 height 47
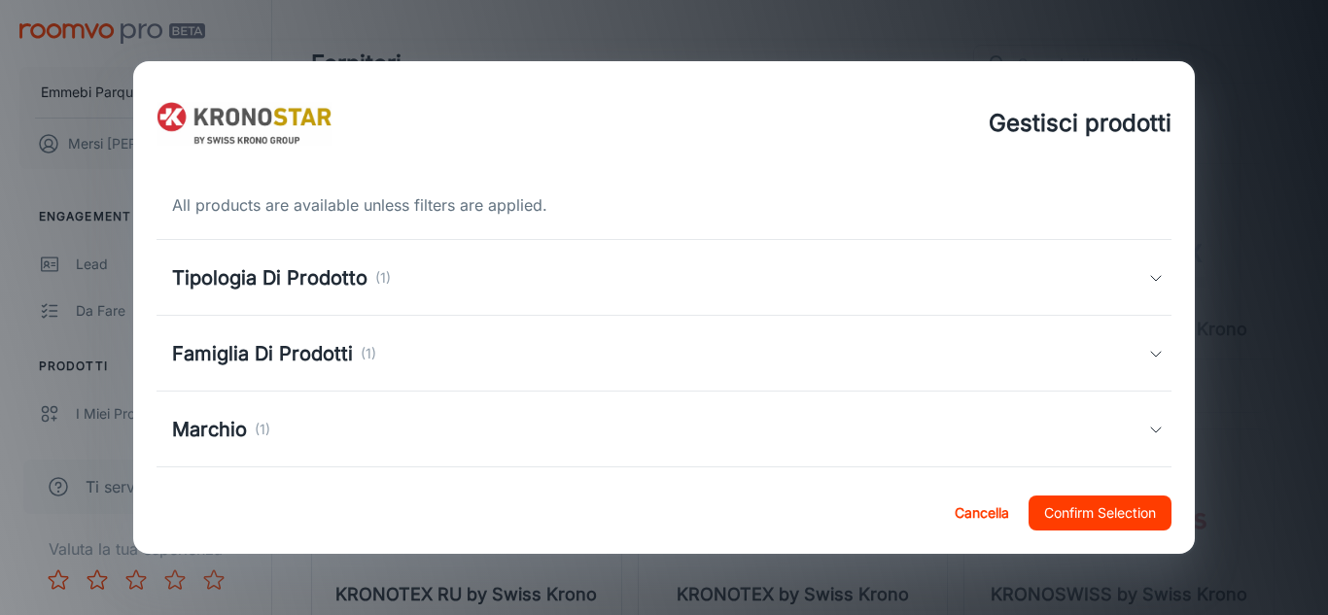
scroll to position [170, 0]
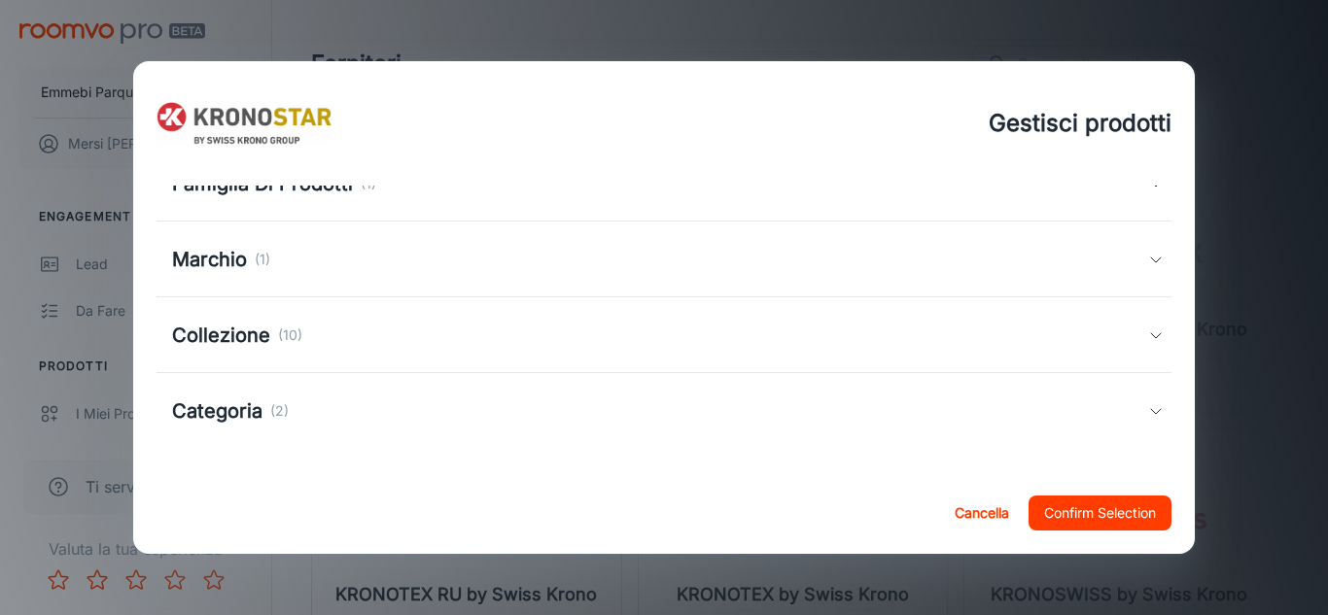
click at [1115, 346] on div "Collezione (10)" at bounding box center [660, 335] width 977 height 29
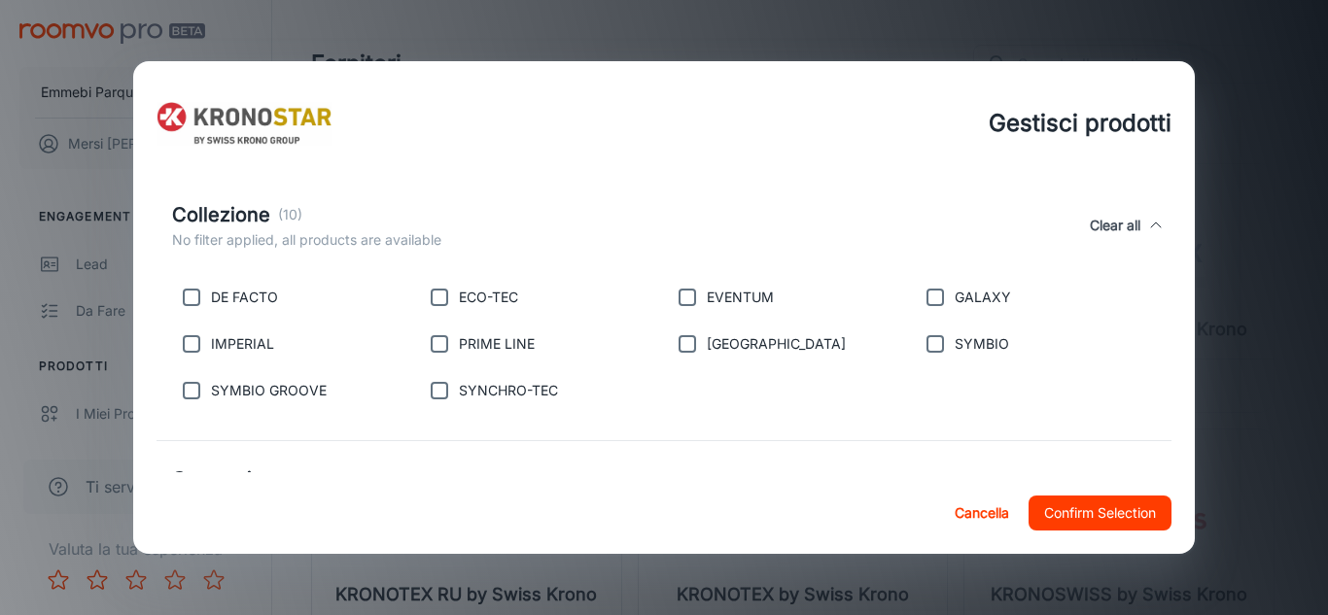
scroll to position [299, 0]
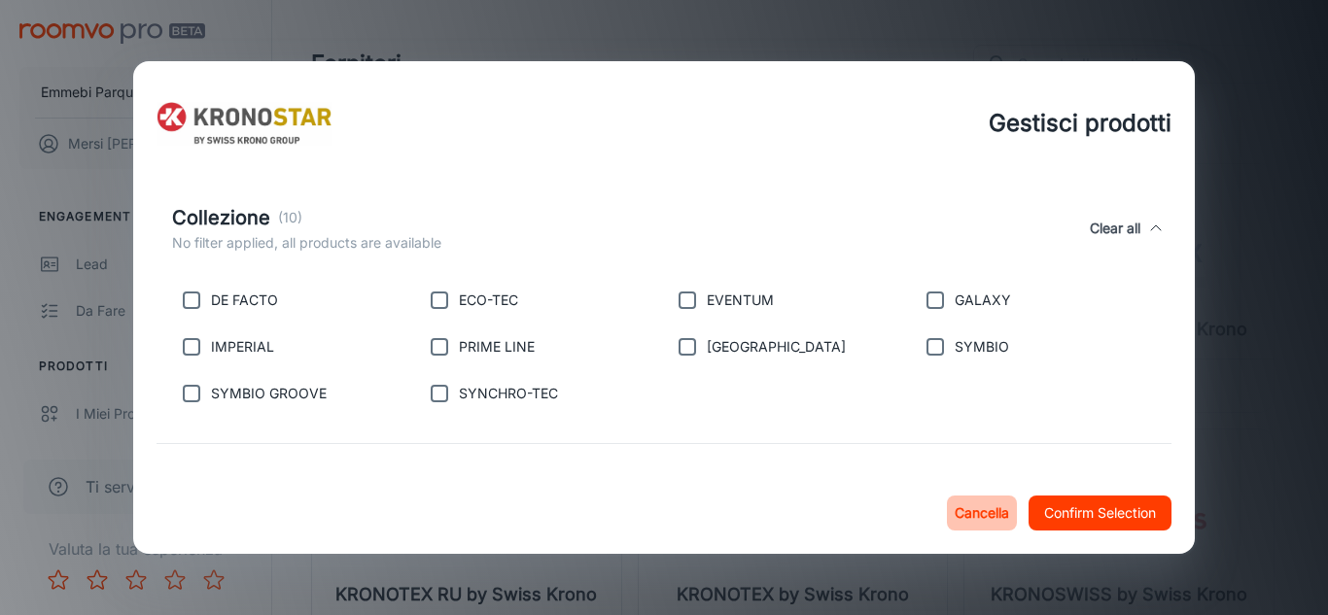
click at [992, 509] on button "Cancella" at bounding box center [982, 513] width 70 height 35
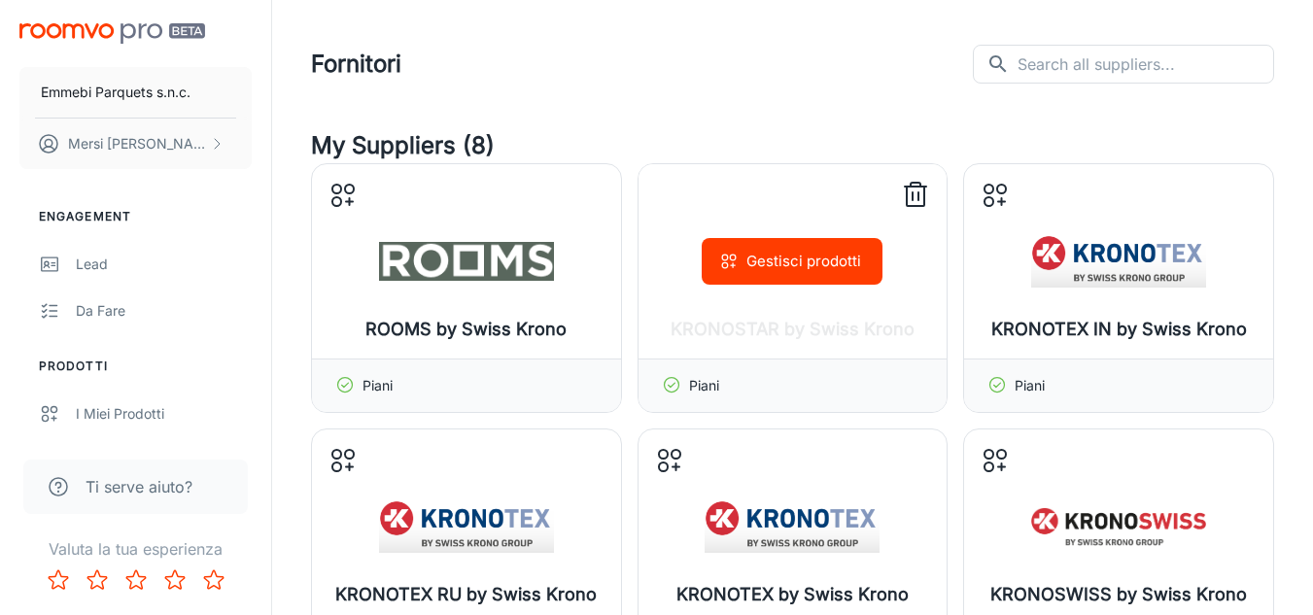
click at [914, 191] on icon at bounding box center [915, 195] width 31 height 31
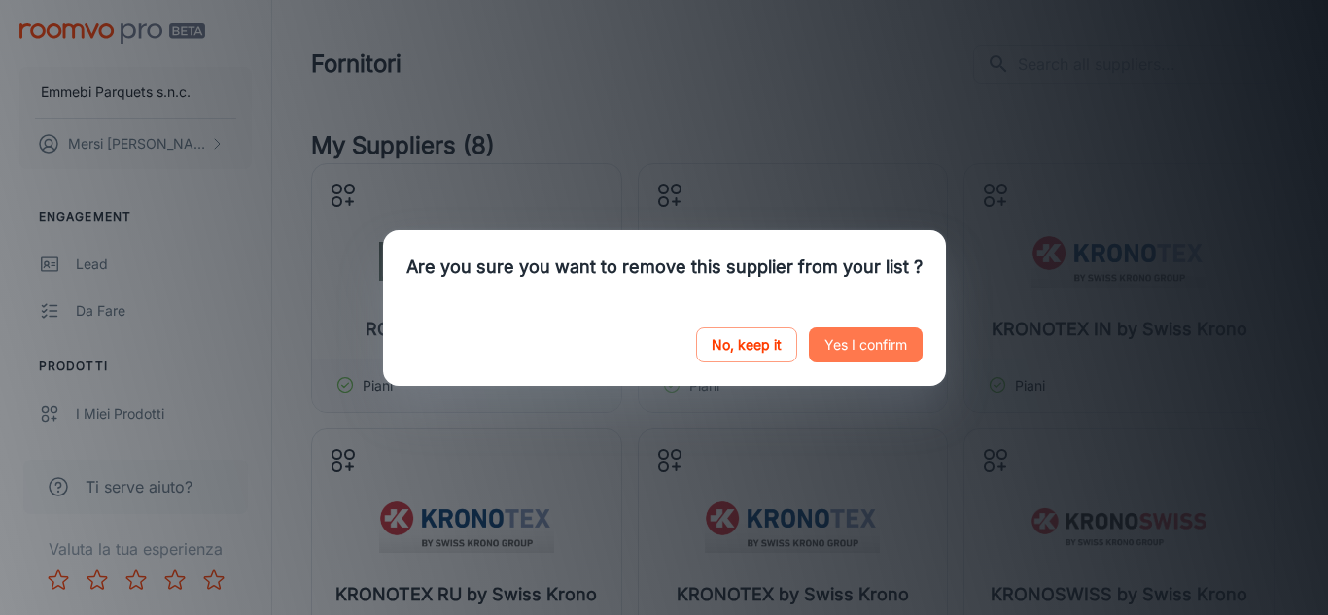
click at [871, 336] on button "Yes I confirm" at bounding box center [866, 345] width 114 height 35
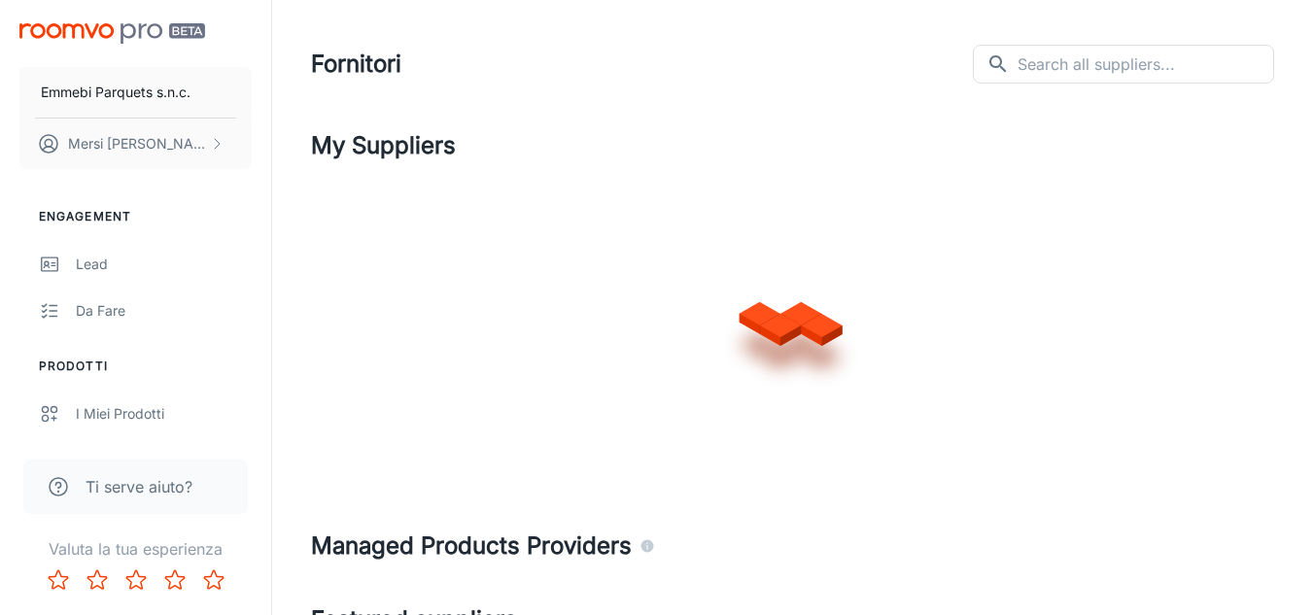
click at [529, 258] on div at bounding box center [792, 318] width 963 height 311
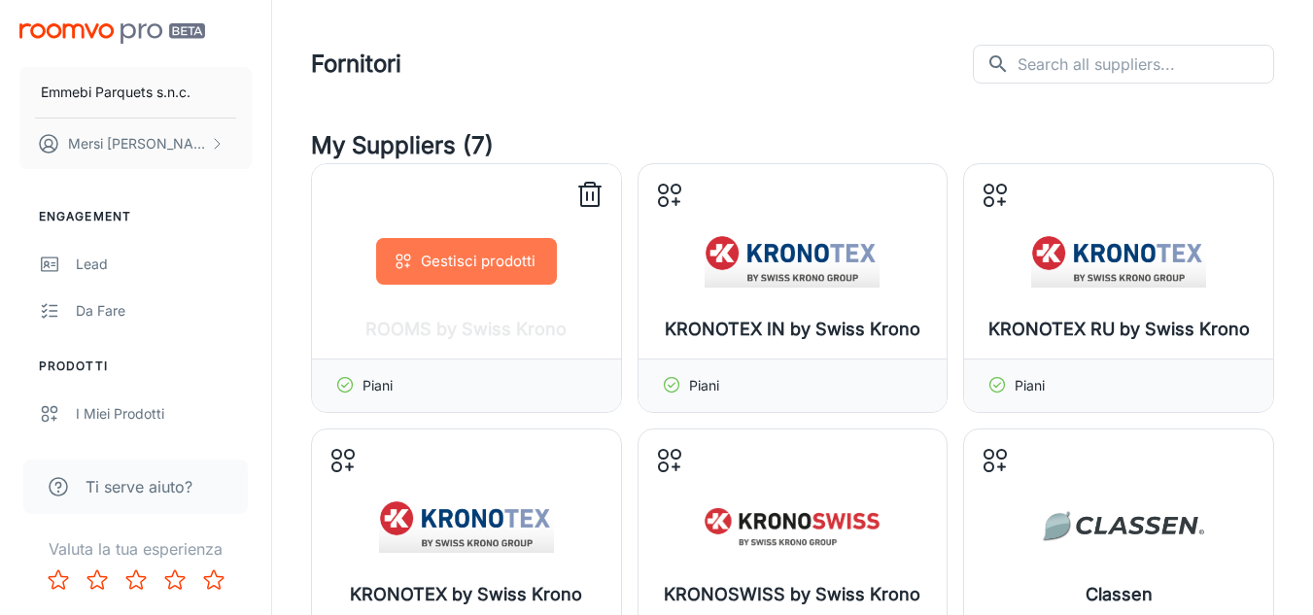
click at [529, 258] on button "Gestisci prodotti" at bounding box center [466, 261] width 181 height 47
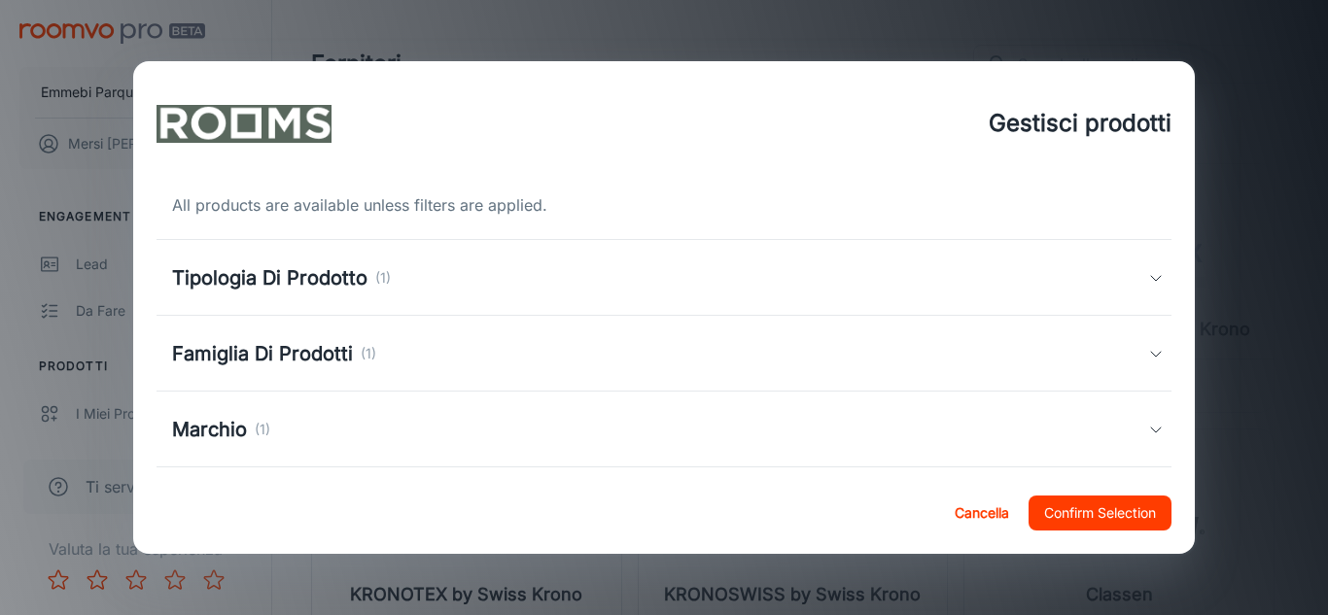
click at [1195, 392] on div "All products are available unless filters are applied. Tipologia Di Prodotto (1…" at bounding box center [664, 329] width 1062 height 286
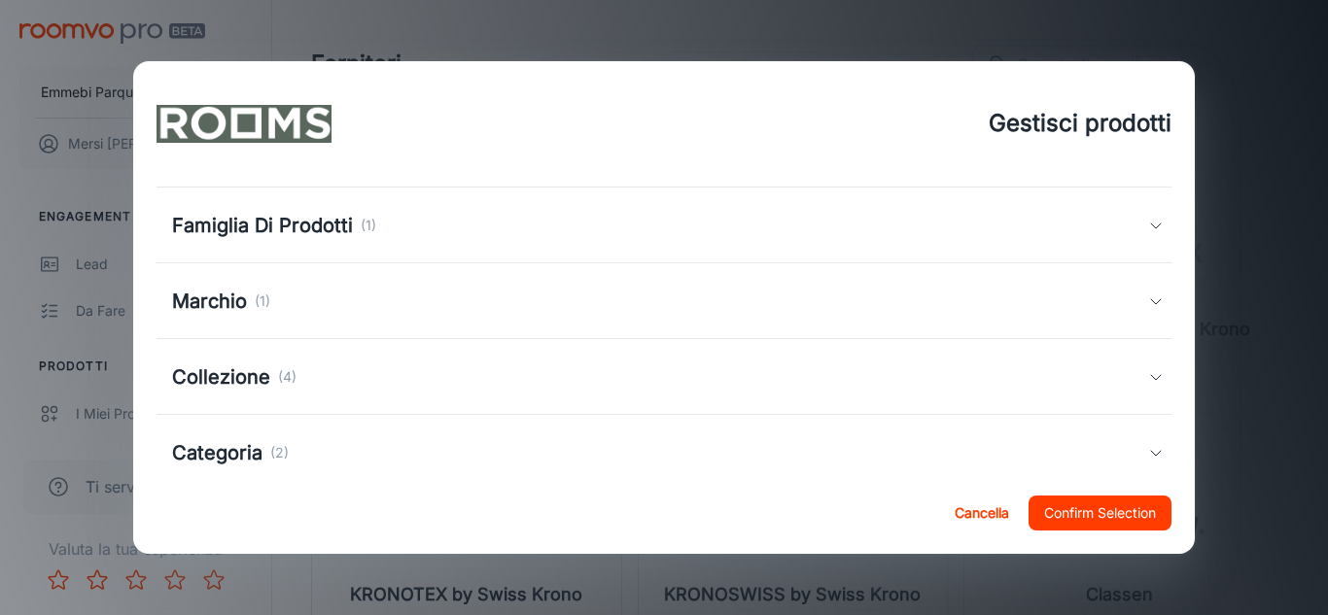
scroll to position [170, 0]
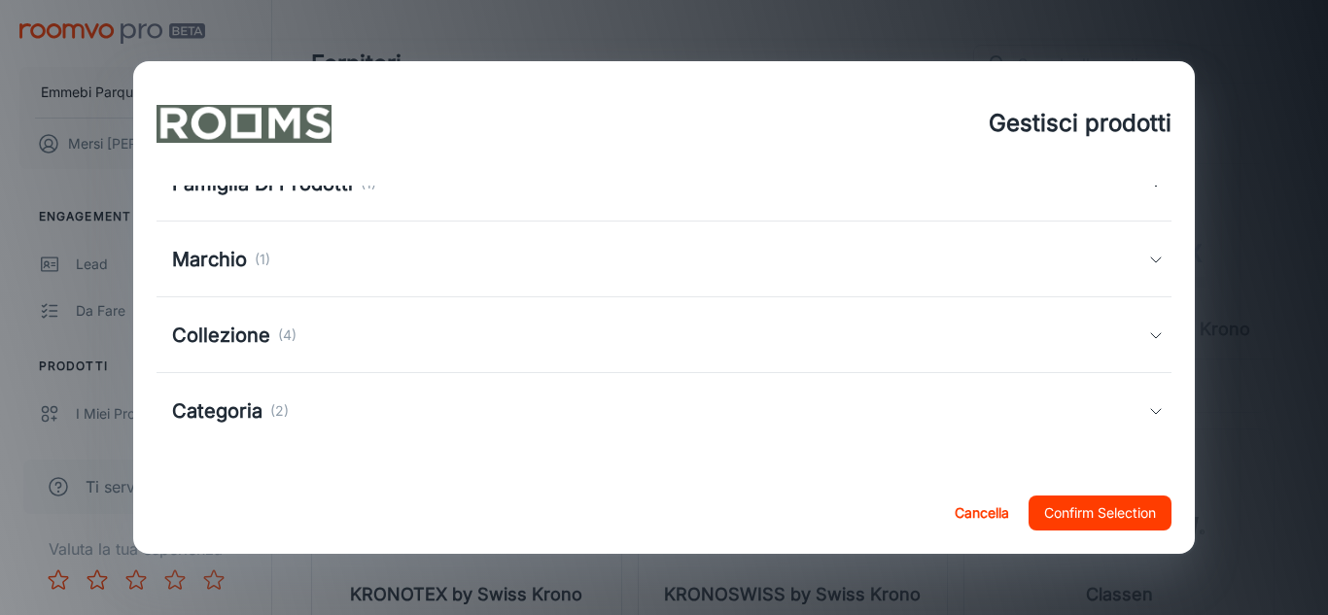
click at [1126, 339] on div "Collezione (4)" at bounding box center [660, 335] width 977 height 29
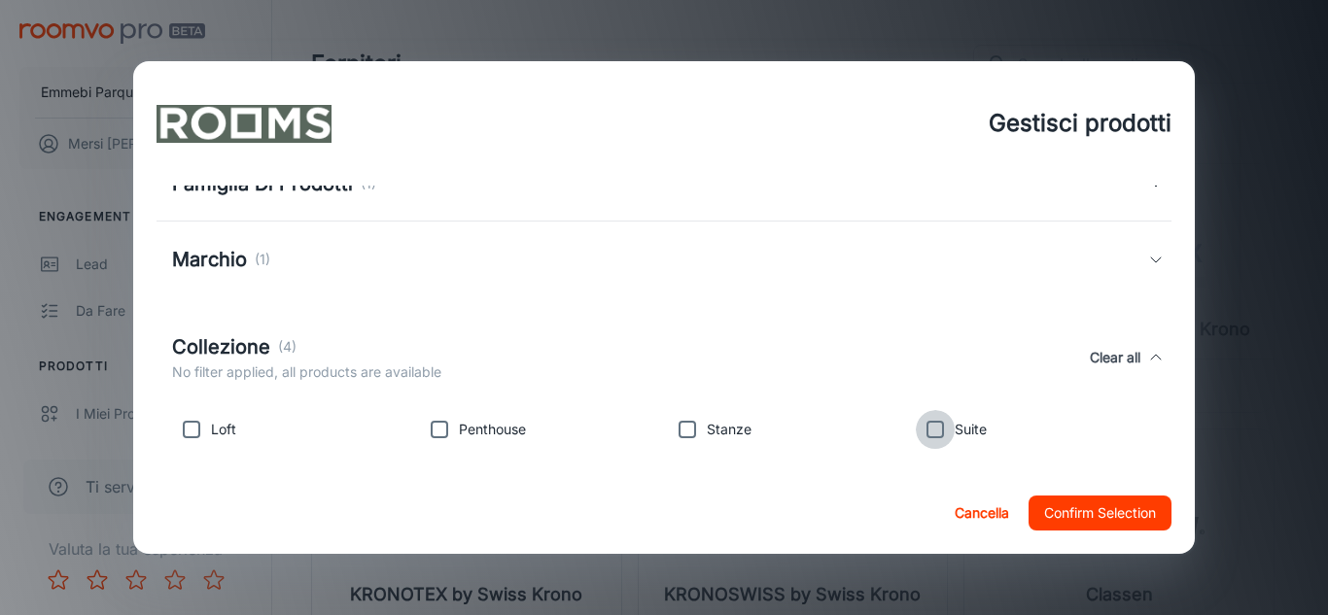
click at [924, 432] on input "checkbox" at bounding box center [935, 429] width 39 height 39
checkbox input "true"
click at [680, 430] on input "checkbox" at bounding box center [687, 429] width 39 height 39
checkbox input "true"
click at [928, 435] on input "checkbox" at bounding box center [935, 429] width 39 height 39
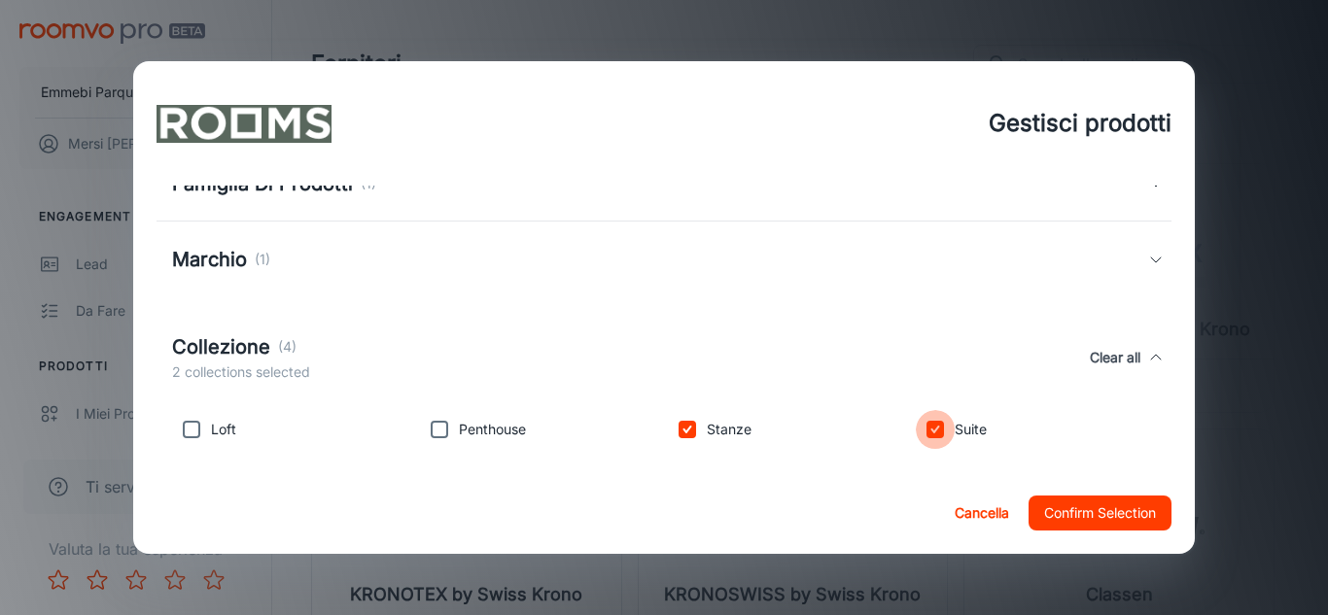
checkbox input "false"
click at [688, 430] on input "checkbox" at bounding box center [687, 429] width 39 height 39
checkbox input "false"
click at [989, 509] on button "Cancella" at bounding box center [982, 513] width 70 height 35
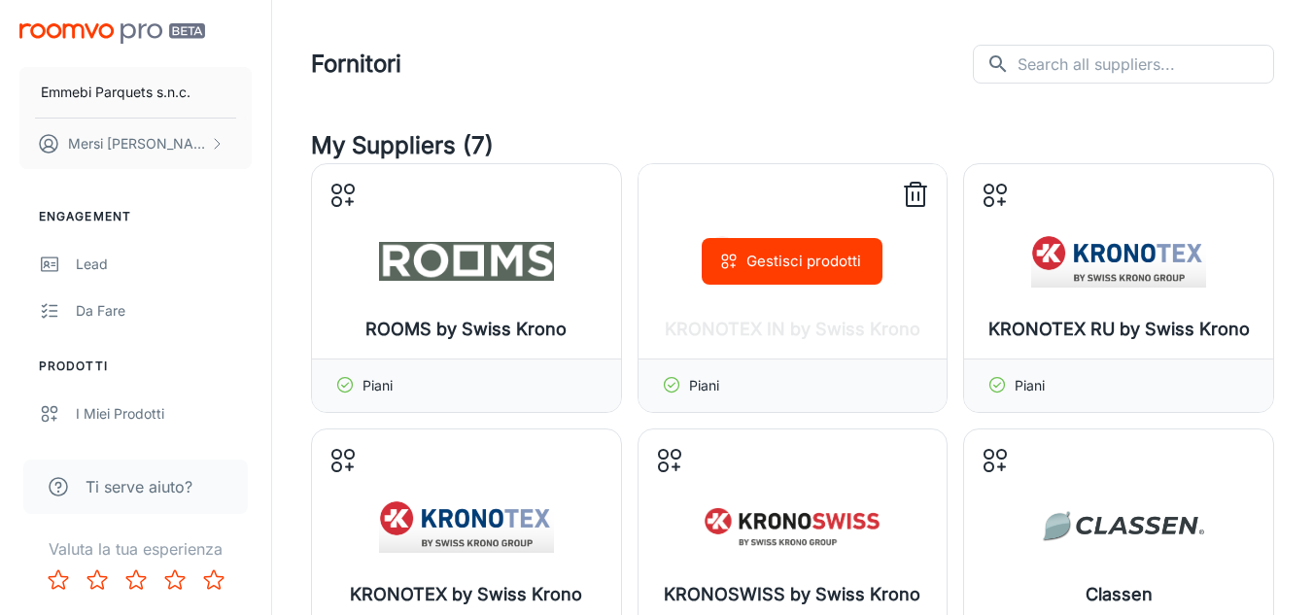
click at [877, 257] on button "Gestisci prodotti" at bounding box center [792, 261] width 181 height 47
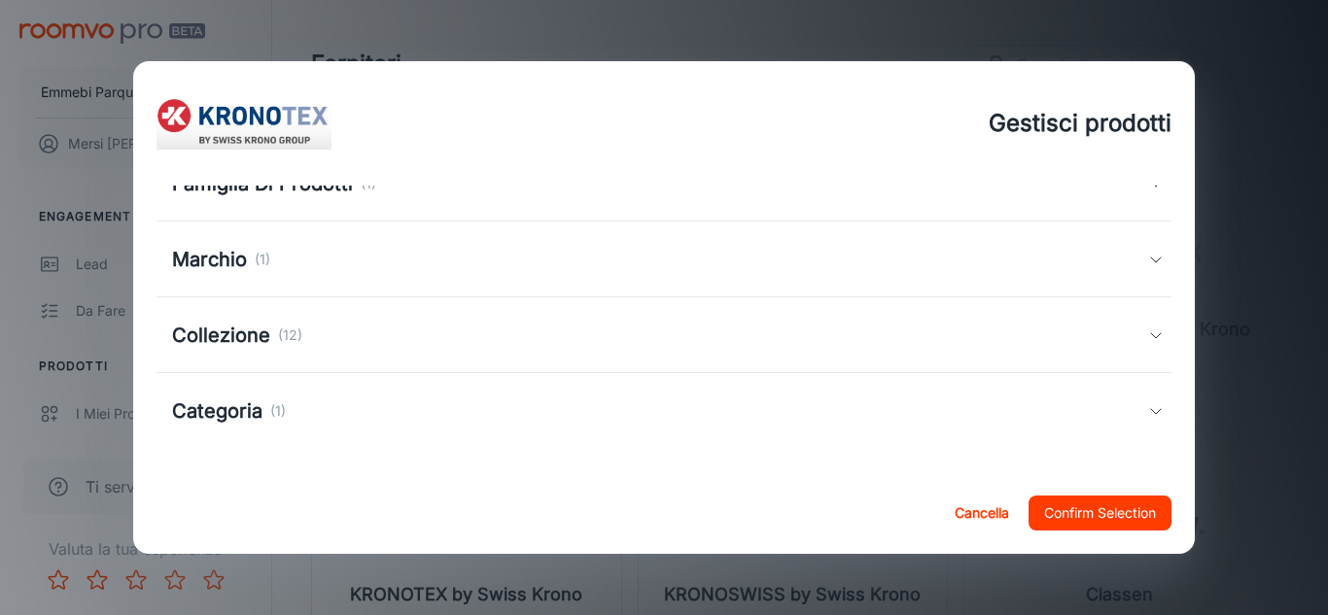
click at [1148, 332] on icon at bounding box center [1156, 336] width 16 height 16
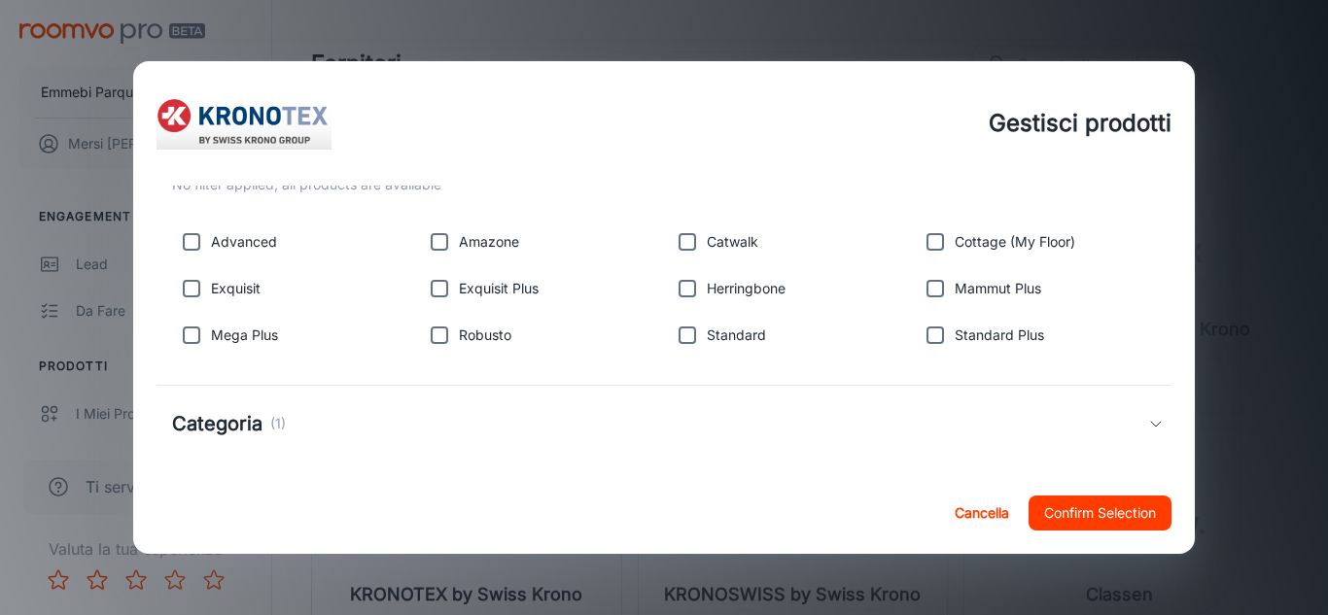
scroll to position [370, 0]
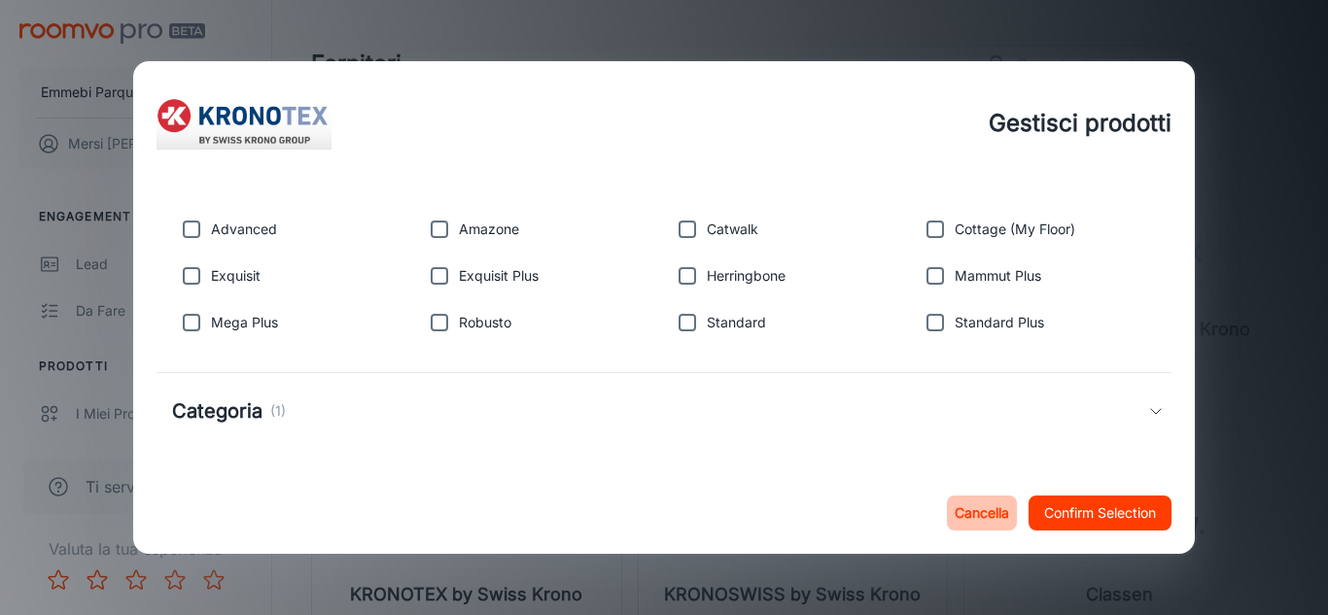
click at [989, 505] on button "Cancella" at bounding box center [982, 513] width 70 height 35
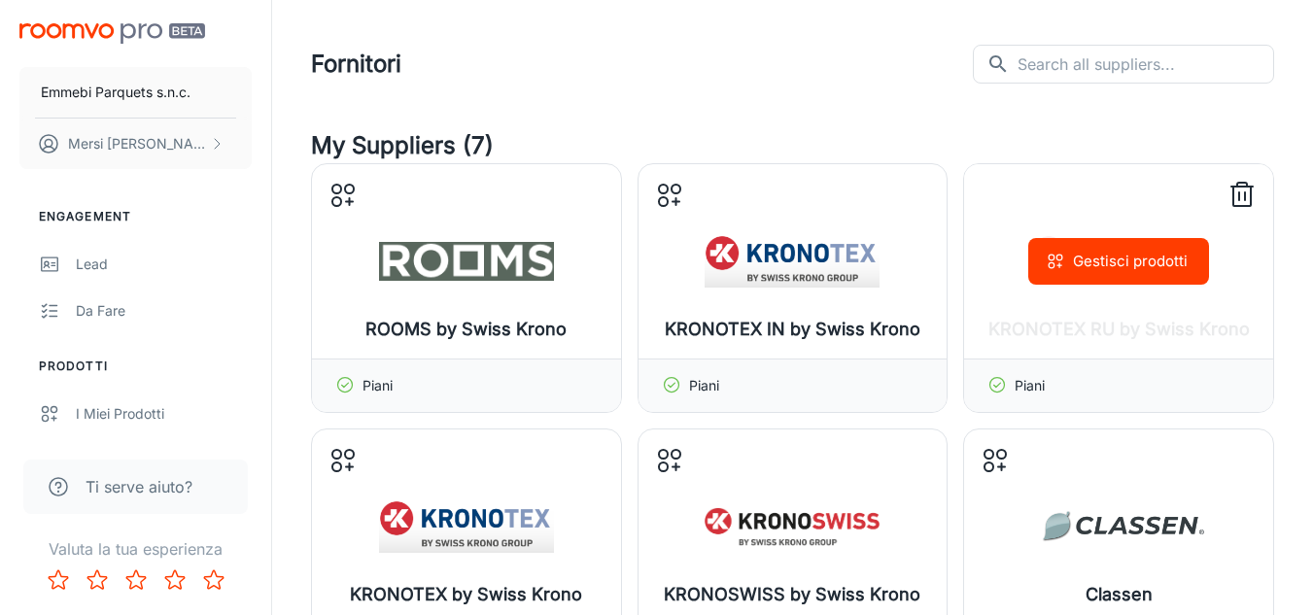
click at [1118, 294] on div "Gestisci prodotti" at bounding box center [1118, 261] width 309 height 194
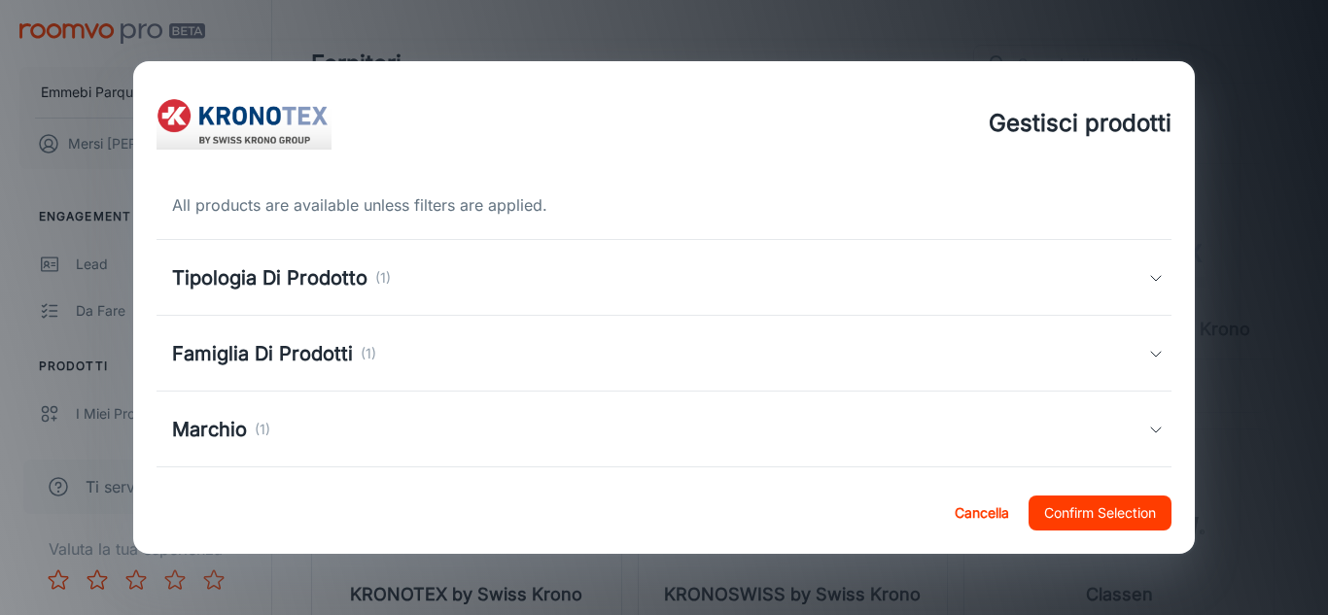
scroll to position [170, 0]
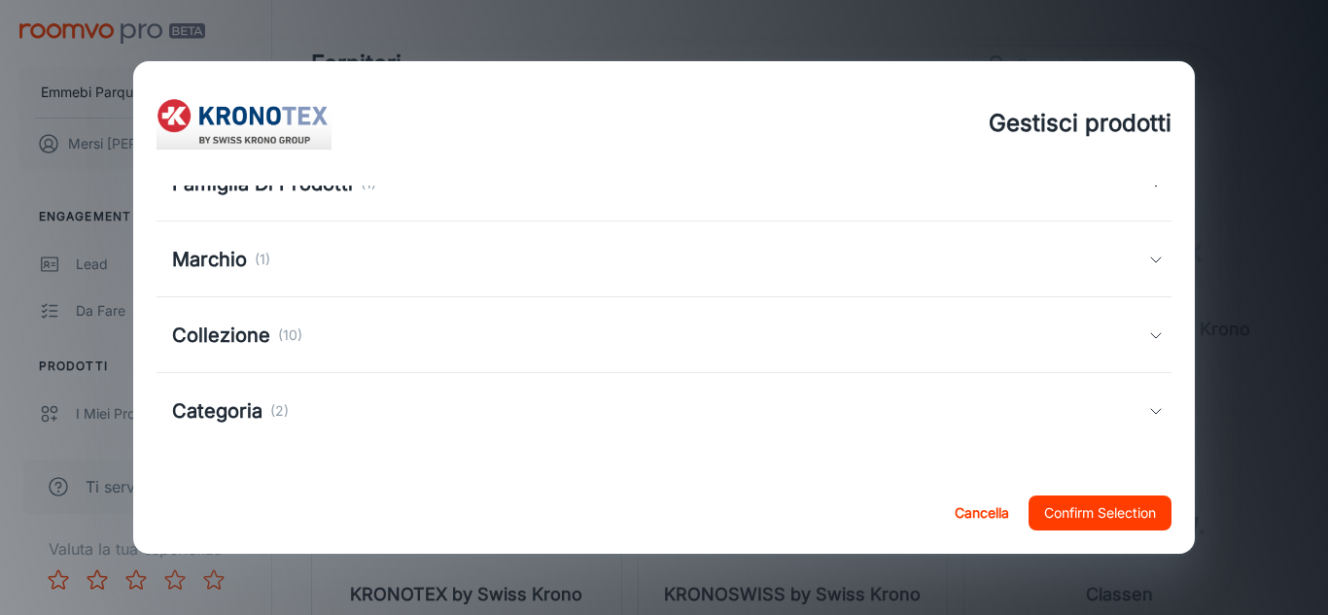
click at [992, 502] on button "Cancella" at bounding box center [982, 513] width 70 height 35
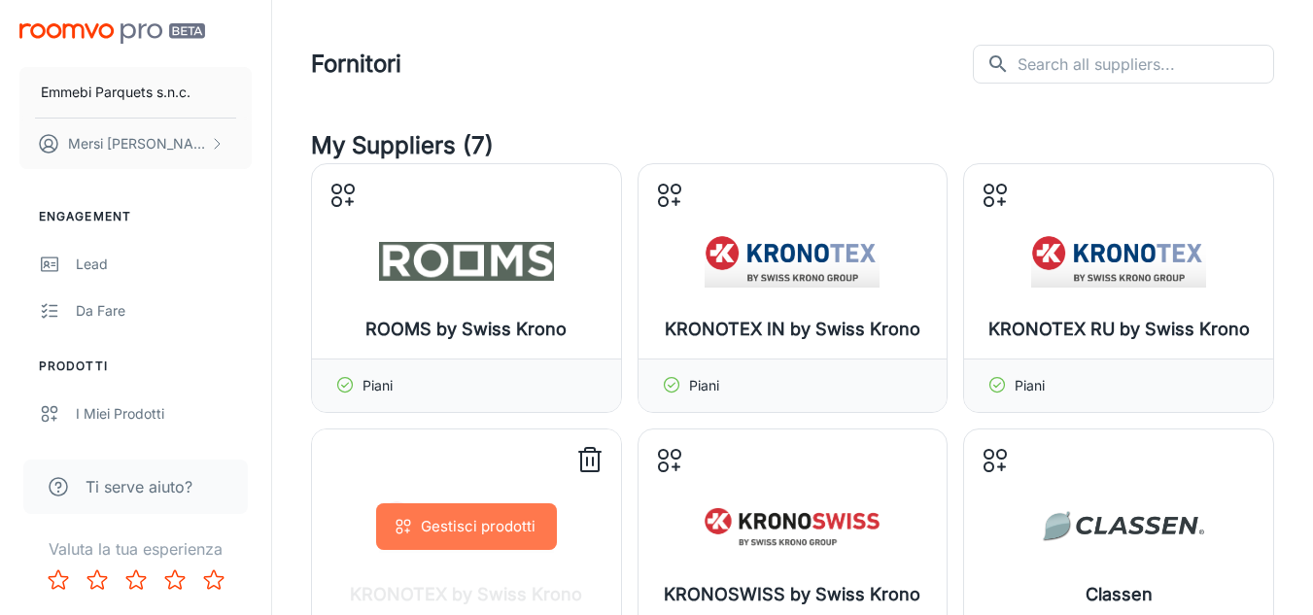
click at [500, 516] on button "Gestisci prodotti" at bounding box center [466, 527] width 181 height 47
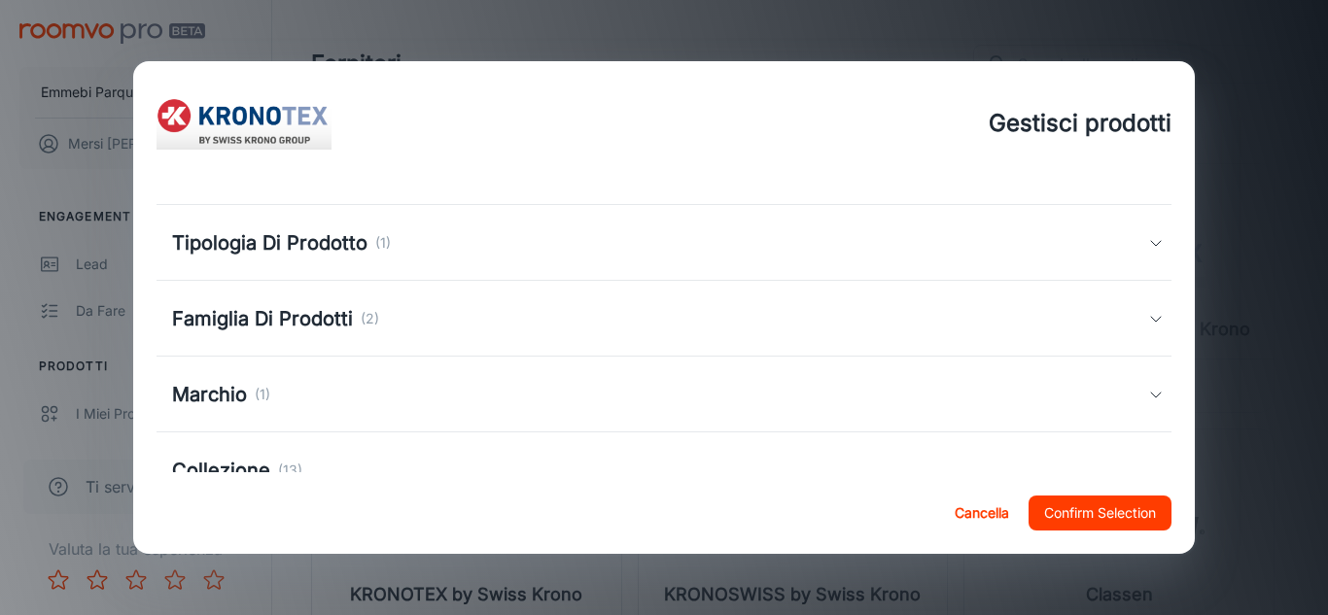
scroll to position [0, 0]
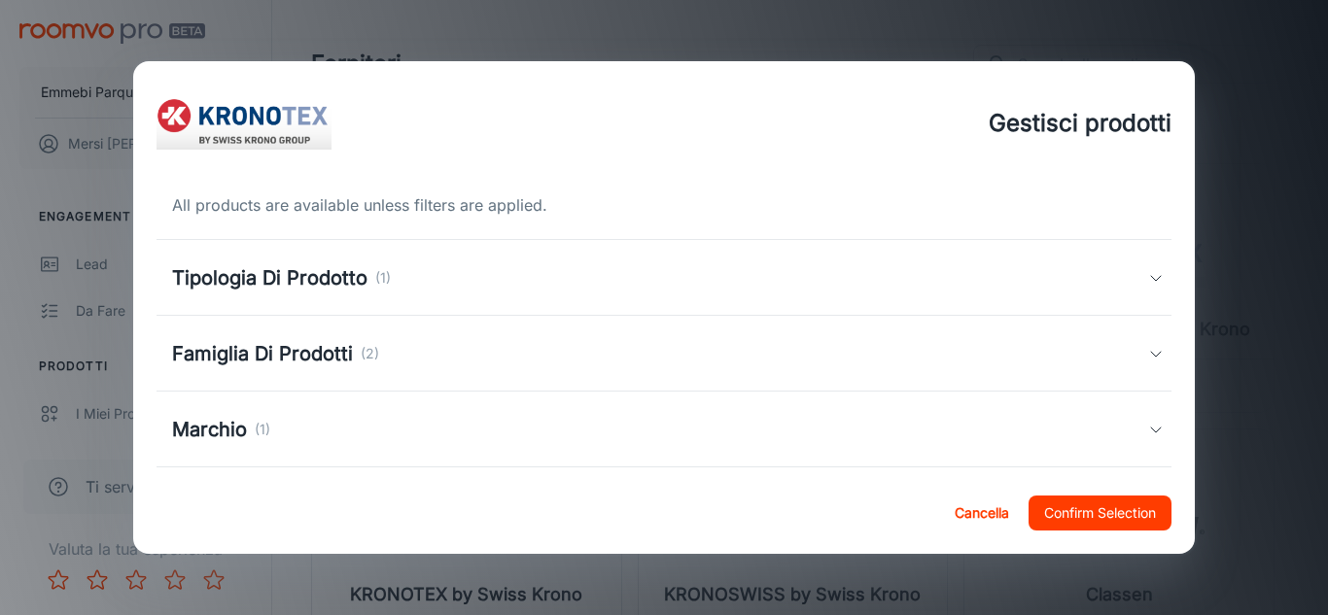
click at [1148, 354] on icon at bounding box center [1156, 354] width 16 height 16
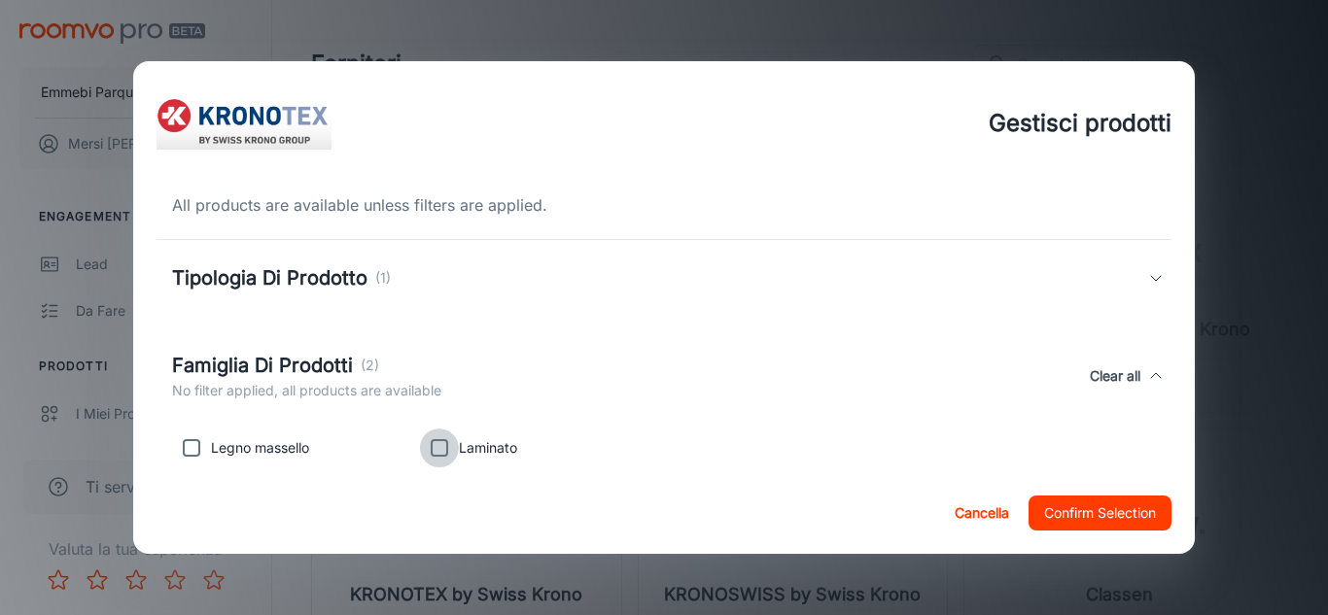
click at [446, 455] on input "checkbox" at bounding box center [439, 448] width 39 height 39
checkbox input "true"
click at [499, 303] on div "Tipologia Di Prodotto (1)" at bounding box center [664, 278] width 1016 height 76
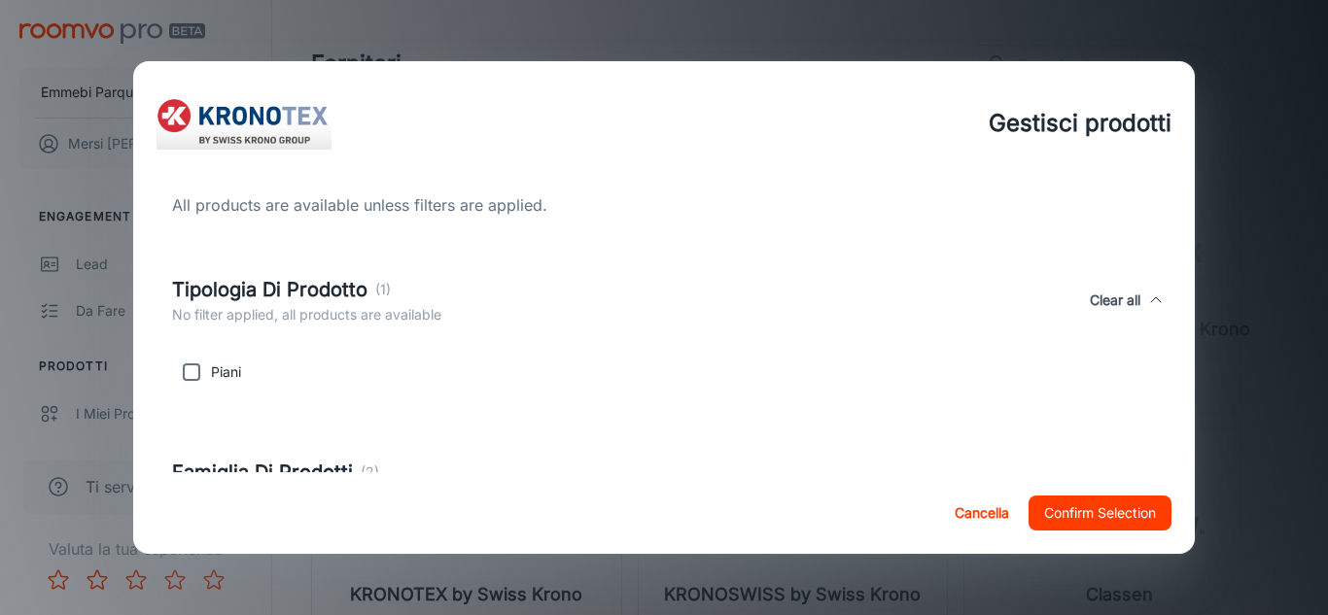
click at [190, 374] on input "checkbox" at bounding box center [191, 372] width 39 height 39
checkbox input "true"
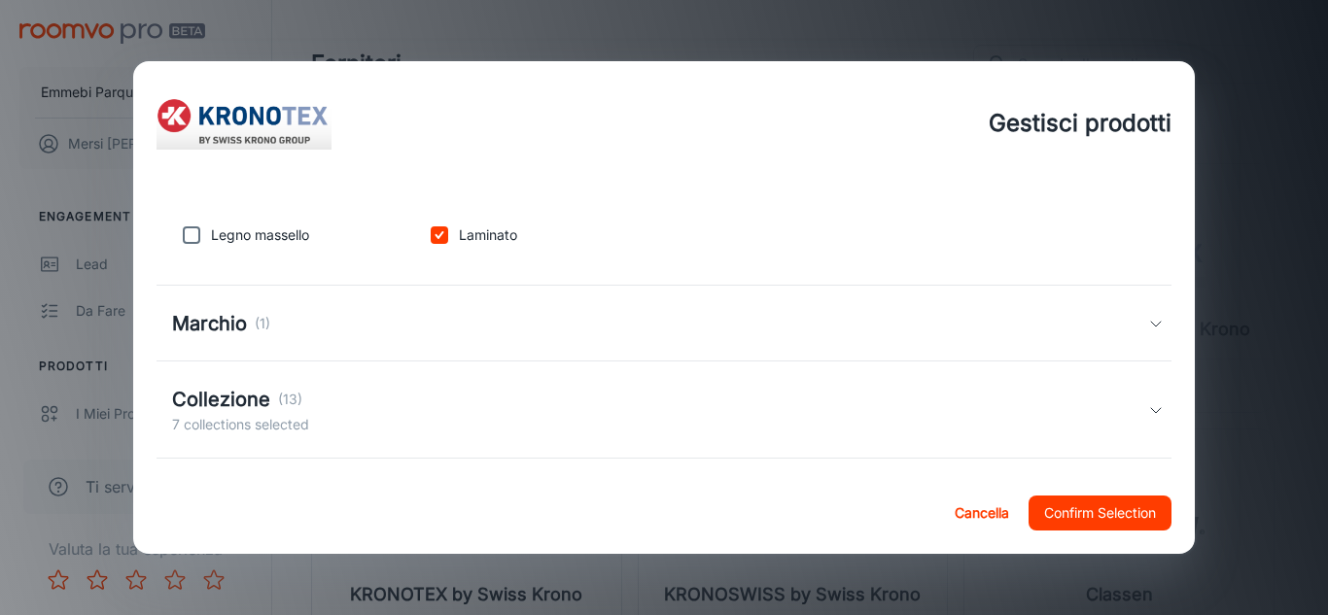
scroll to position [405, 0]
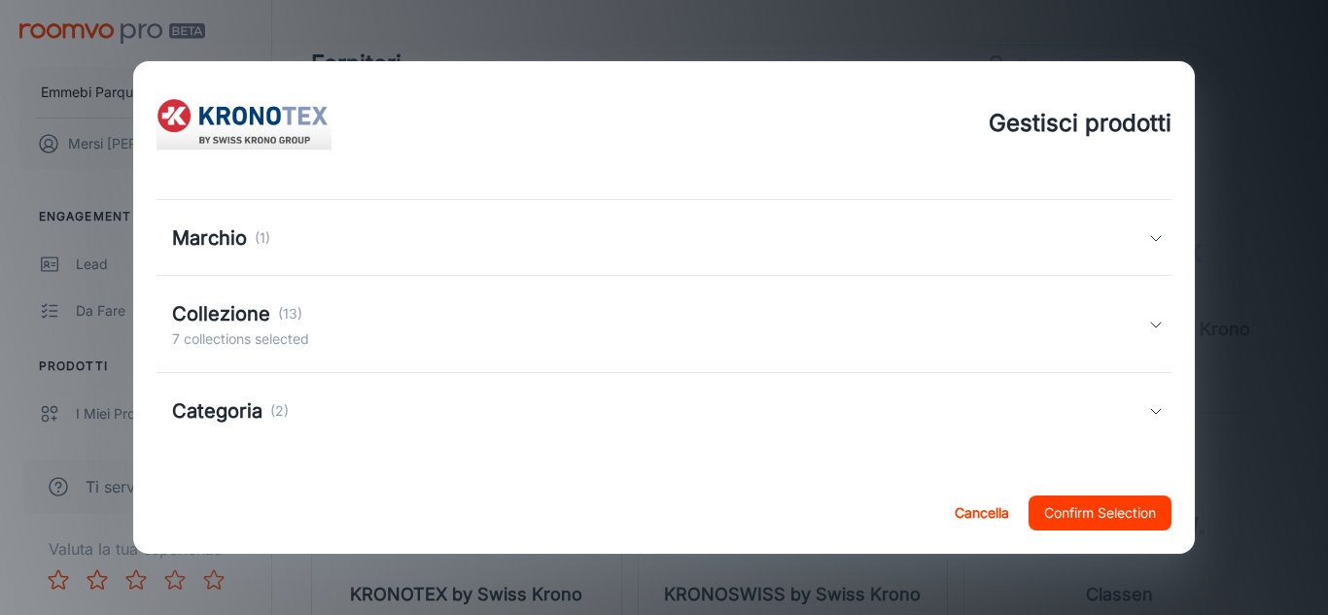
click at [1193, 475] on div "Cancella Confirm Selection" at bounding box center [664, 513] width 1062 height 82
click at [1135, 430] on div "Categoria (2)" at bounding box center [664, 411] width 1016 height 76
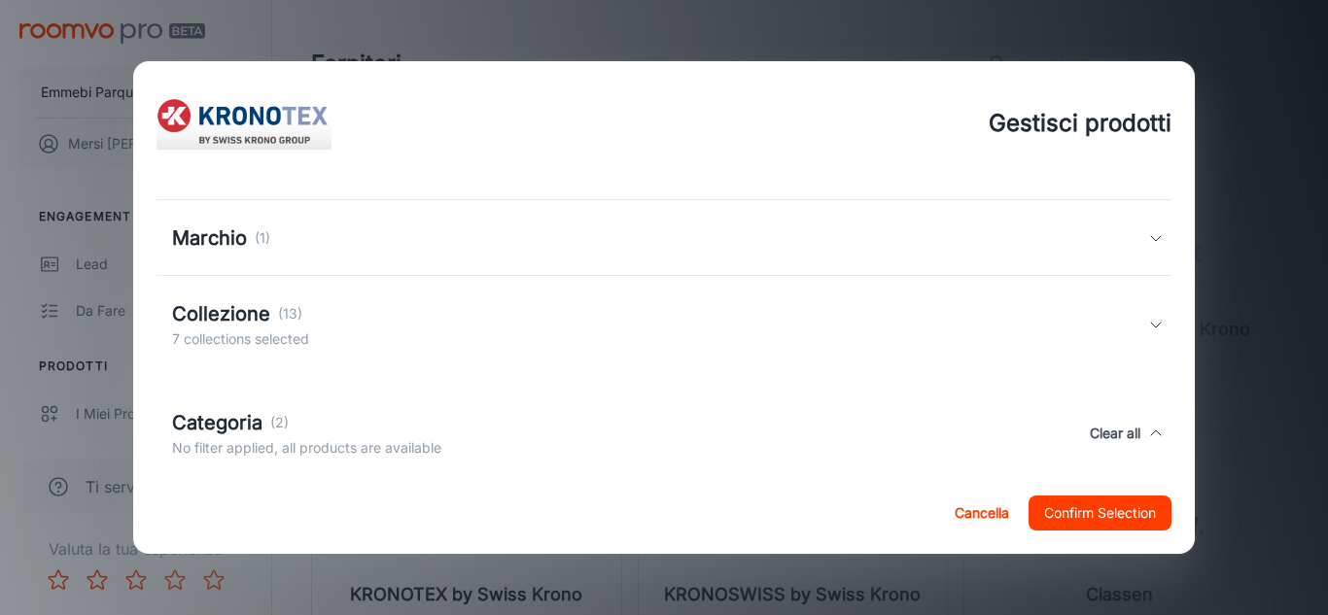
click at [1195, 444] on div "All products are available unless filters are applied. Tipologia Di Prodotto (1…" at bounding box center [664, 329] width 1062 height 286
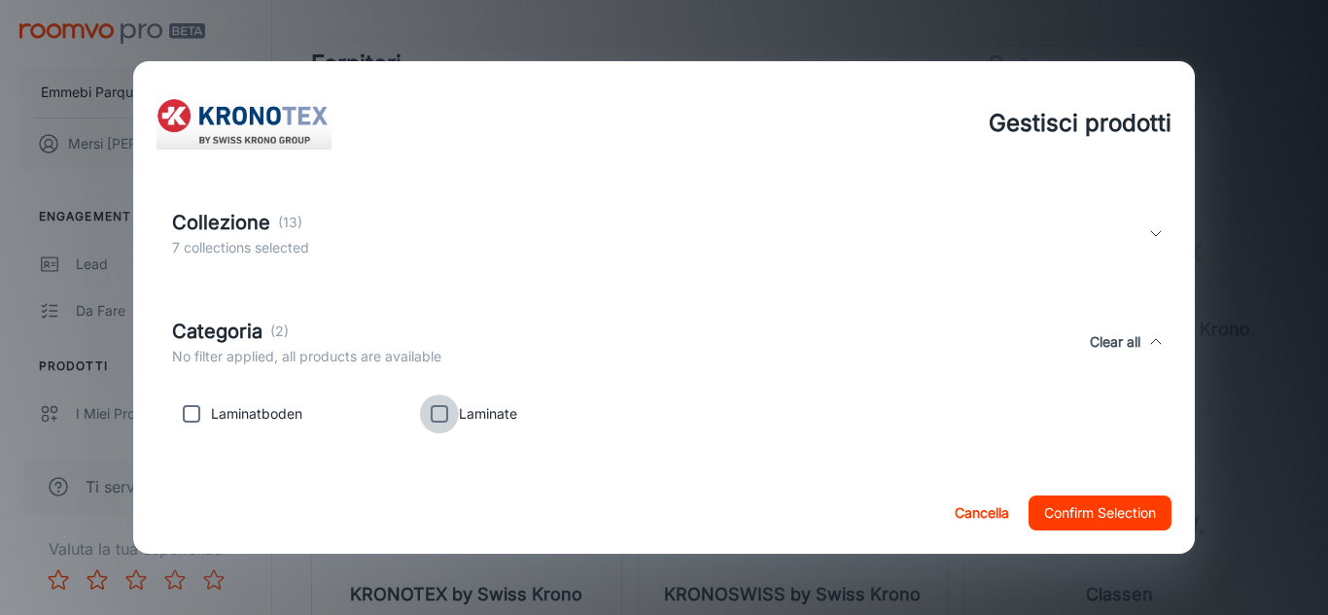
click at [430, 409] on input "checkbox" at bounding box center [439, 414] width 39 height 39
checkbox input "true"
click at [184, 418] on input "checkbox" at bounding box center [191, 414] width 39 height 39
checkbox input "true"
click at [1063, 507] on button "Confirm Selection" at bounding box center [1099, 513] width 143 height 35
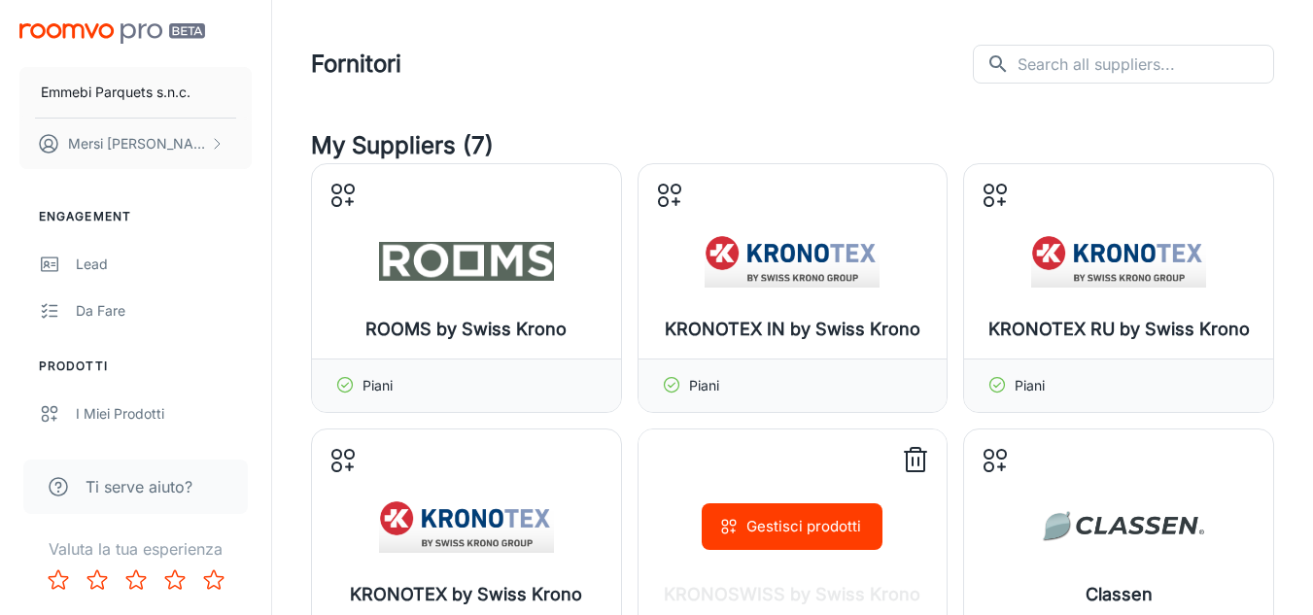
click at [809, 538] on button "Gestisci prodotti" at bounding box center [792, 527] width 181 height 47
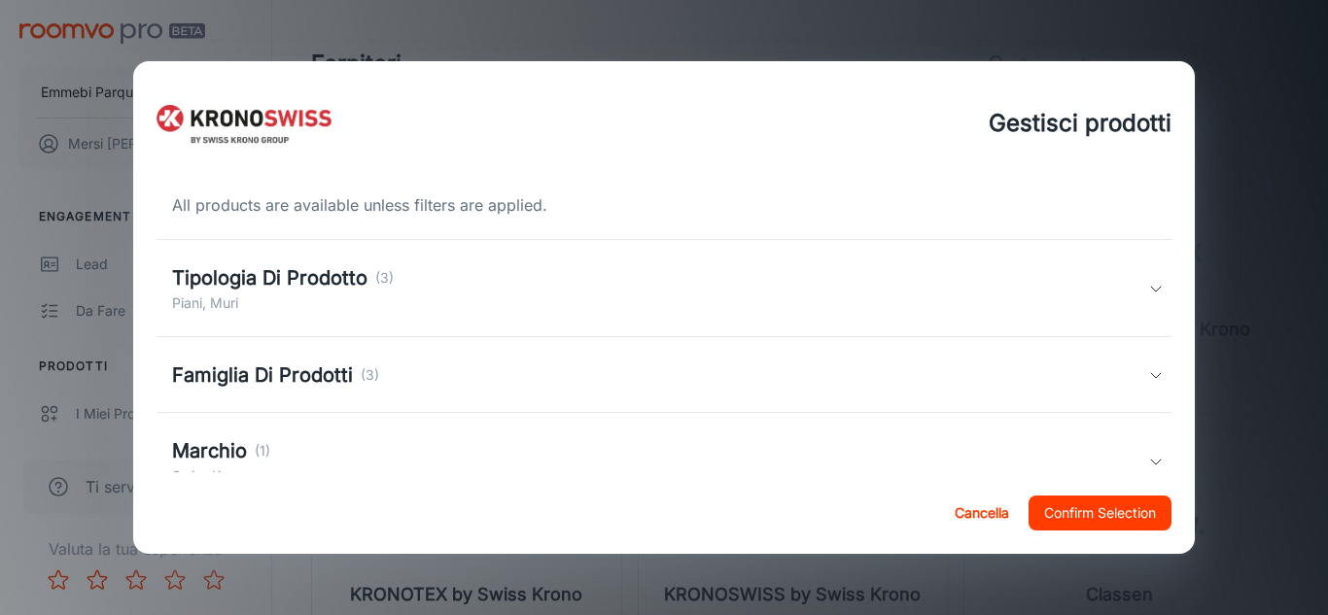
click at [1148, 372] on icon at bounding box center [1156, 375] width 16 height 16
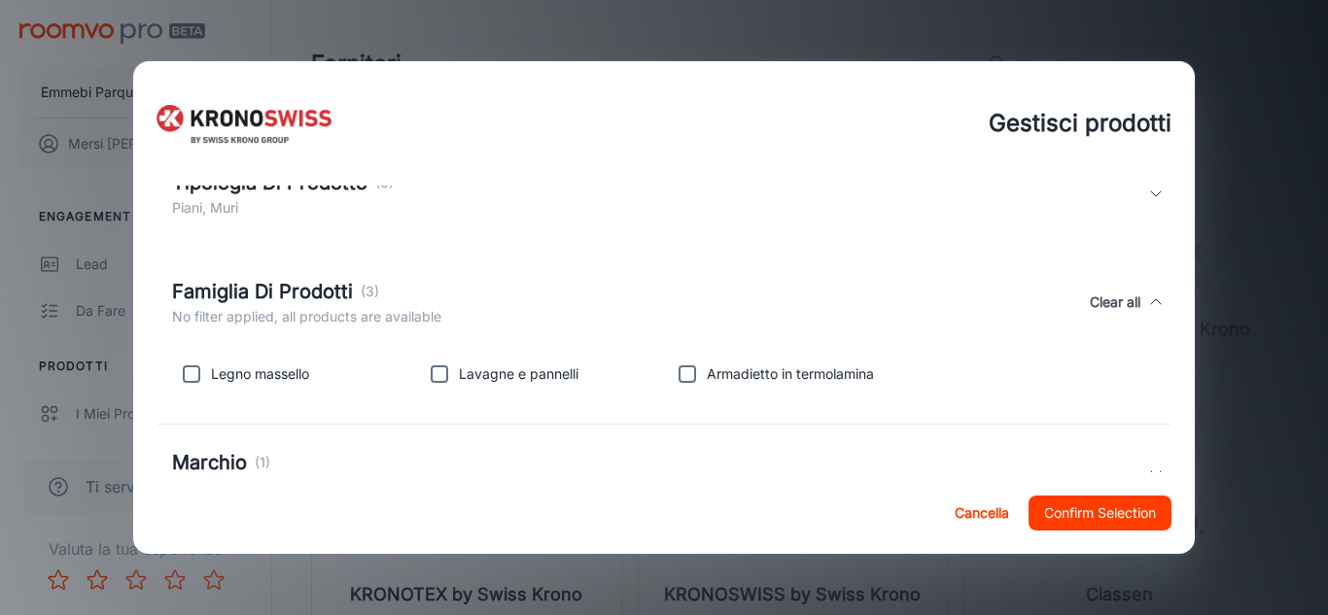
scroll to position [102, 0]
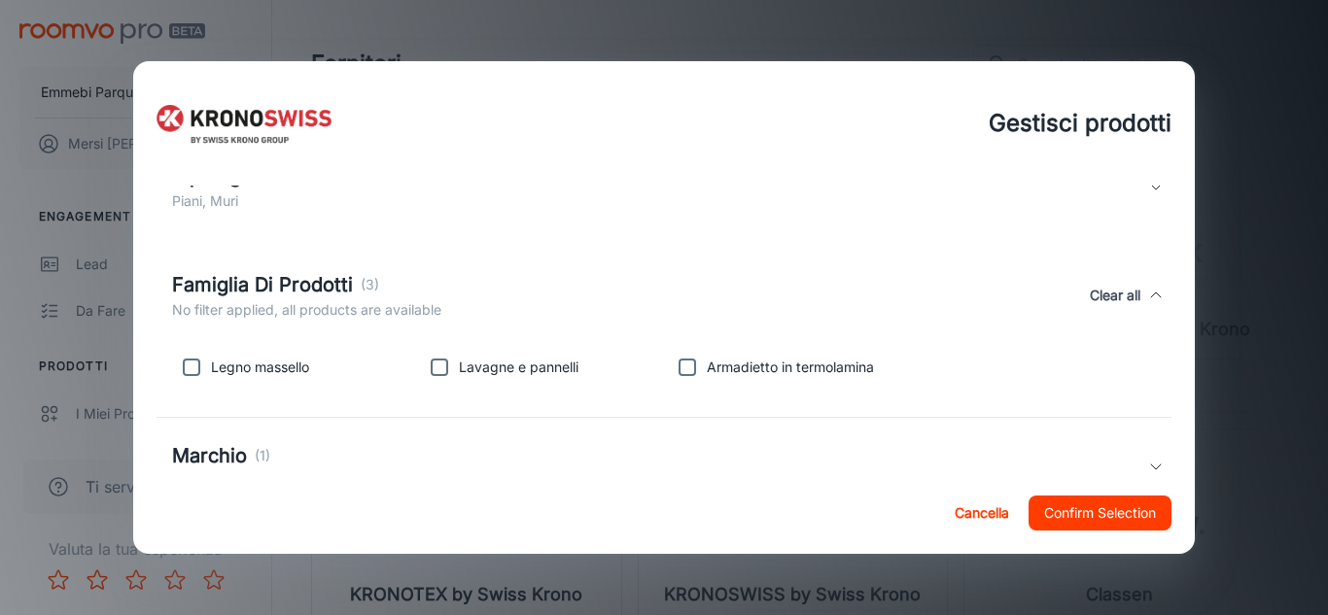
click at [677, 380] on input "checkbox" at bounding box center [687, 367] width 39 height 39
checkbox input "true"
click at [450, 380] on input "checkbox" at bounding box center [439, 367] width 39 height 39
checkbox input "true"
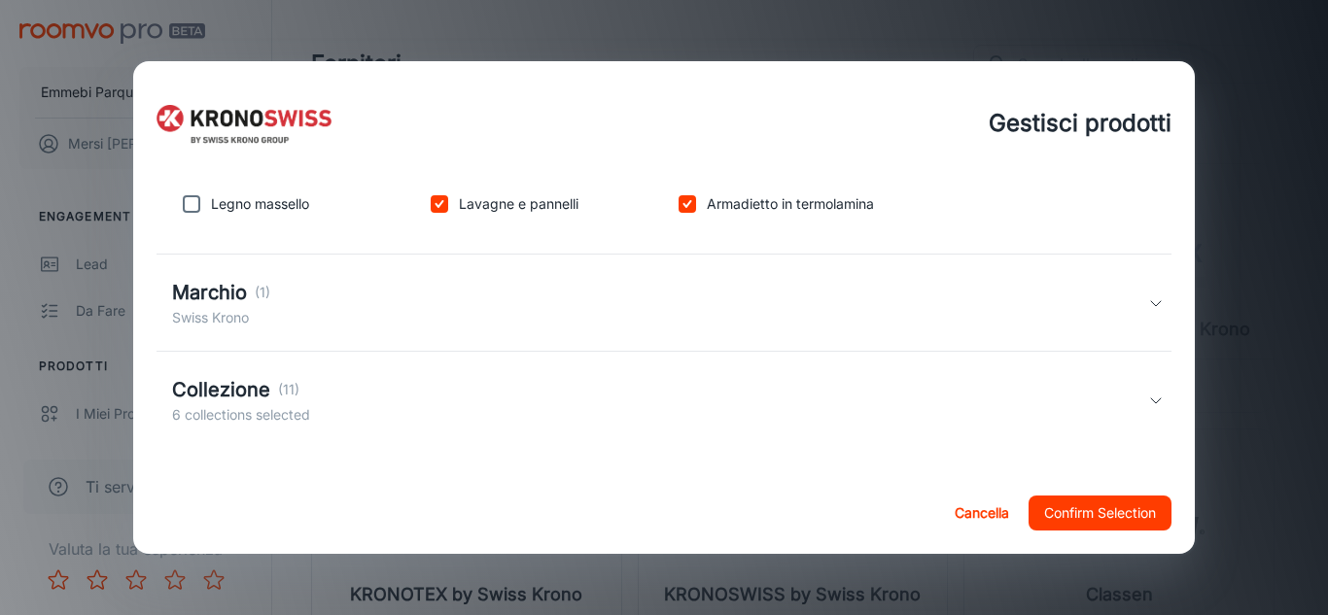
click at [1156, 423] on div "Collezione (11) 6 collections selected" at bounding box center [664, 400] width 1016 height 97
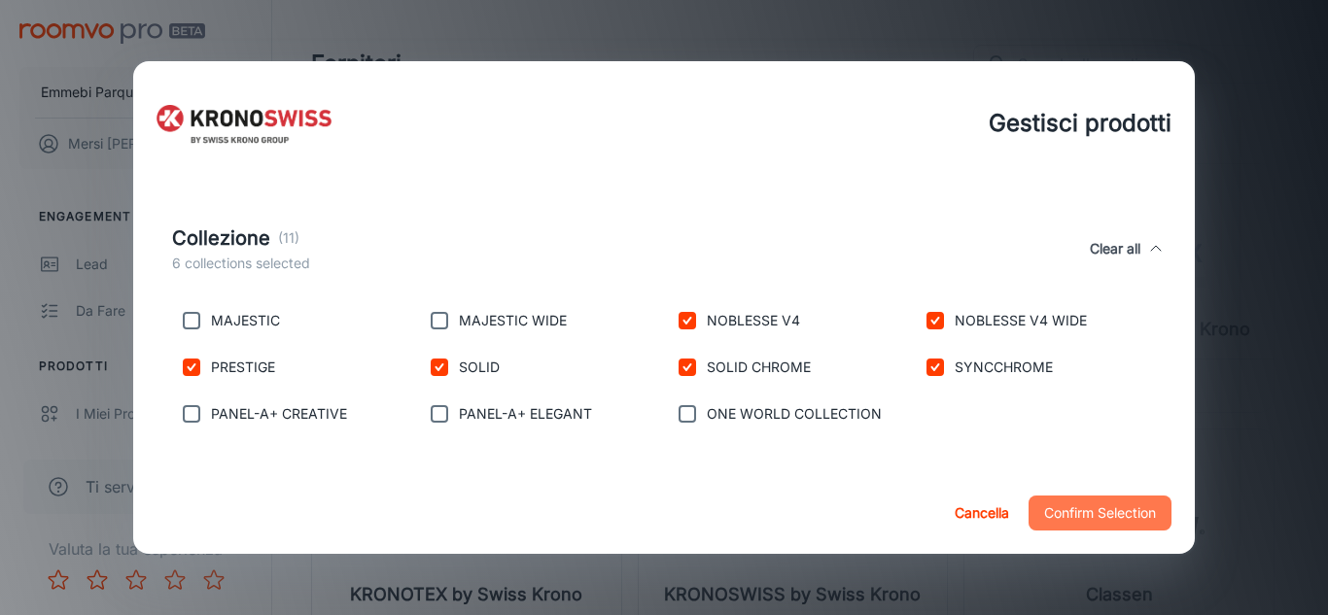
click at [1149, 502] on button "Confirm Selection" at bounding box center [1099, 513] width 143 height 35
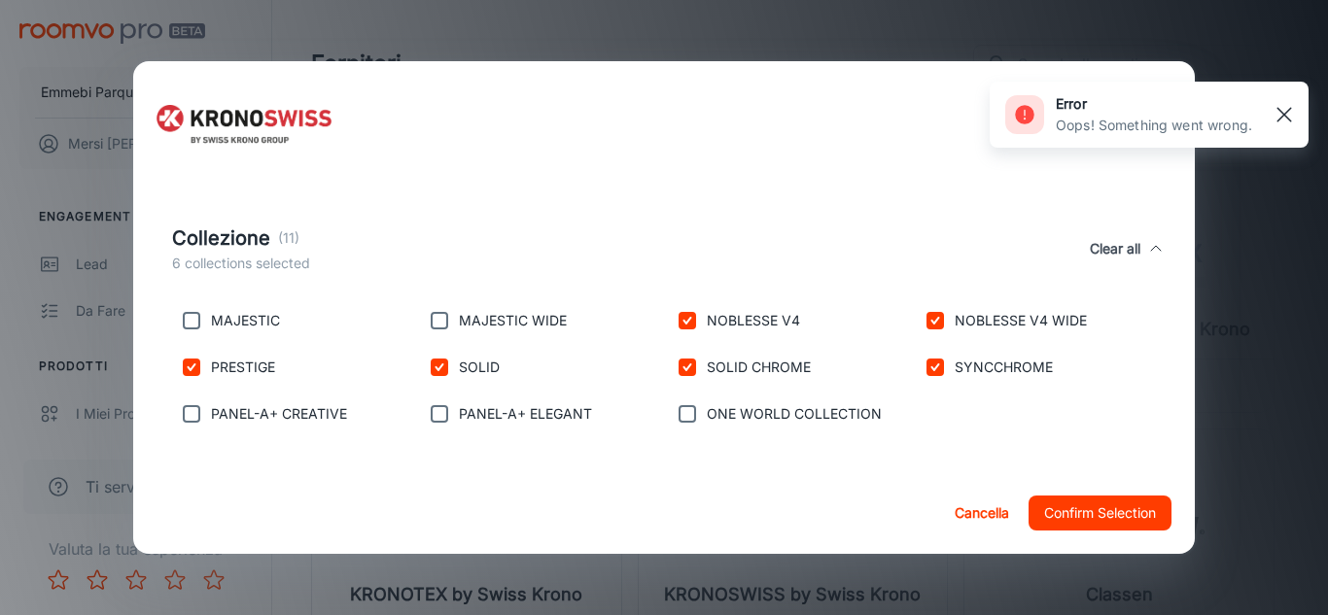
click at [1284, 104] on rect "button" at bounding box center [1283, 114] width 23 height 23
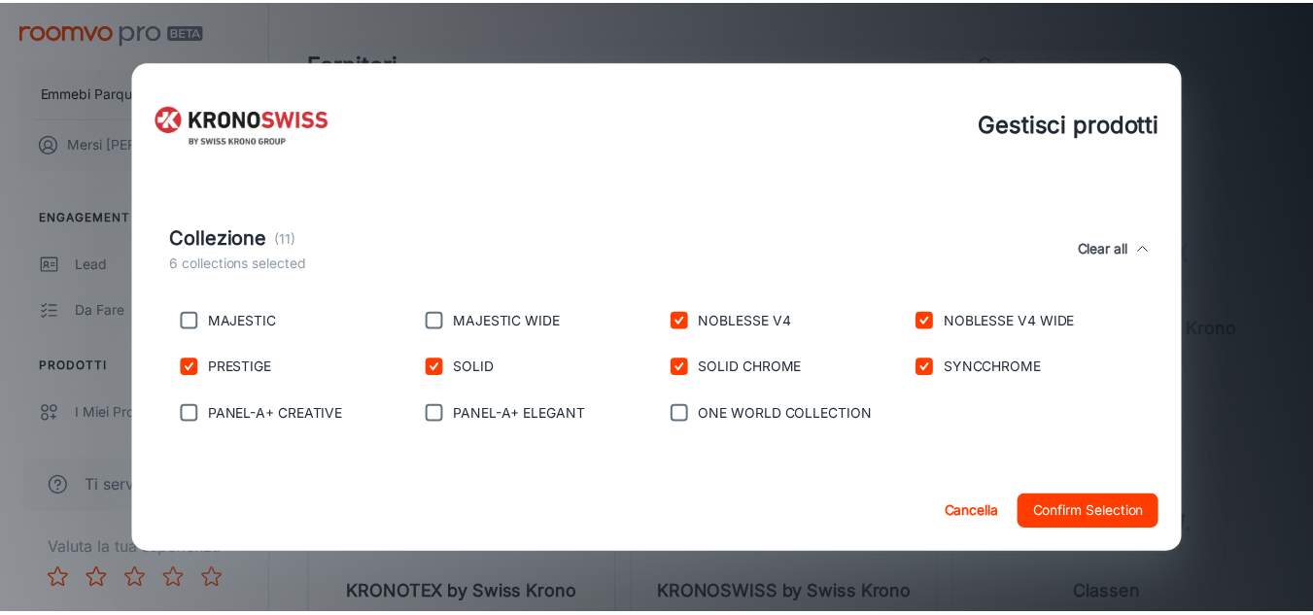
scroll to position [178, 0]
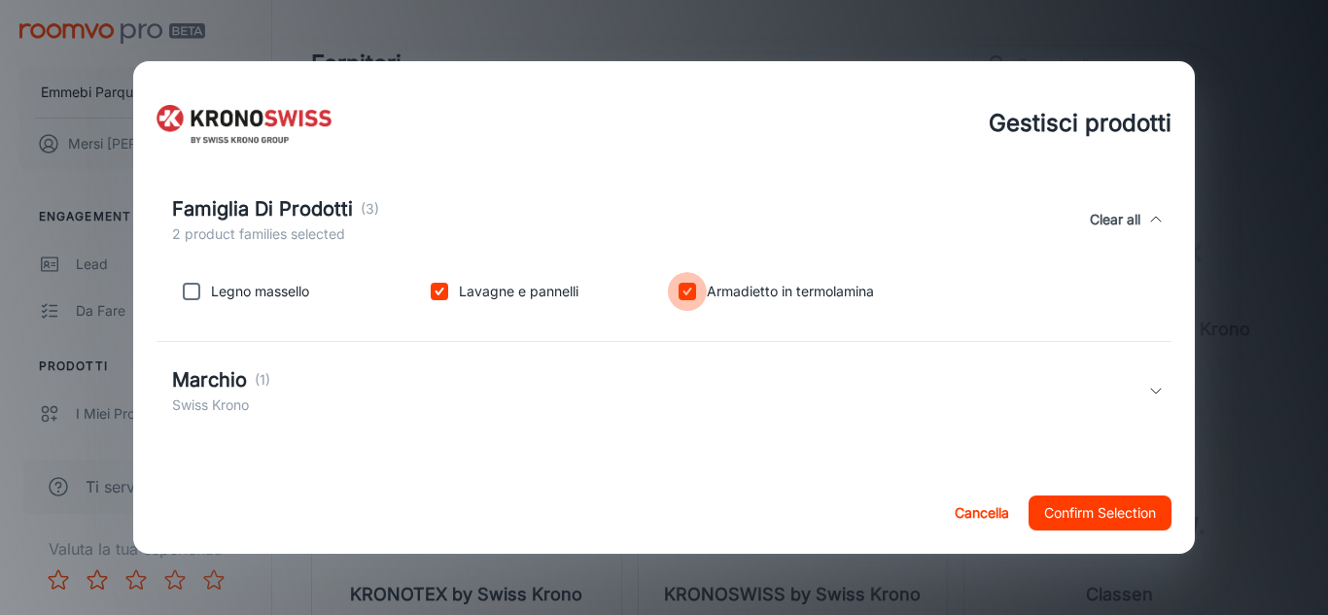
click at [670, 276] on input "checkbox" at bounding box center [687, 291] width 39 height 39
checkbox input "false"
click at [445, 297] on input "checkbox" at bounding box center [439, 291] width 39 height 39
checkbox input "false"
click at [1080, 509] on button "Confirm Selection" at bounding box center [1099, 513] width 143 height 35
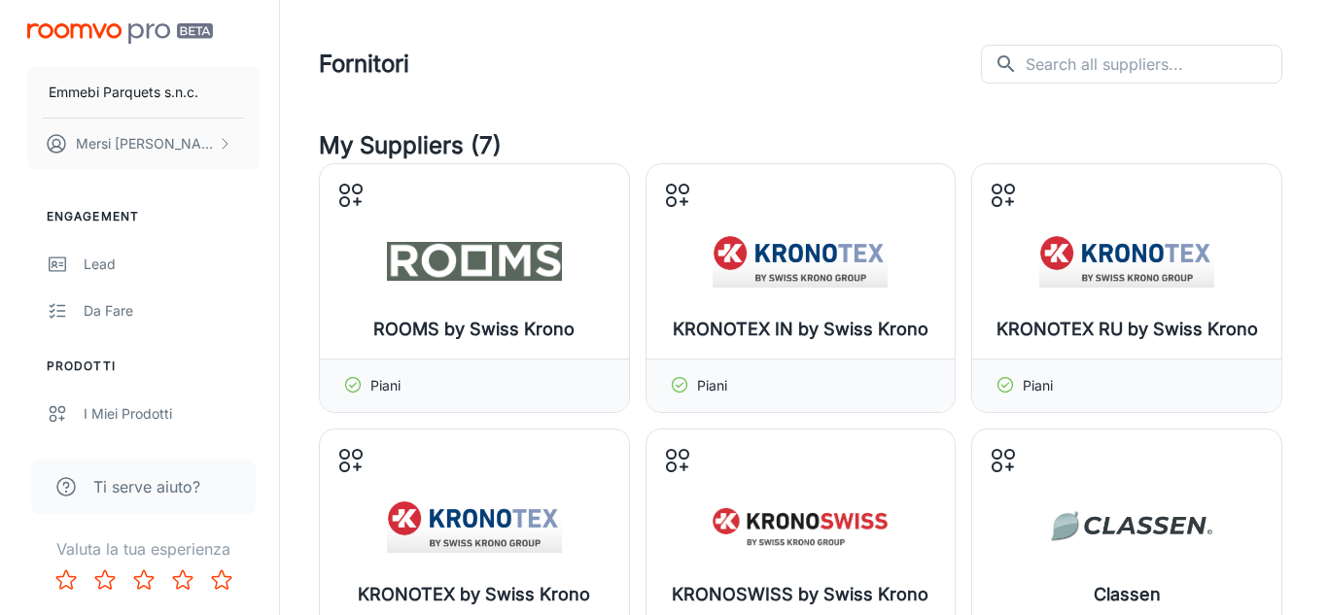
scroll to position [538, 0]
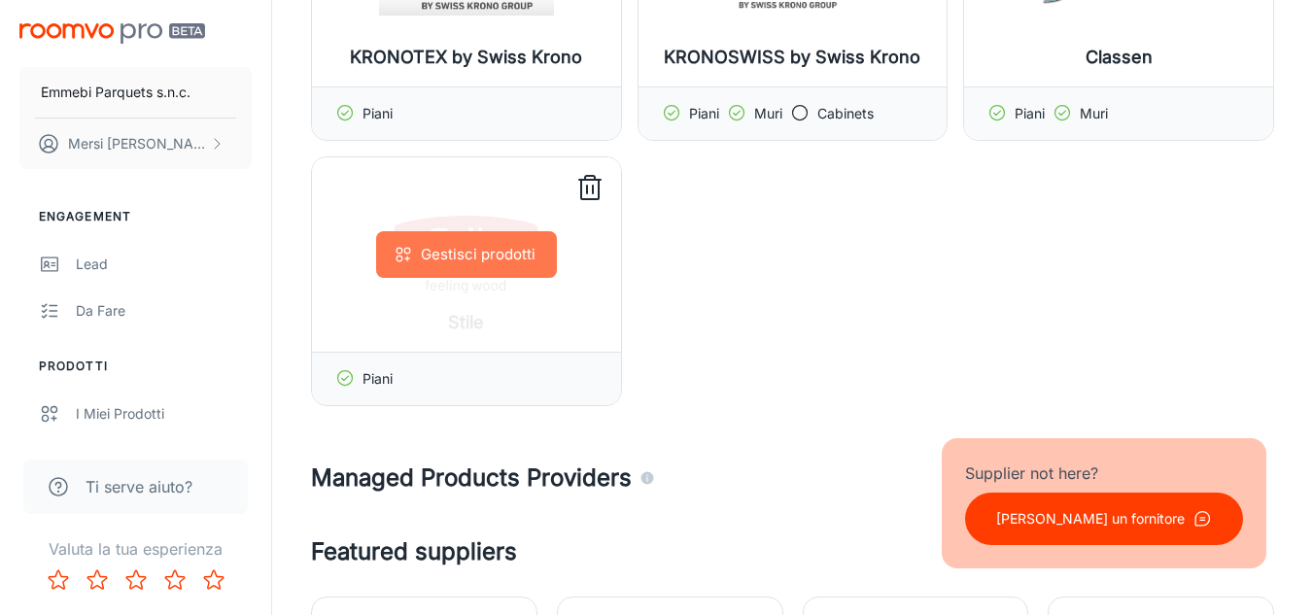
click at [506, 262] on button "Gestisci prodotti" at bounding box center [466, 254] width 181 height 47
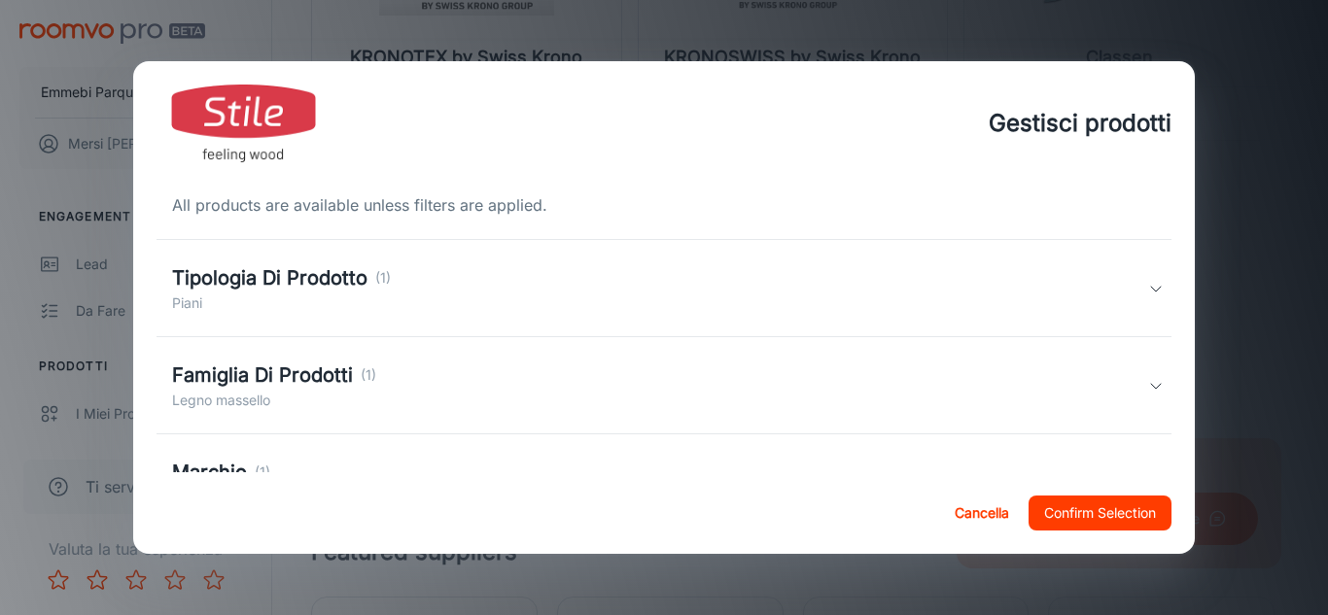
click at [862, 276] on div "Tipologia Di Prodotto (1) Piani" at bounding box center [660, 288] width 977 height 51
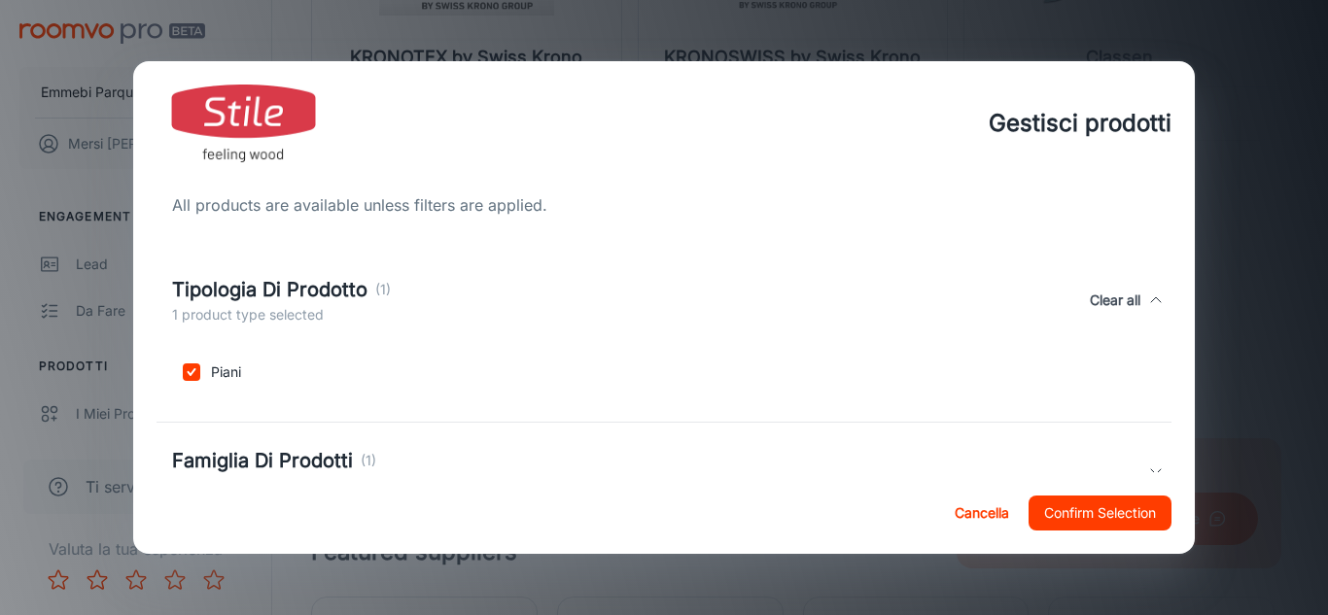
scroll to position [251, 0]
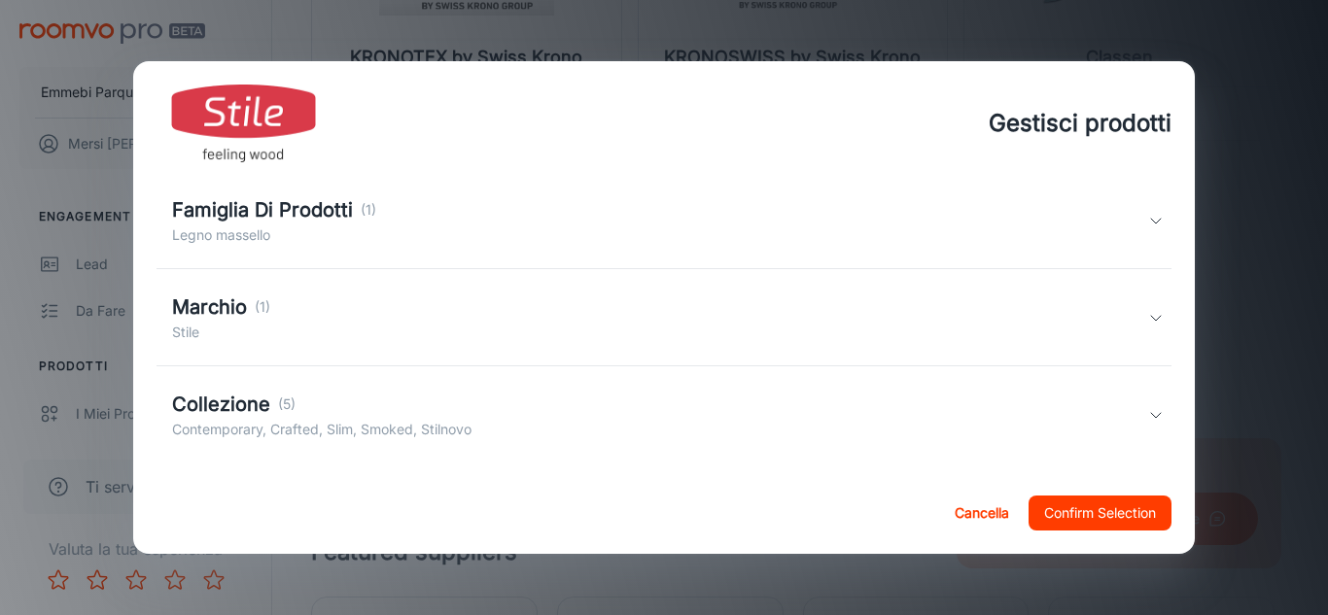
click at [1145, 397] on div "Collezione (5) Contemporary, Crafted, Slim, Smoked, Stilnovo" at bounding box center [664, 414] width 1016 height 97
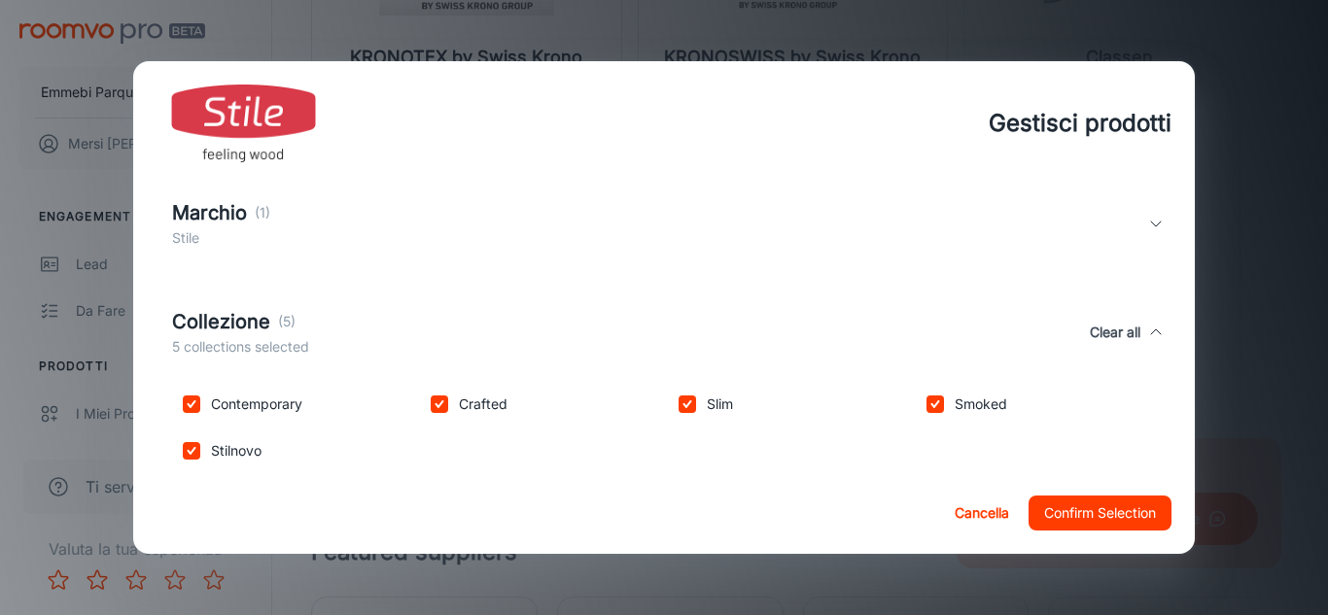
scroll to position [382, 0]
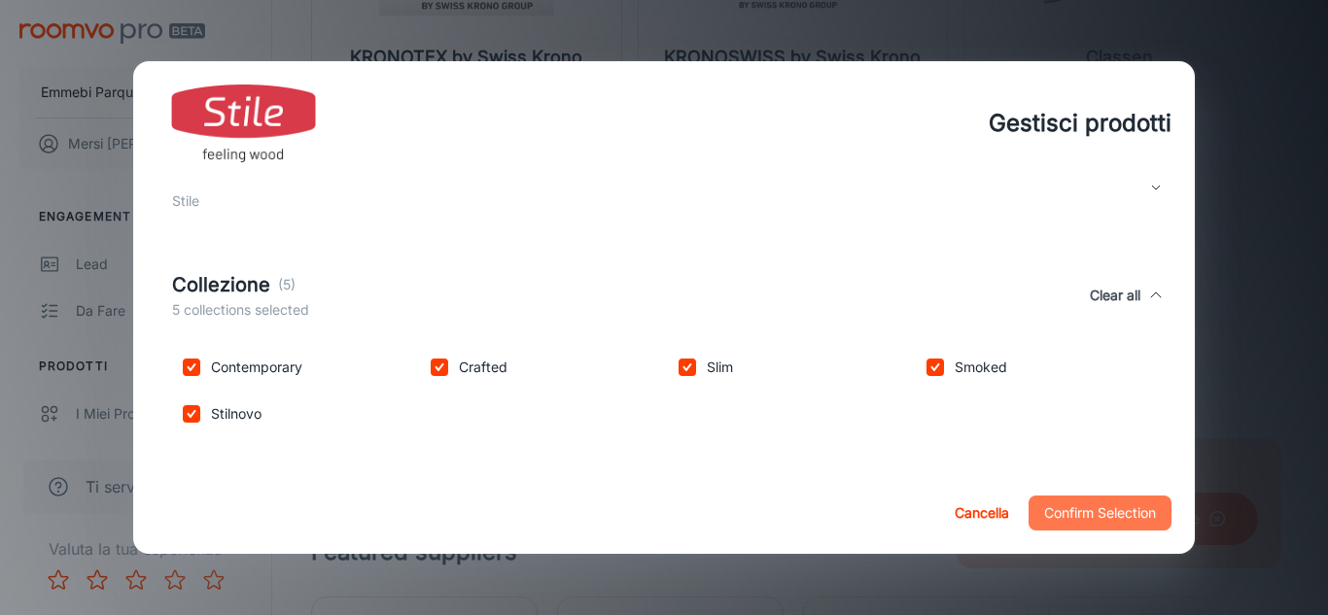
click at [1151, 506] on button "Confirm Selection" at bounding box center [1099, 513] width 143 height 35
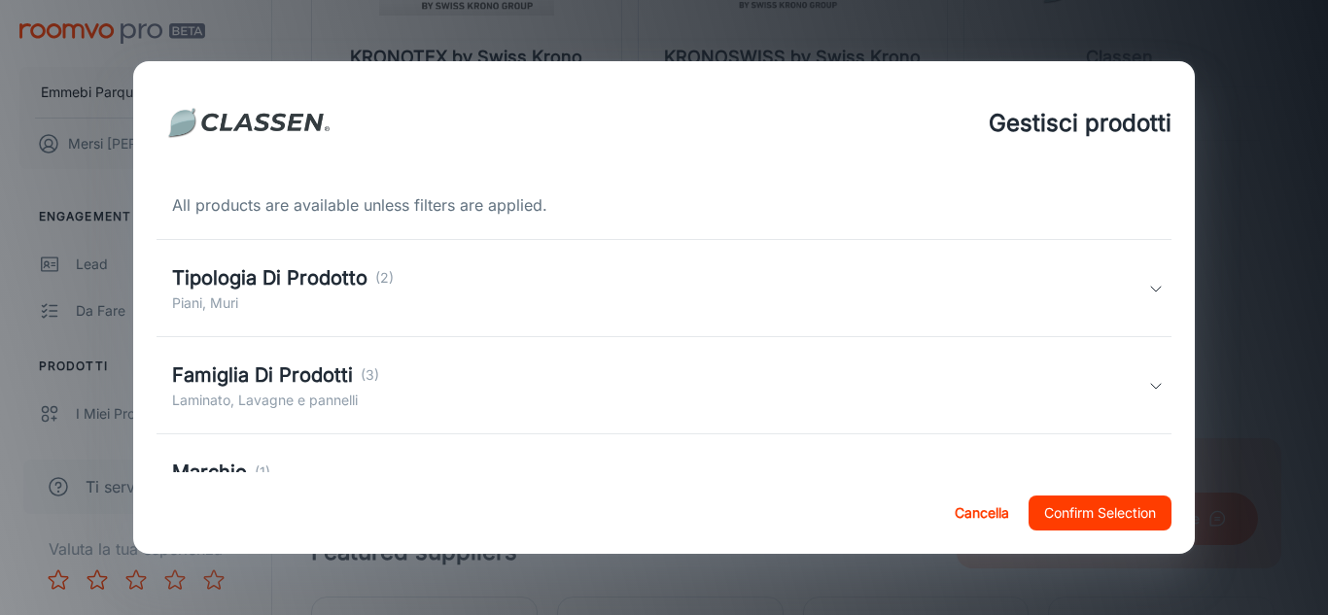
scroll to position [234, 0]
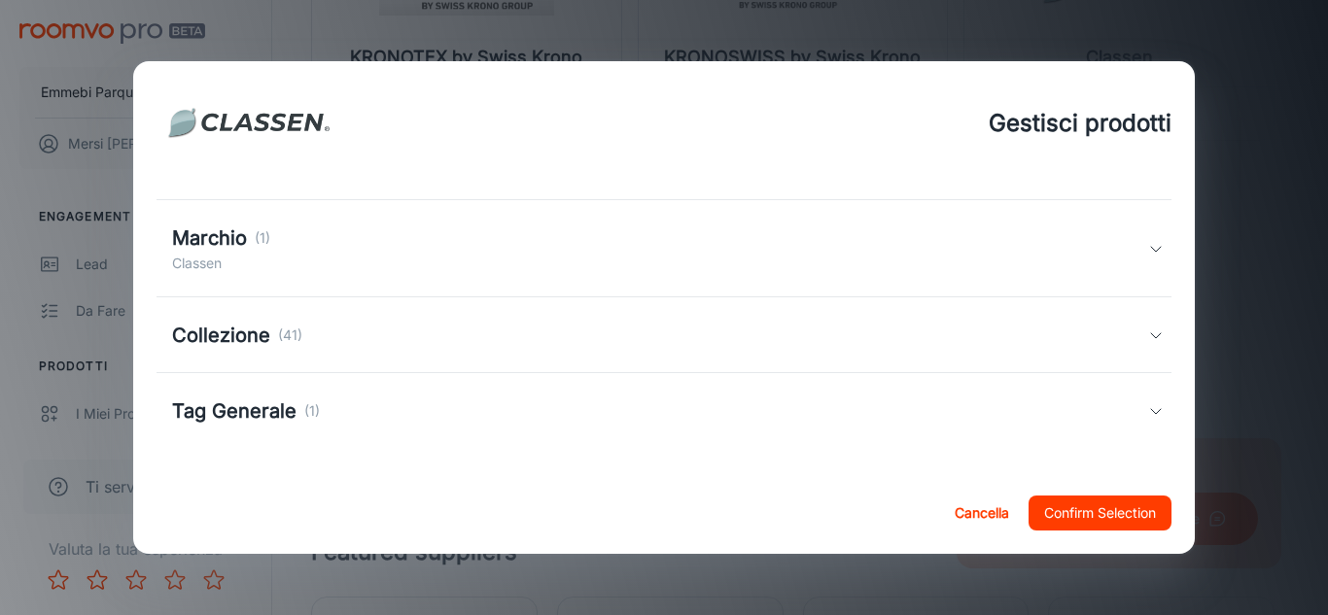
click at [1127, 343] on div "Collezione (41)" at bounding box center [660, 335] width 977 height 29
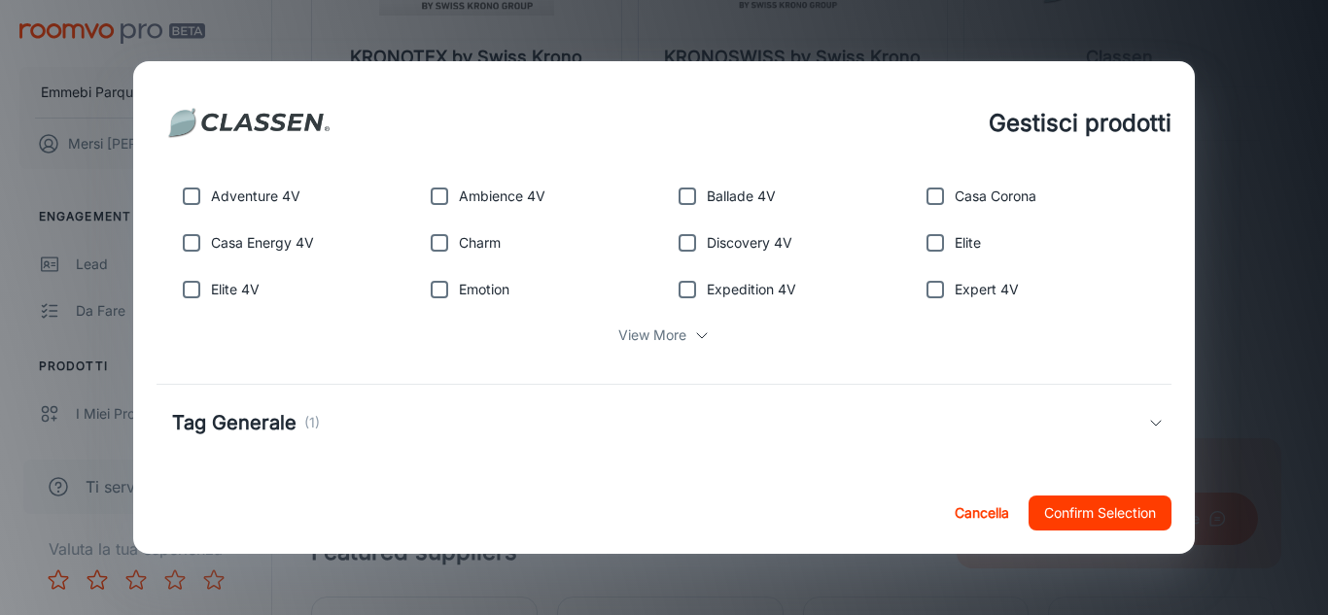
scroll to position [479, 0]
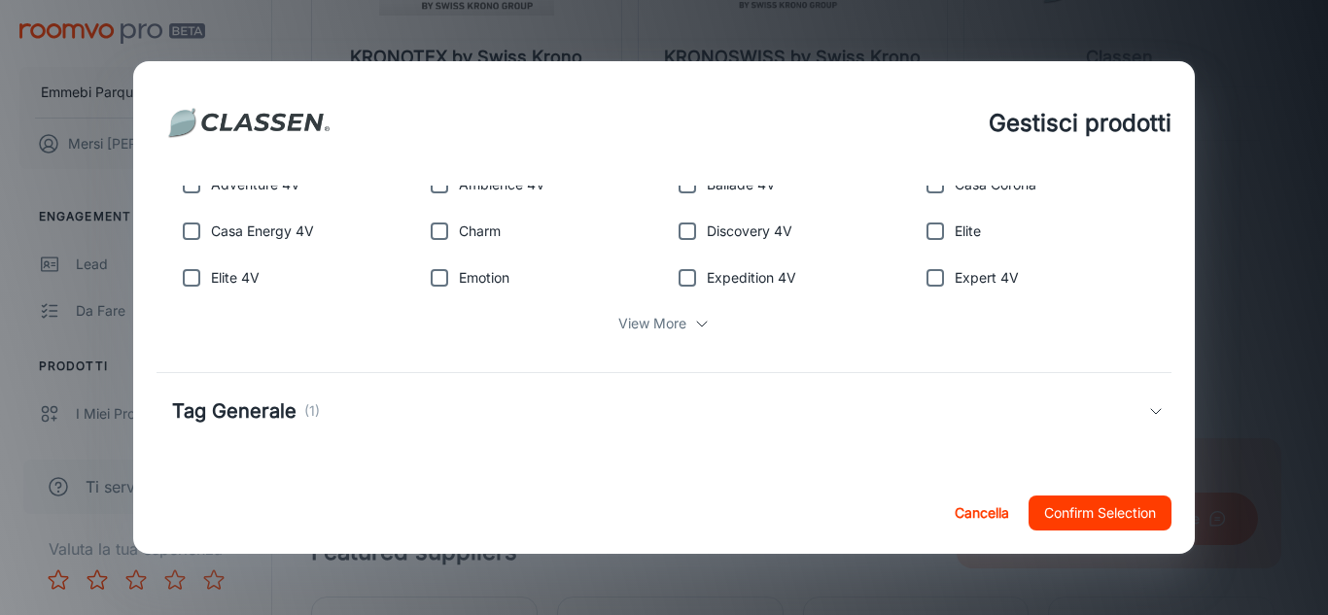
click at [694, 322] on icon at bounding box center [702, 324] width 16 height 16
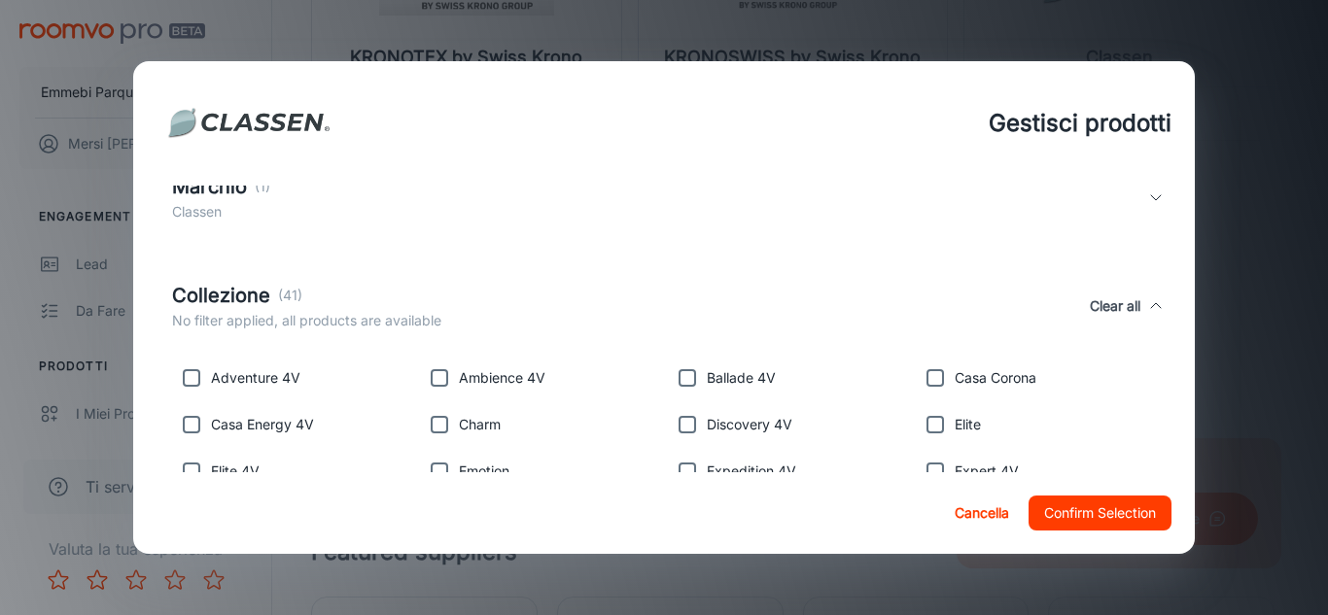
scroll to position [291, 0]
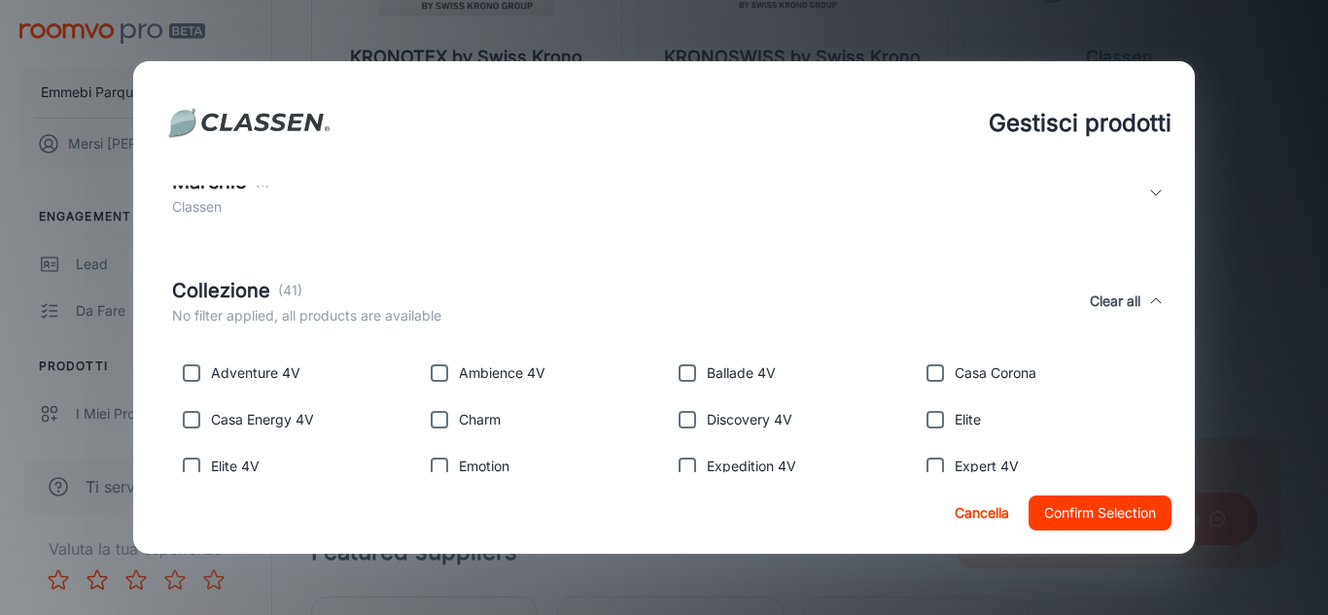
click at [970, 504] on button "Cancella" at bounding box center [982, 513] width 70 height 35
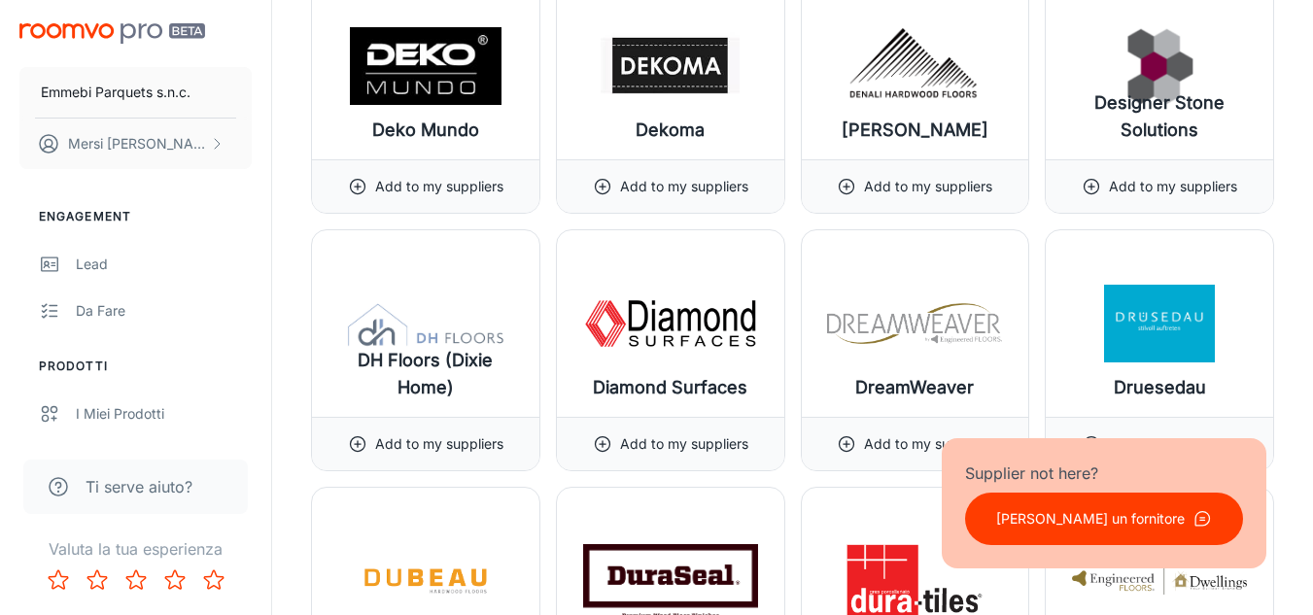
scroll to position [8029, 0]
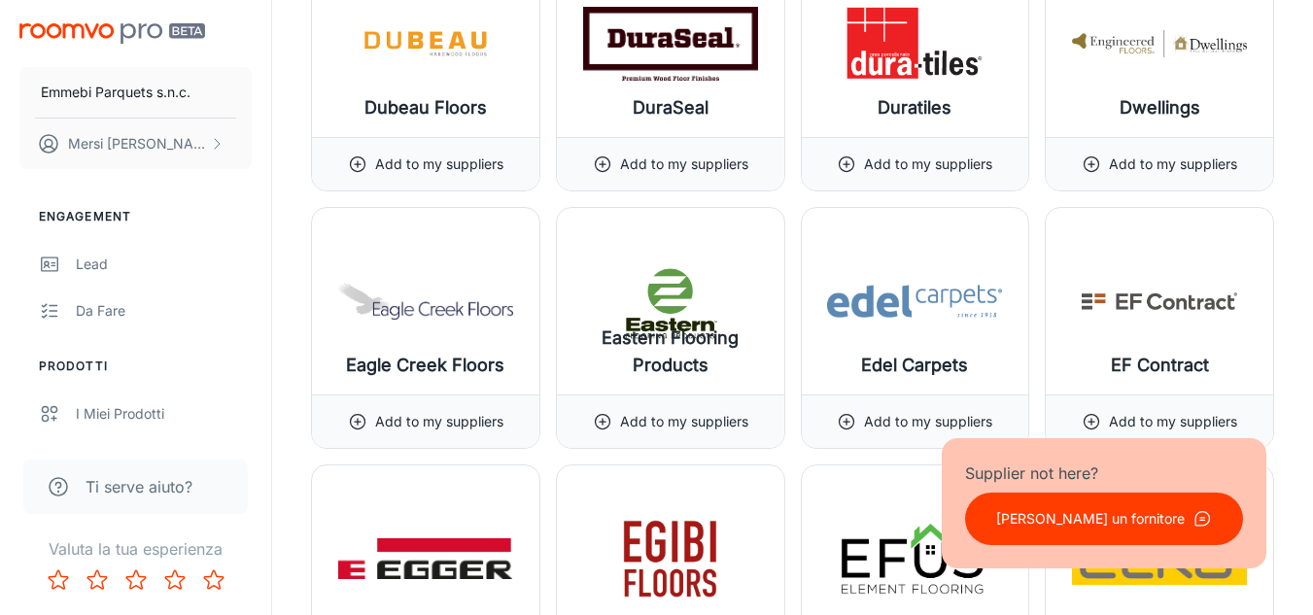
click at [460, 534] on img at bounding box center [425, 559] width 175 height 78
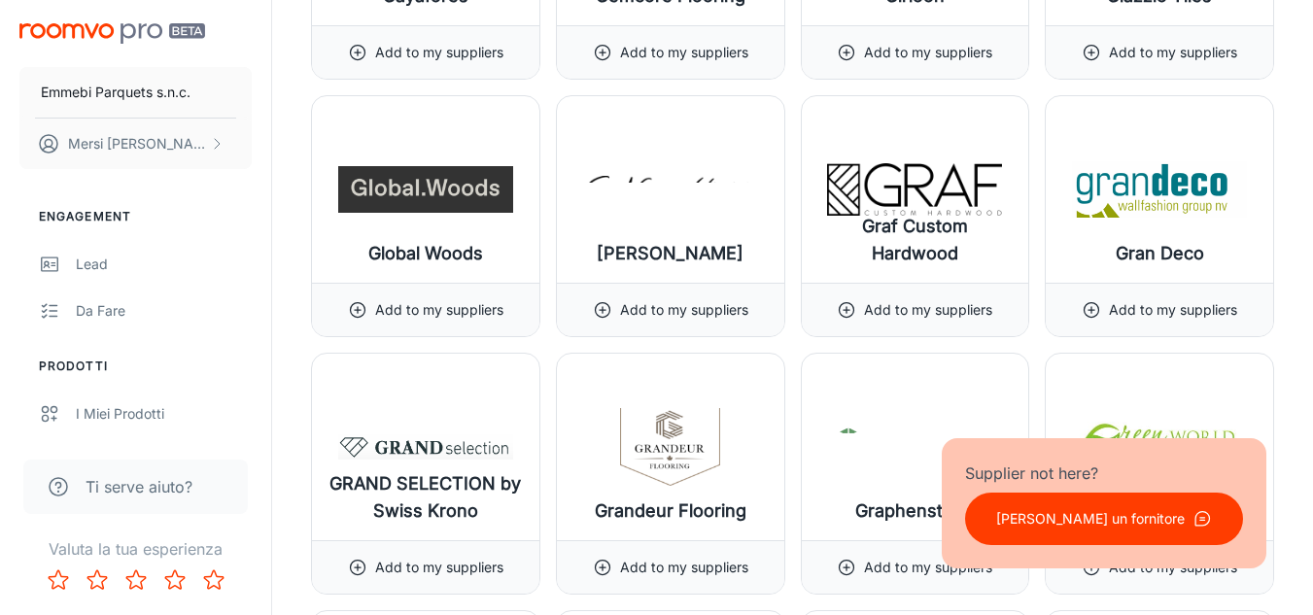
scroll to position [11254, 0]
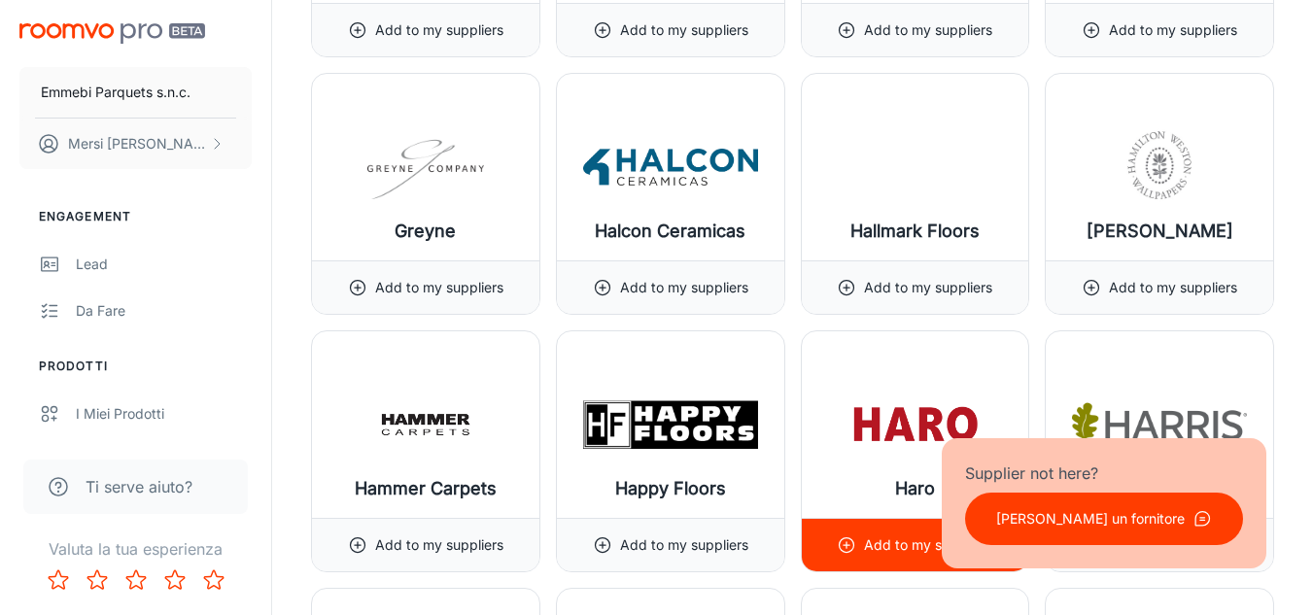
click at [900, 411] on img at bounding box center [914, 425] width 175 height 78
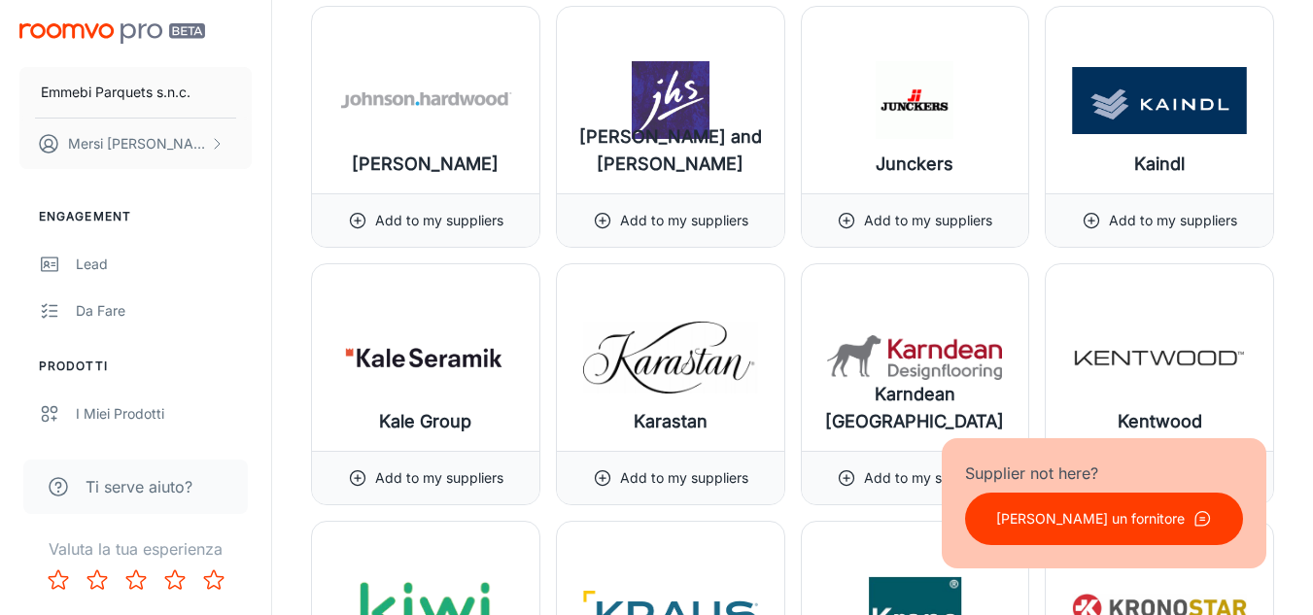
scroll to position [12329, 0]
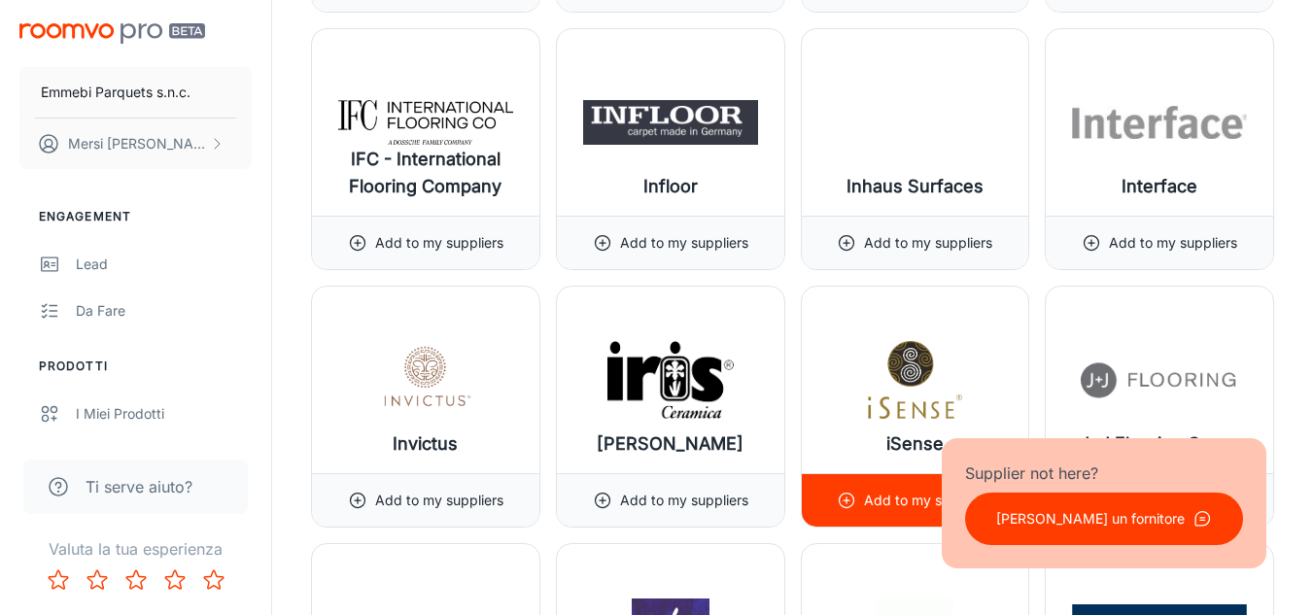
click at [836, 365] on img at bounding box center [914, 380] width 175 height 78
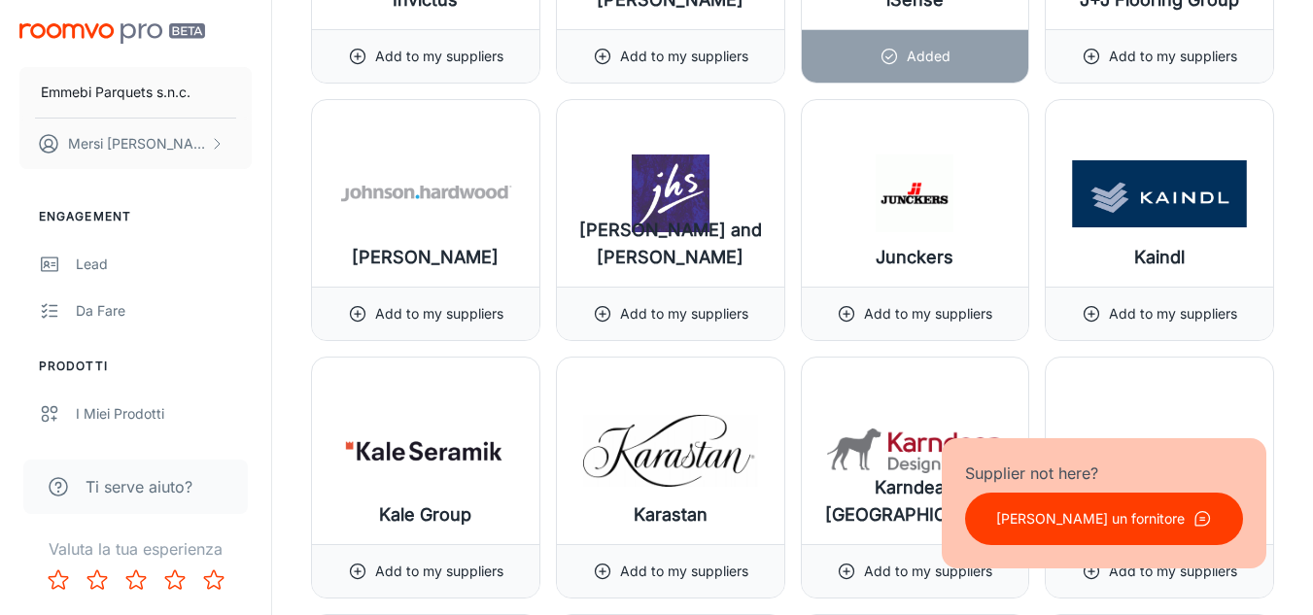
scroll to position [12786, 0]
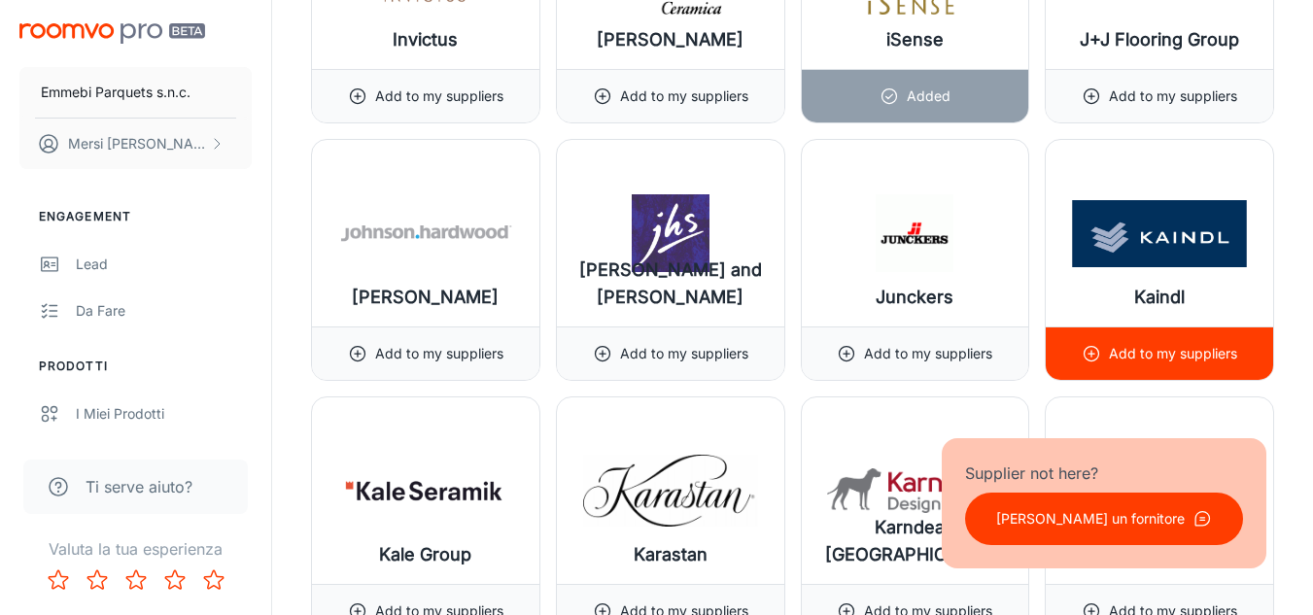
click at [1165, 258] on img at bounding box center [1159, 233] width 175 height 78
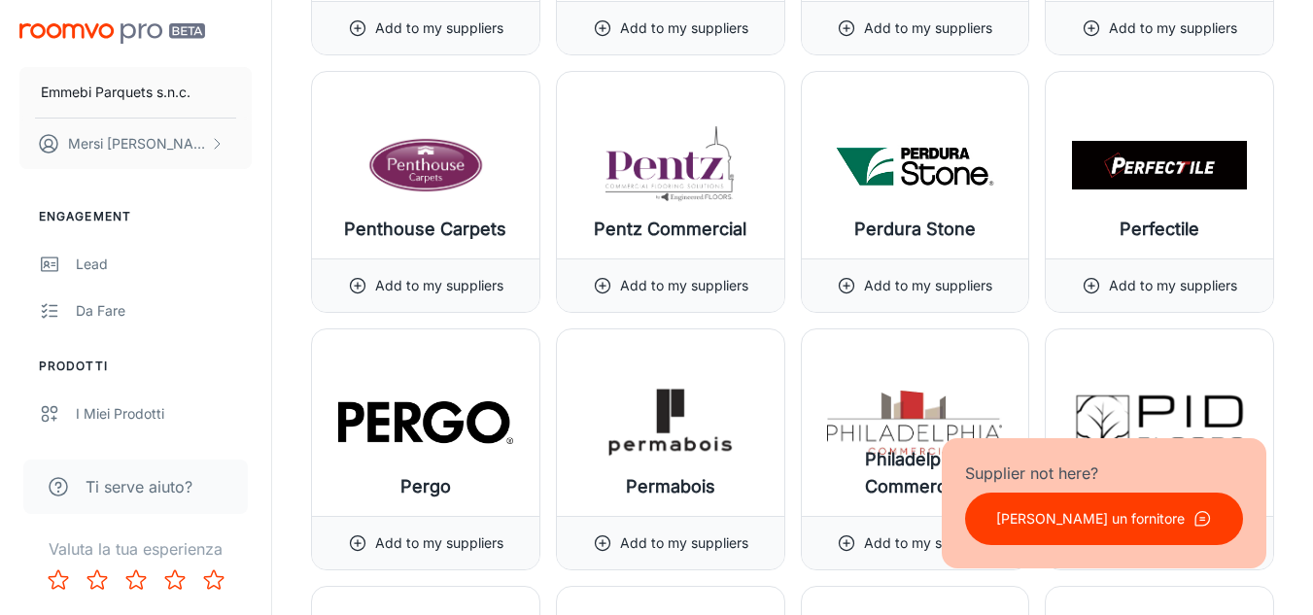
scroll to position [18385, 0]
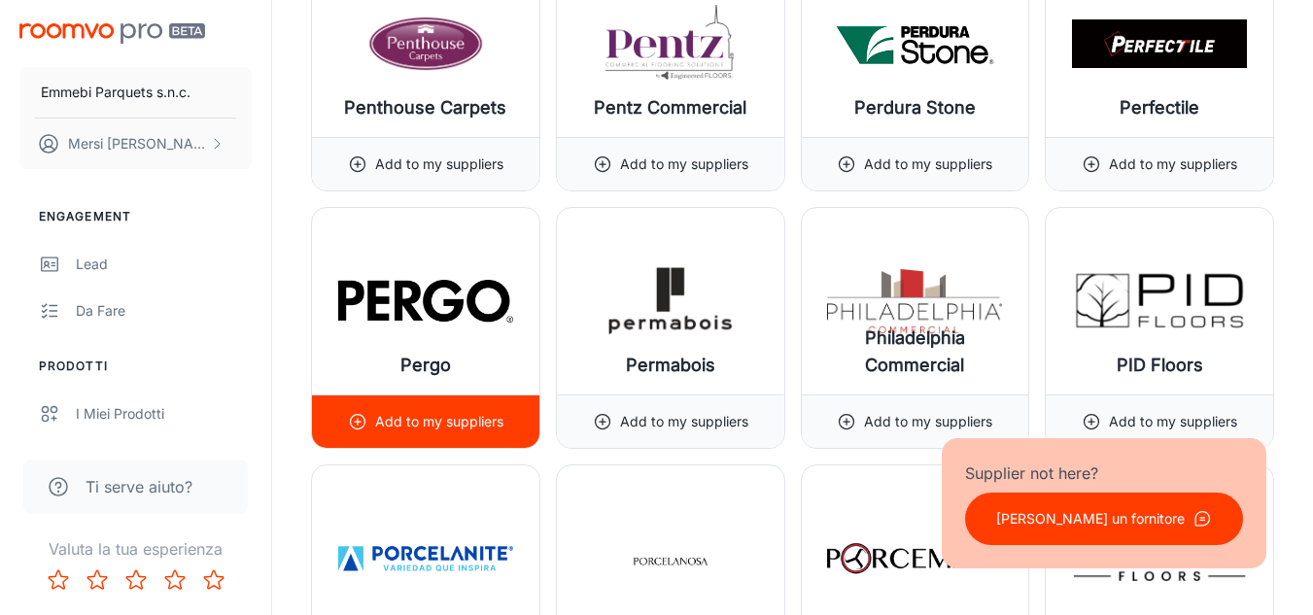
click at [433, 251] on div "Pergo" at bounding box center [425, 301] width 227 height 187
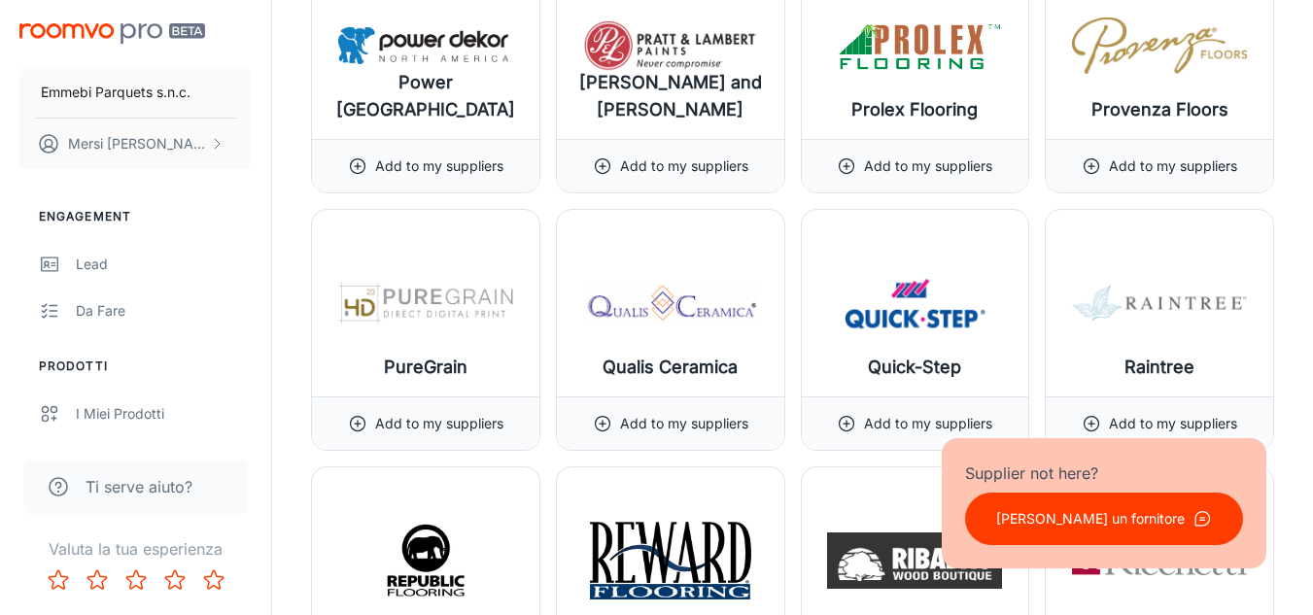
scroll to position [19237, 0]
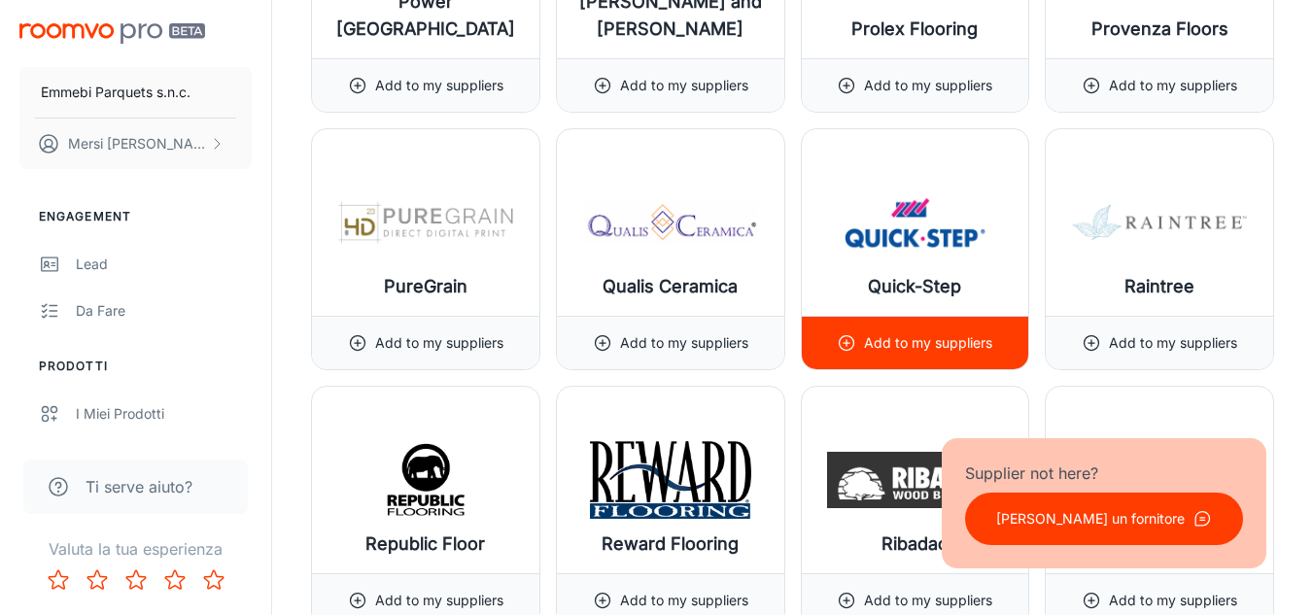
click at [956, 191] on img at bounding box center [914, 223] width 175 height 78
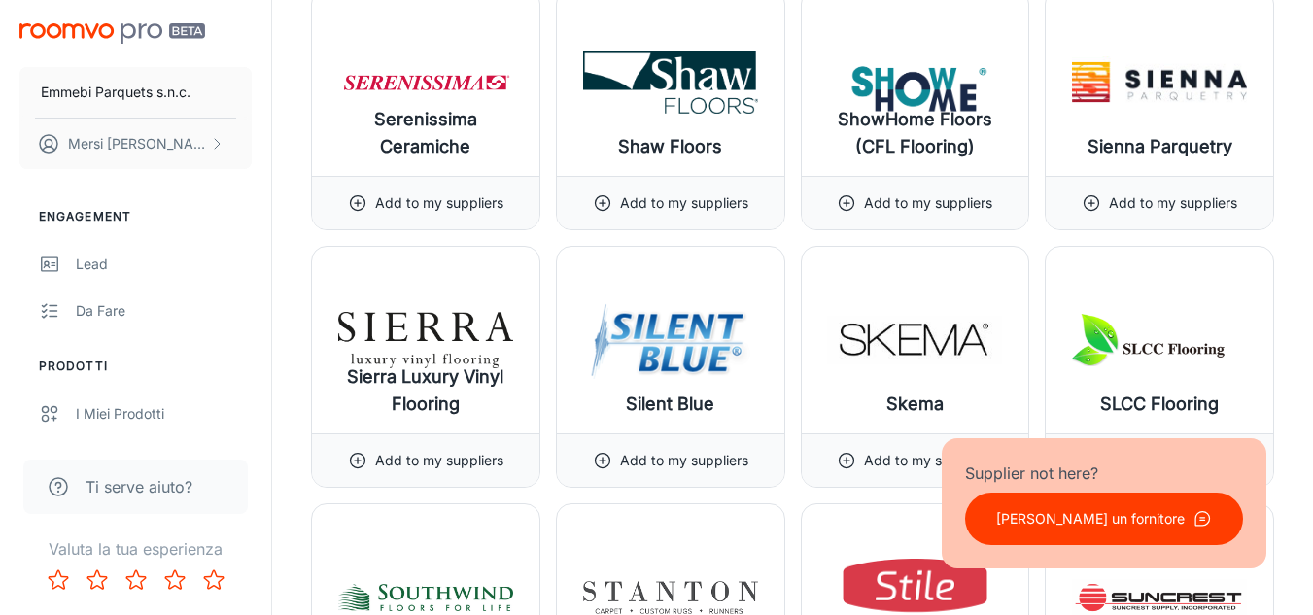
scroll to position [20569, 0]
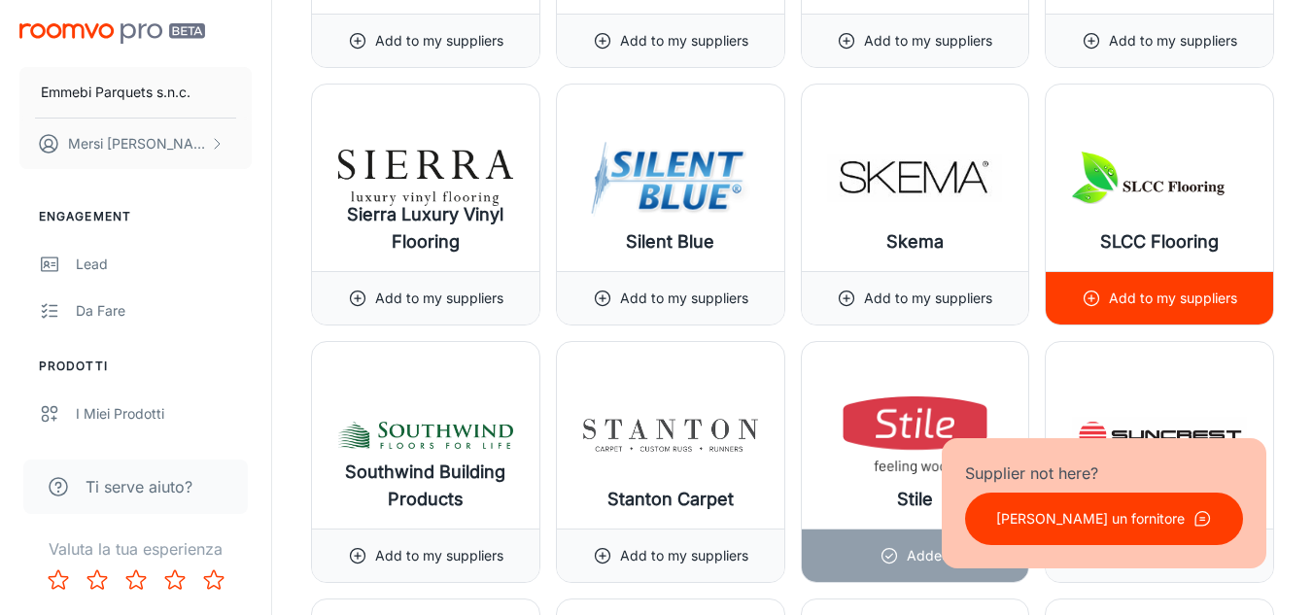
click at [1178, 172] on img at bounding box center [1159, 178] width 175 height 78
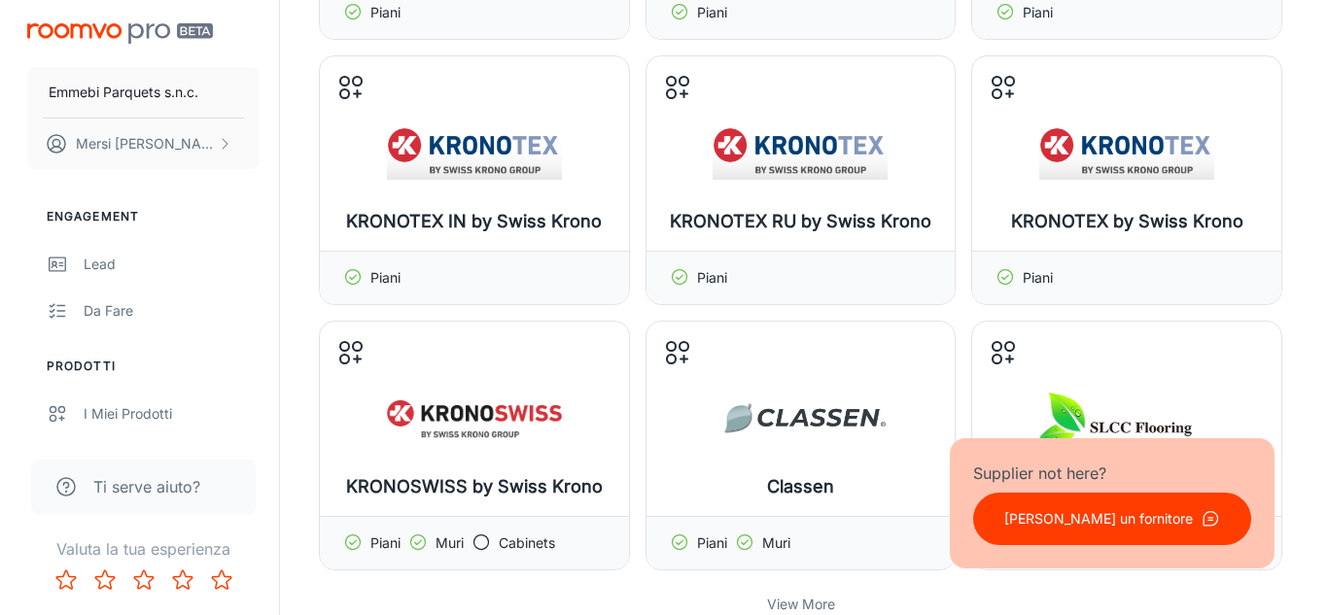
scroll to position [0, 0]
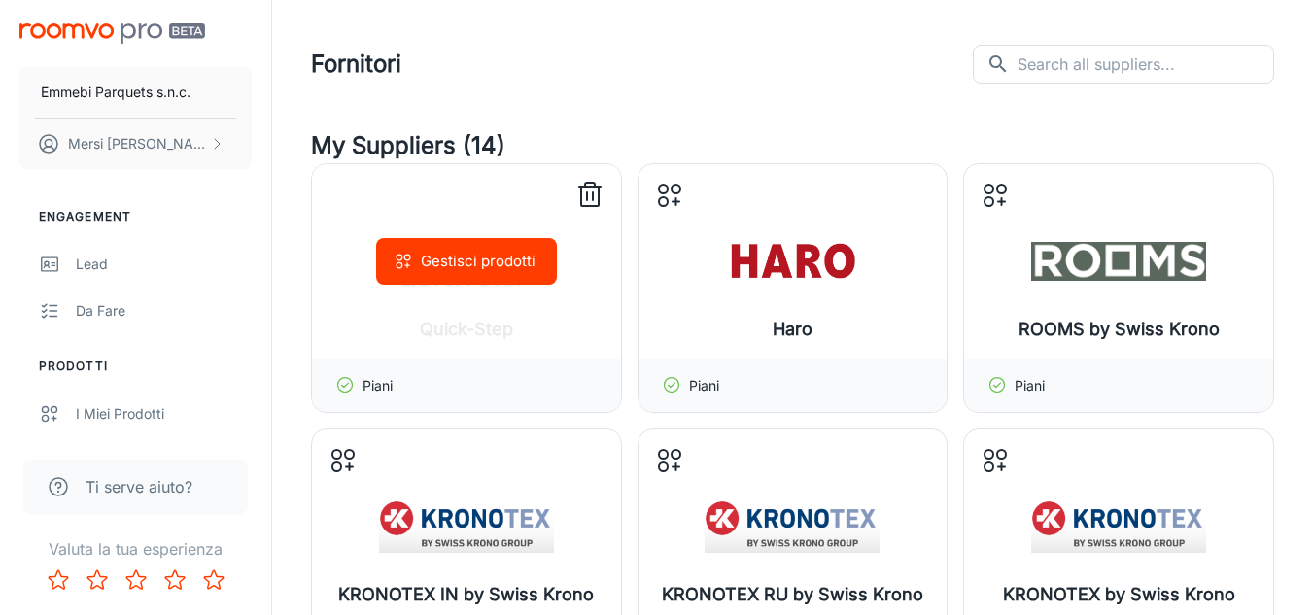
click at [473, 254] on button "Gestisci prodotti" at bounding box center [466, 261] width 181 height 47
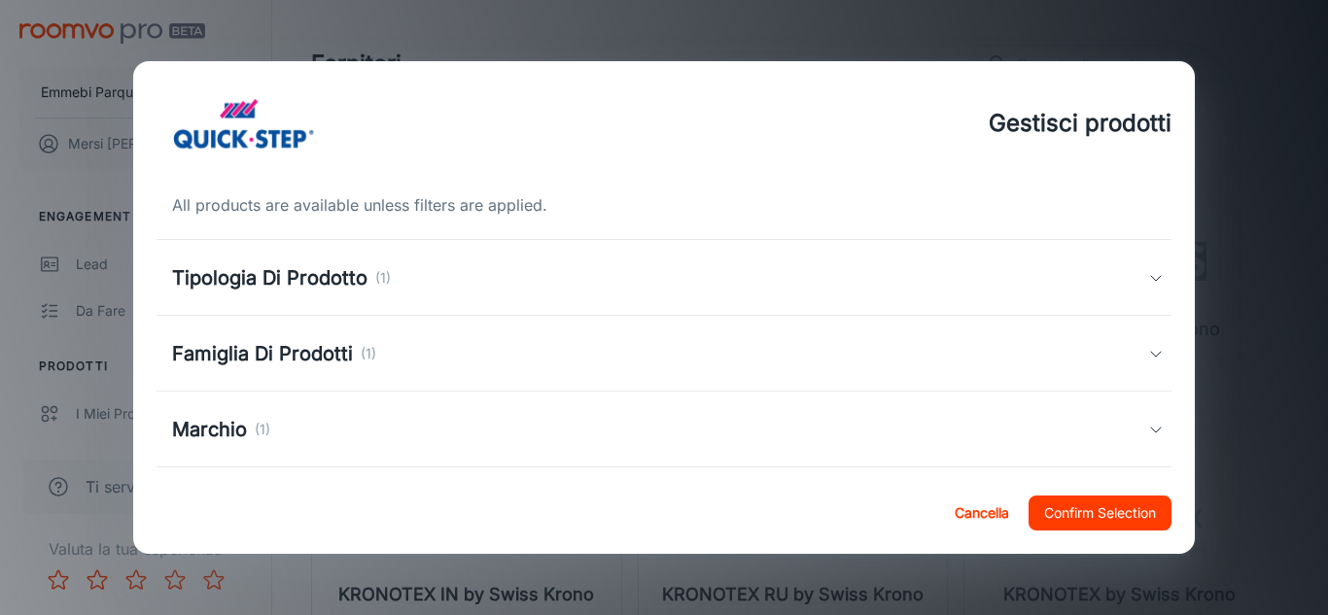
scroll to position [251, 0]
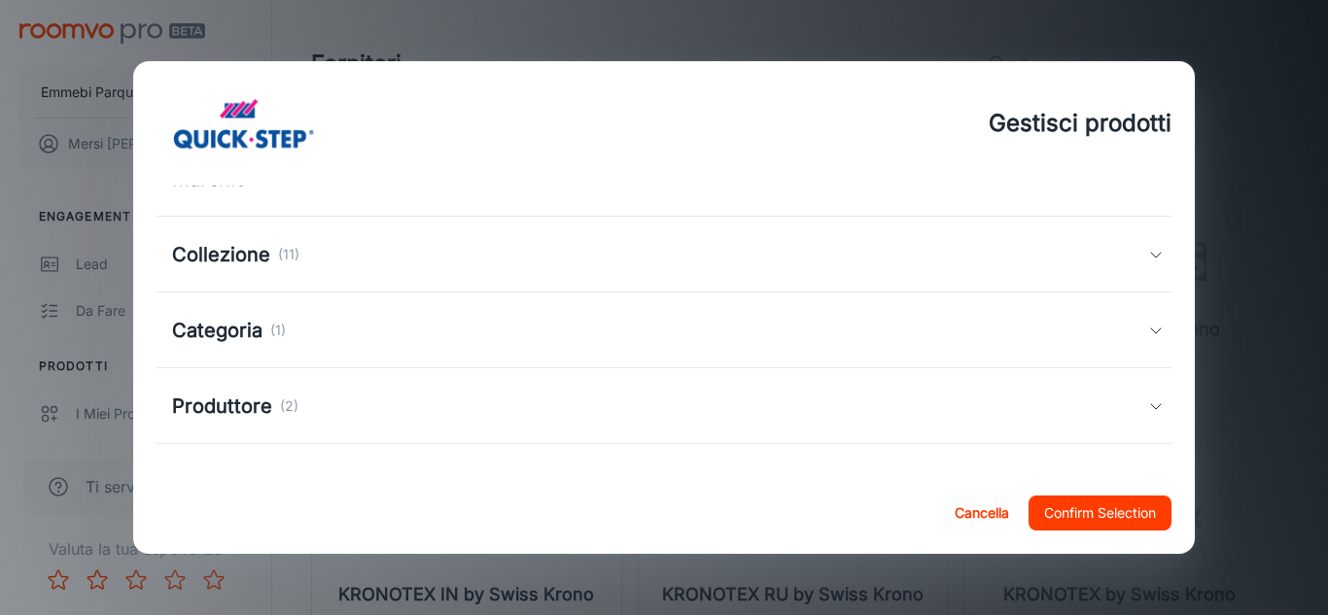
click at [1148, 258] on icon at bounding box center [1156, 255] width 16 height 16
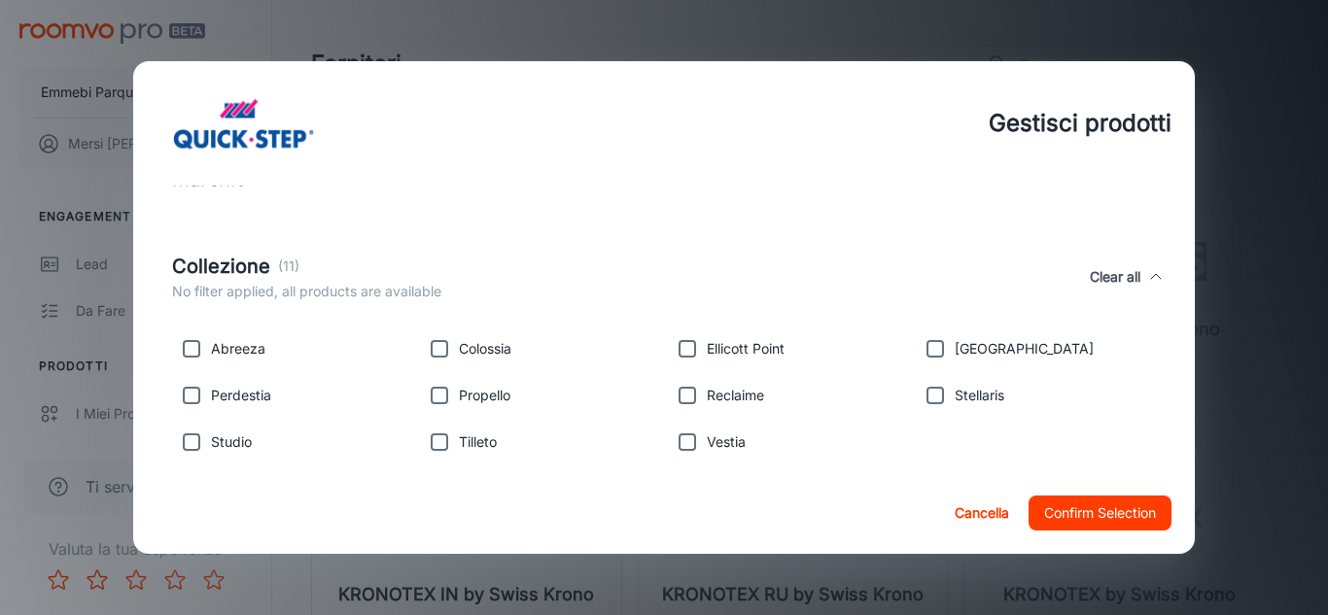
click at [1000, 514] on button "Cancella" at bounding box center [982, 513] width 70 height 35
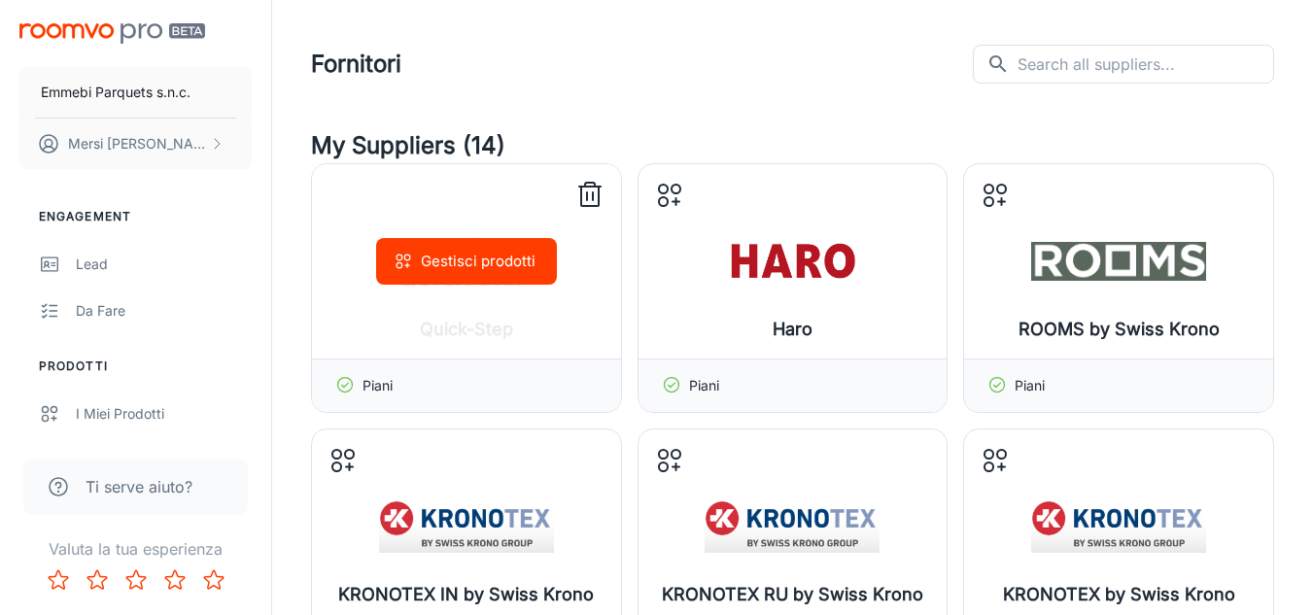
click at [587, 197] on line at bounding box center [587, 196] width 0 height 8
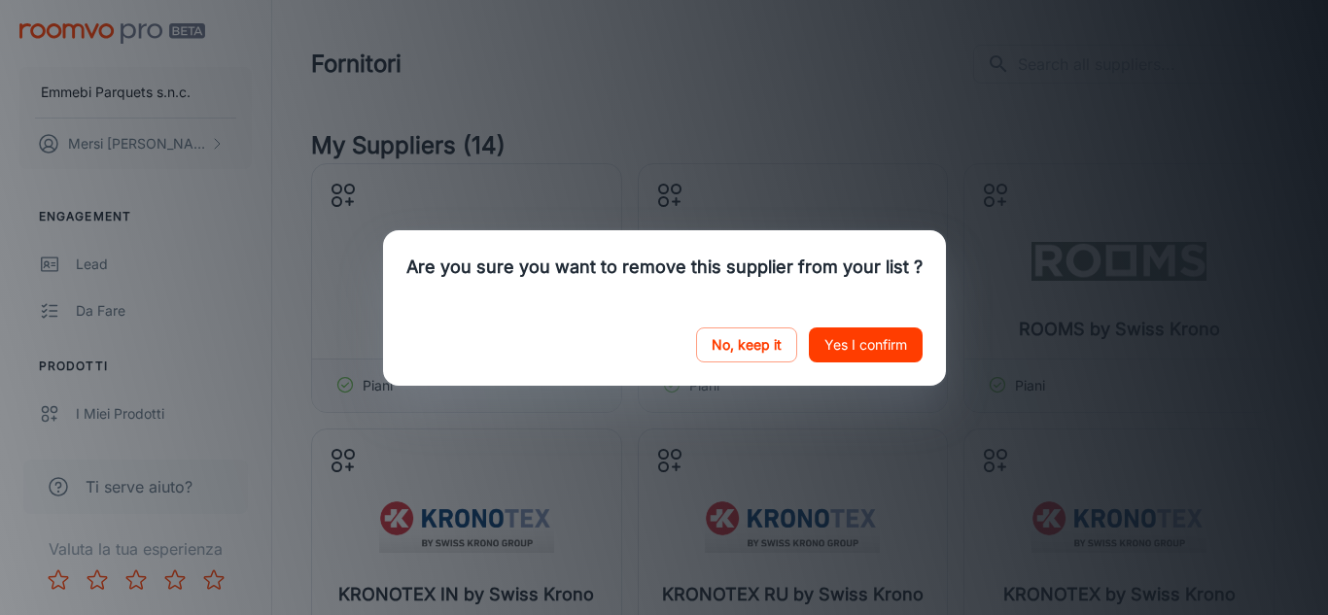
click at [874, 356] on button "Yes I confirm" at bounding box center [866, 345] width 114 height 35
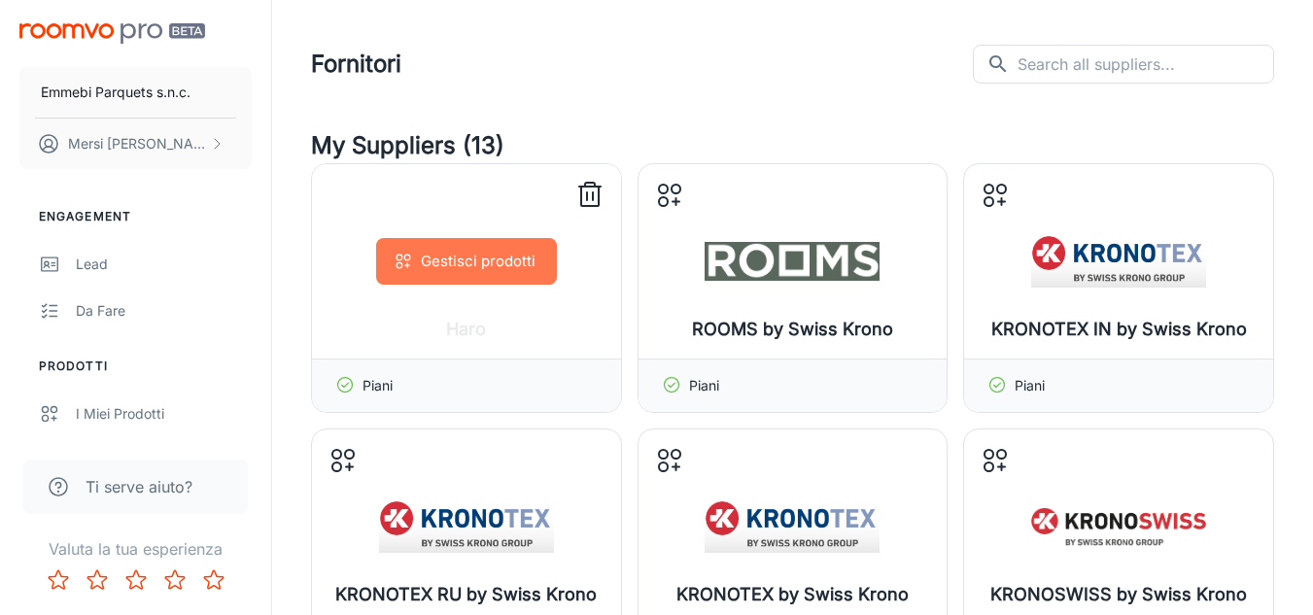
click at [513, 268] on button "Gestisci prodotti" at bounding box center [466, 261] width 181 height 47
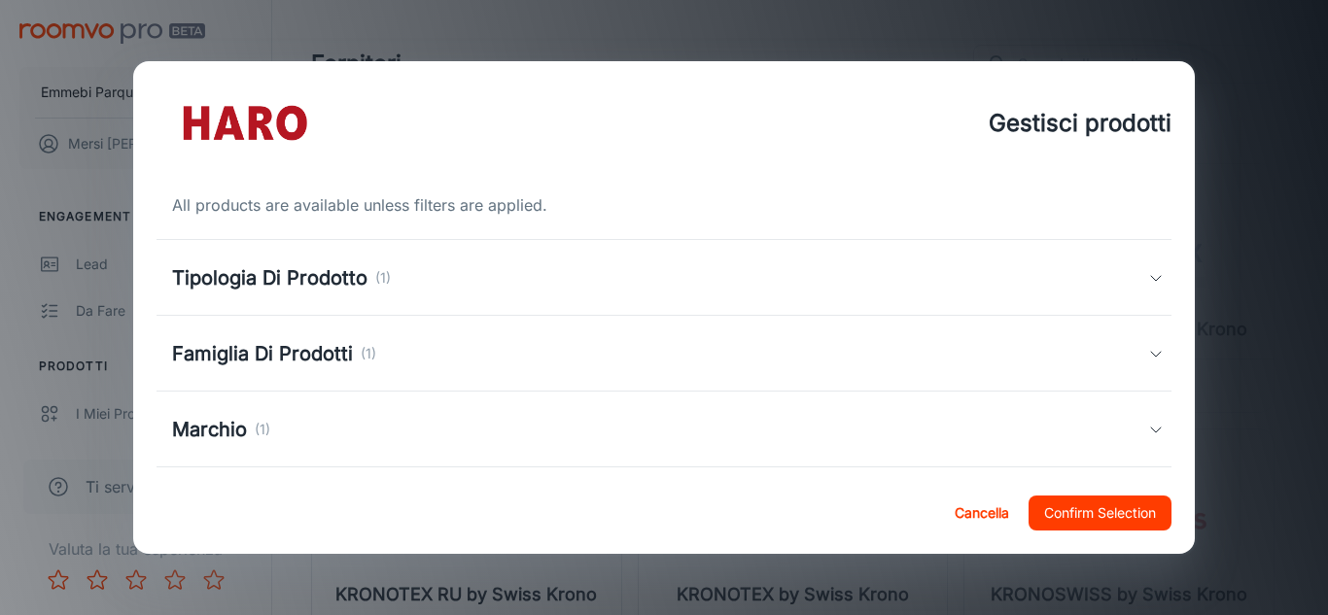
click at [1177, 387] on div "All products are available unless filters are applied. Tipologia Di Prodotto (1…" at bounding box center [664, 329] width 1062 height 286
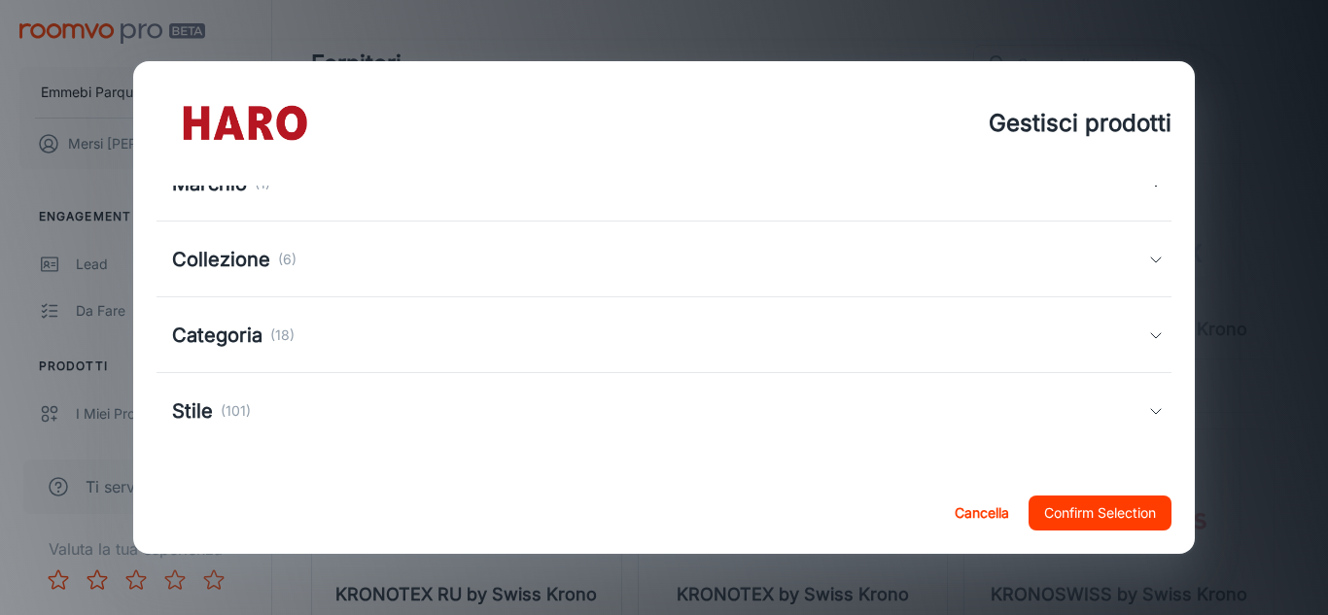
click at [1148, 342] on icon at bounding box center [1156, 336] width 16 height 16
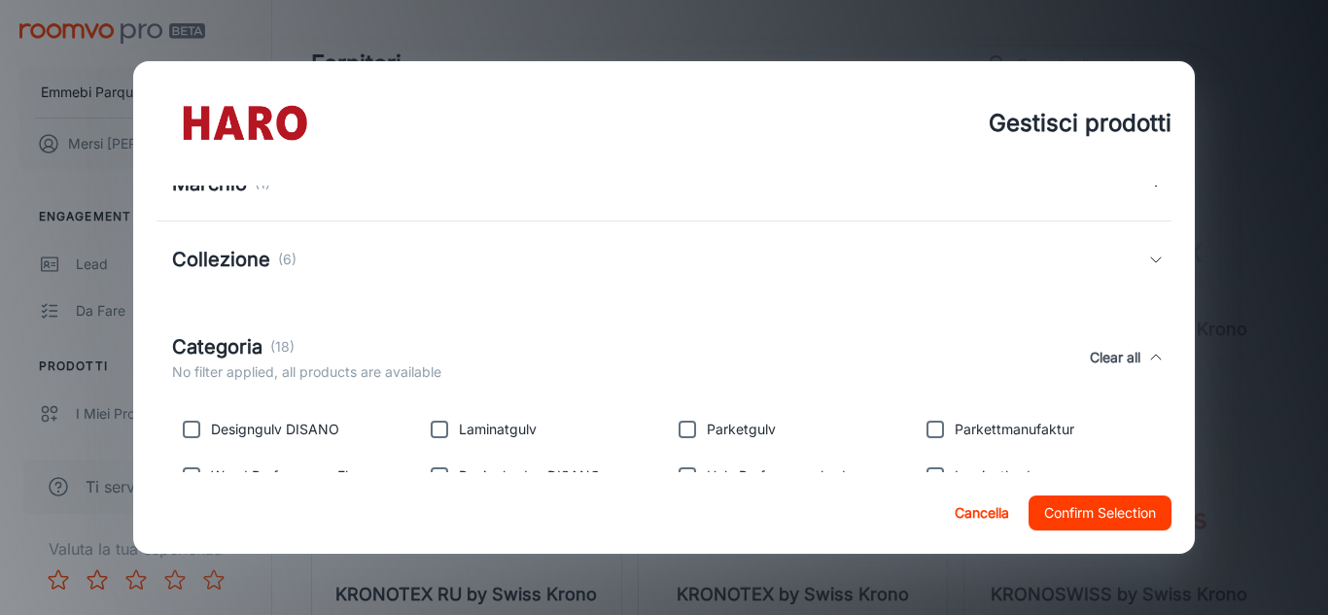
click at [1218, 404] on div "Gestisci prodotti All products are available unless filters are applied. Tipolo…" at bounding box center [664, 307] width 1328 height 615
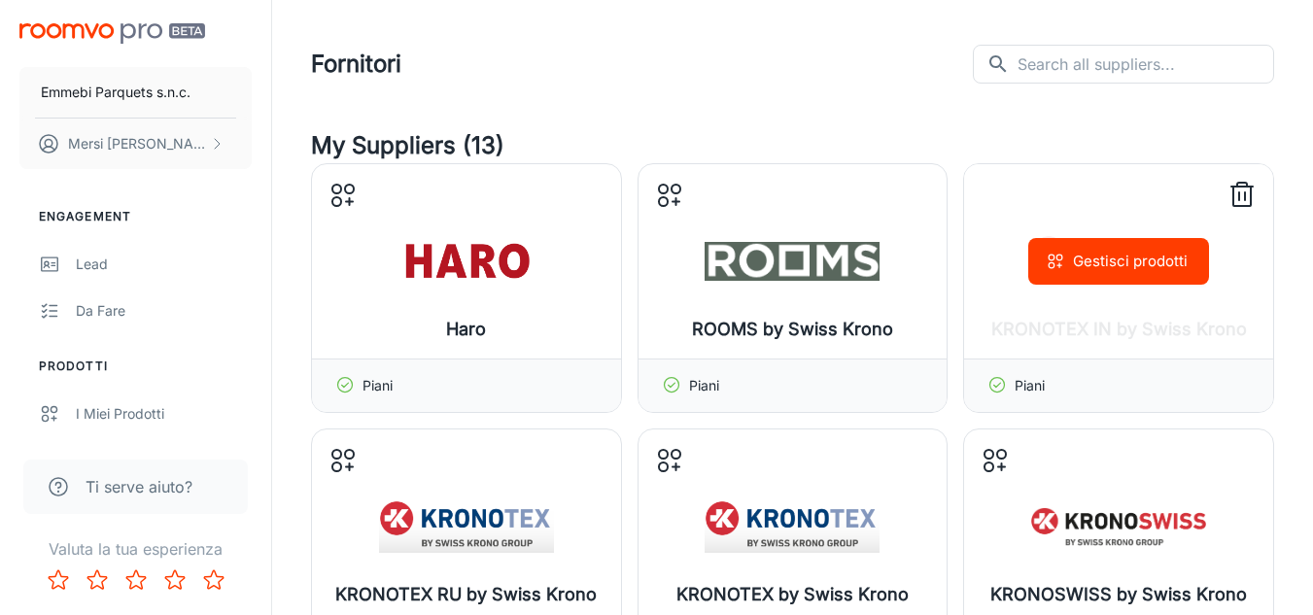
click at [1195, 399] on div "Piani" at bounding box center [1118, 385] width 309 height 53
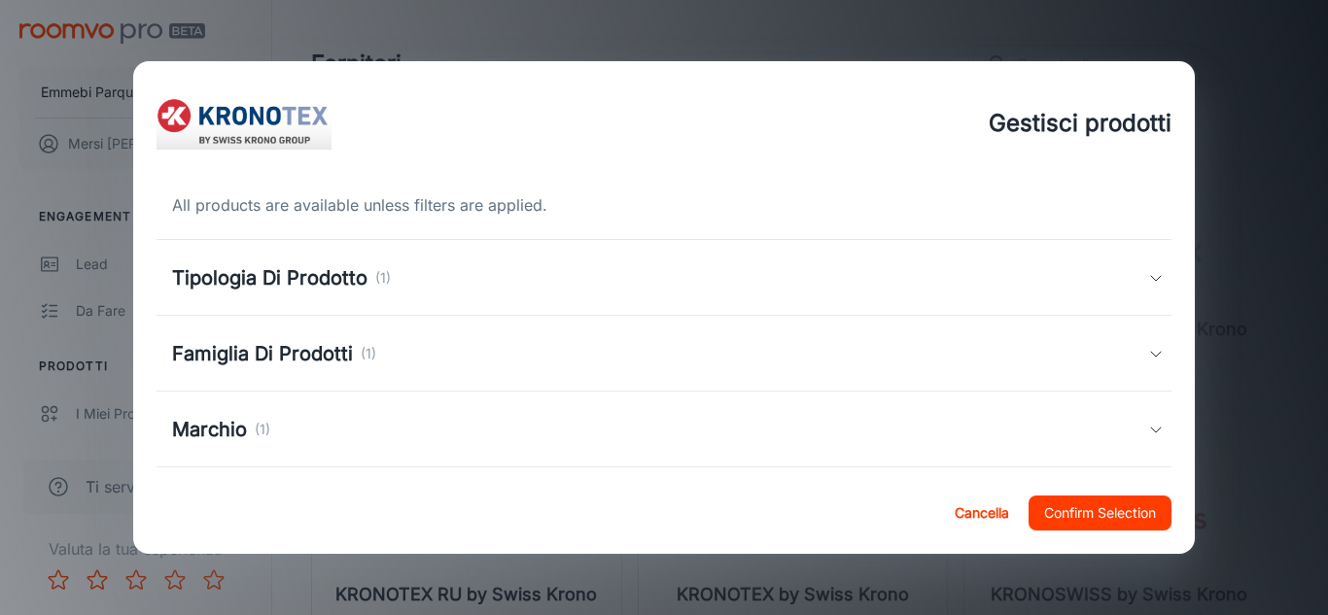
click at [985, 505] on button "Cancella" at bounding box center [982, 513] width 70 height 35
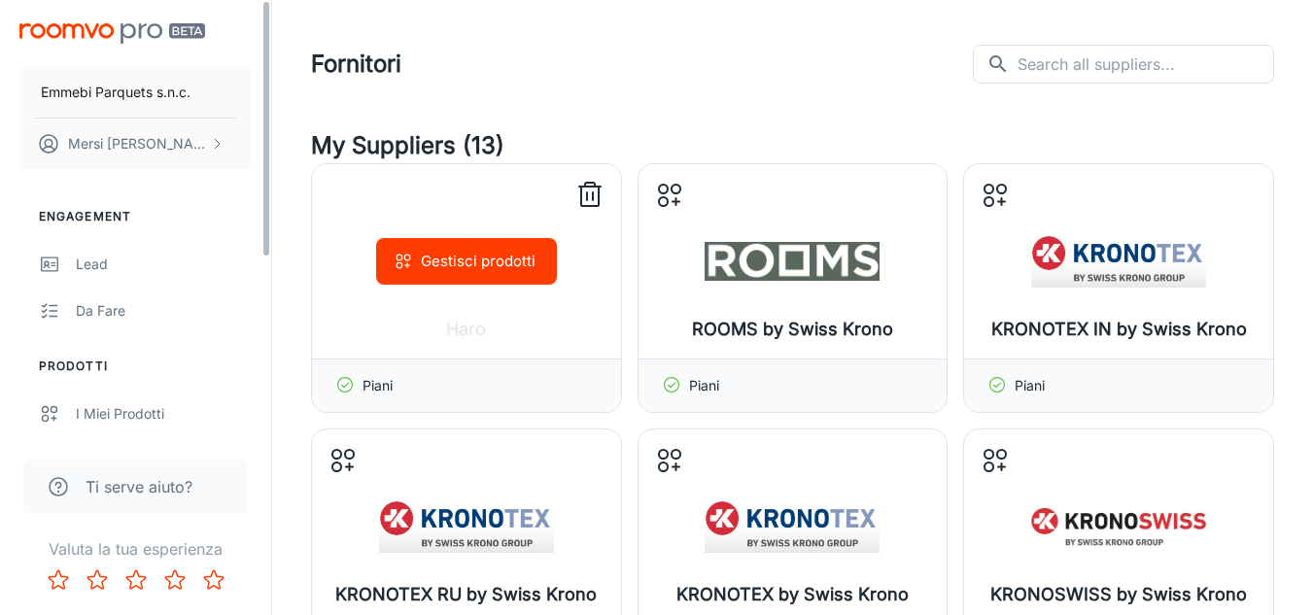
click at [443, 258] on button "Gestisci prodotti" at bounding box center [466, 261] width 181 height 47
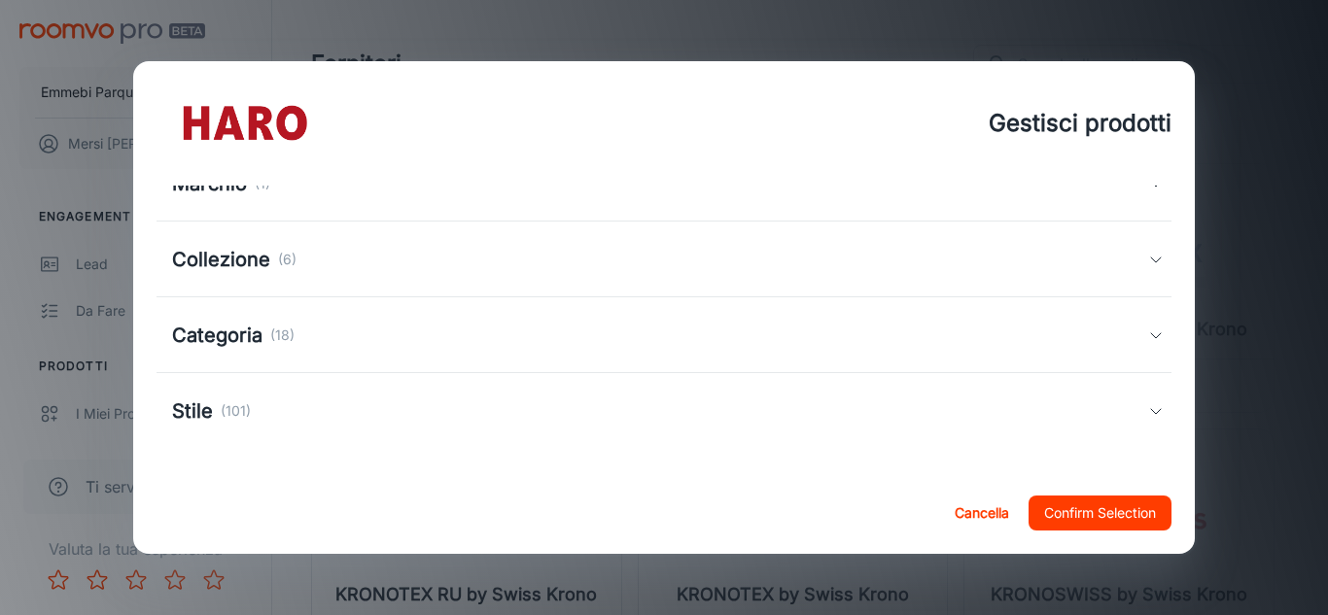
click at [1148, 261] on icon at bounding box center [1156, 260] width 16 height 16
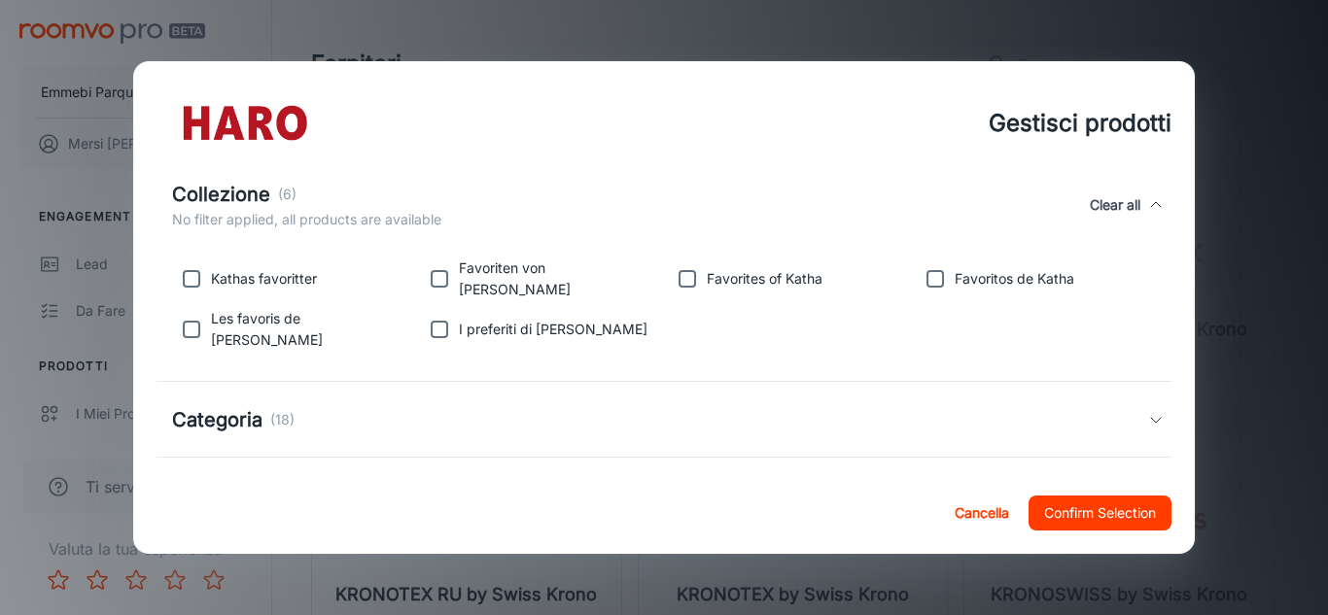
scroll to position [400, 0]
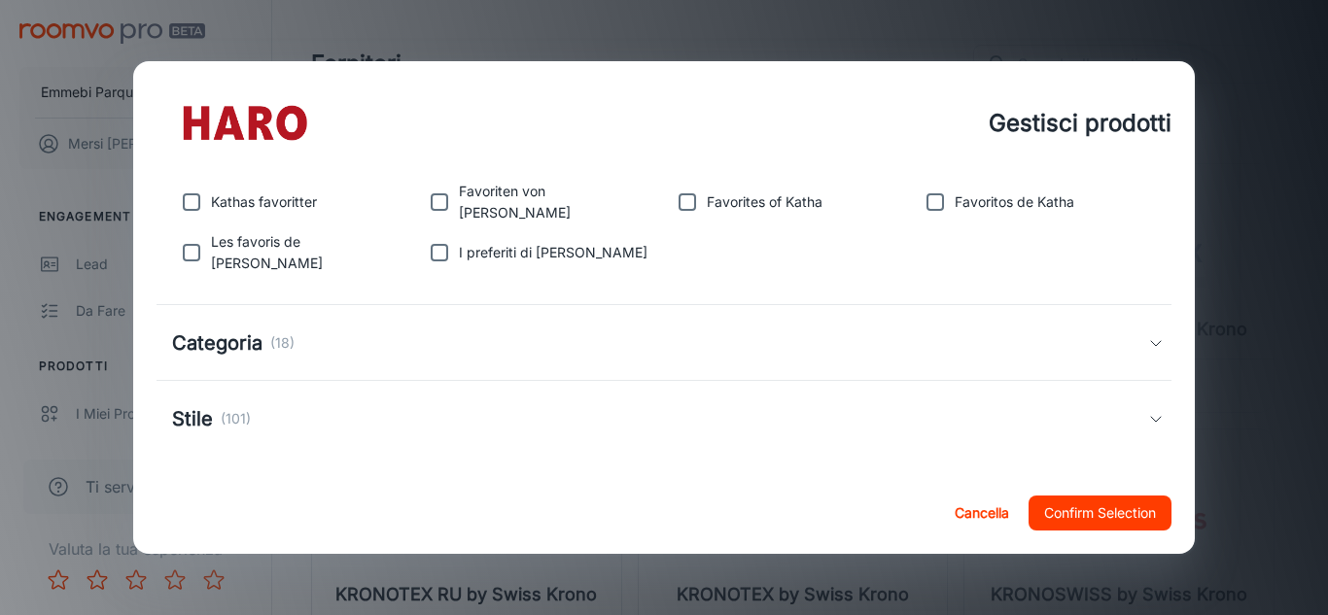
click at [1118, 416] on div "Stile (101)" at bounding box center [660, 418] width 977 height 29
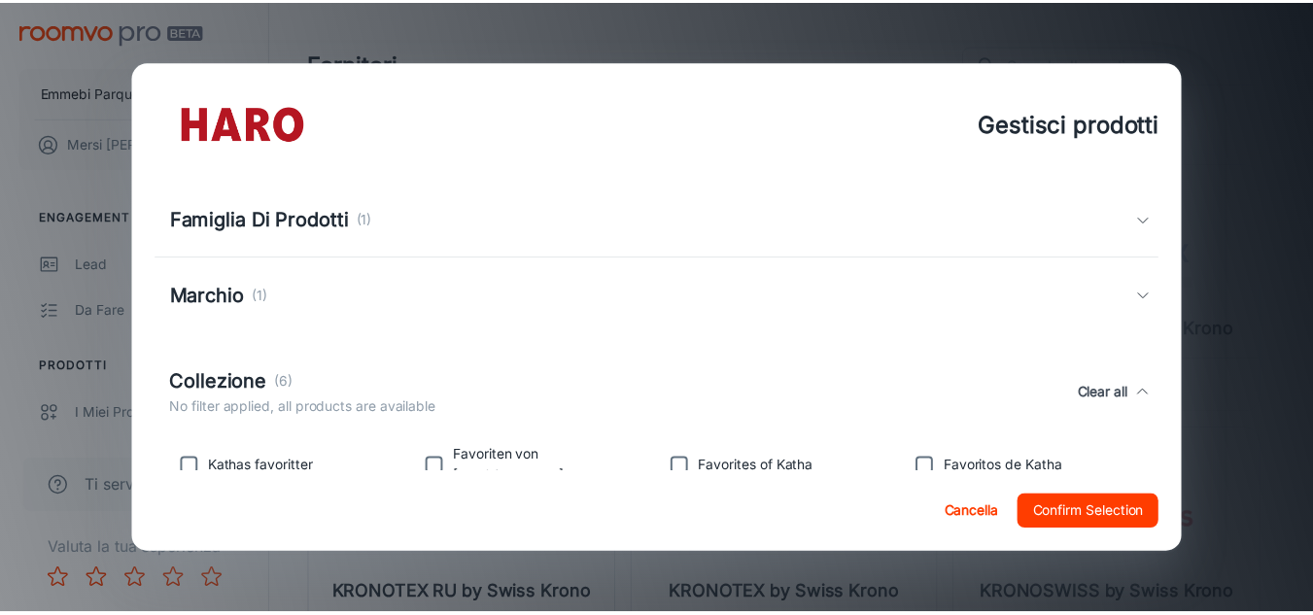
scroll to position [11, 0]
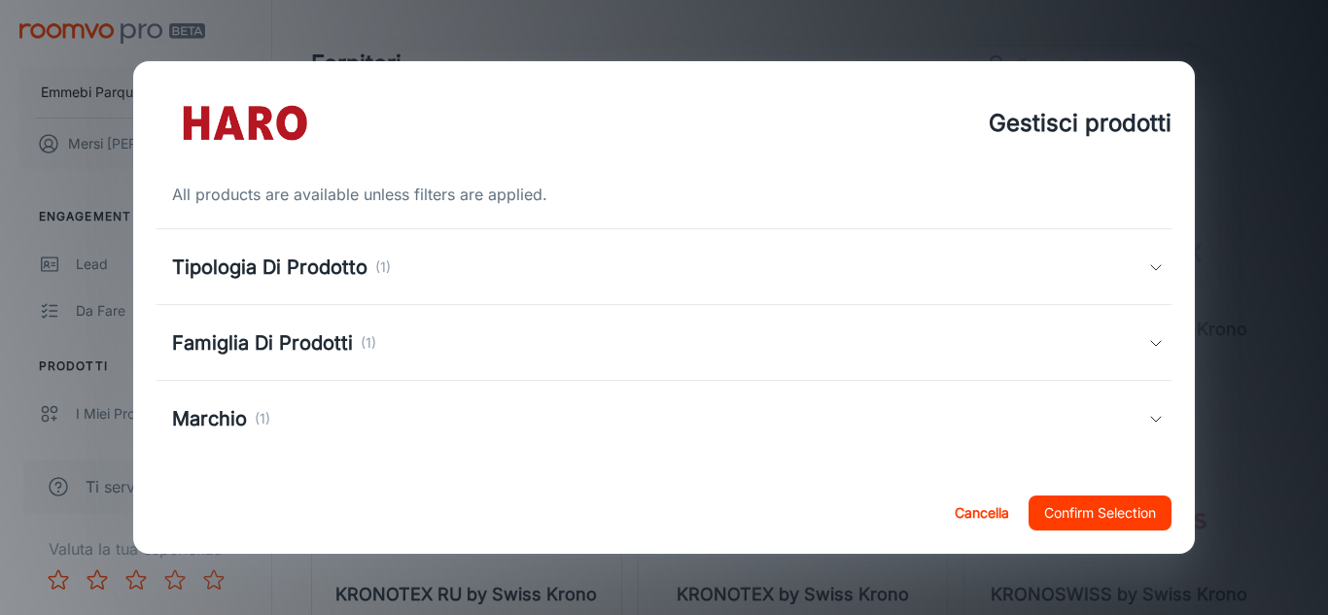
click at [985, 525] on button "Cancella" at bounding box center [982, 513] width 70 height 35
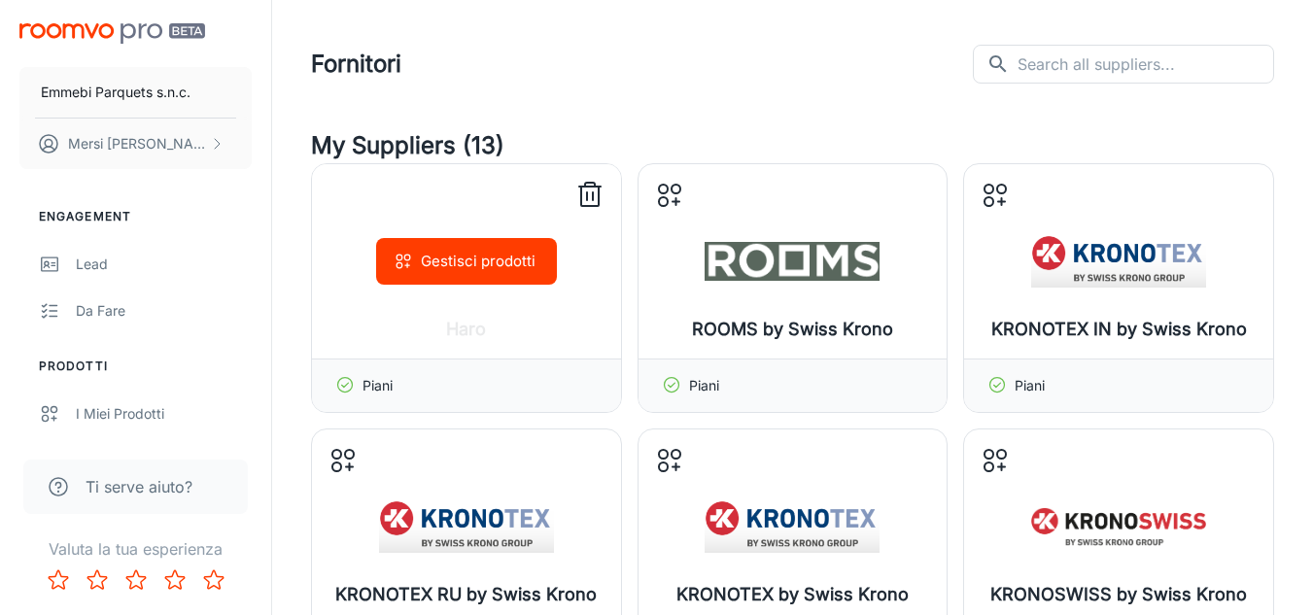
click at [587, 205] on icon at bounding box center [589, 196] width 17 height 19
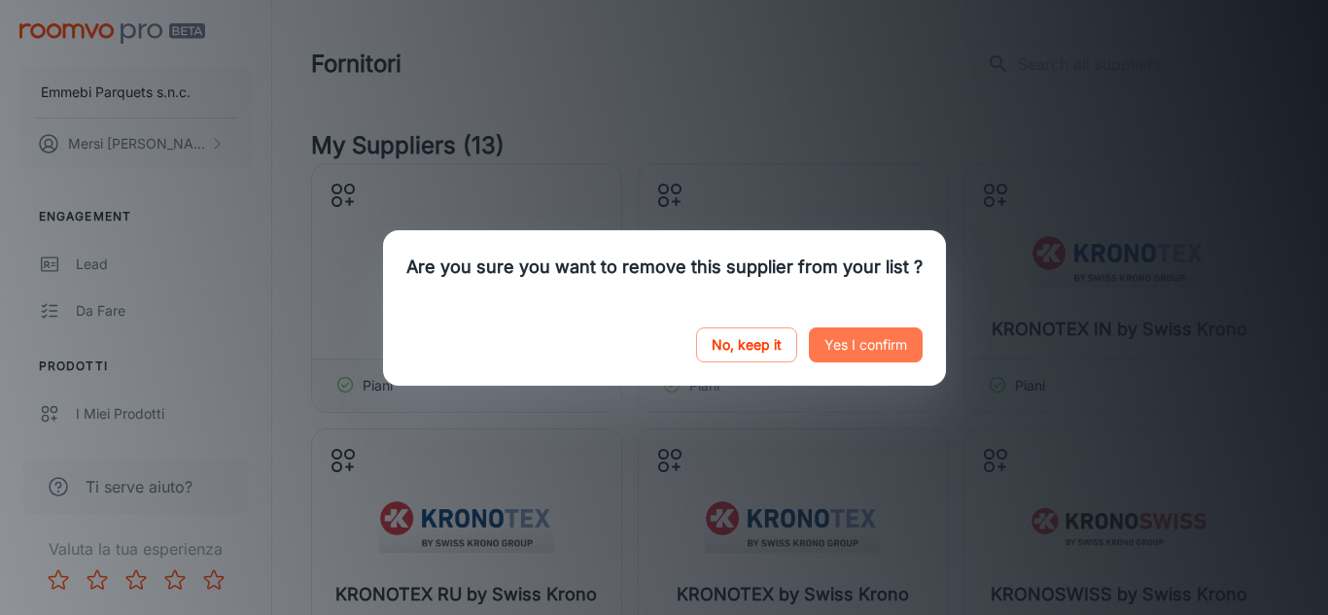
click at [851, 343] on button "Yes I confirm" at bounding box center [866, 345] width 114 height 35
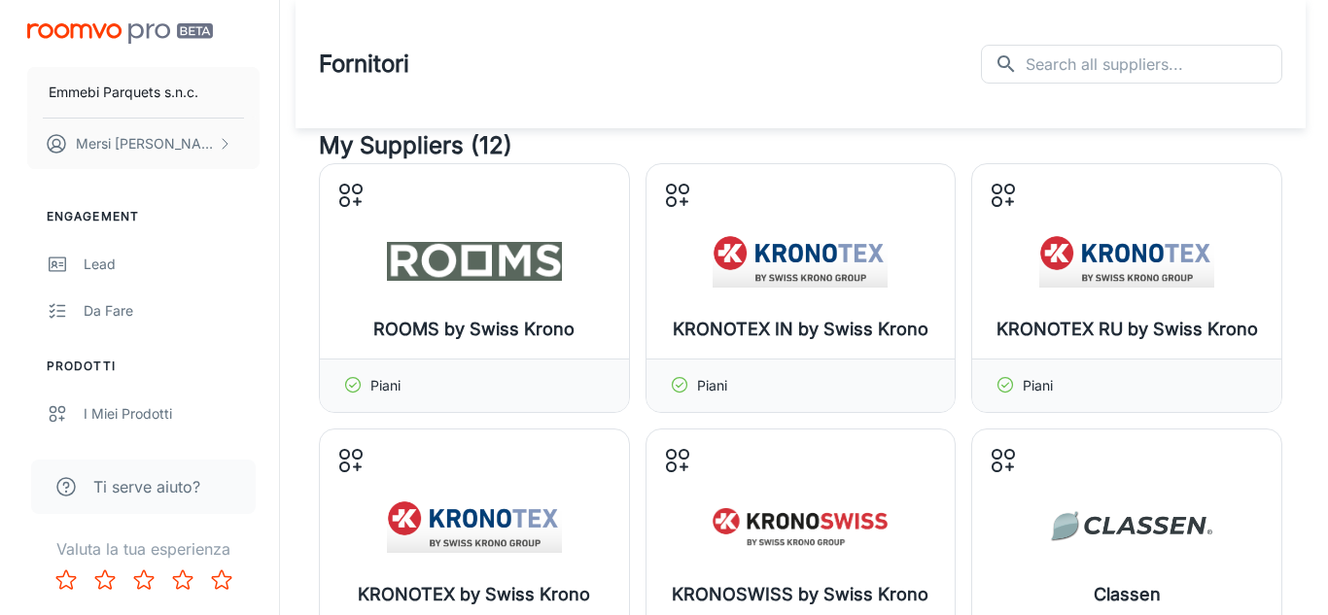
scroll to position [538, 0]
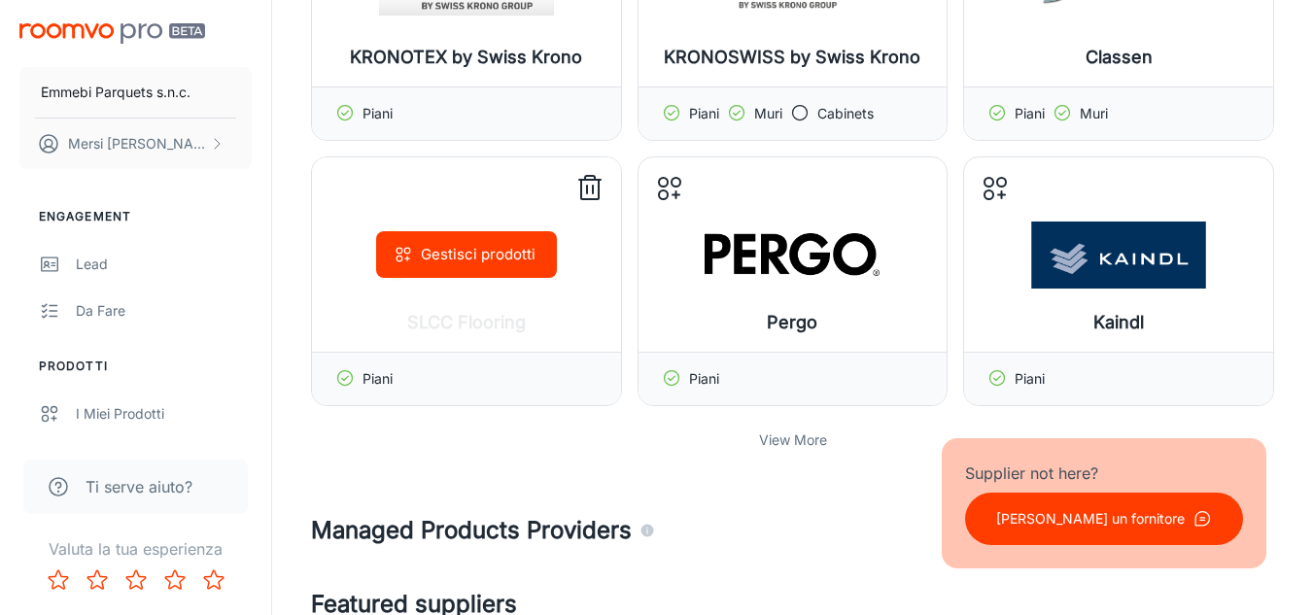
click at [458, 261] on button "Gestisci prodotti" at bounding box center [466, 254] width 181 height 47
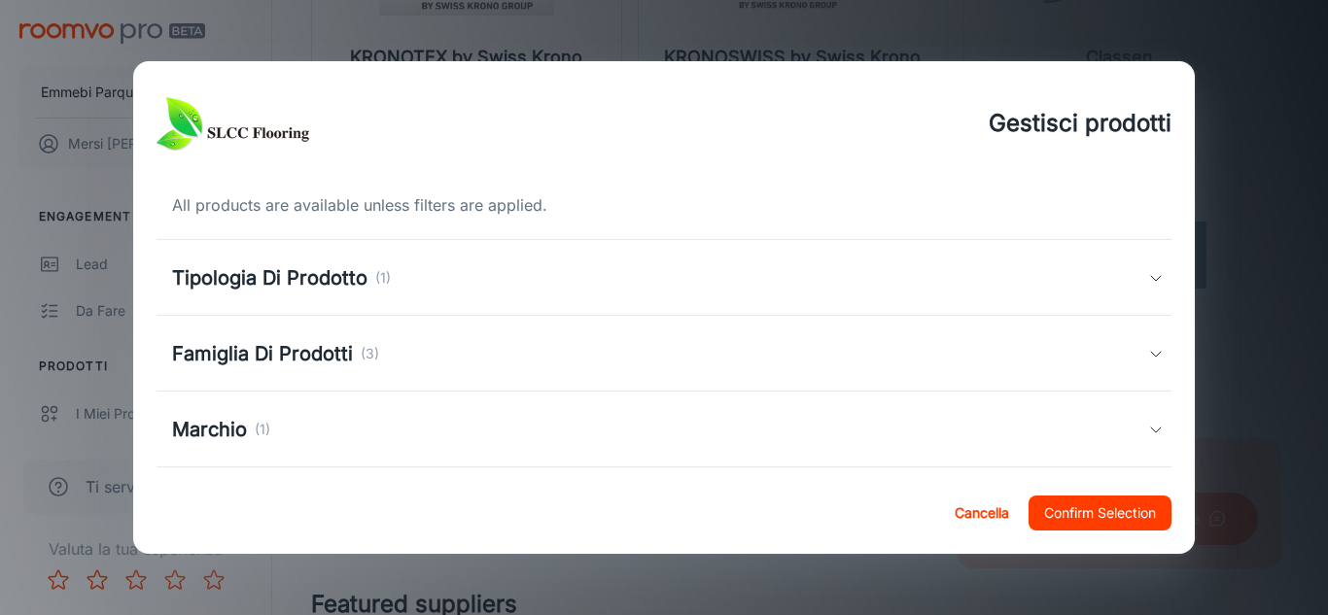
click at [1130, 362] on div "Famiglia Di Prodotti (3)" at bounding box center [660, 353] width 977 height 29
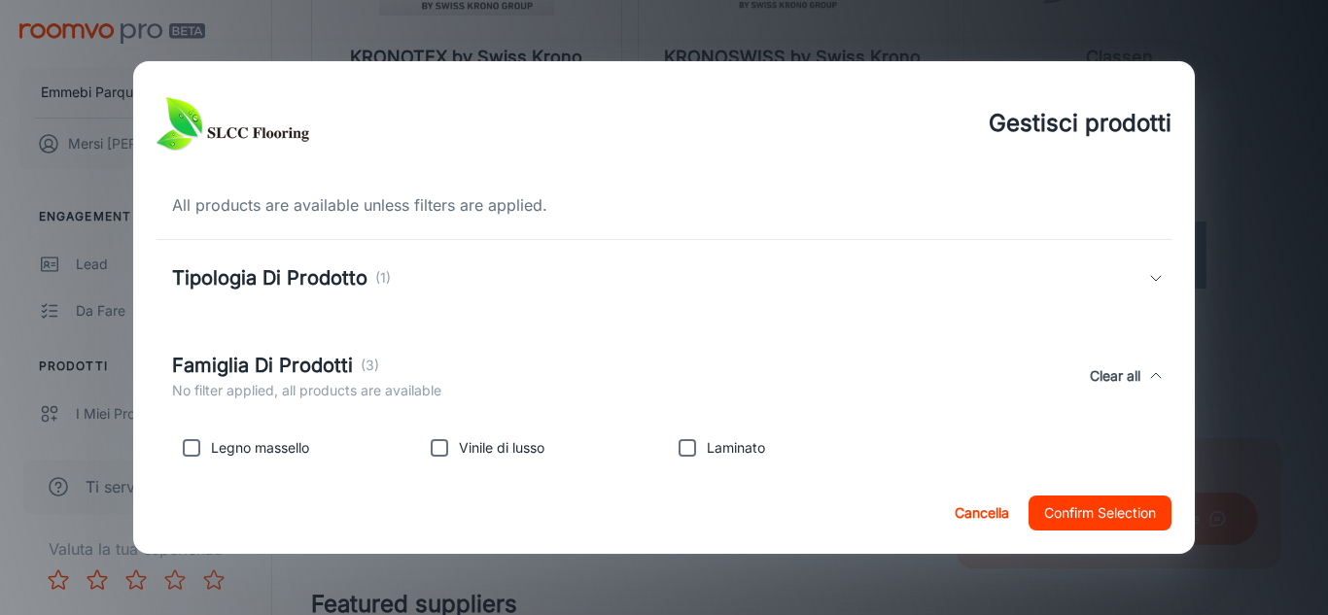
click at [1151, 362] on div "Famiglia Di Prodotti (3) No filter applied, all products are available Clear all" at bounding box center [664, 375] width 1016 height 89
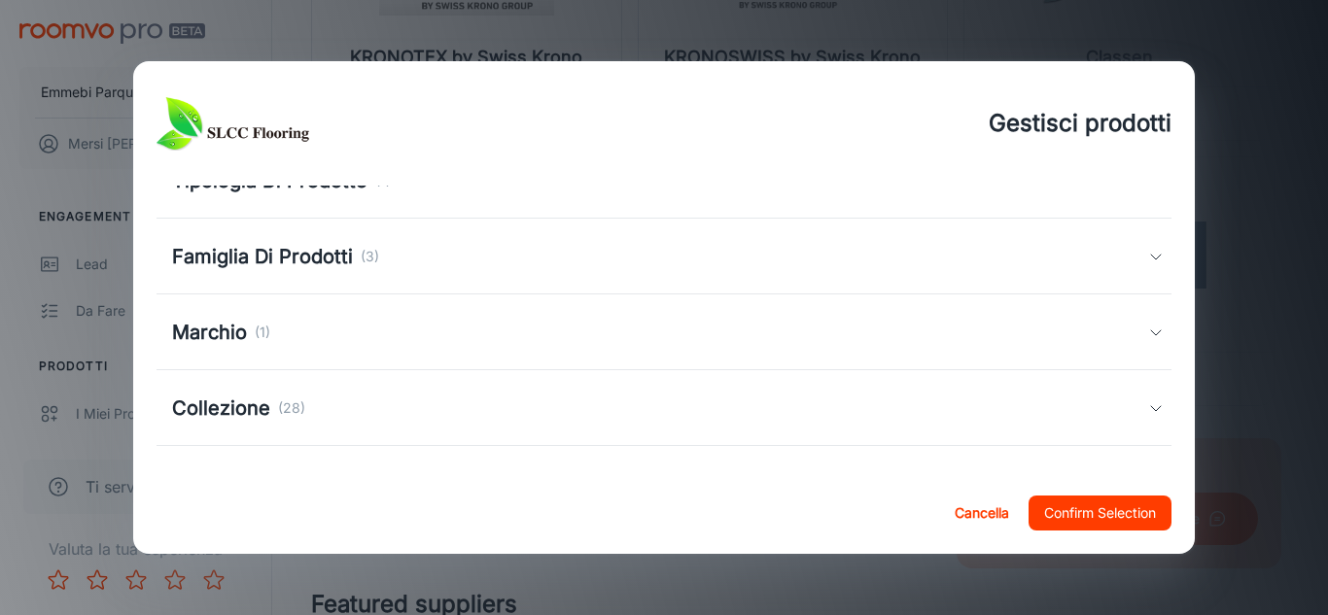
scroll to position [170, 0]
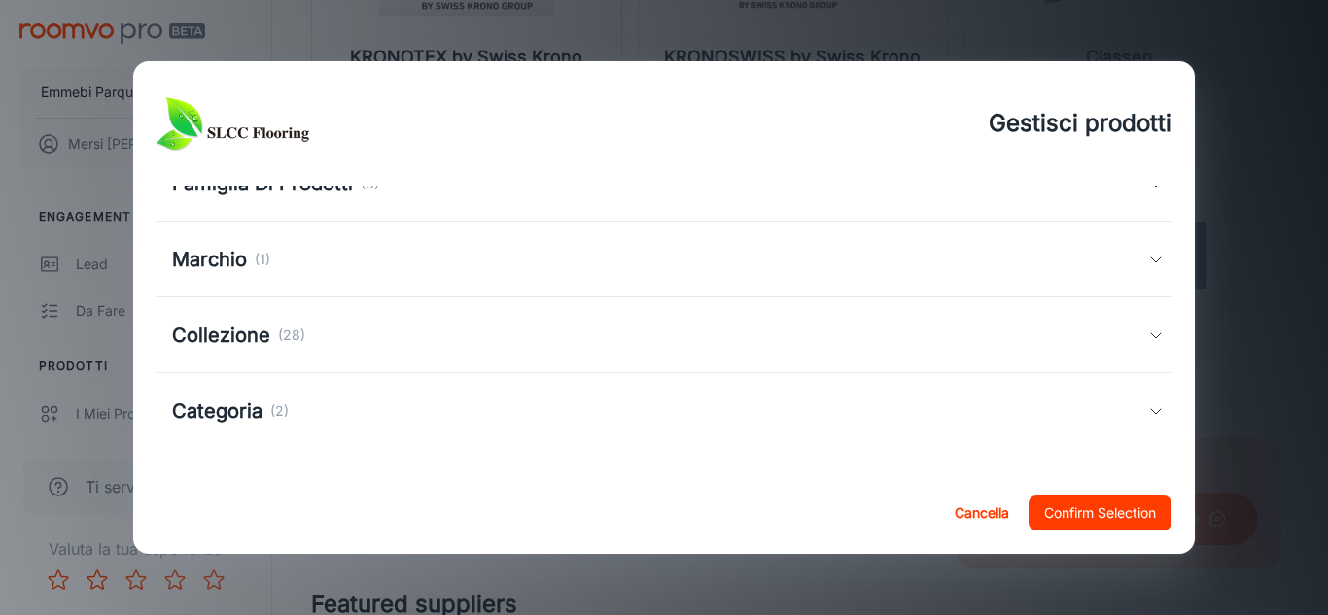
click at [1135, 367] on div "Collezione (28)" at bounding box center [664, 335] width 1016 height 76
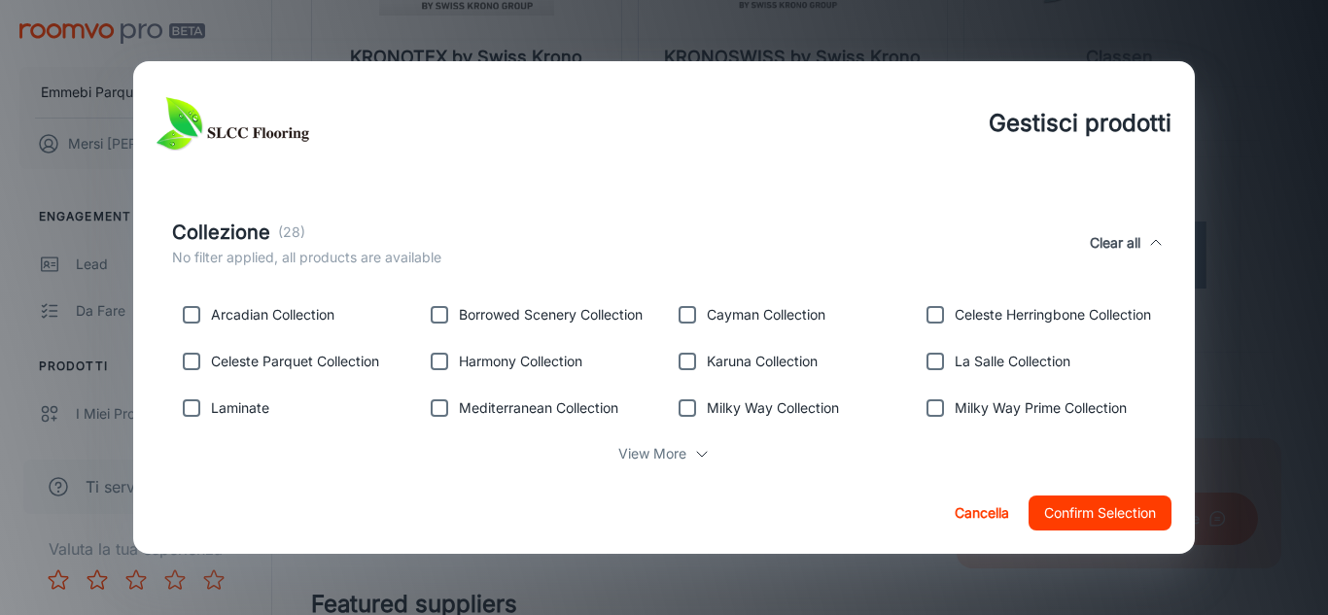
scroll to position [326, 0]
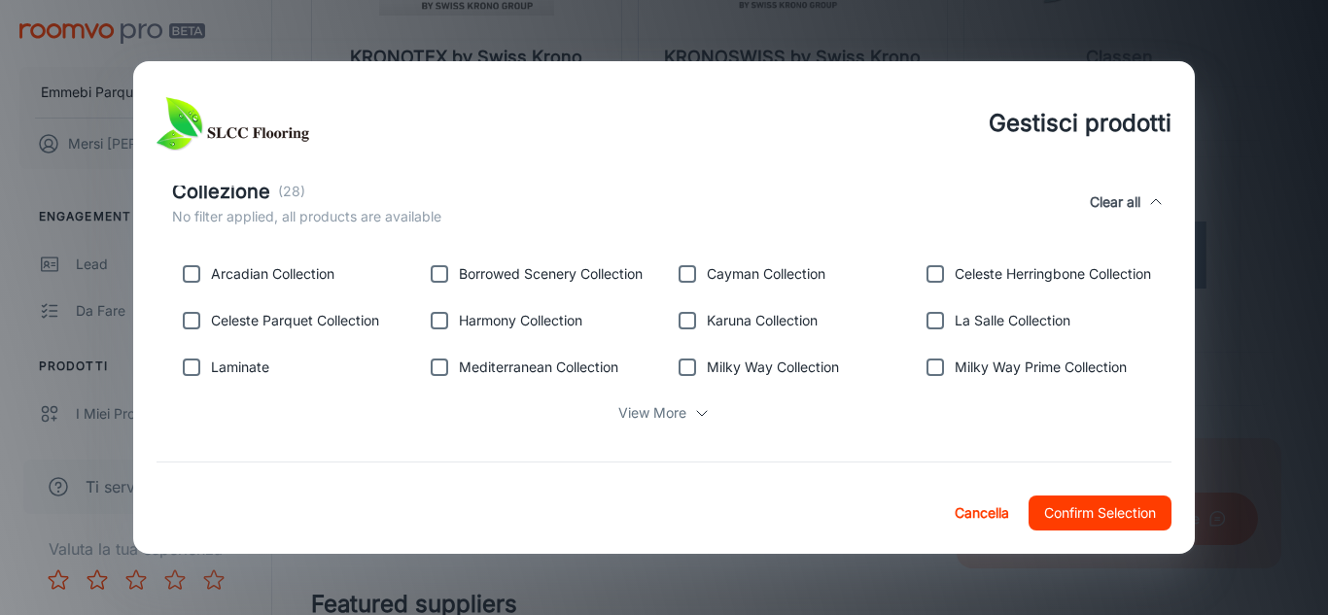
click at [668, 413] on p "View More" at bounding box center [652, 412] width 68 height 21
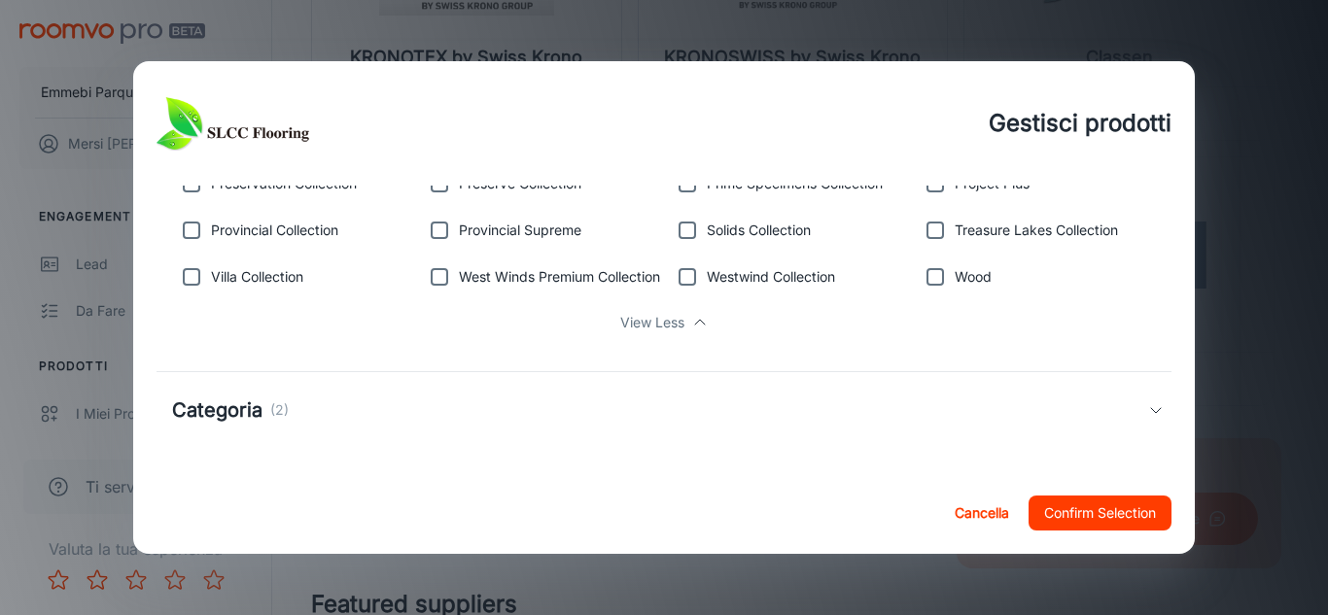
scroll to position [609, 0]
click at [1148, 408] on icon at bounding box center [1156, 410] width 16 height 16
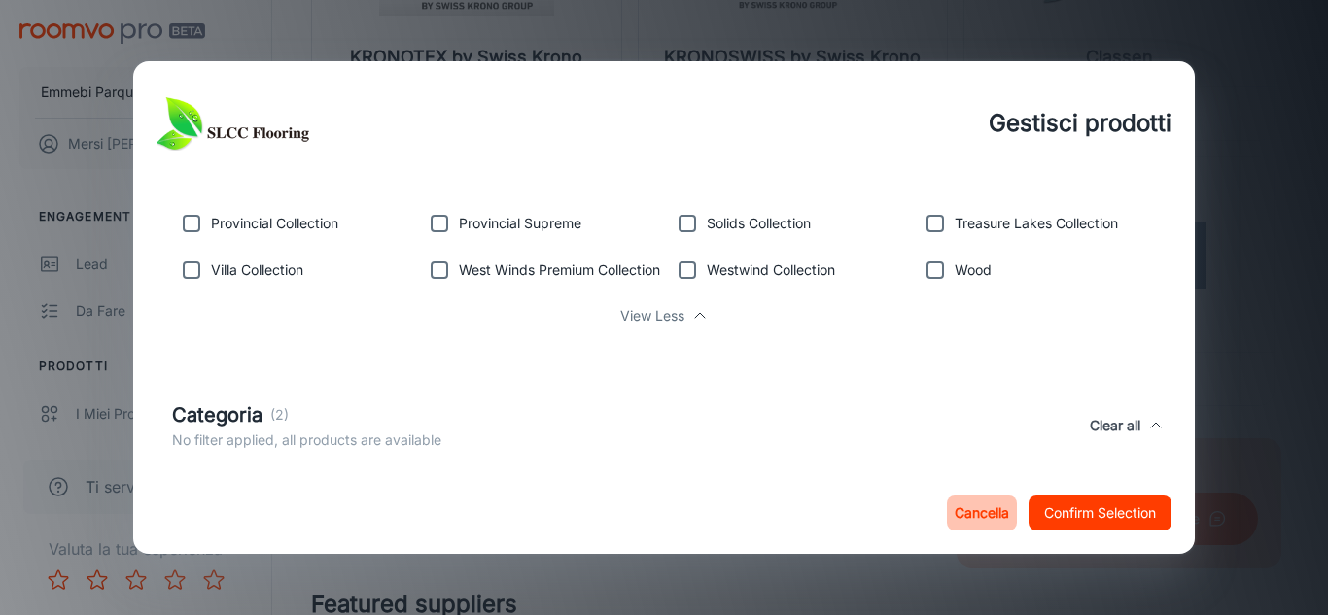
click at [995, 510] on button "Cancella" at bounding box center [982, 513] width 70 height 35
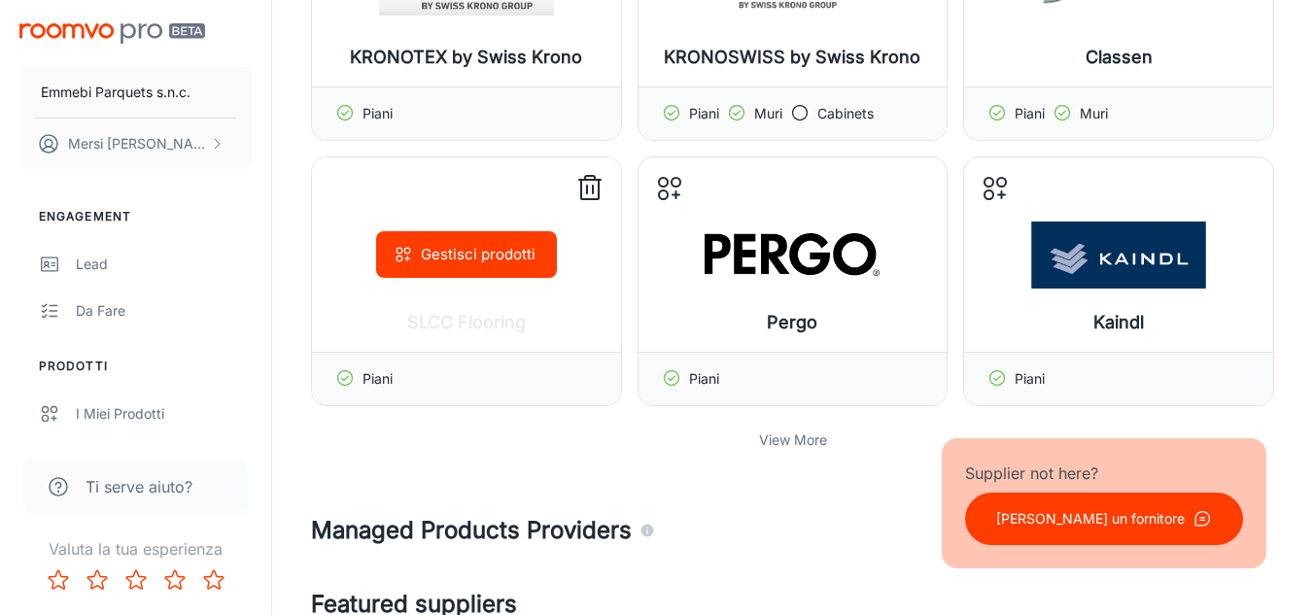
click at [600, 188] on icon at bounding box center [589, 188] width 31 height 31
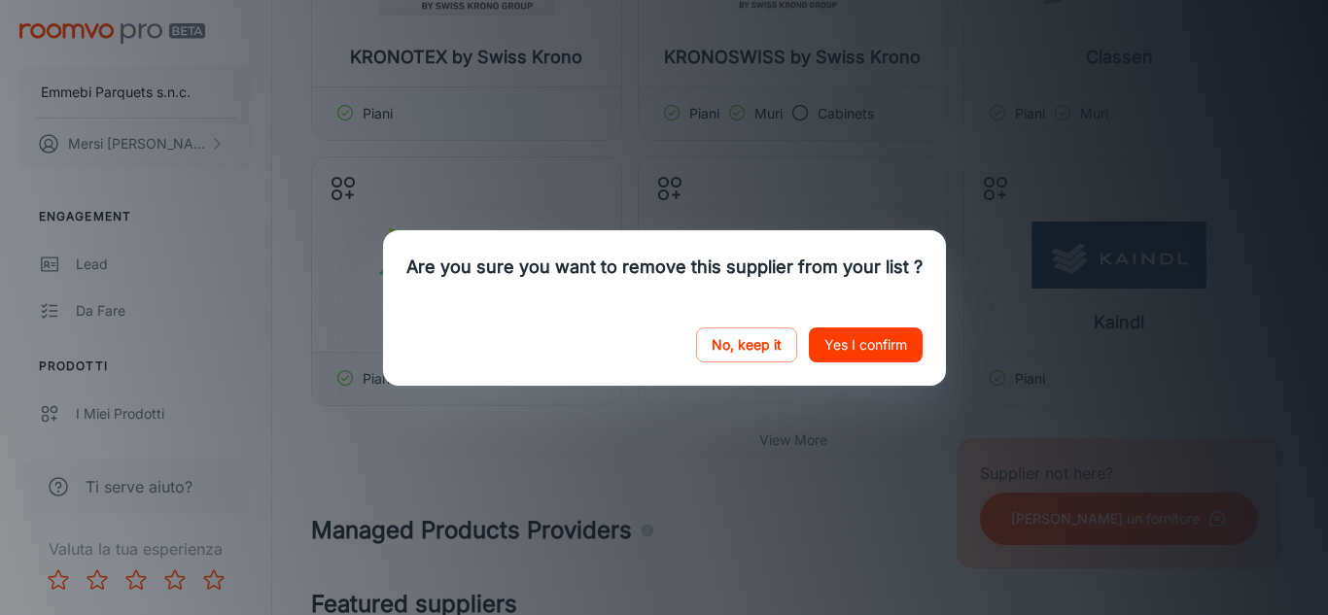
click at [865, 342] on button "Yes I confirm" at bounding box center [866, 345] width 114 height 35
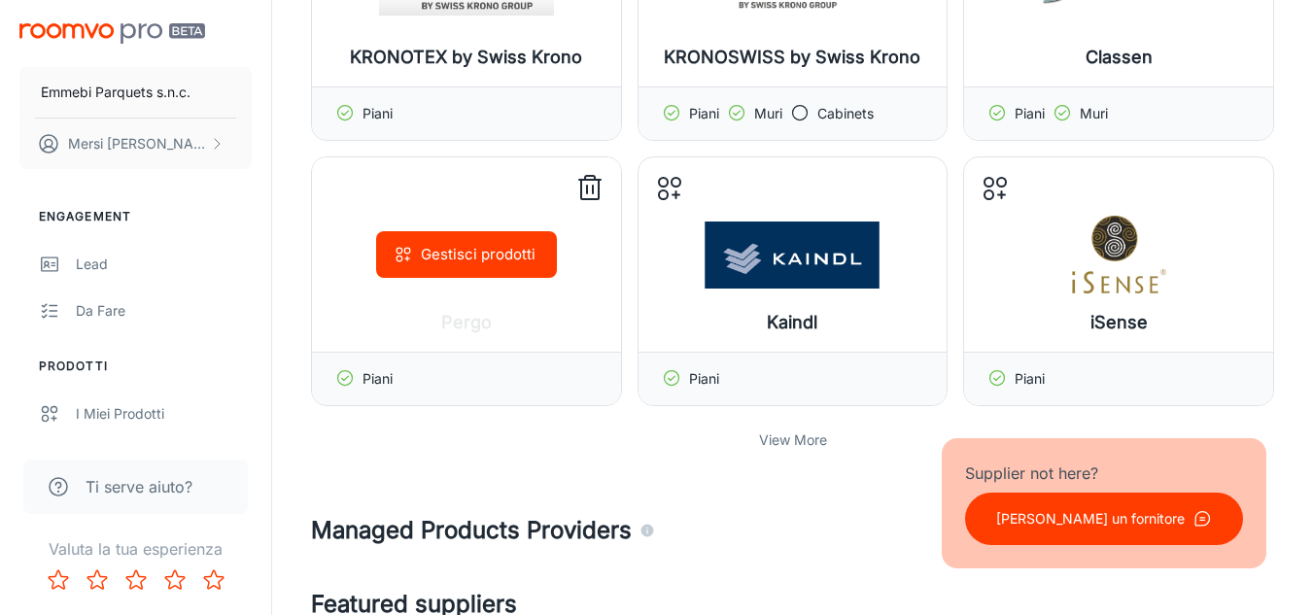
click at [434, 253] on button "Gestisci prodotti" at bounding box center [466, 254] width 181 height 47
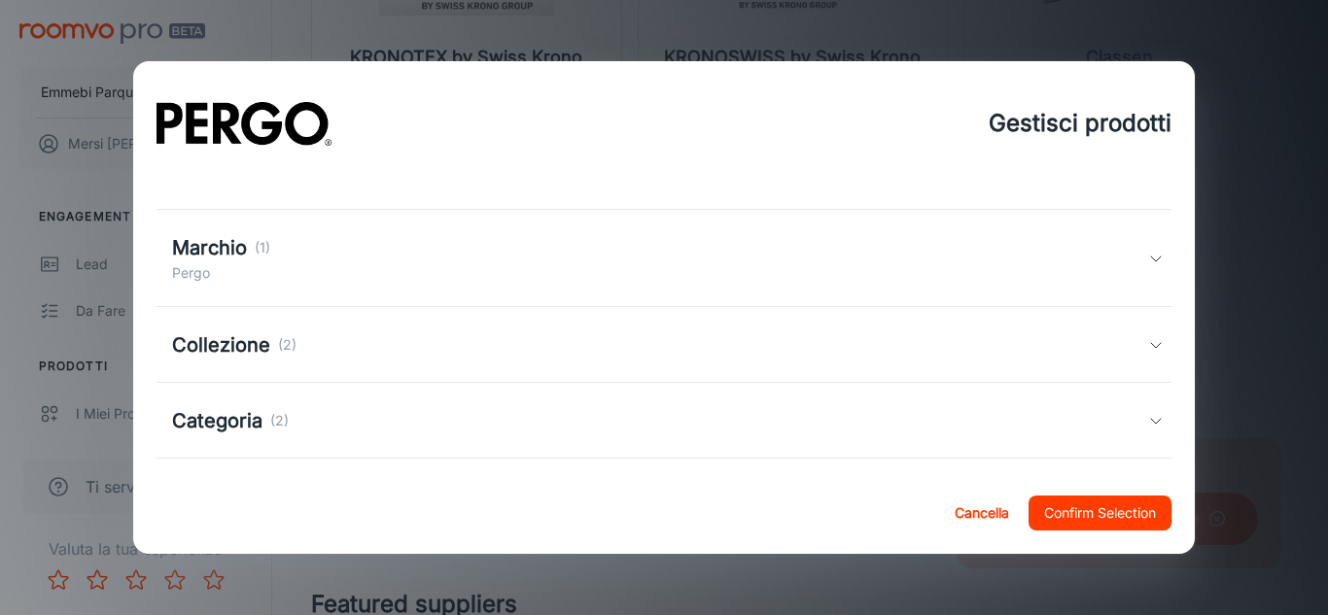
scroll to position [251, 0]
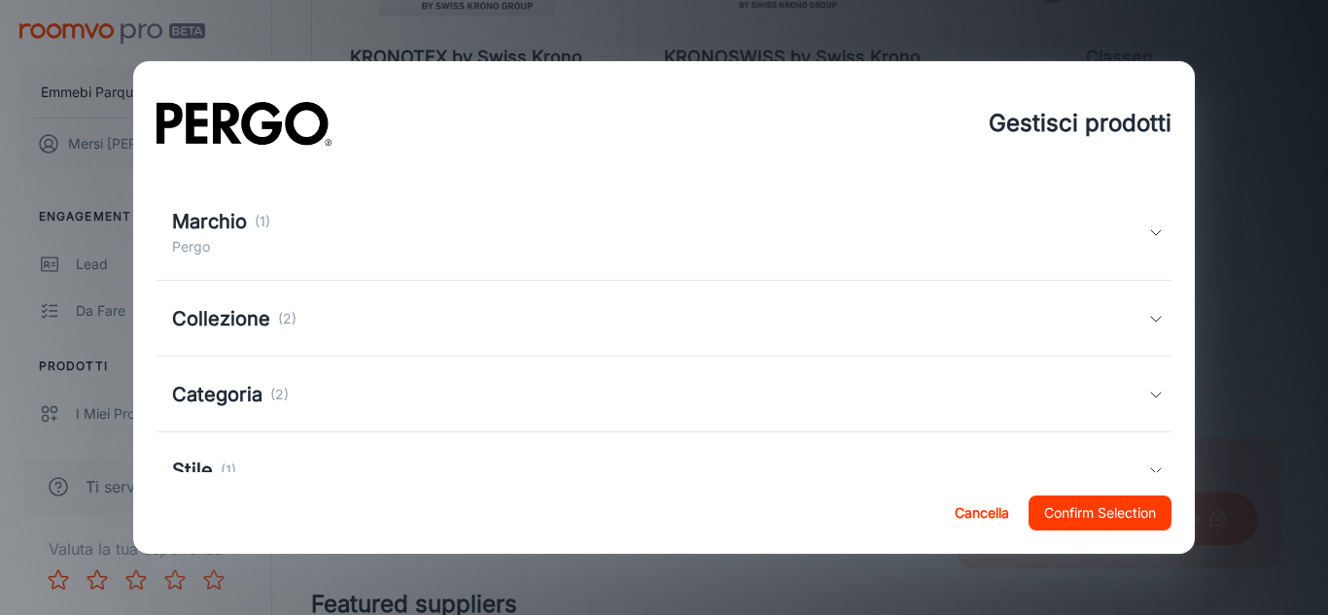
click at [1116, 301] on div "Collezione (2)" at bounding box center [664, 319] width 1016 height 76
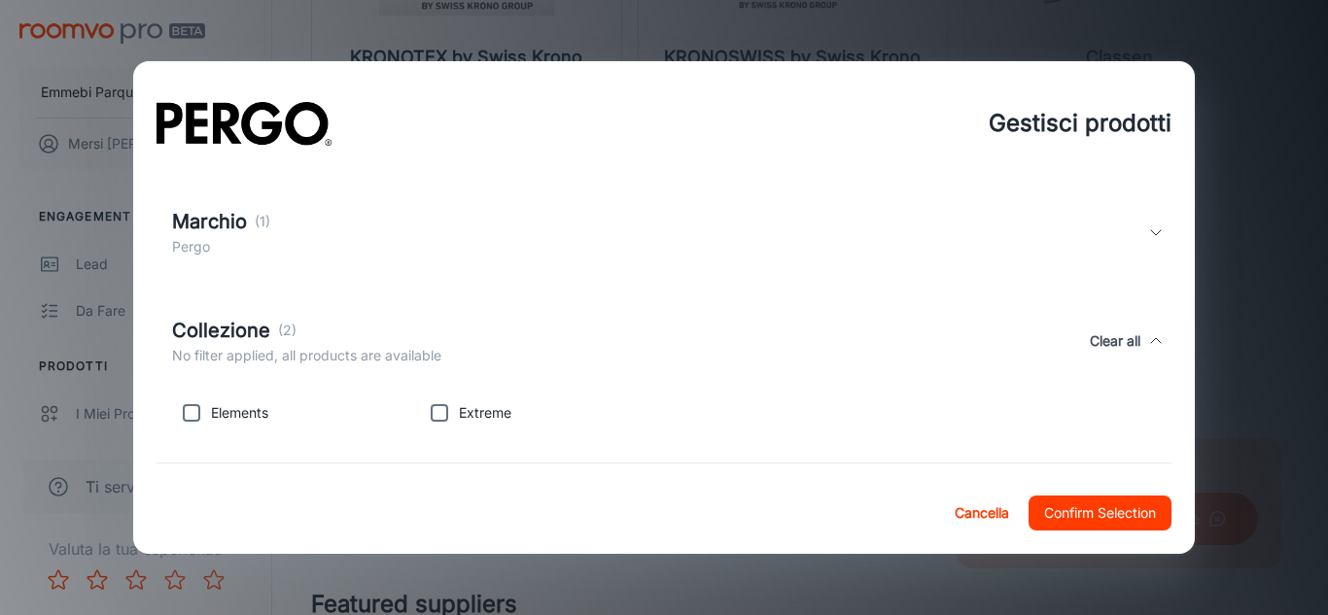
scroll to position [417, 0]
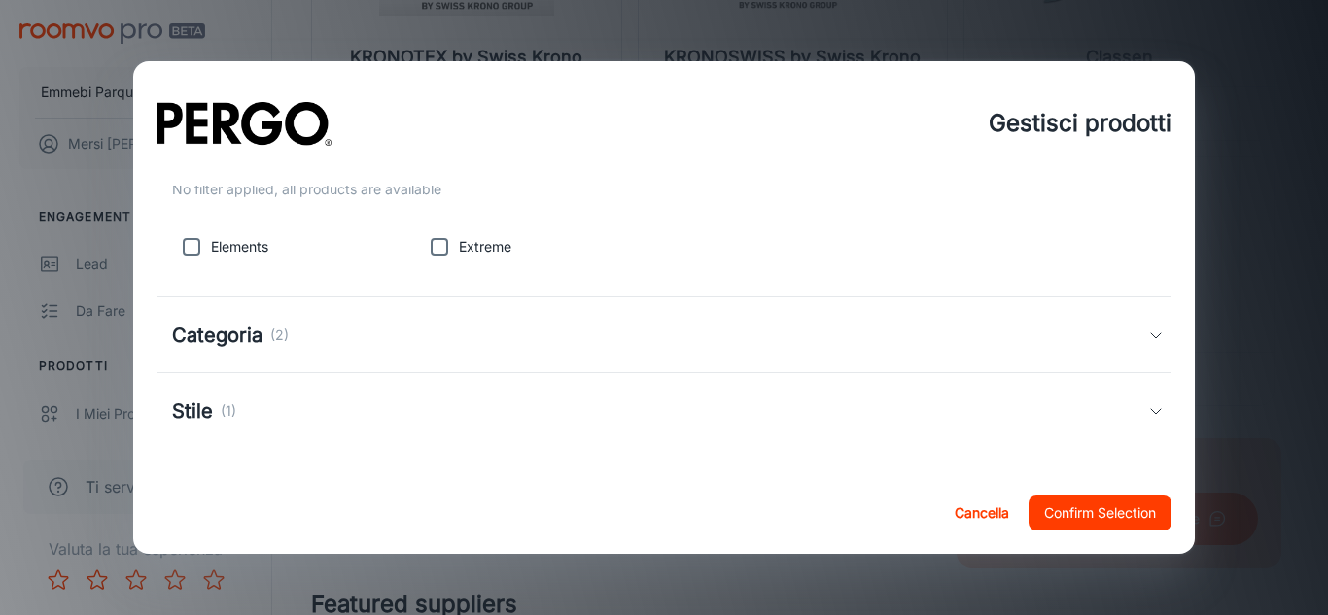
click at [1092, 364] on div "Categoria (2)" at bounding box center [664, 335] width 1016 height 76
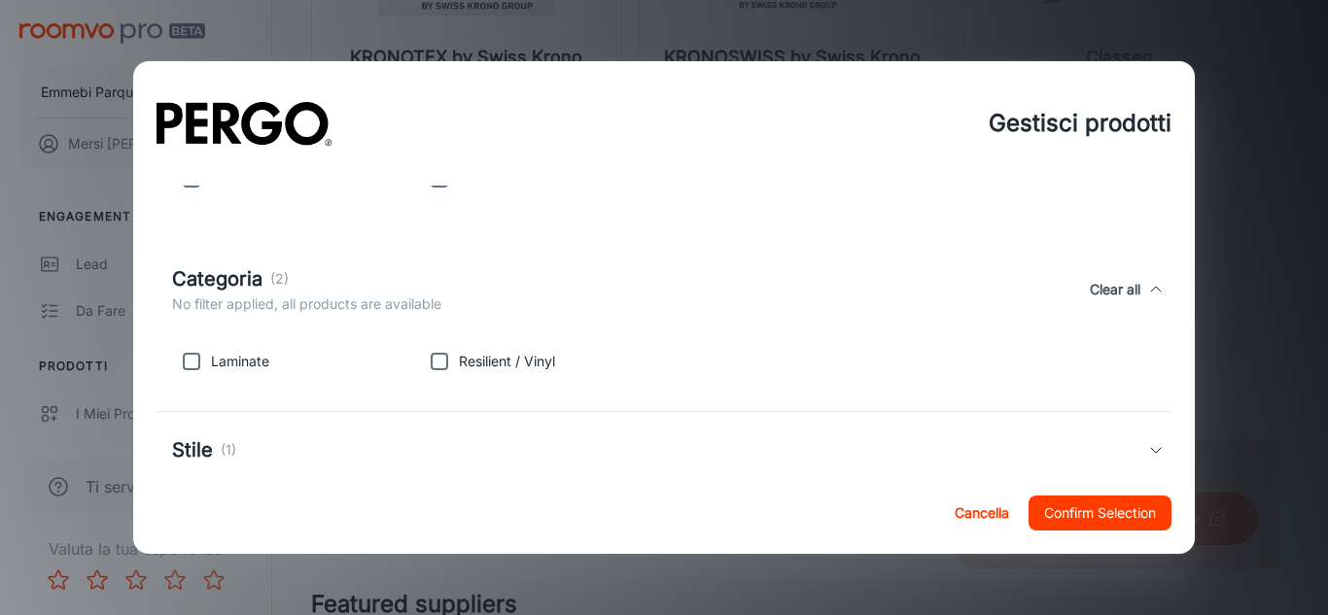
scroll to position [524, 0]
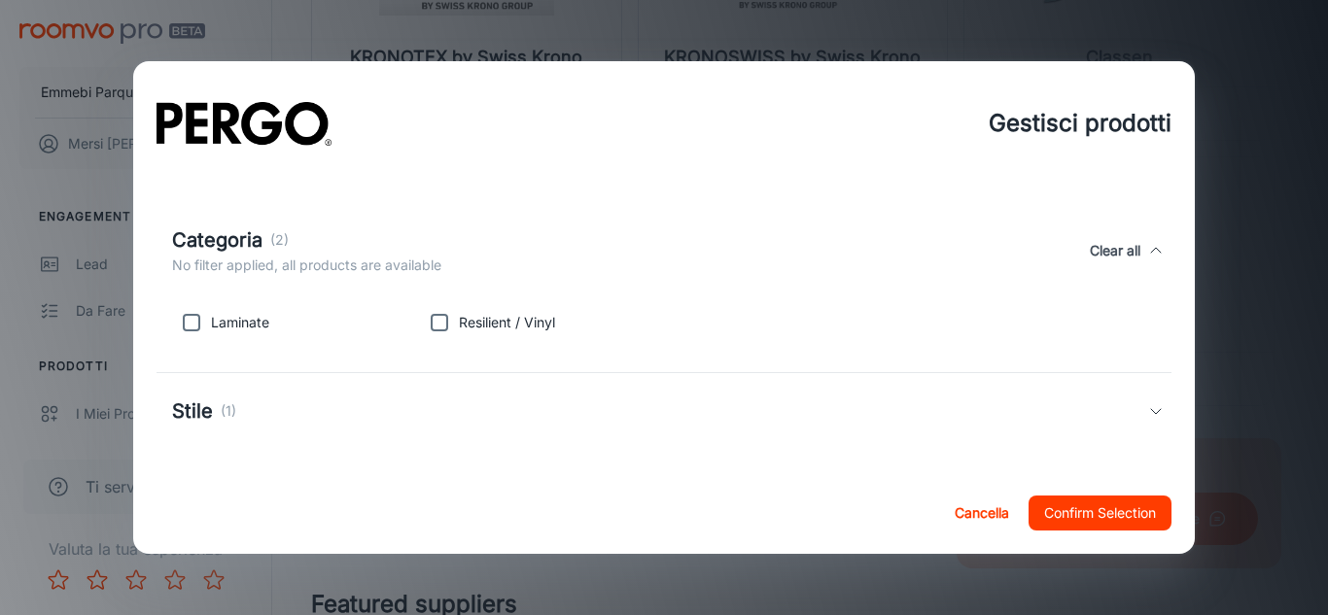
click at [1105, 418] on div "Stile (1)" at bounding box center [660, 411] width 977 height 29
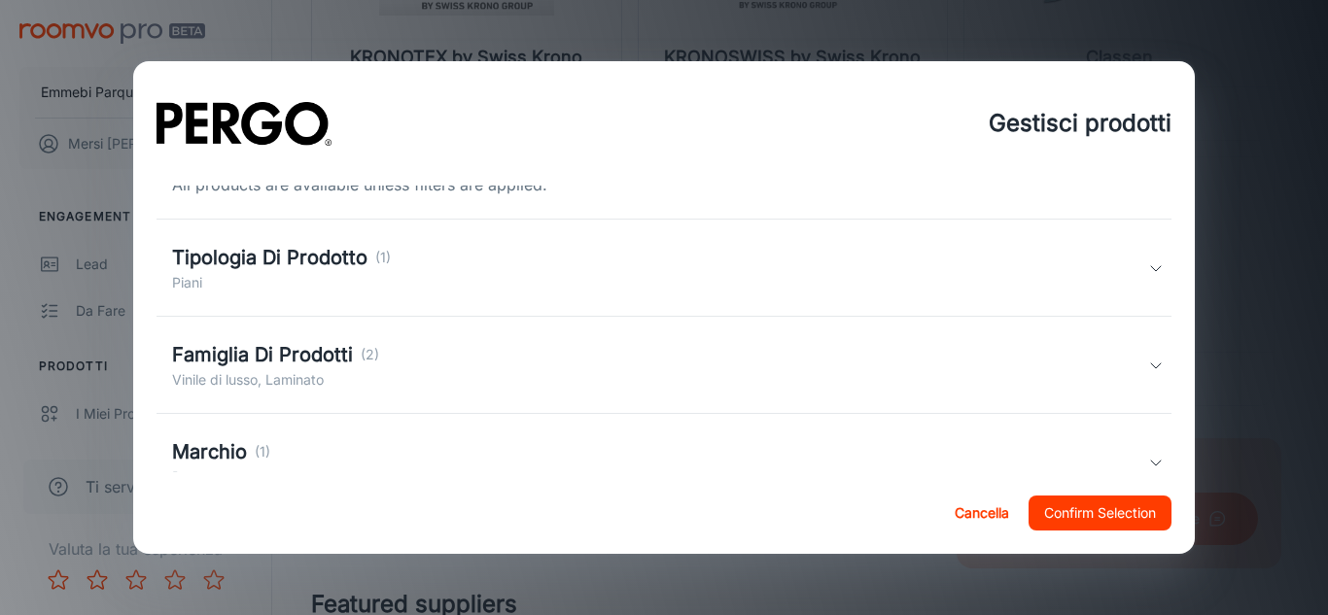
scroll to position [10, 0]
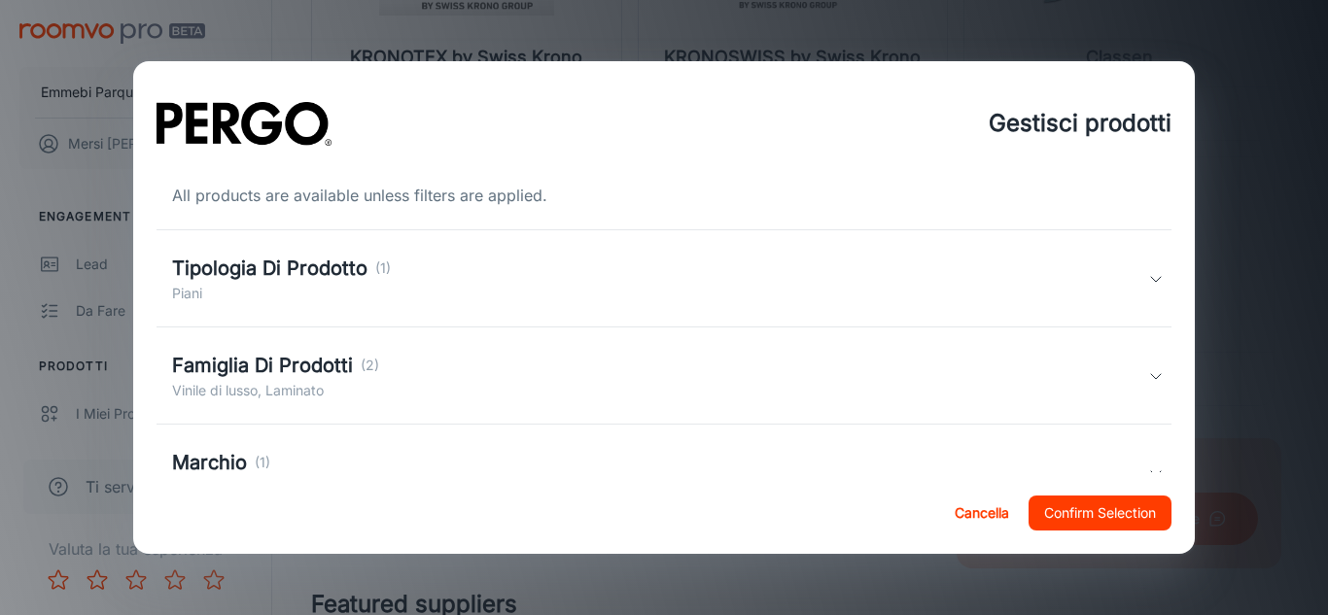
click at [997, 516] on button "Cancella" at bounding box center [982, 513] width 70 height 35
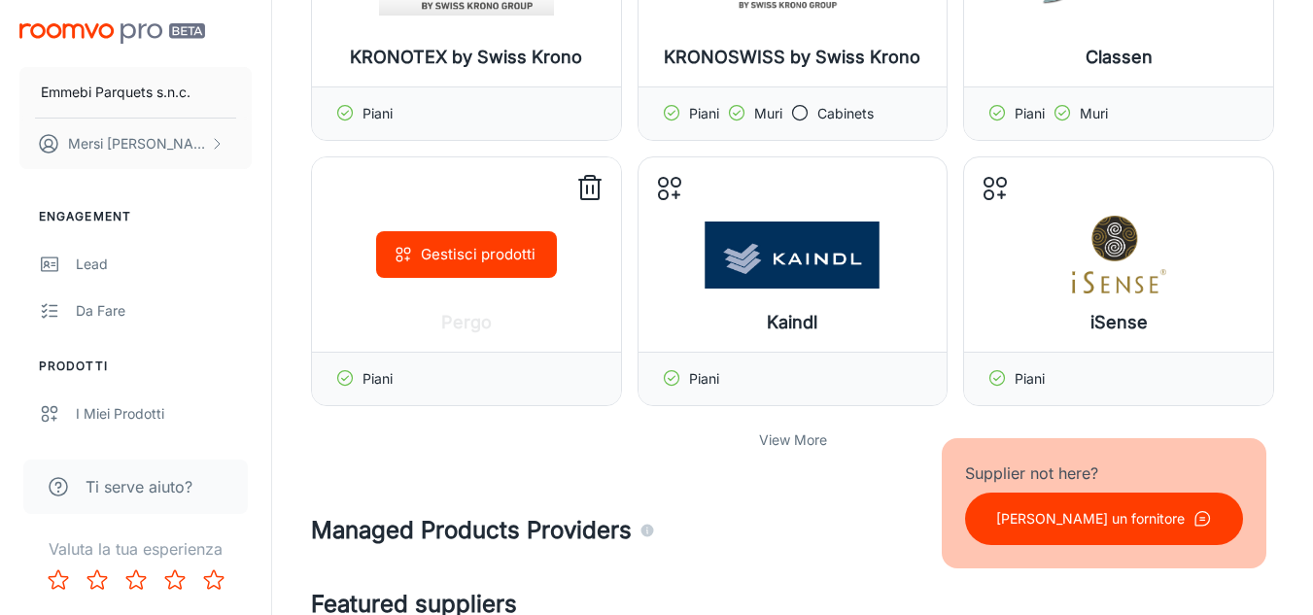
click at [608, 183] on div "Gestisci prodotti" at bounding box center [466, 254] width 309 height 194
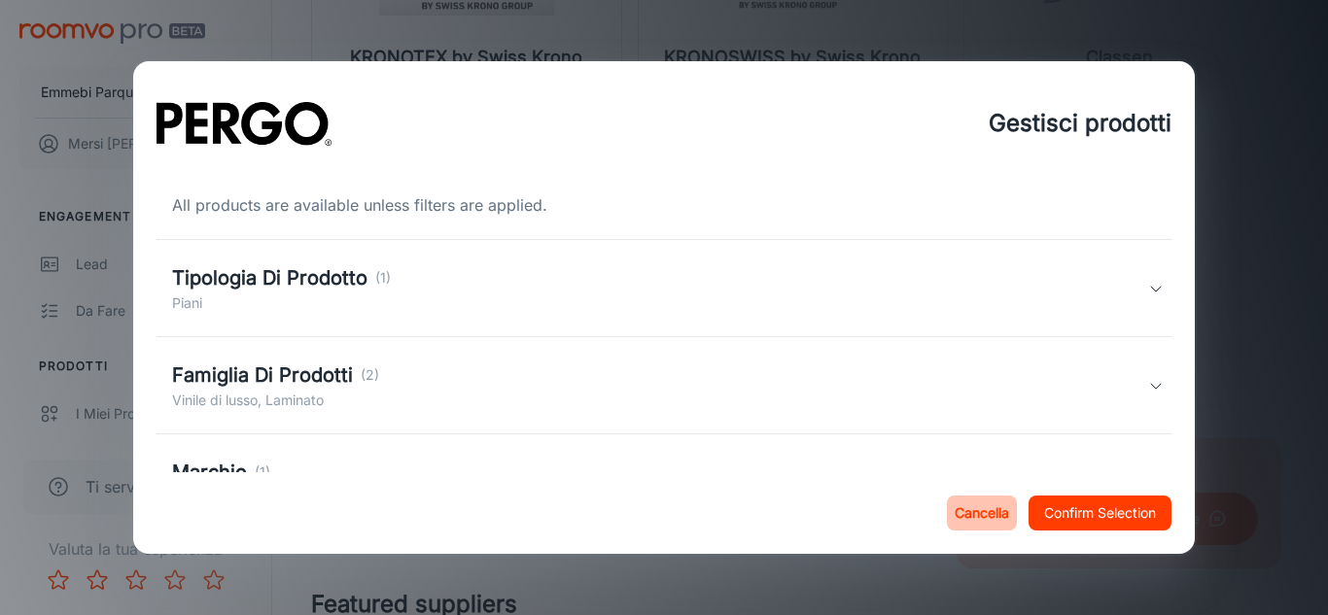
click at [967, 506] on button "Cancella" at bounding box center [982, 513] width 70 height 35
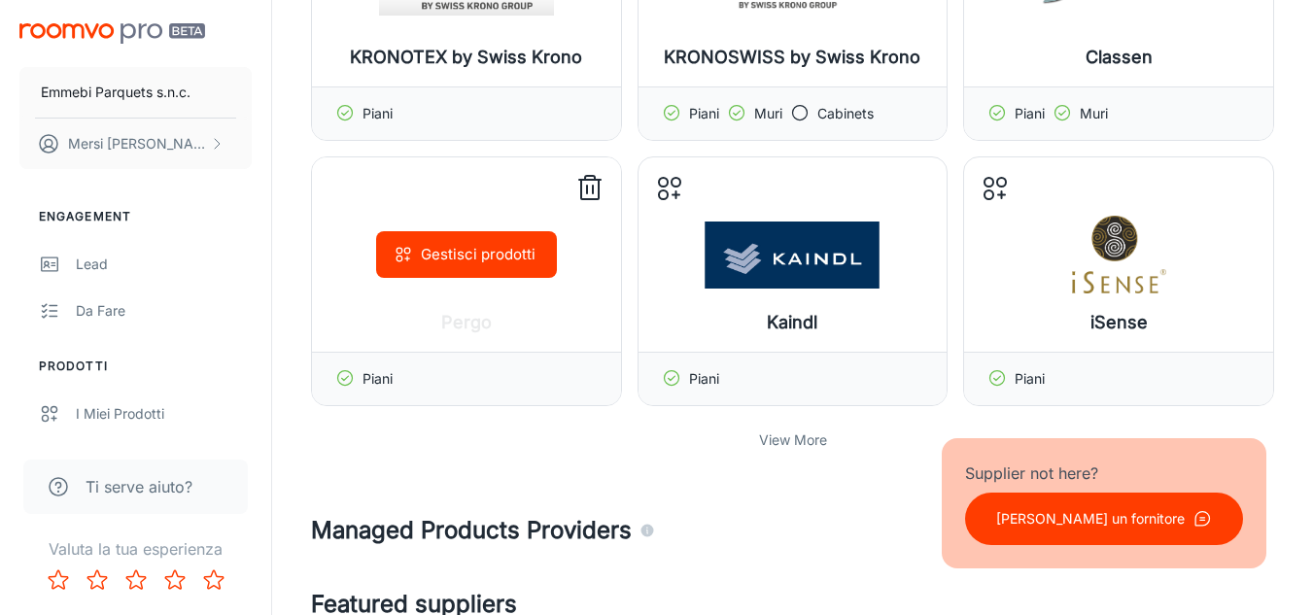
click at [587, 178] on icon at bounding box center [589, 188] width 31 height 31
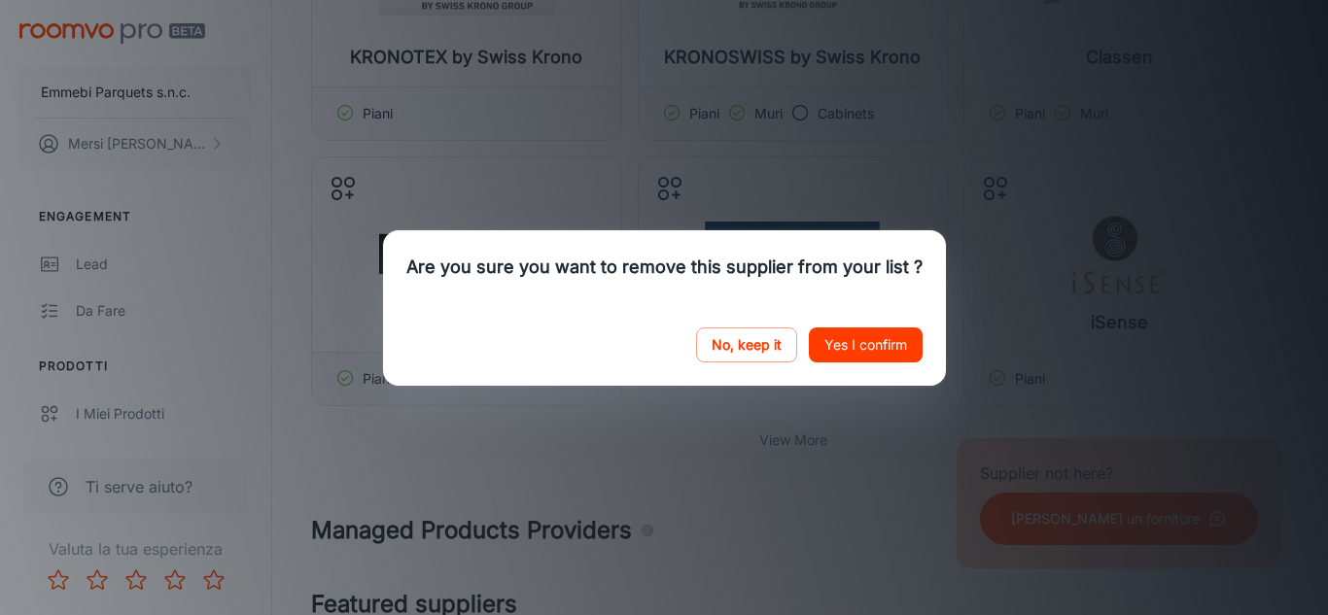
click at [849, 366] on div "No, keep it Yes I confirm" at bounding box center [664, 345] width 563 height 82
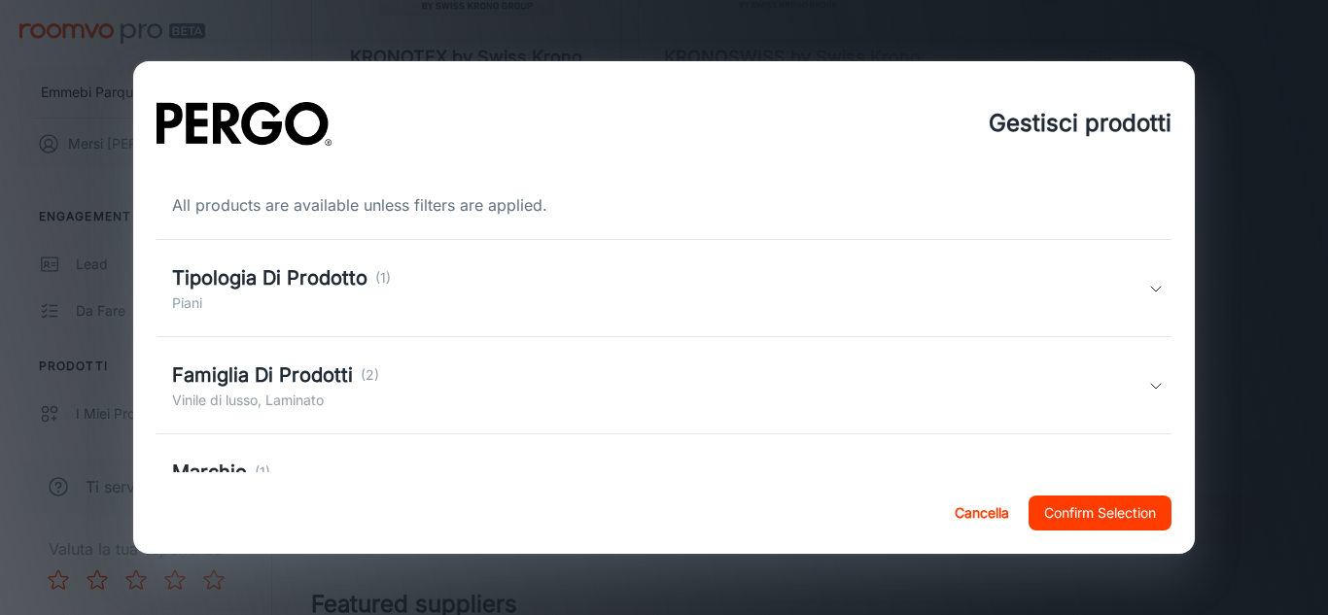
click at [860, 354] on div "Famiglia Di Prodotti (2) Vinile di lusso, Laminato" at bounding box center [664, 385] width 1016 height 97
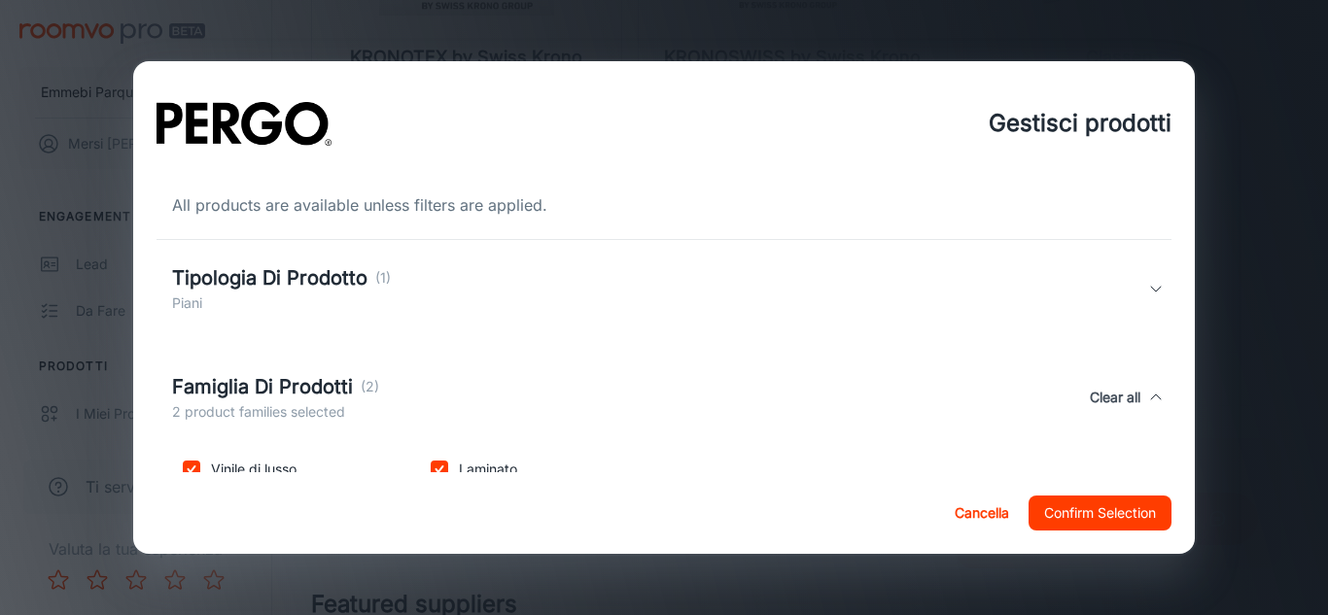
click at [975, 510] on button "Cancella" at bounding box center [982, 513] width 70 height 35
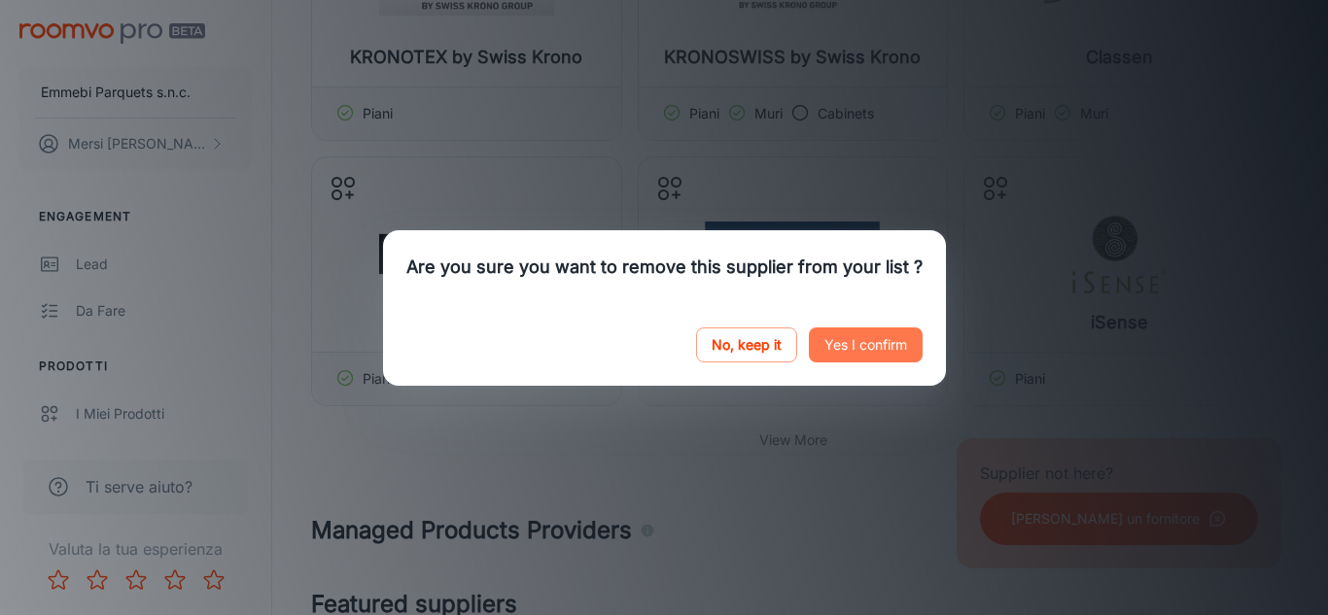
click at [852, 355] on button "Yes I confirm" at bounding box center [866, 345] width 114 height 35
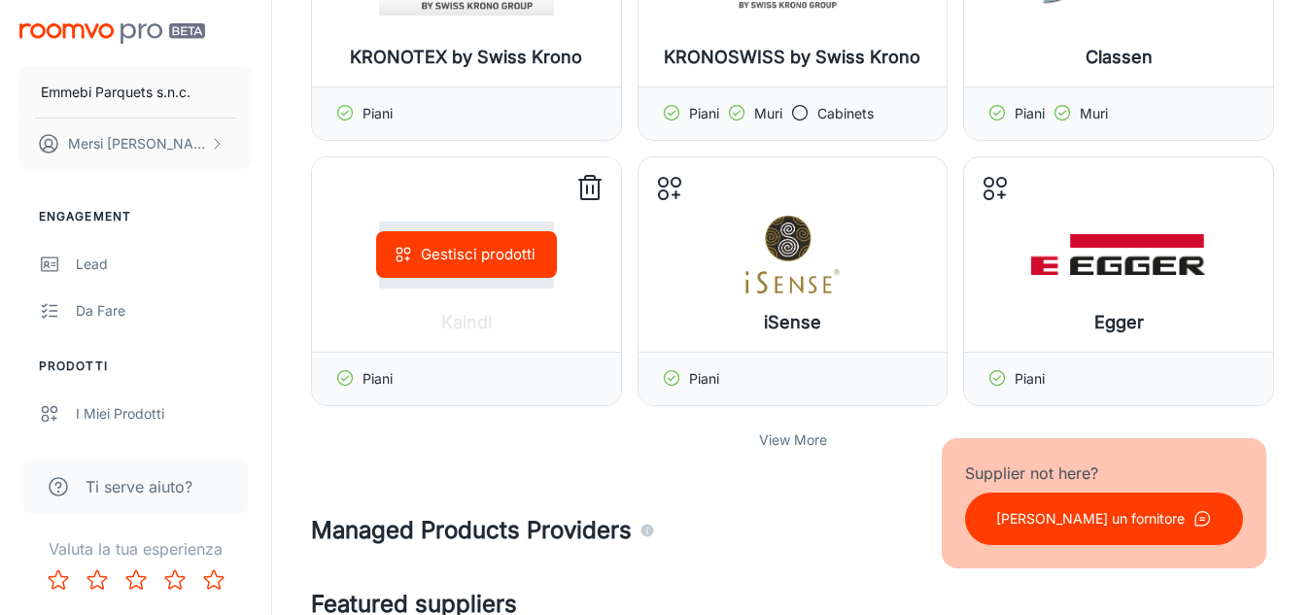
click at [494, 258] on button "Gestisci prodotti" at bounding box center [466, 254] width 181 height 47
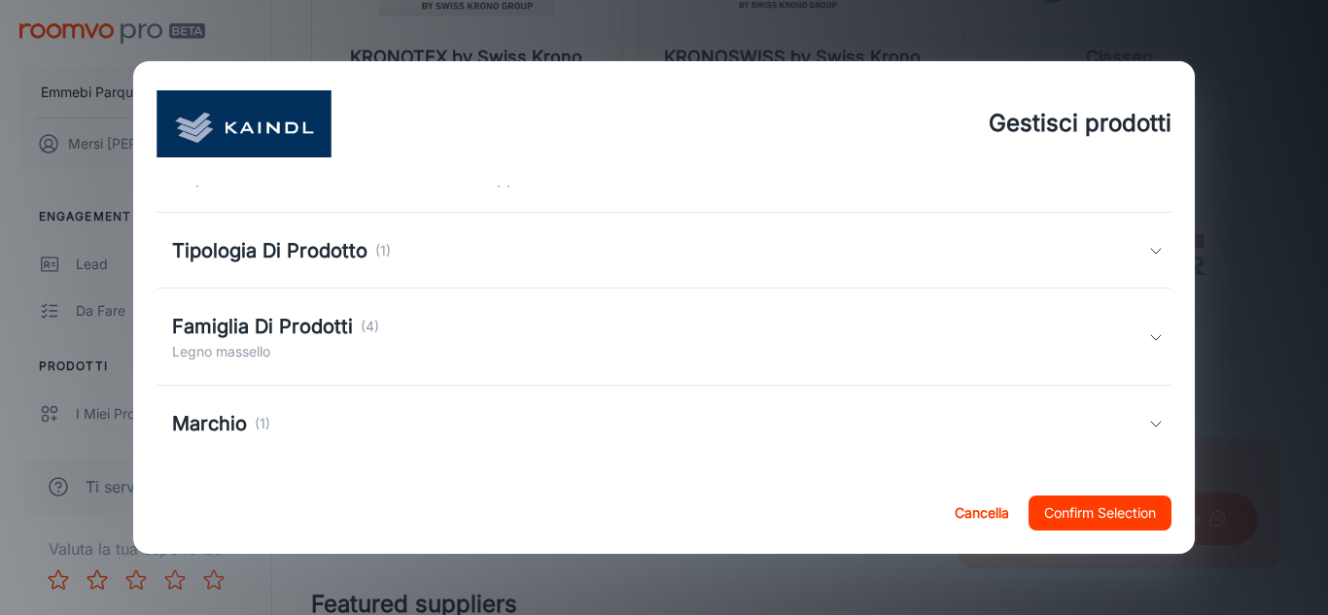
scroll to position [40, 0]
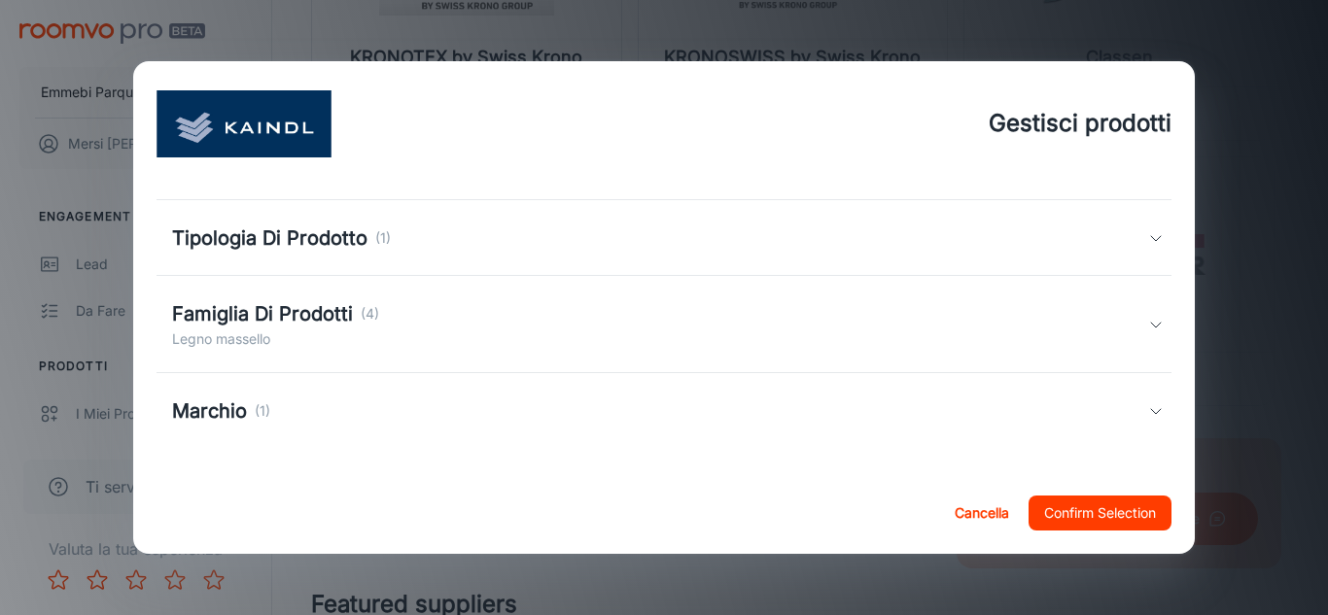
click at [1121, 286] on div "Famiglia Di Prodotti (4) [PERSON_NAME]" at bounding box center [664, 324] width 1016 height 97
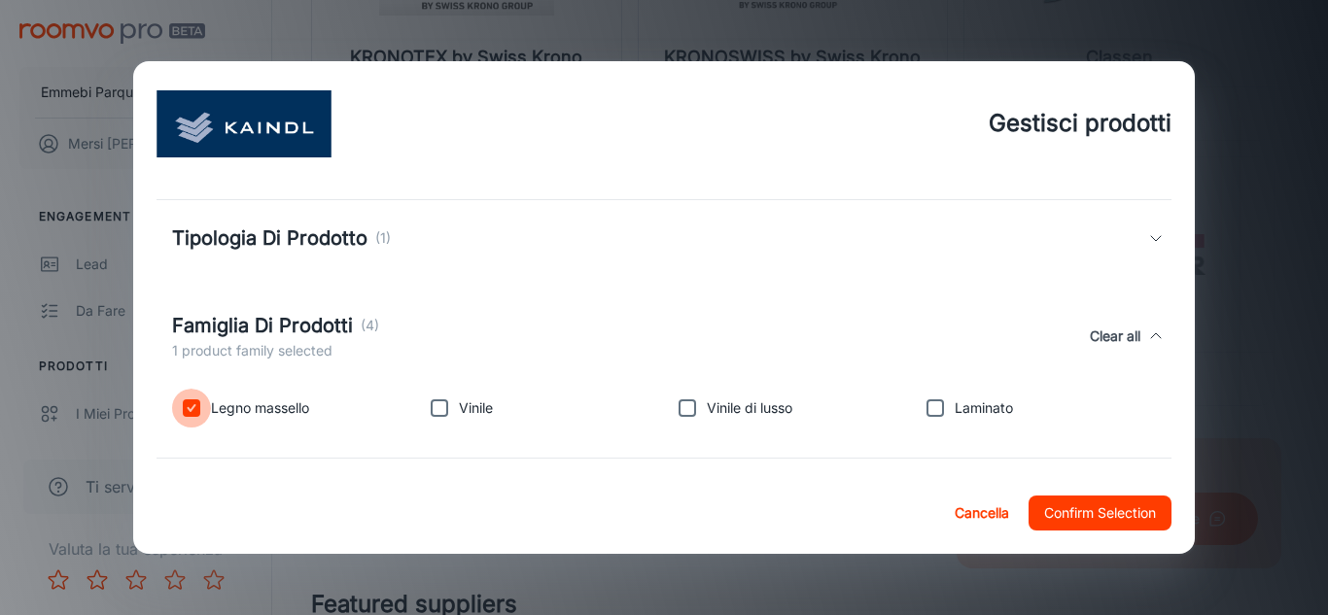
click at [196, 400] on input "checkbox" at bounding box center [191, 408] width 39 height 39
checkbox input "false"
click at [433, 406] on input "checkbox" at bounding box center [439, 408] width 39 height 39
checkbox input "true"
click at [669, 412] on input "checkbox" at bounding box center [687, 408] width 39 height 39
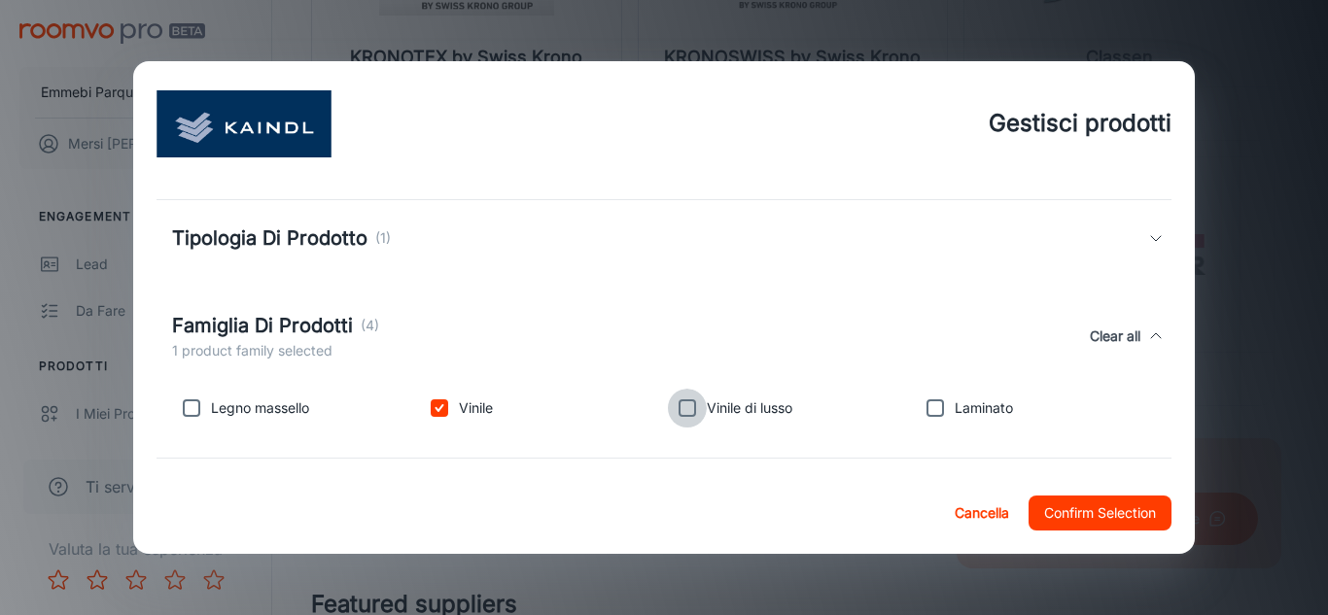
checkbox input "true"
click at [939, 411] on input "checkbox" at bounding box center [935, 408] width 39 height 39
checkbox input "true"
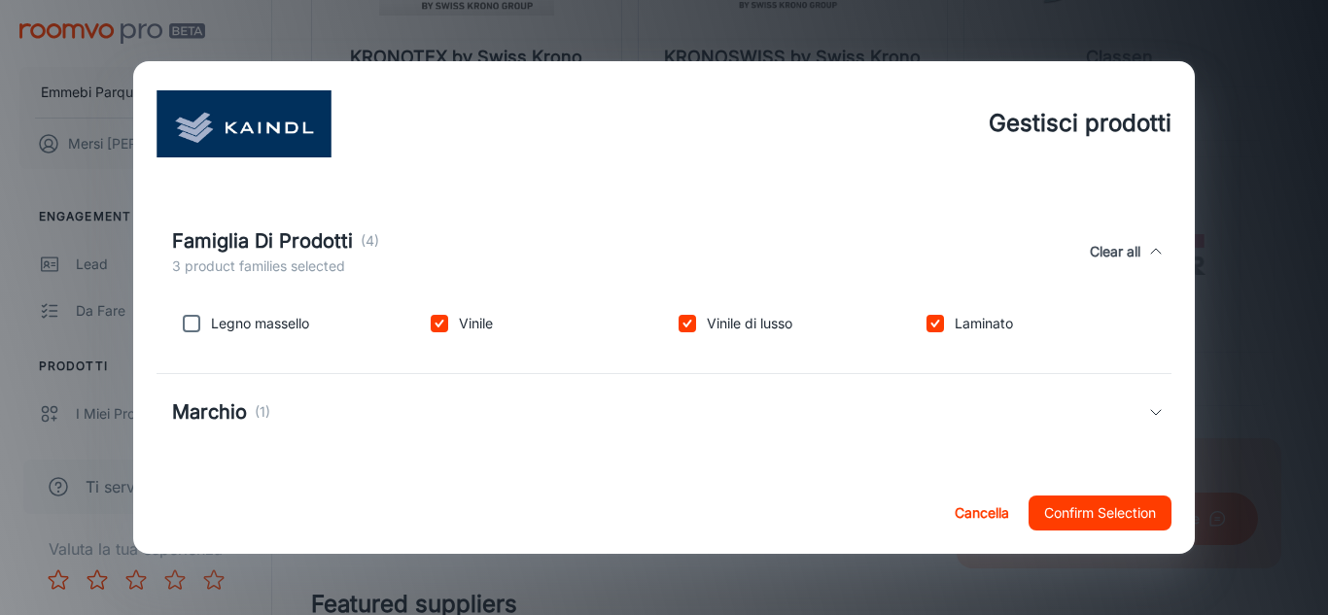
scroll to position [125, 0]
click at [1141, 422] on div "Marchio (1)" at bounding box center [664, 411] width 1016 height 76
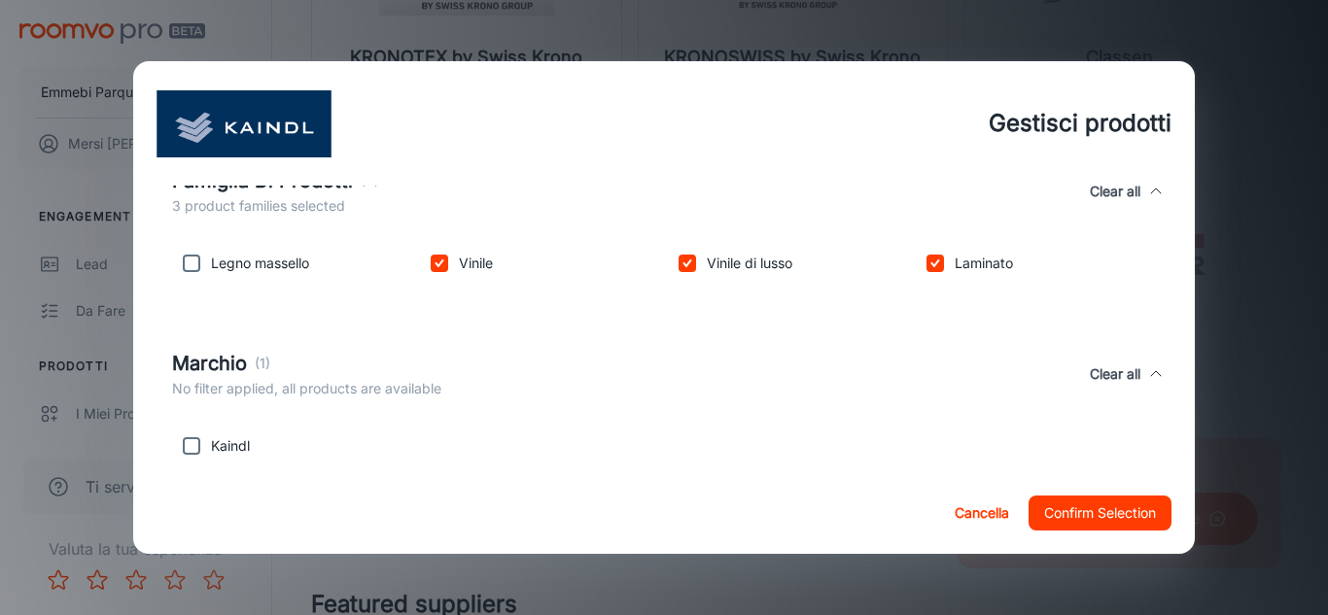
scroll to position [217, 0]
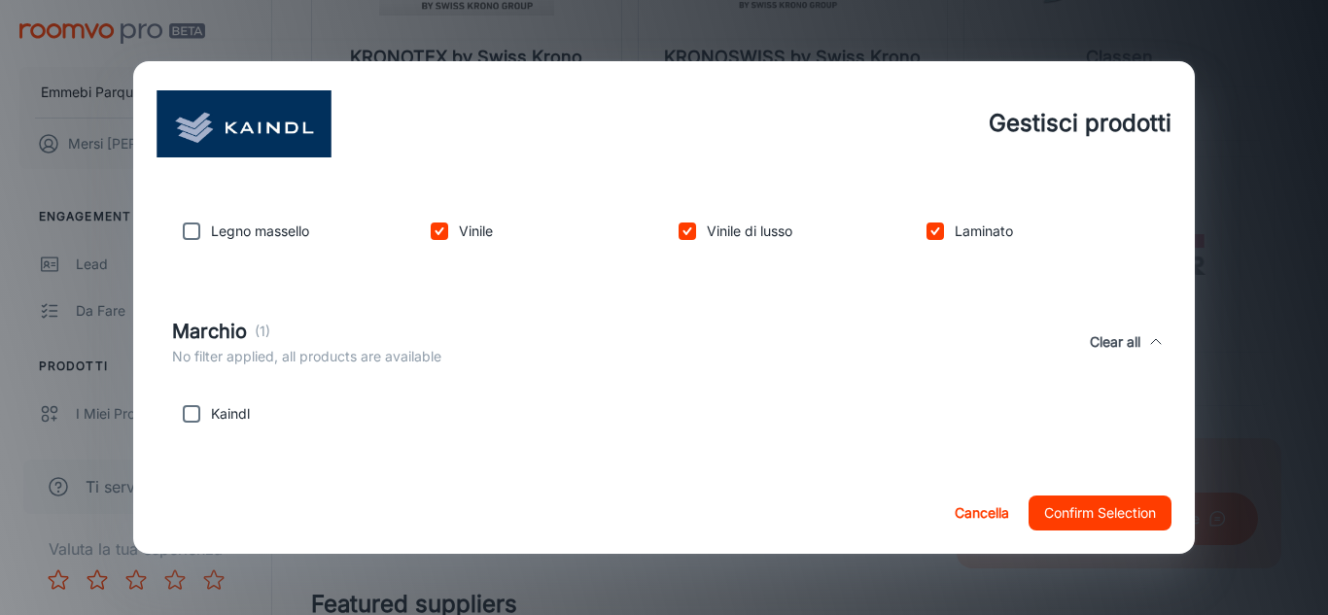
click at [710, 456] on div "All products are available unless filters are applied. Tipologia Di Prodotto (1…" at bounding box center [664, 329] width 1062 height 286
click at [184, 403] on input "checkbox" at bounding box center [191, 414] width 39 height 39
checkbox input "true"
click at [1065, 524] on button "Confirm Selection" at bounding box center [1099, 513] width 143 height 35
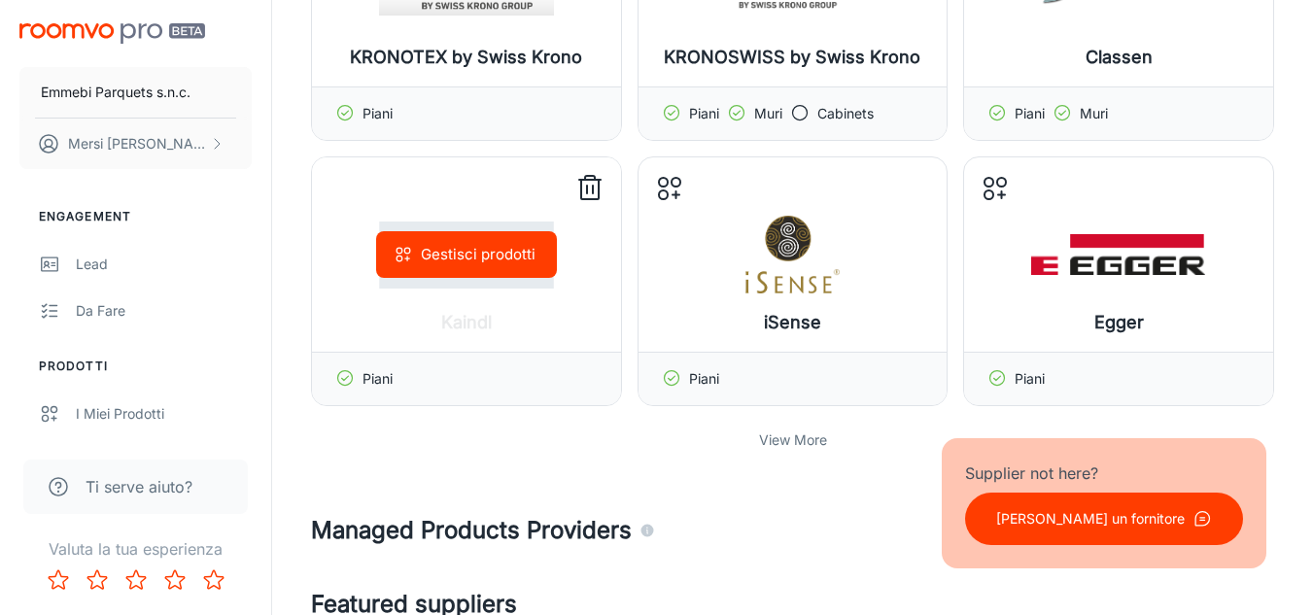
click at [591, 176] on icon at bounding box center [590, 178] width 10 height 4
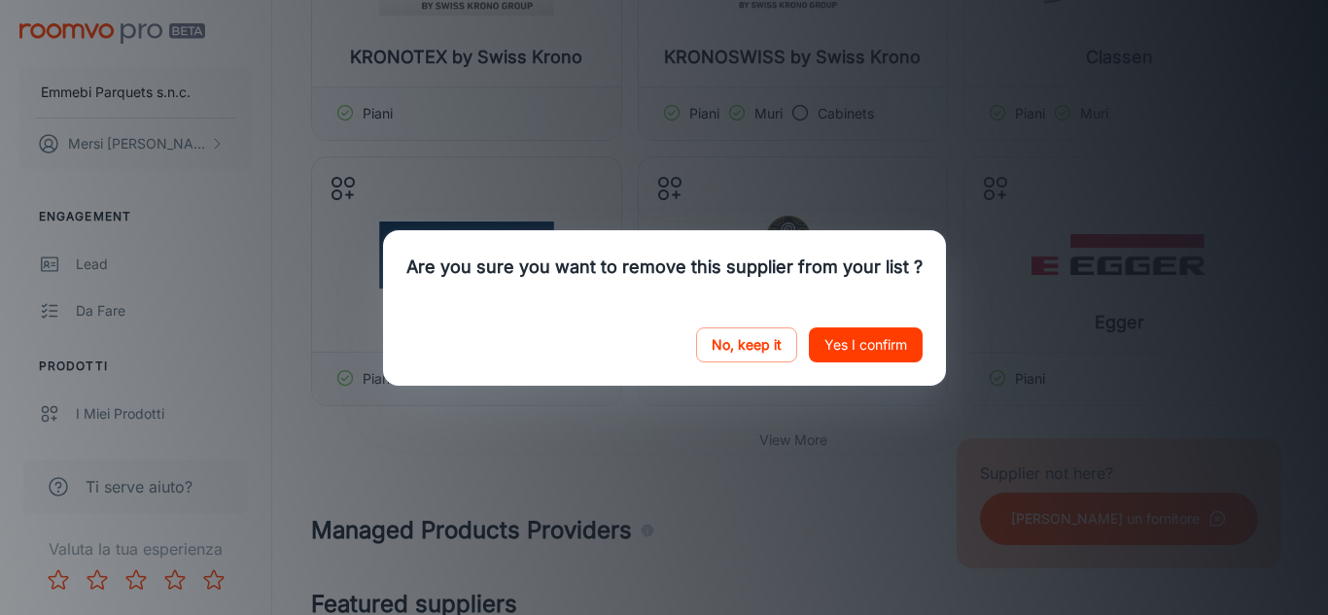
click at [897, 357] on button "Yes I confirm" at bounding box center [866, 345] width 114 height 35
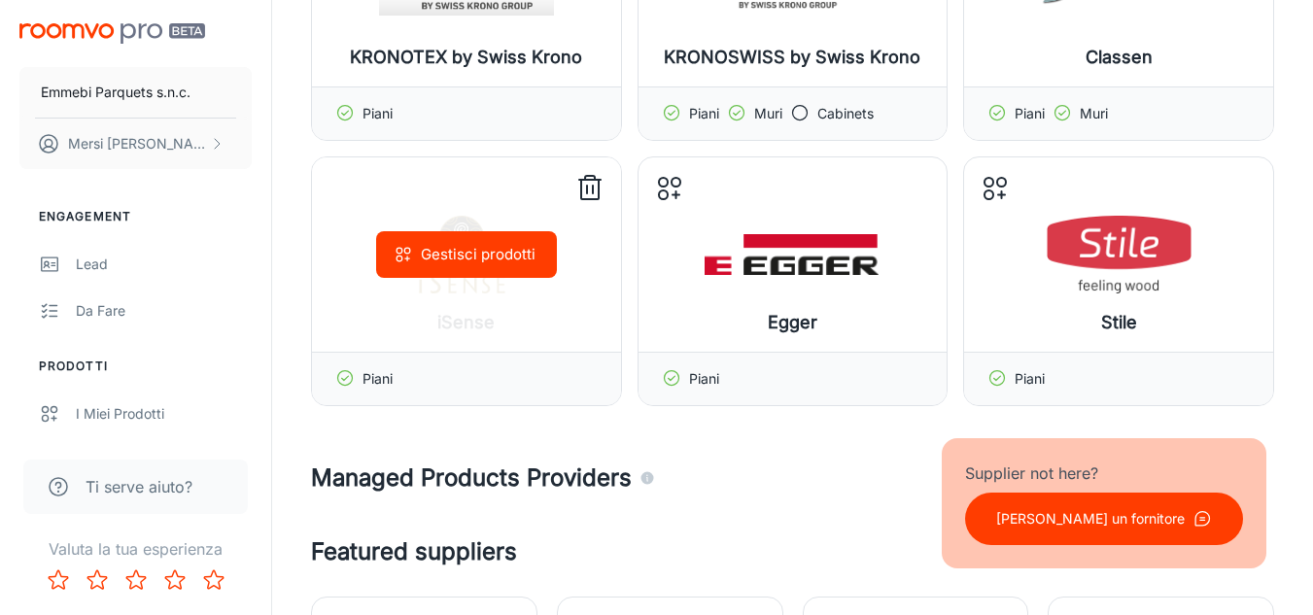
click at [521, 288] on div "Gestisci prodotti" at bounding box center [466, 254] width 309 height 194
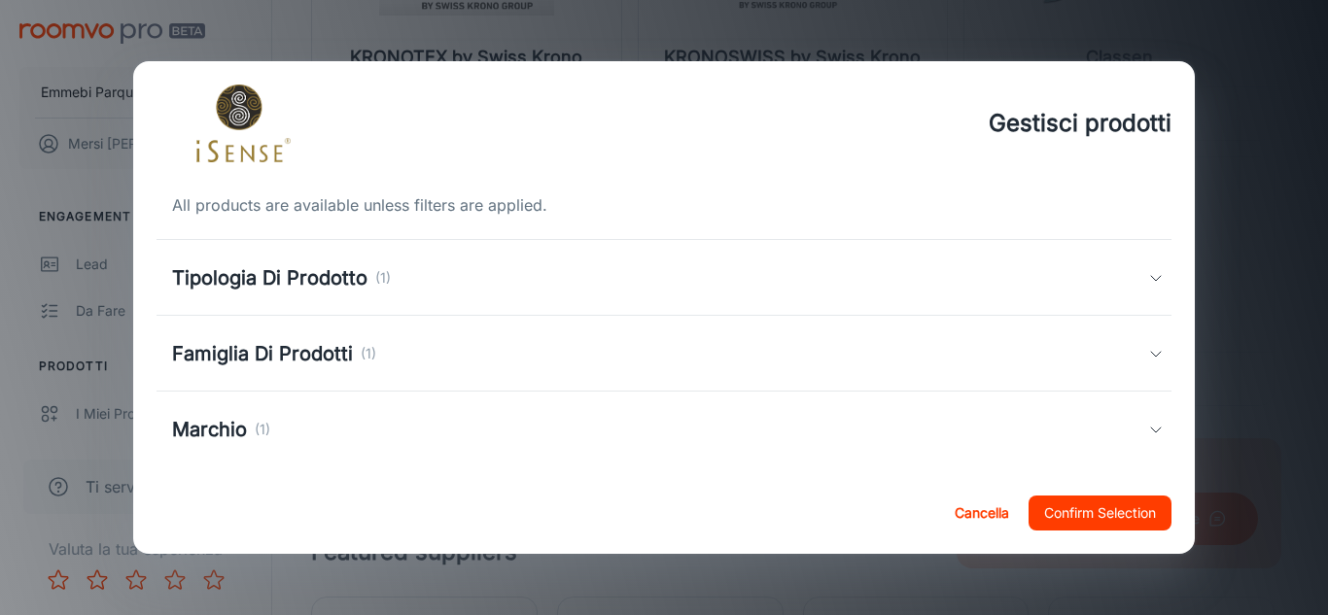
click at [1148, 356] on icon at bounding box center [1156, 354] width 16 height 16
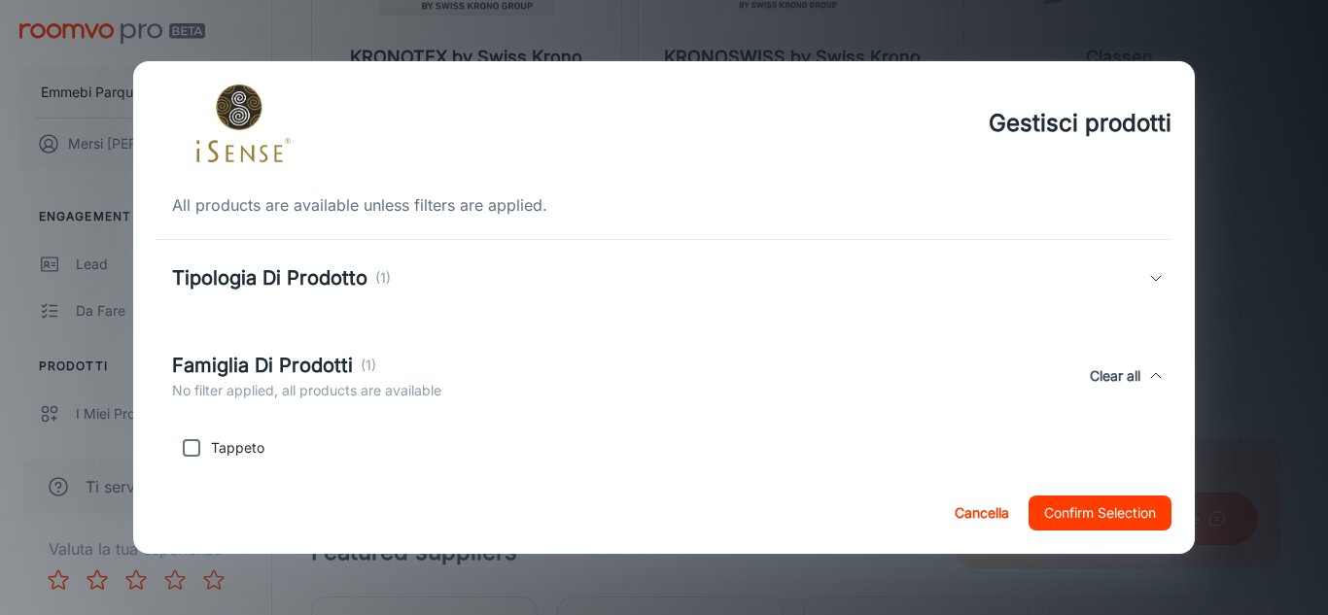
scroll to position [125, 0]
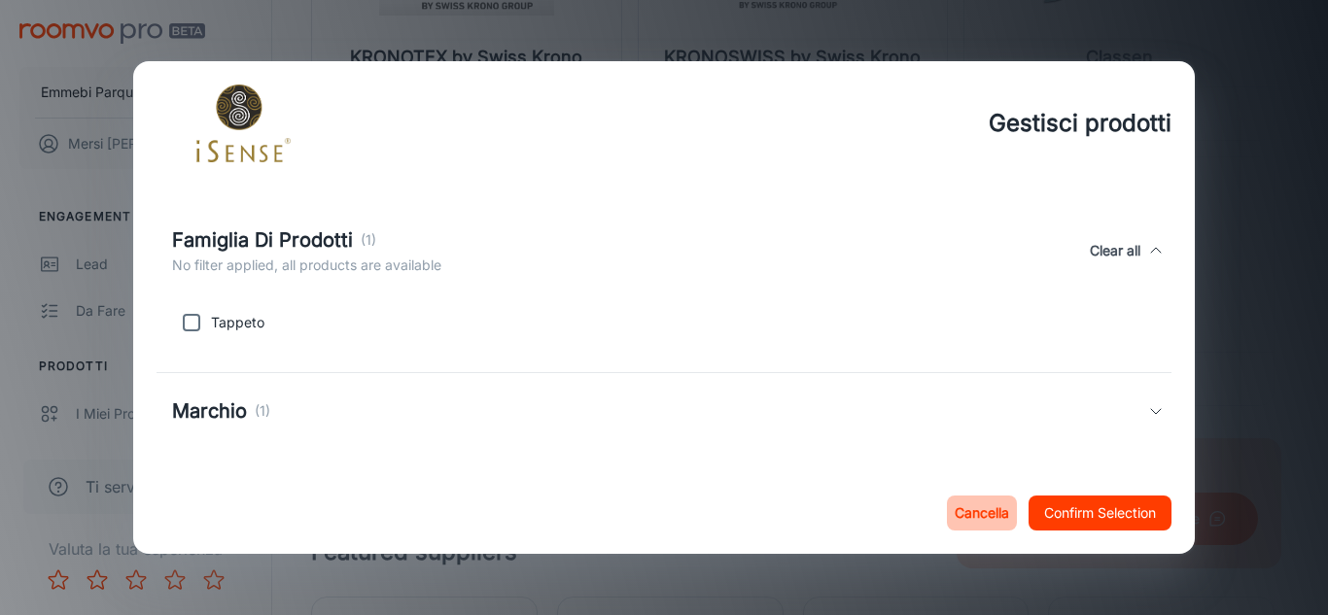
click at [983, 507] on button "Cancella" at bounding box center [982, 513] width 70 height 35
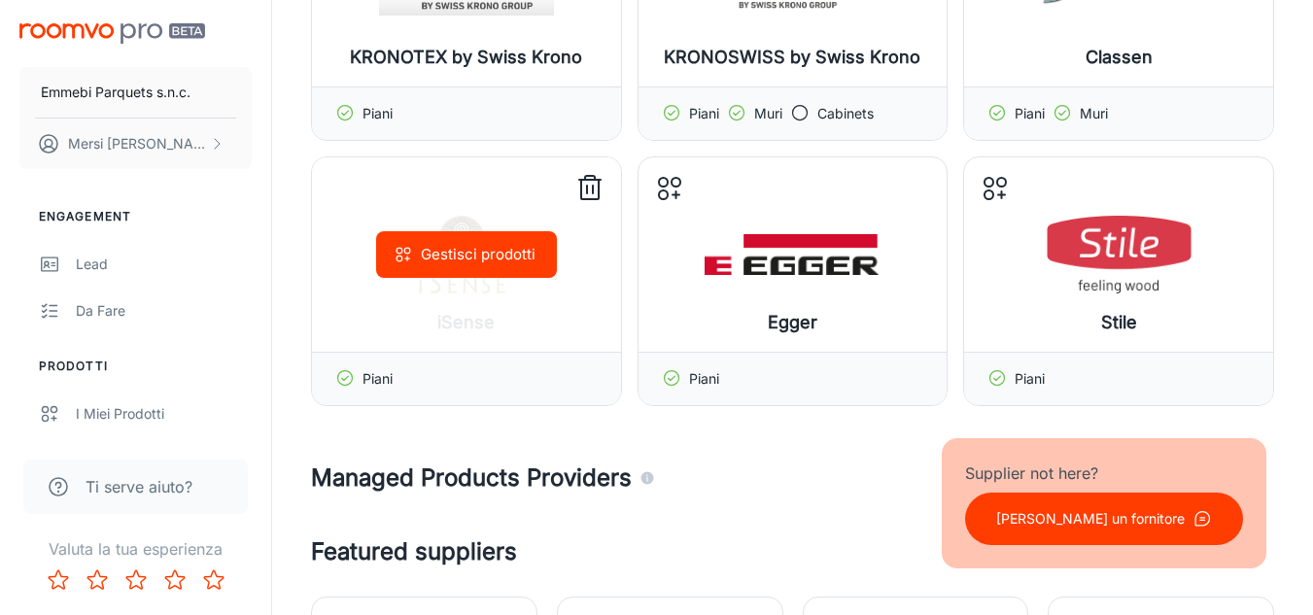
click at [586, 182] on icon at bounding box center [589, 188] width 31 height 31
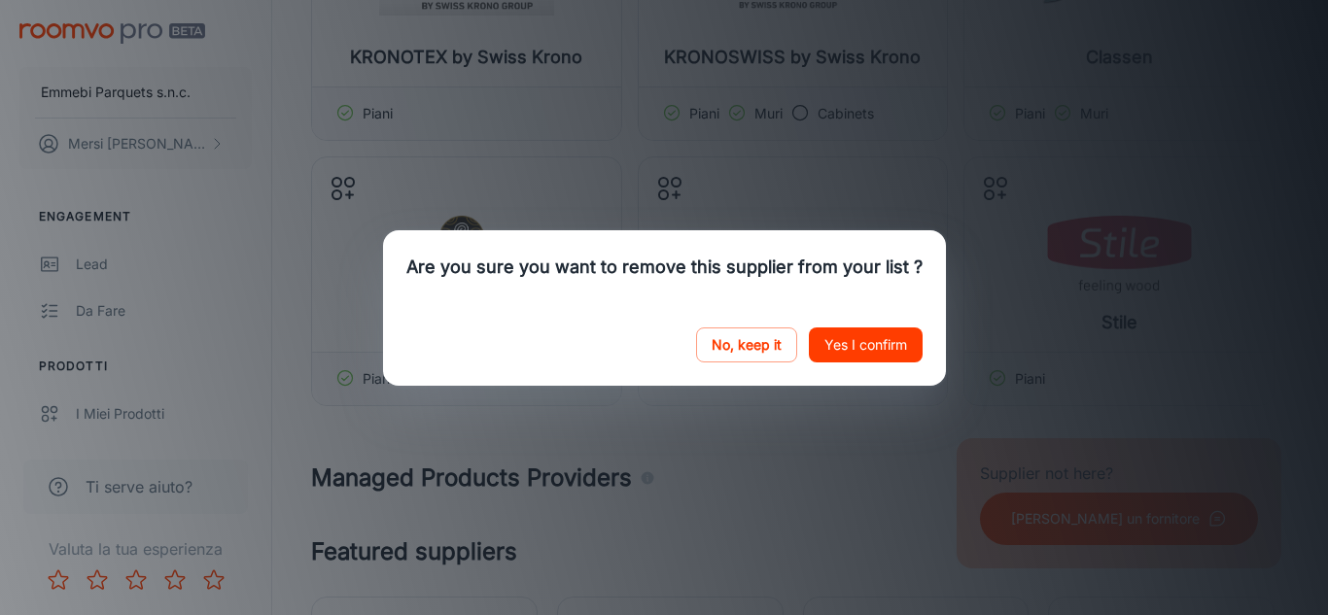
click at [852, 336] on button "Yes I confirm" at bounding box center [866, 345] width 114 height 35
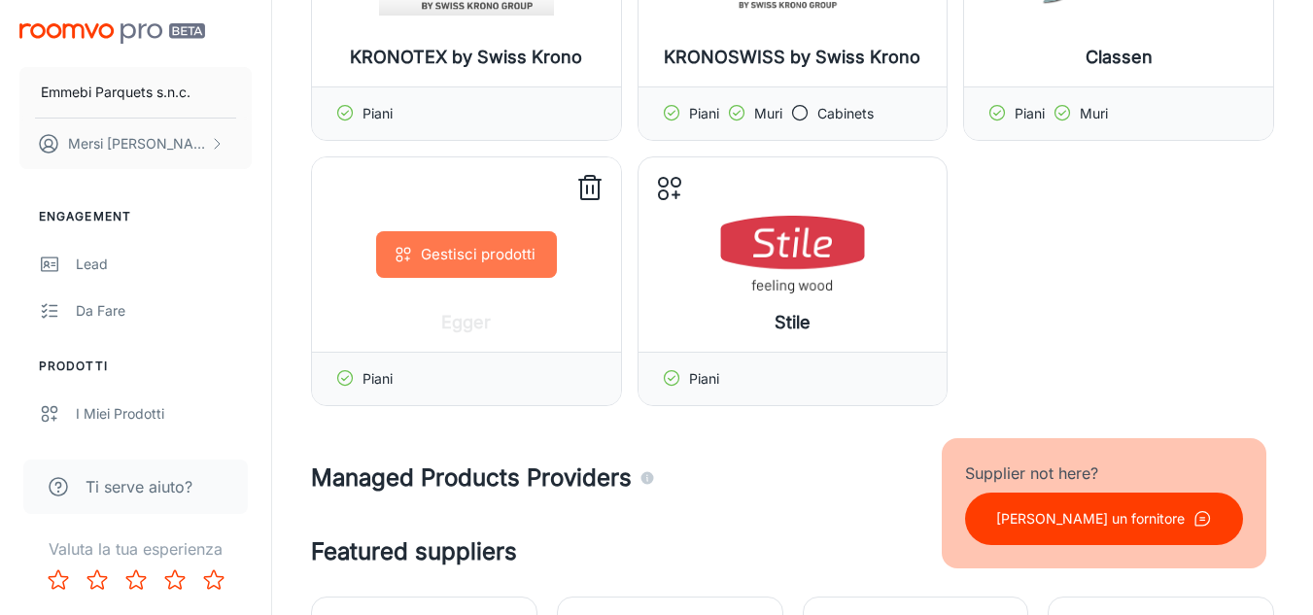
click at [504, 236] on button "Gestisci prodotti" at bounding box center [466, 254] width 181 height 47
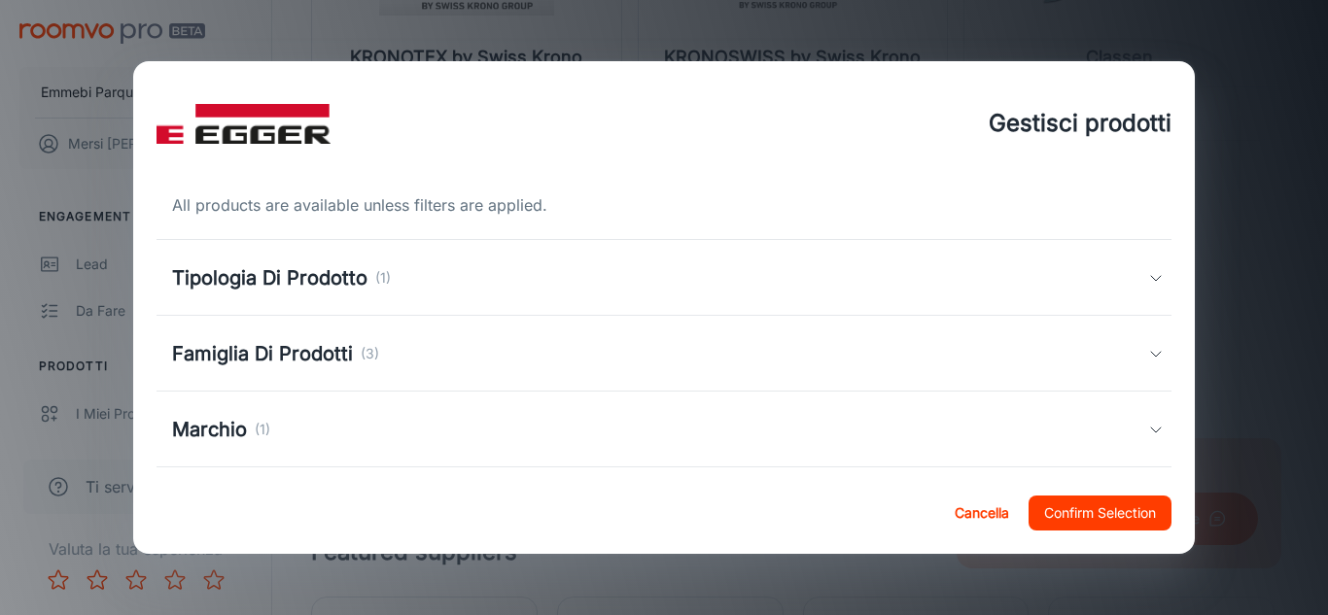
click at [1148, 362] on icon at bounding box center [1156, 354] width 16 height 16
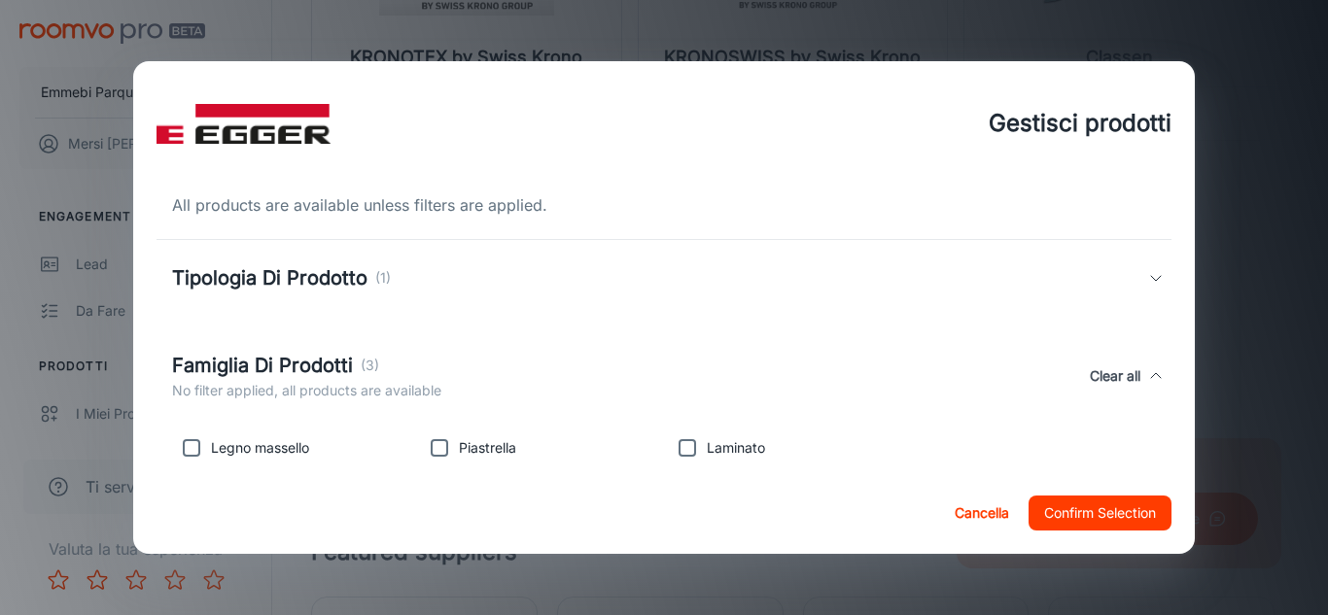
scroll to position [192, 0]
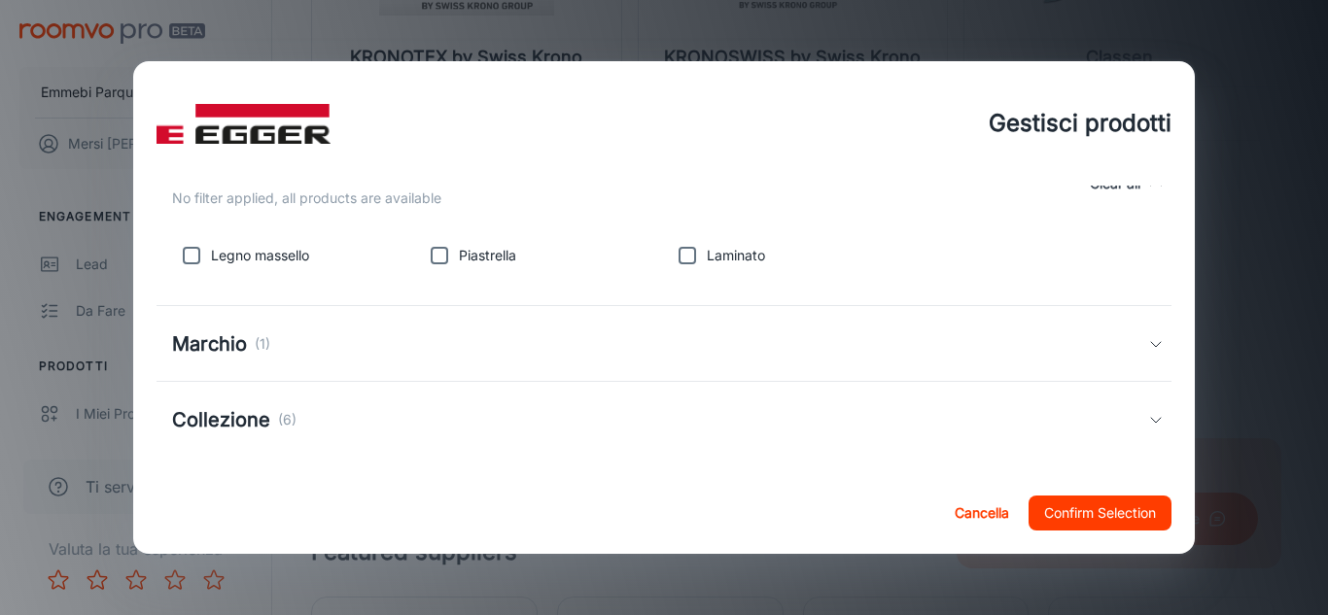
click at [1148, 427] on icon at bounding box center [1156, 420] width 16 height 16
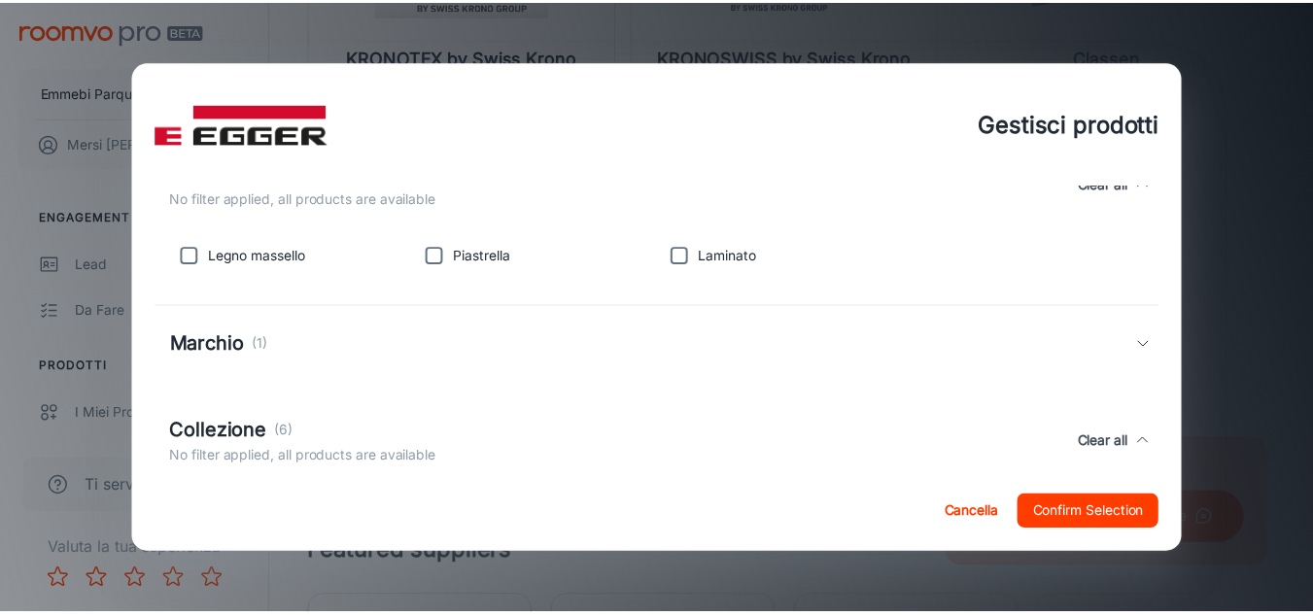
scroll to position [343, 0]
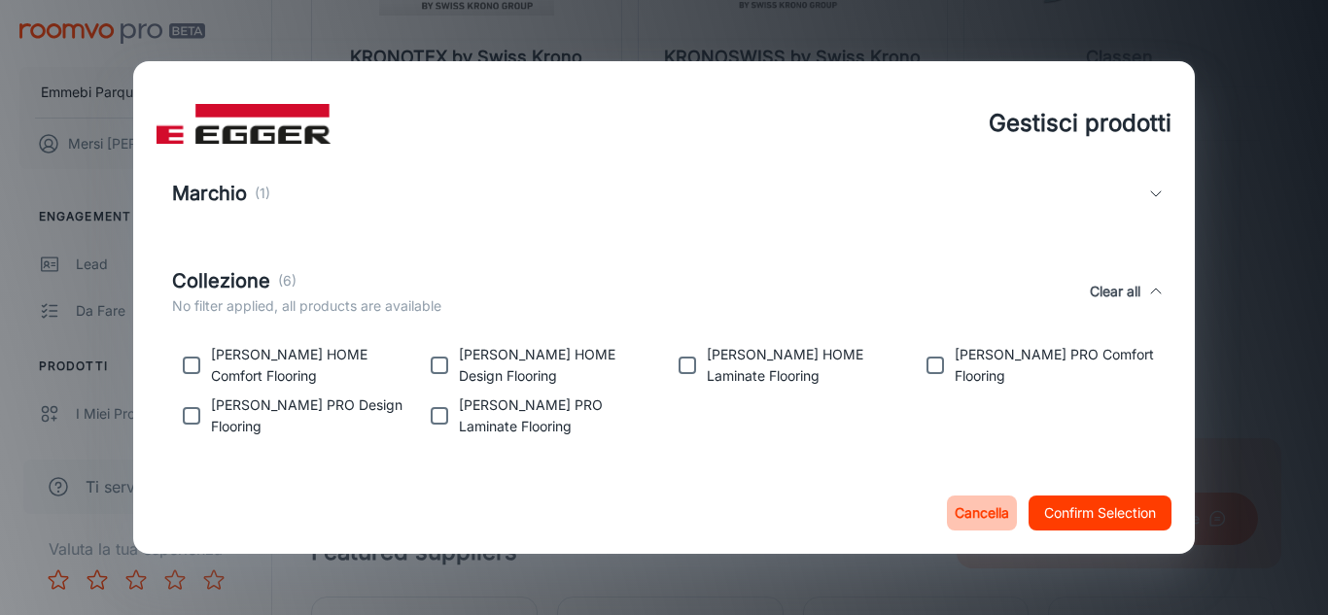
click at [972, 506] on button "Cancella" at bounding box center [982, 513] width 70 height 35
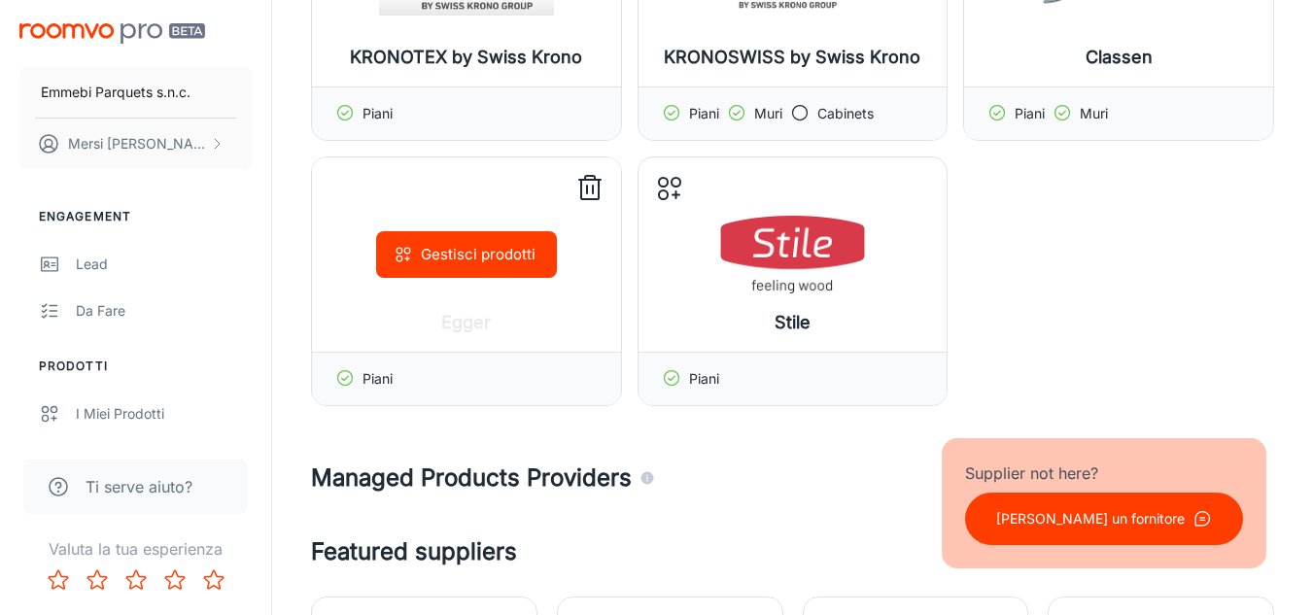
click at [591, 182] on icon at bounding box center [589, 188] width 31 height 31
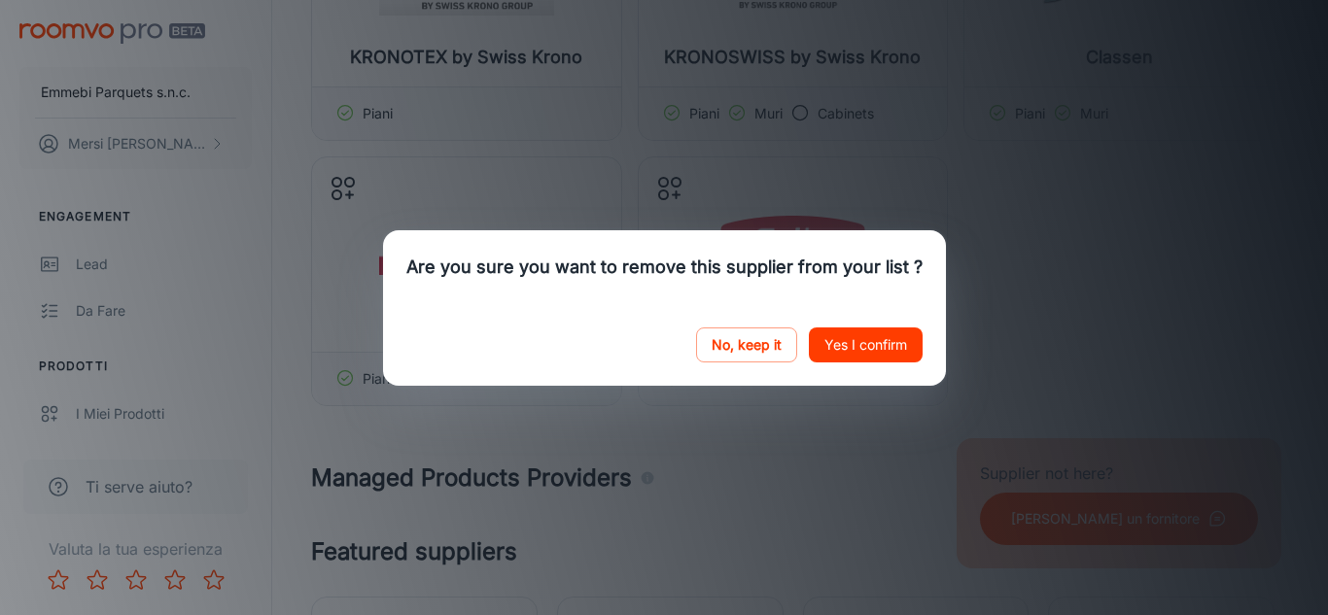
click at [851, 344] on button "Yes I confirm" at bounding box center [866, 345] width 114 height 35
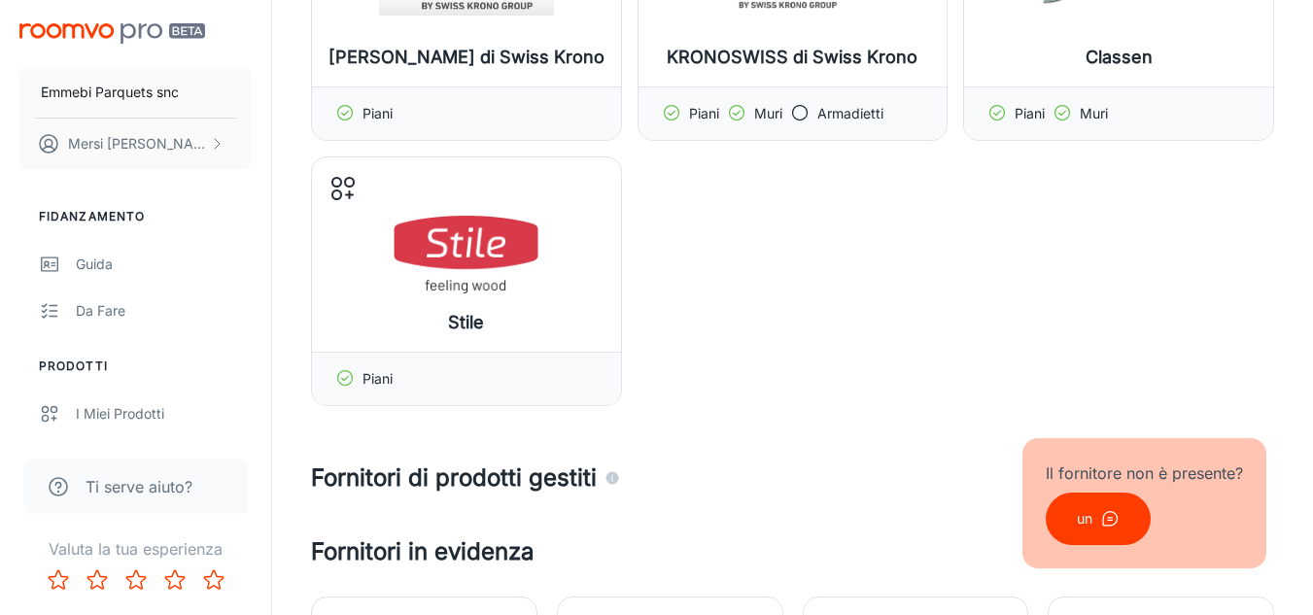
click at [926, 365] on div "CAMERE di Swiss Krono Gestisci prodotti Piani [PERSON_NAME] IN di Swiss Krono G…" at bounding box center [792, 16] width 963 height 781
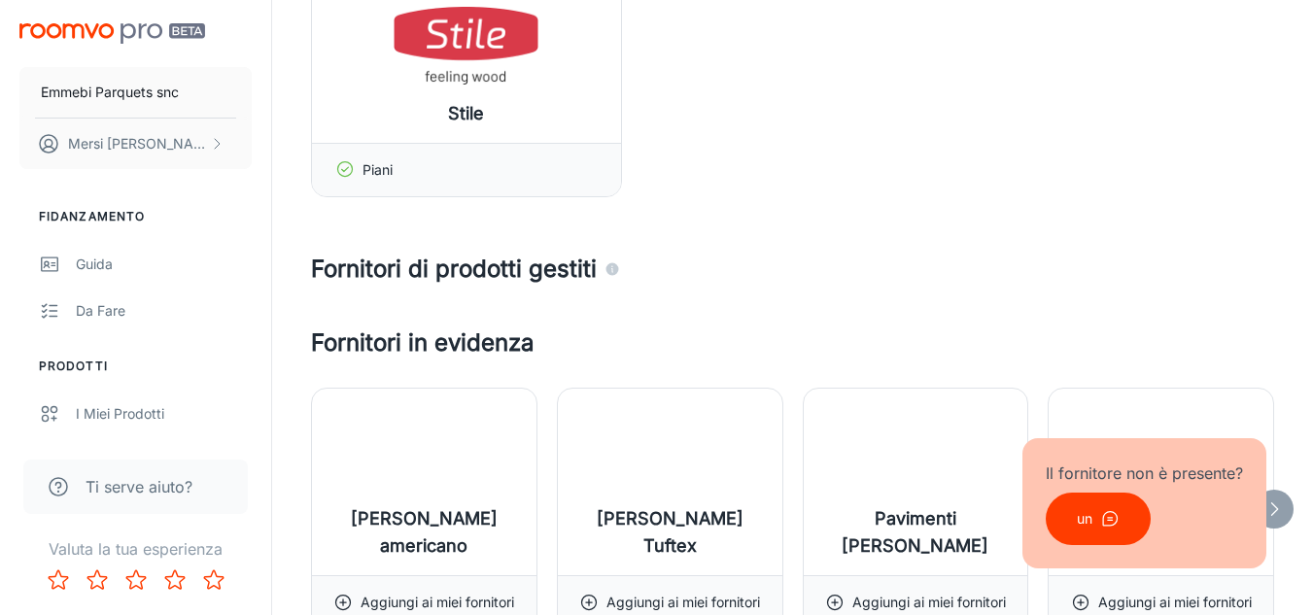
scroll to position [849, 0]
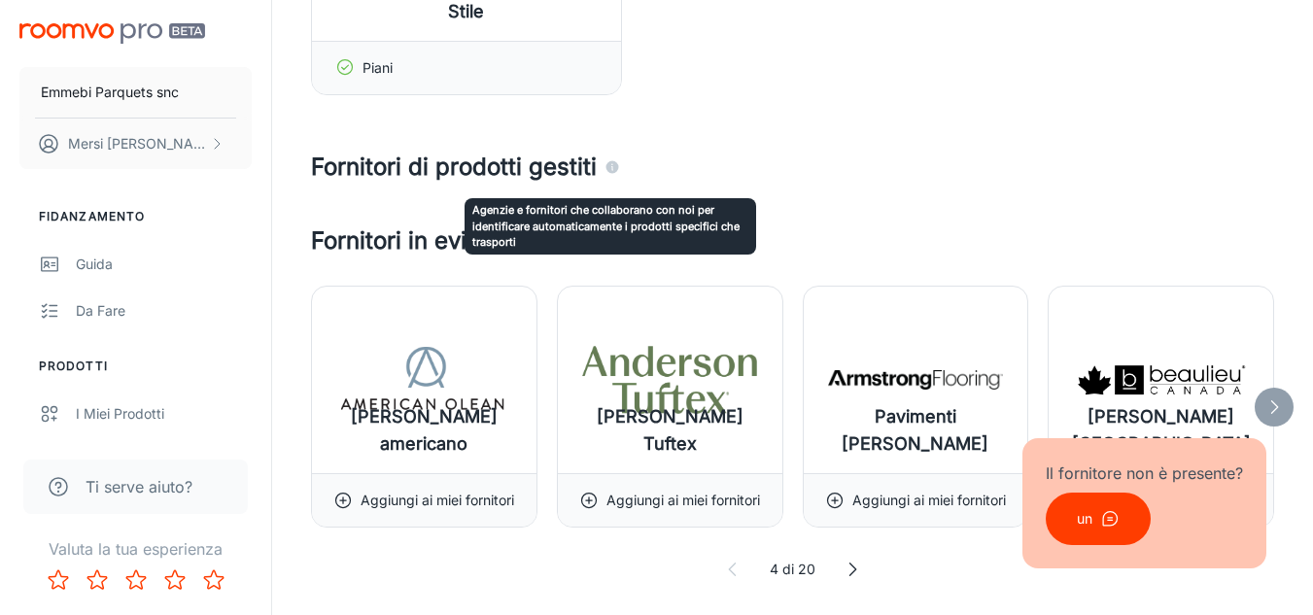
click at [608, 170] on icon "Agenzie e fornitori che collaborano con noi per identificare automaticamente i …" at bounding box center [613, 167] width 13 height 13
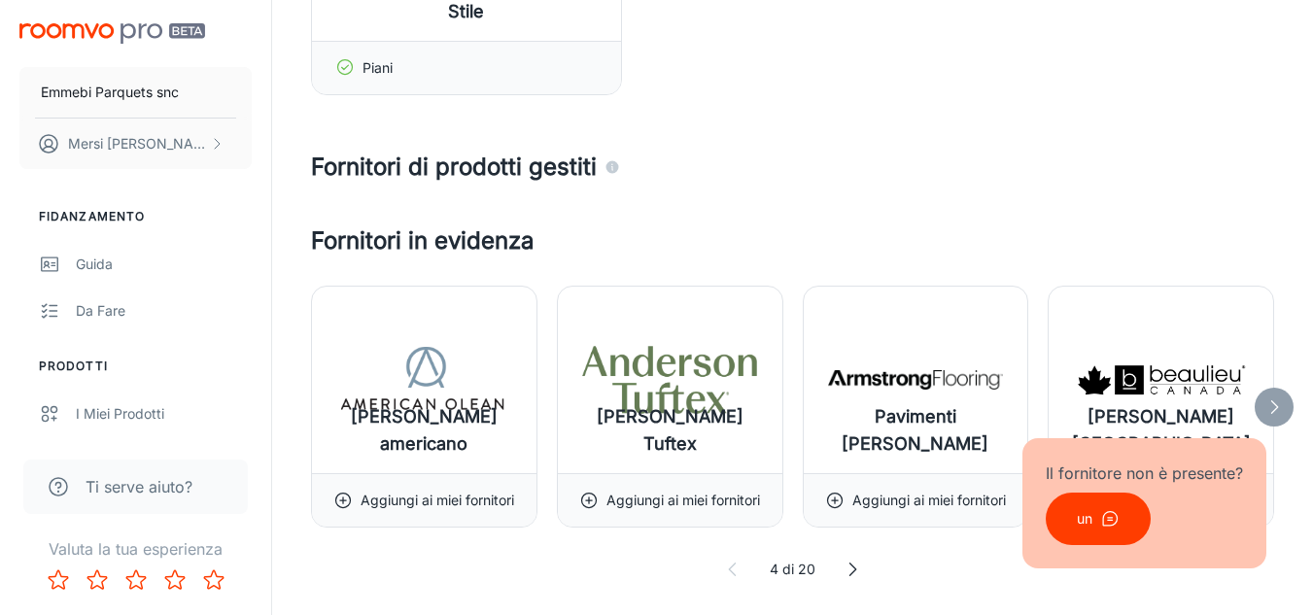
click at [566, 168] on font "Fornitori di prodotti gestiti" at bounding box center [454, 167] width 286 height 28
click at [1095, 475] on font "Il fornitore non è presente?" at bounding box center [1144, 473] width 197 height 19
click at [1095, 507] on button "un" at bounding box center [1098, 519] width 105 height 52
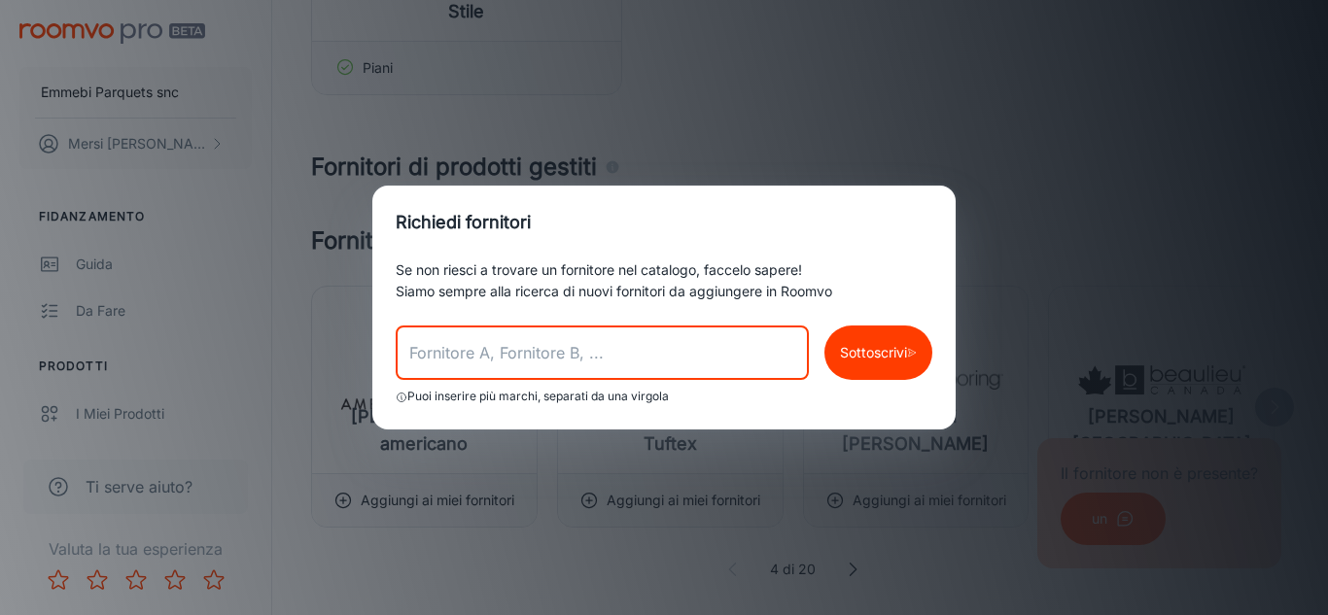
click at [631, 348] on input "text" at bounding box center [602, 353] width 413 height 54
type input "gaia parquet, bgp trading,"
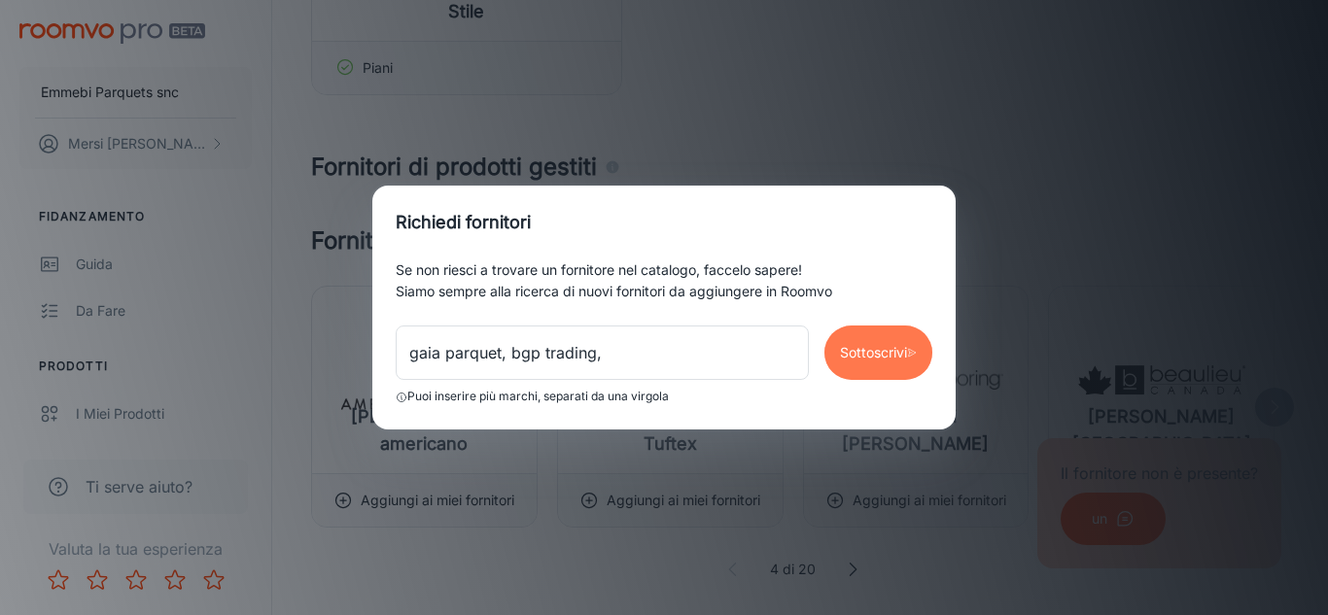
click at [840, 356] on font "Sottoscrivi" at bounding box center [873, 352] width 67 height 17
click at [837, 124] on div "[PERSON_NAME] fornitori Se non riesci a trovare un fornitore nel catalogo, facc…" at bounding box center [664, 307] width 1328 height 615
